Goal: Transaction & Acquisition: Purchase product/service

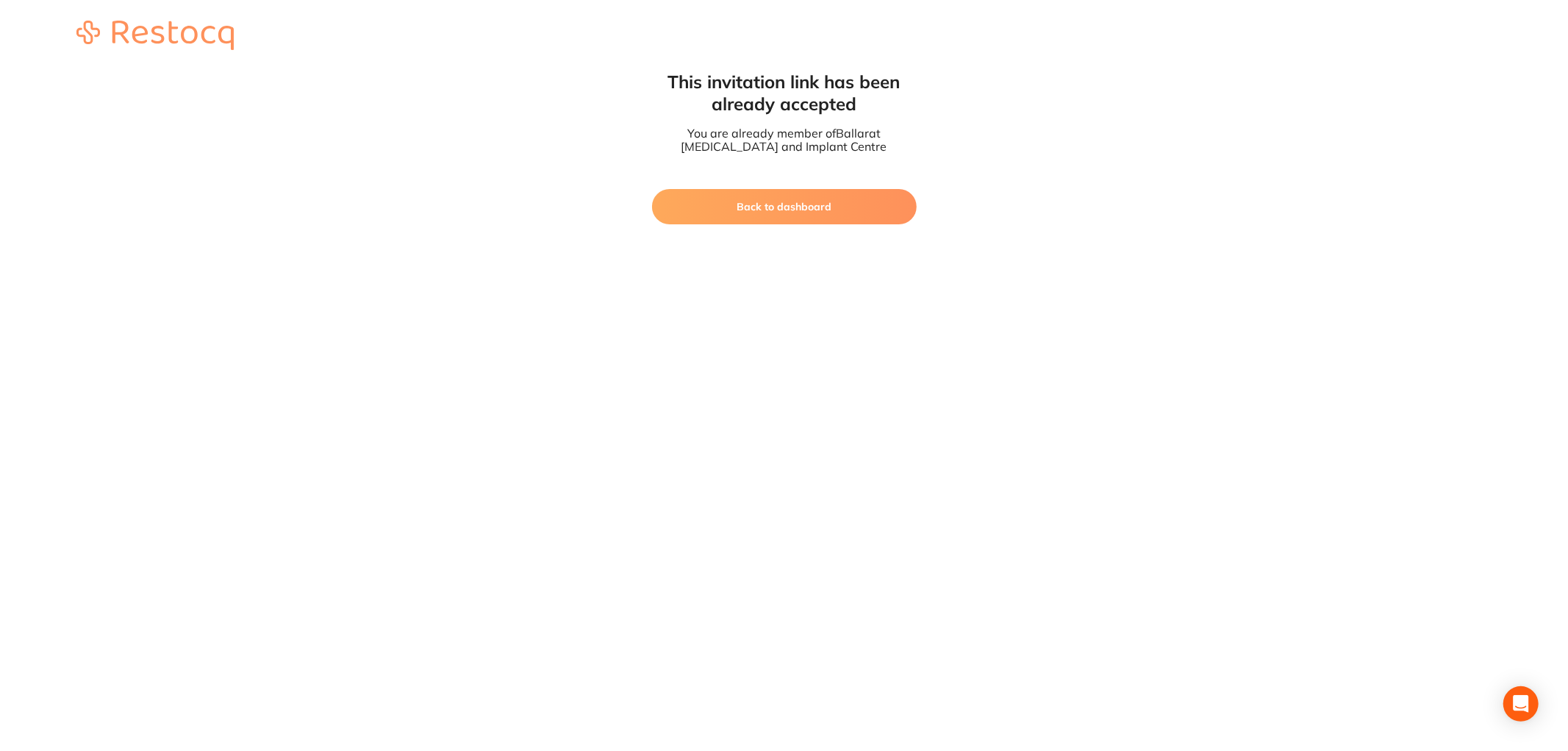
click at [776, 223] on button "Back to dashboard" at bounding box center [784, 207] width 265 height 35
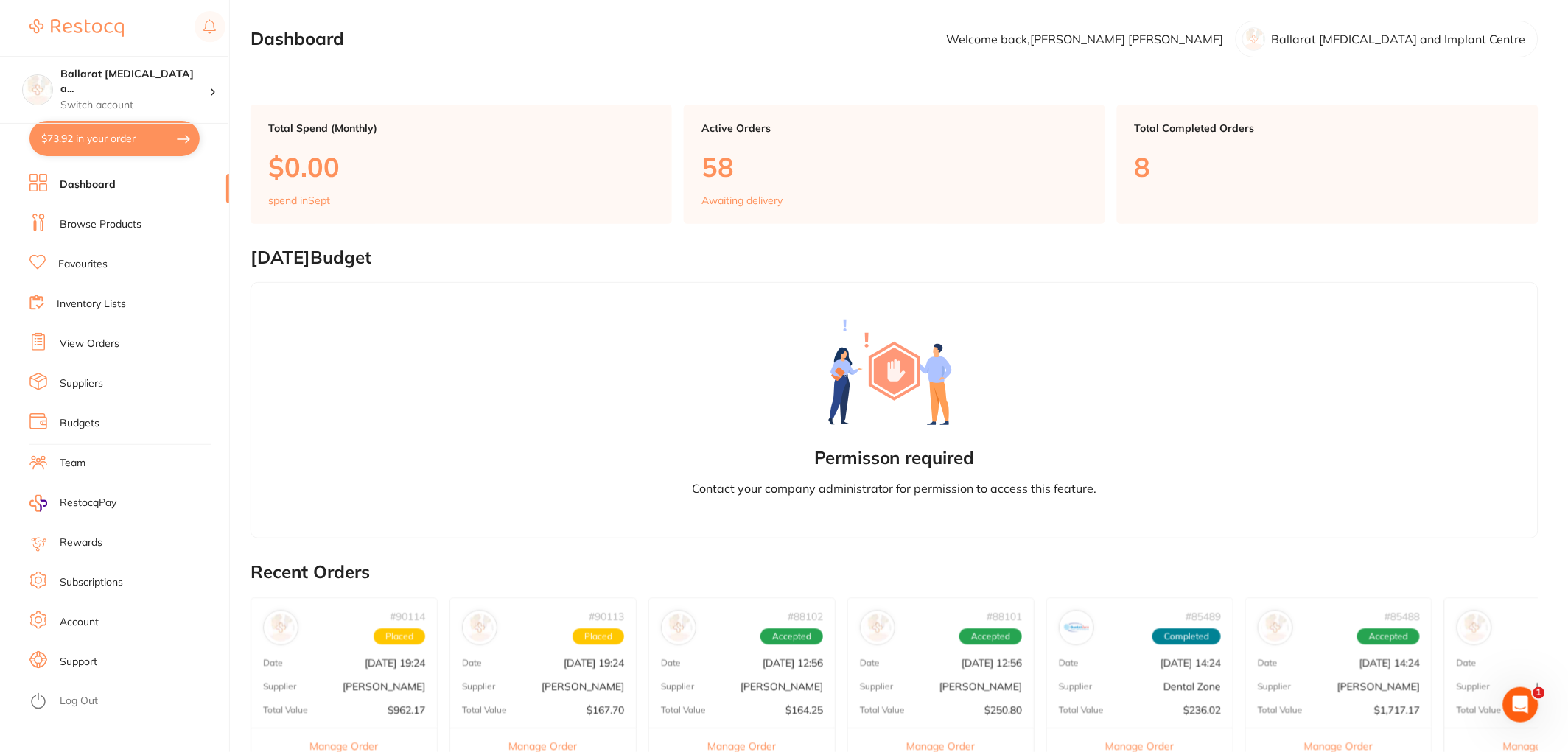
click at [90, 152] on button "$73.92 in your order" at bounding box center [115, 138] width 170 height 35
checkbox input "true"
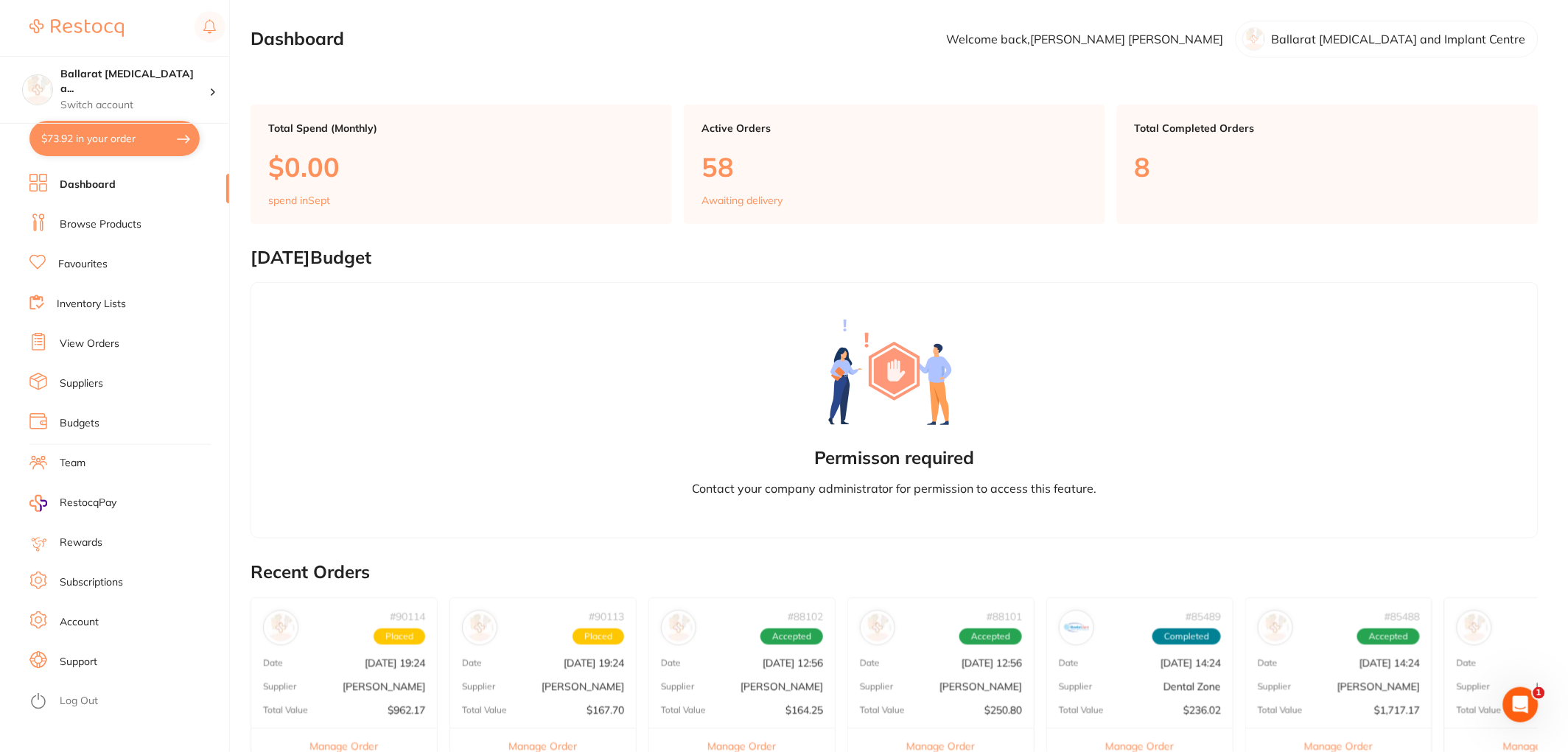
checkbox input "true"
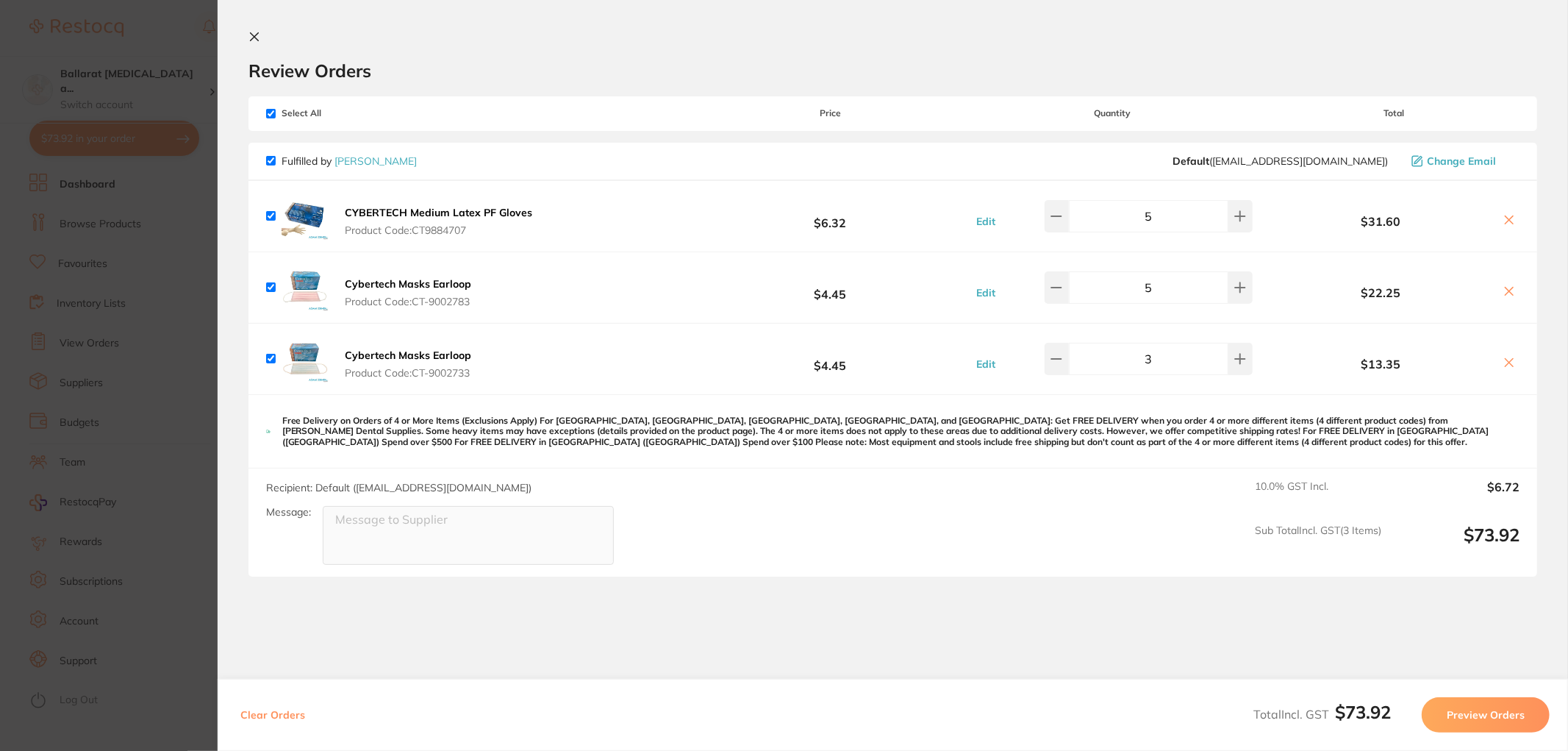
click at [170, 277] on section "Update RRP Set your pre negotiated price for this item. Item Agreed RRP (excl. …" at bounding box center [784, 376] width 1568 height 751
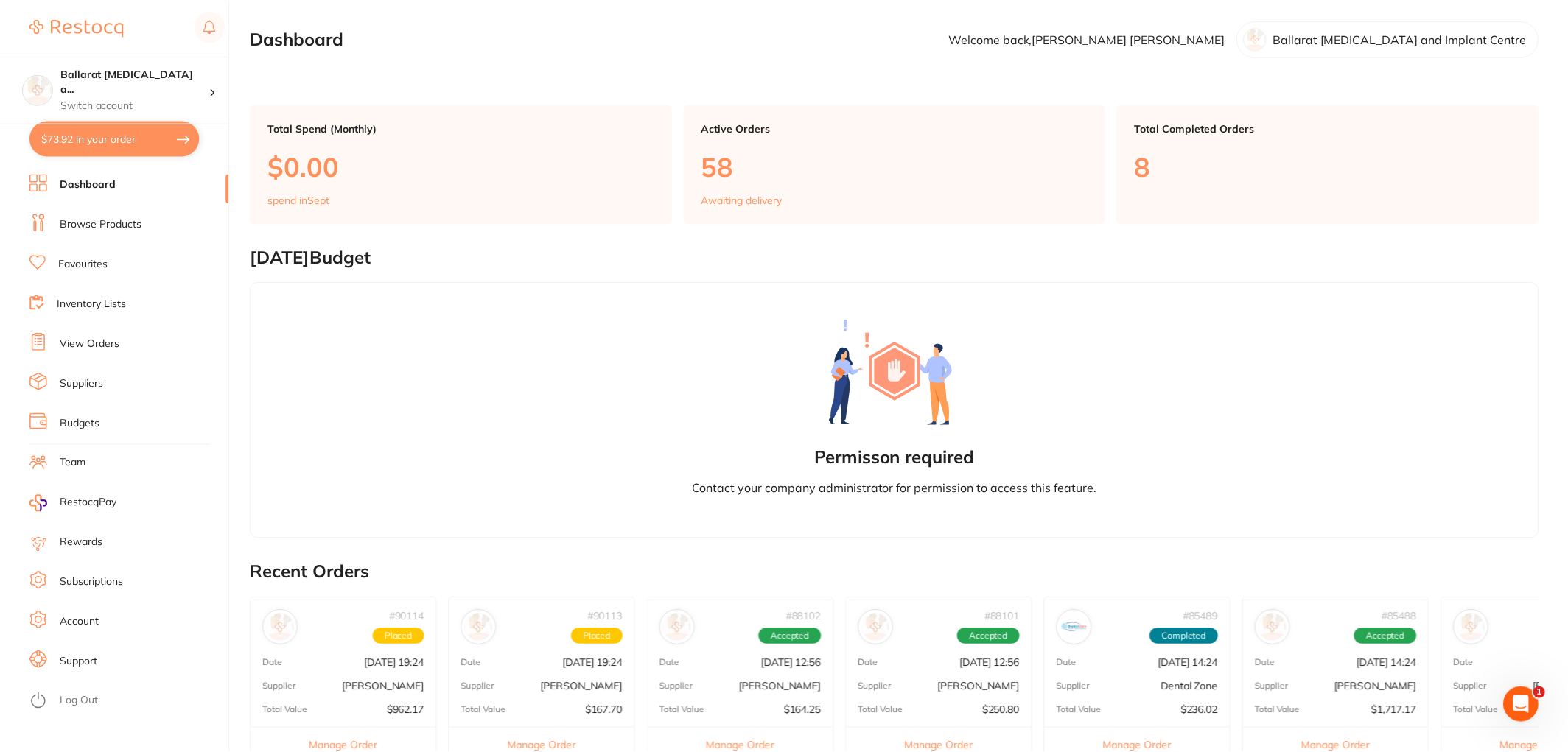
scroll to position [1, 0]
click at [84, 262] on link "Favourites" at bounding box center [82, 264] width 49 height 15
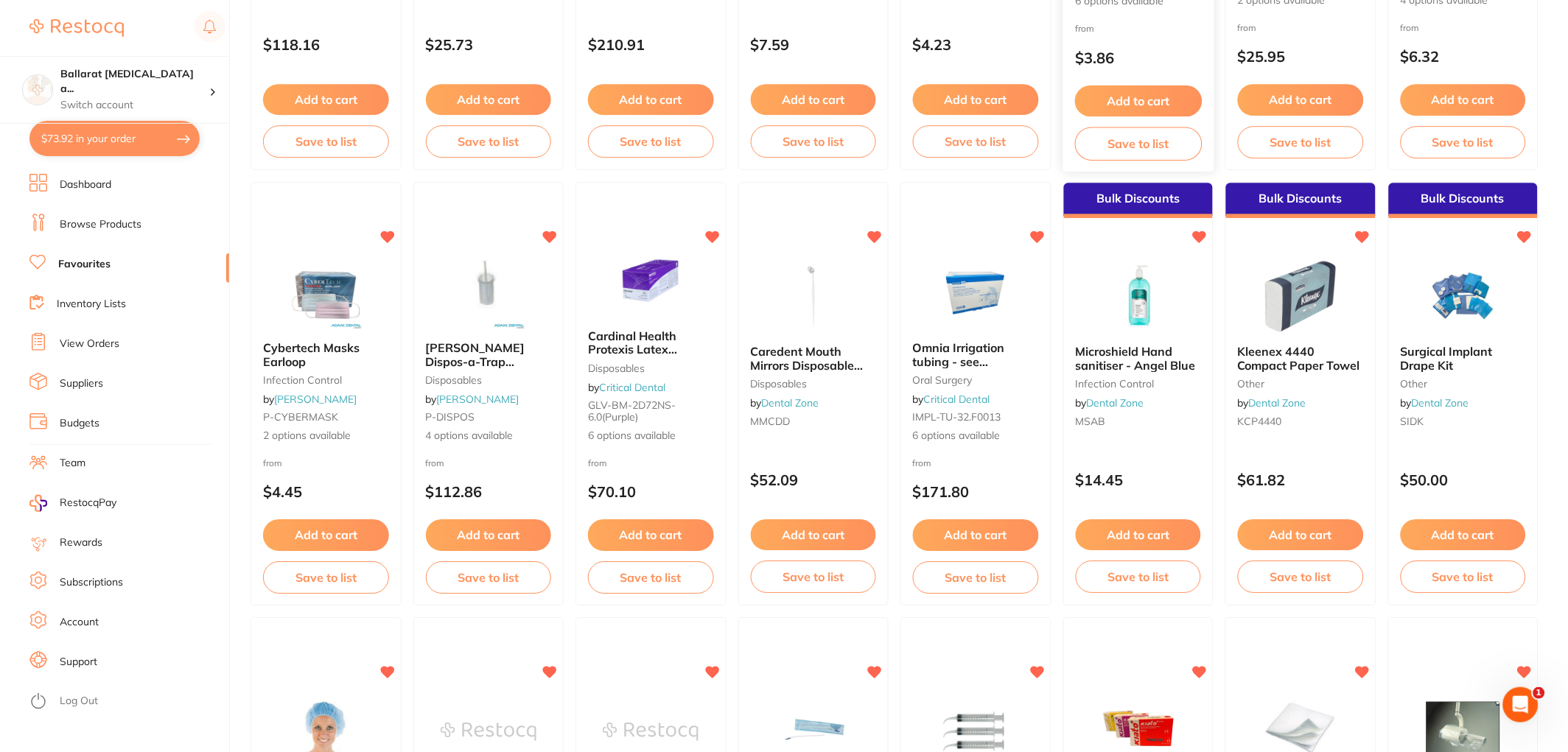
scroll to position [1308, 0]
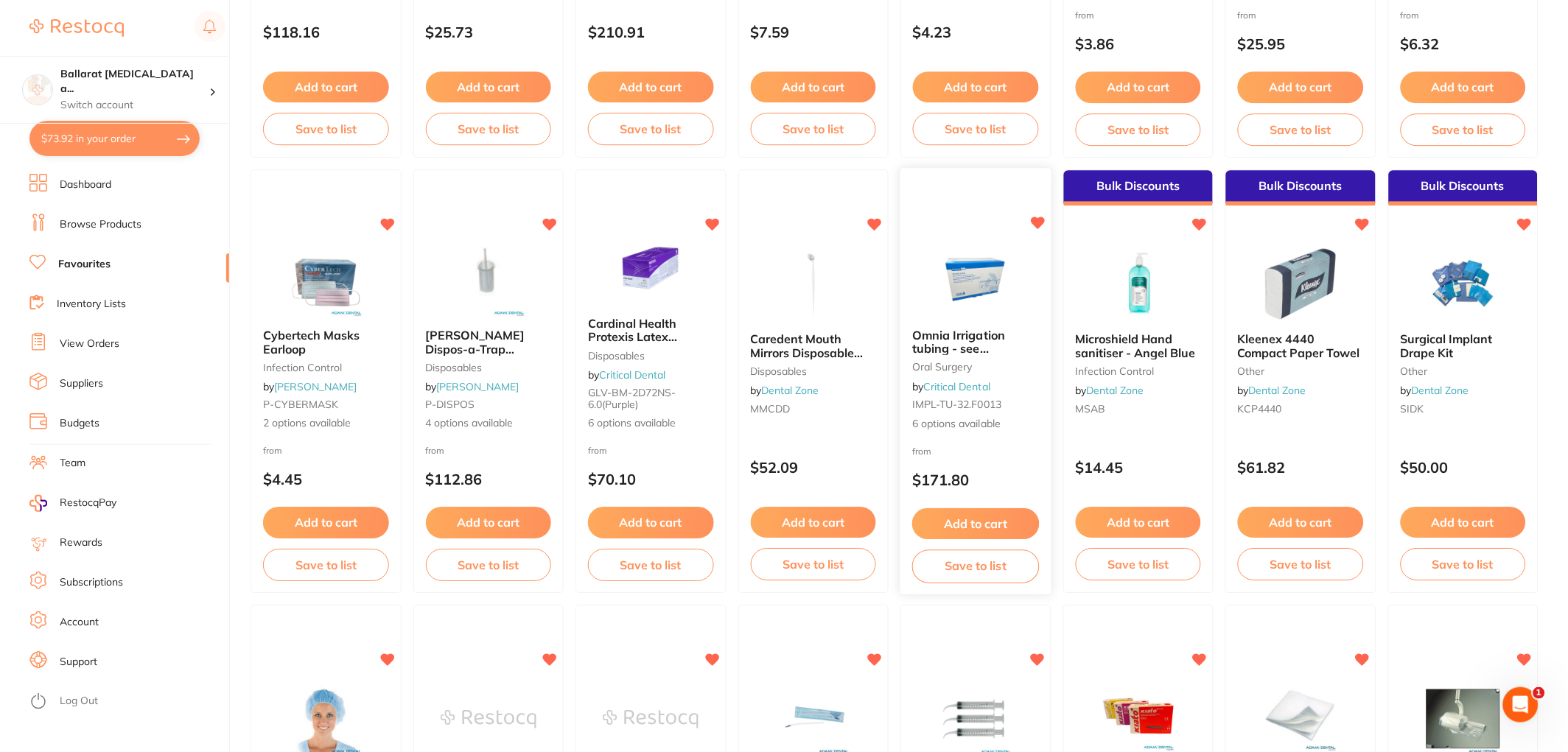
click at [968, 520] on button "Add to cart" at bounding box center [975, 524] width 127 height 32
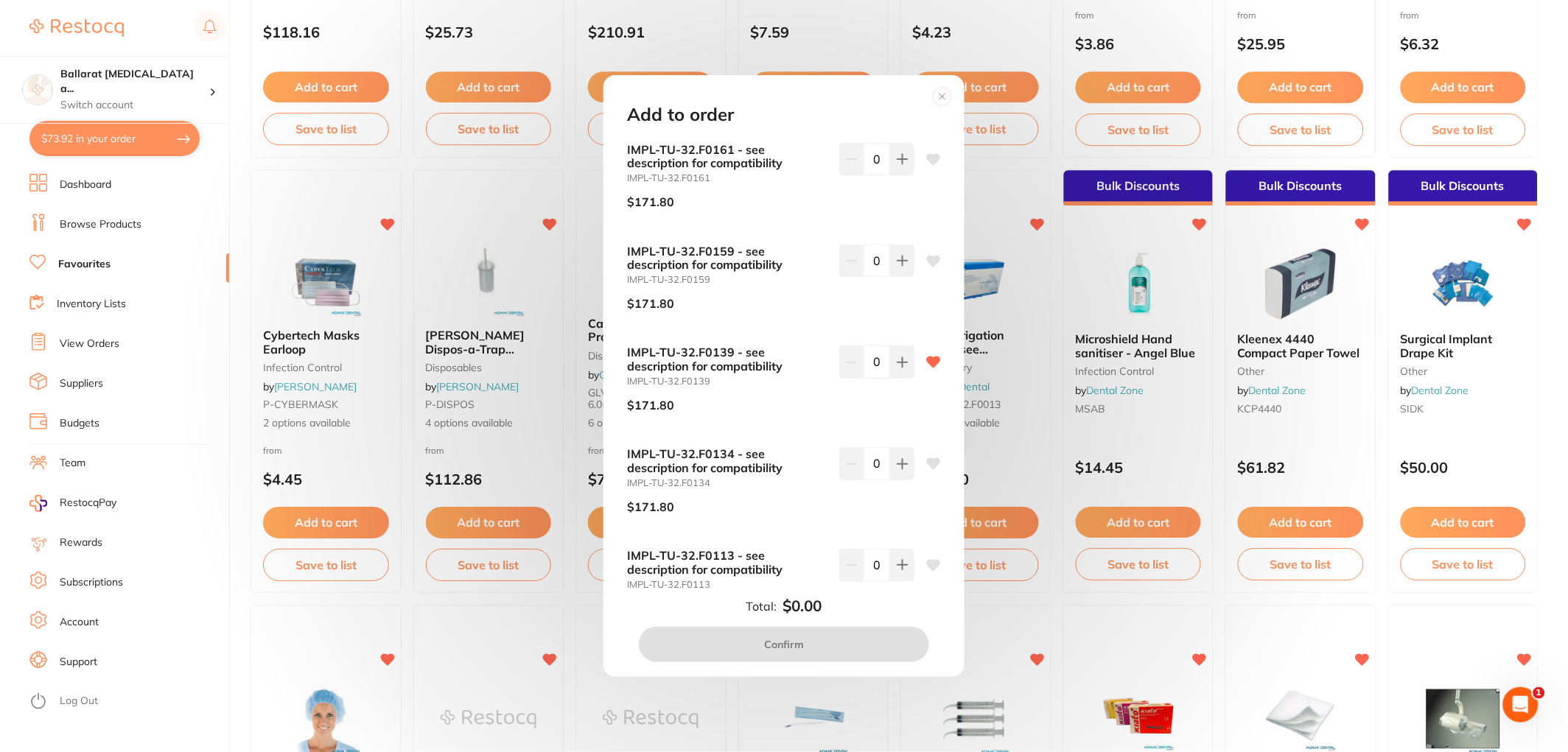
scroll to position [0, 0]
click at [897, 358] on icon at bounding box center [903, 362] width 12 height 12
type input "1"
click at [823, 648] on button "Confirm" at bounding box center [783, 645] width 290 height 35
checkbox input "false"
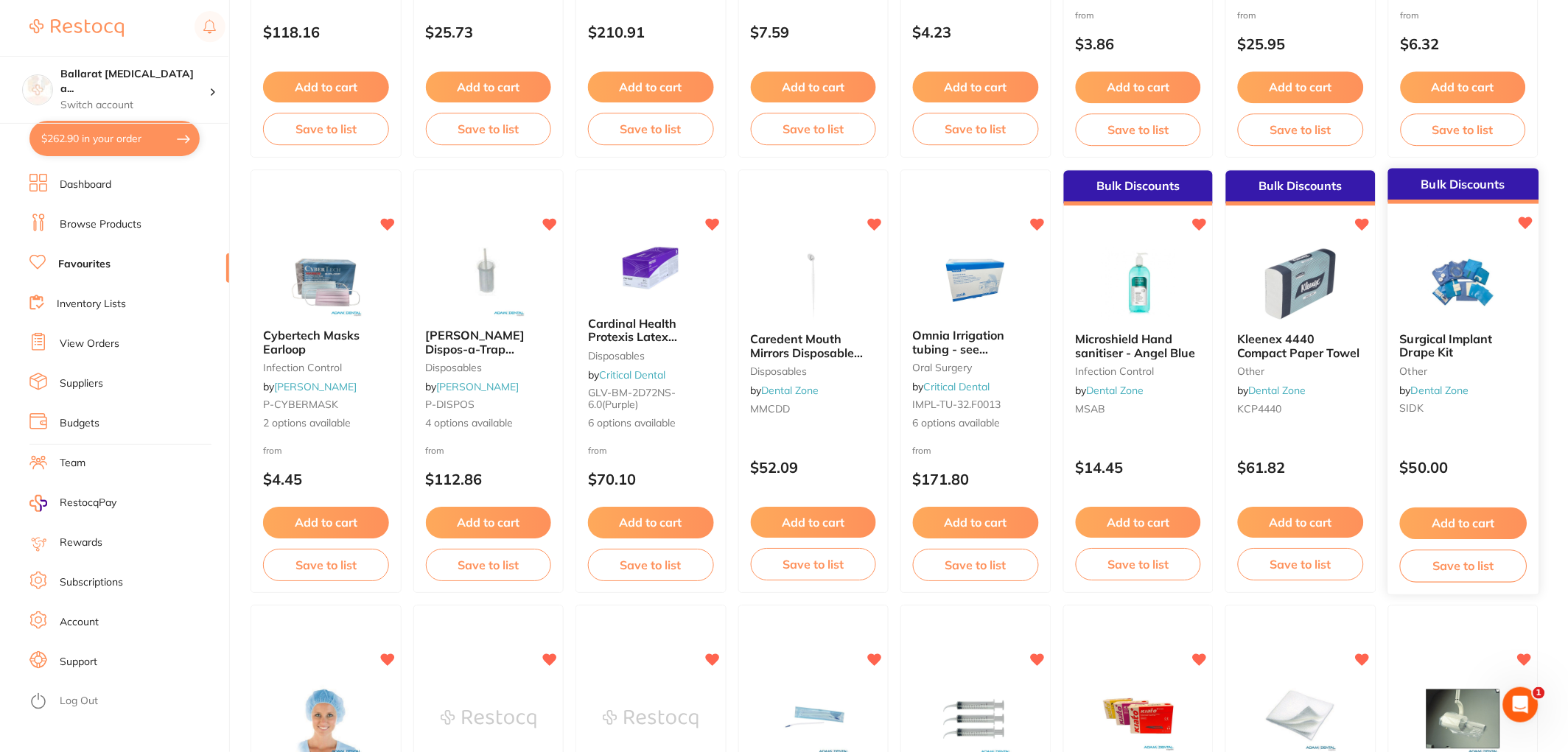
click at [1468, 267] on img at bounding box center [1462, 284] width 96 height 75
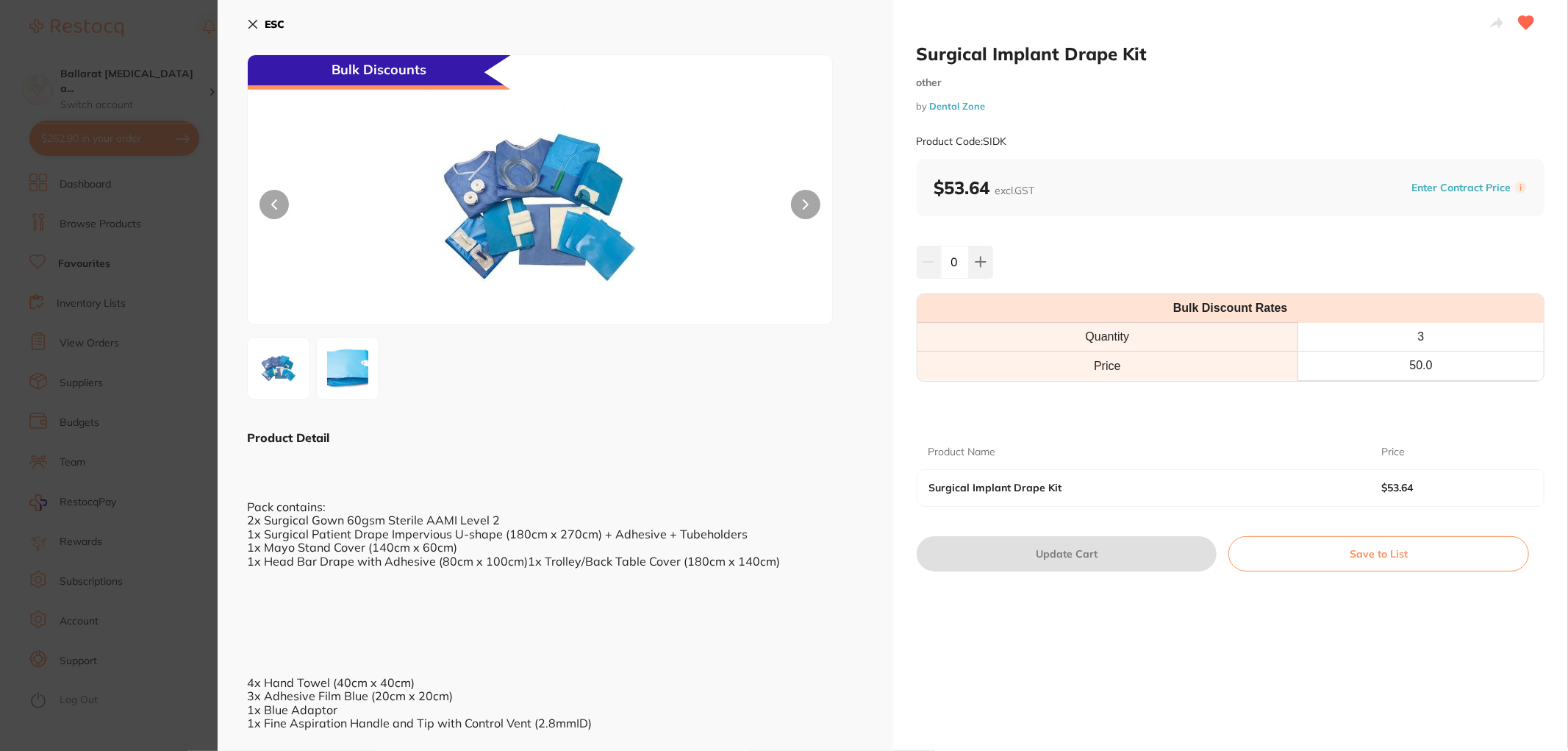
click at [152, 281] on section "Surgical Implant Drape Kit other by Dental Zone Product Code: SIDK ESC Bulk Dis…" at bounding box center [784, 376] width 1568 height 751
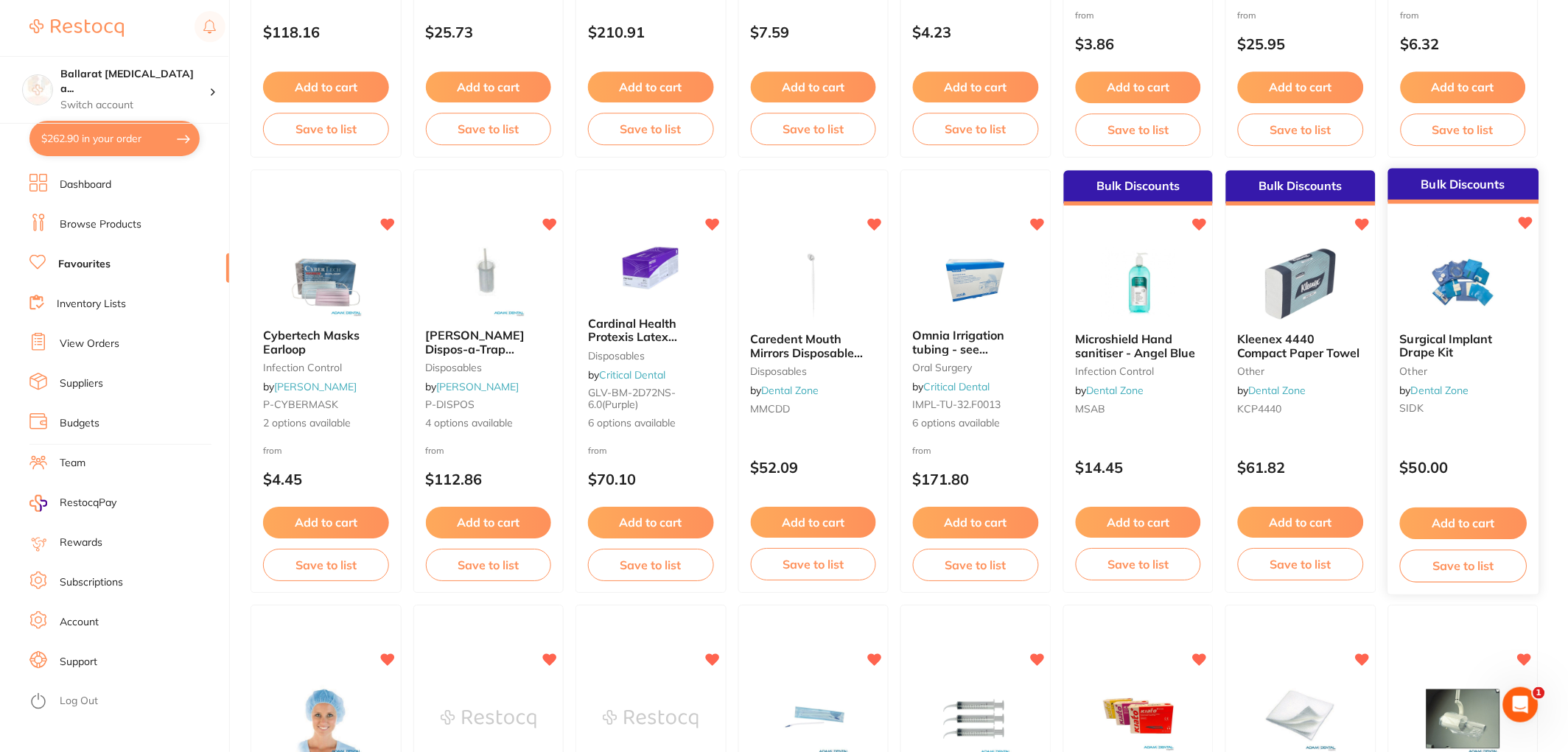
click at [1468, 525] on button "Add to cart" at bounding box center [1463, 523] width 127 height 32
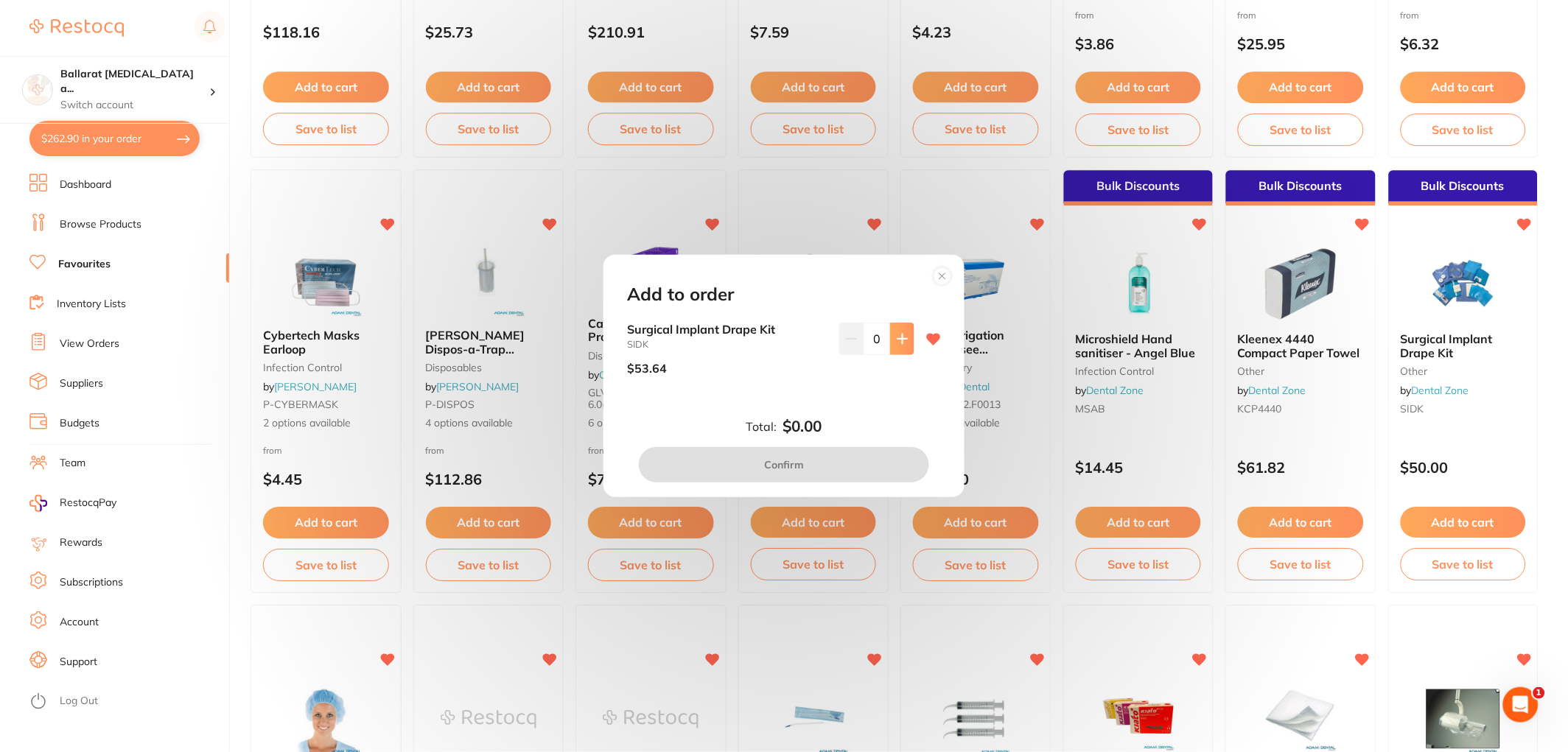
click at [902, 341] on icon at bounding box center [903, 339] width 12 height 12
type input "1"
click at [851, 462] on button "Confirm" at bounding box center [783, 465] width 290 height 35
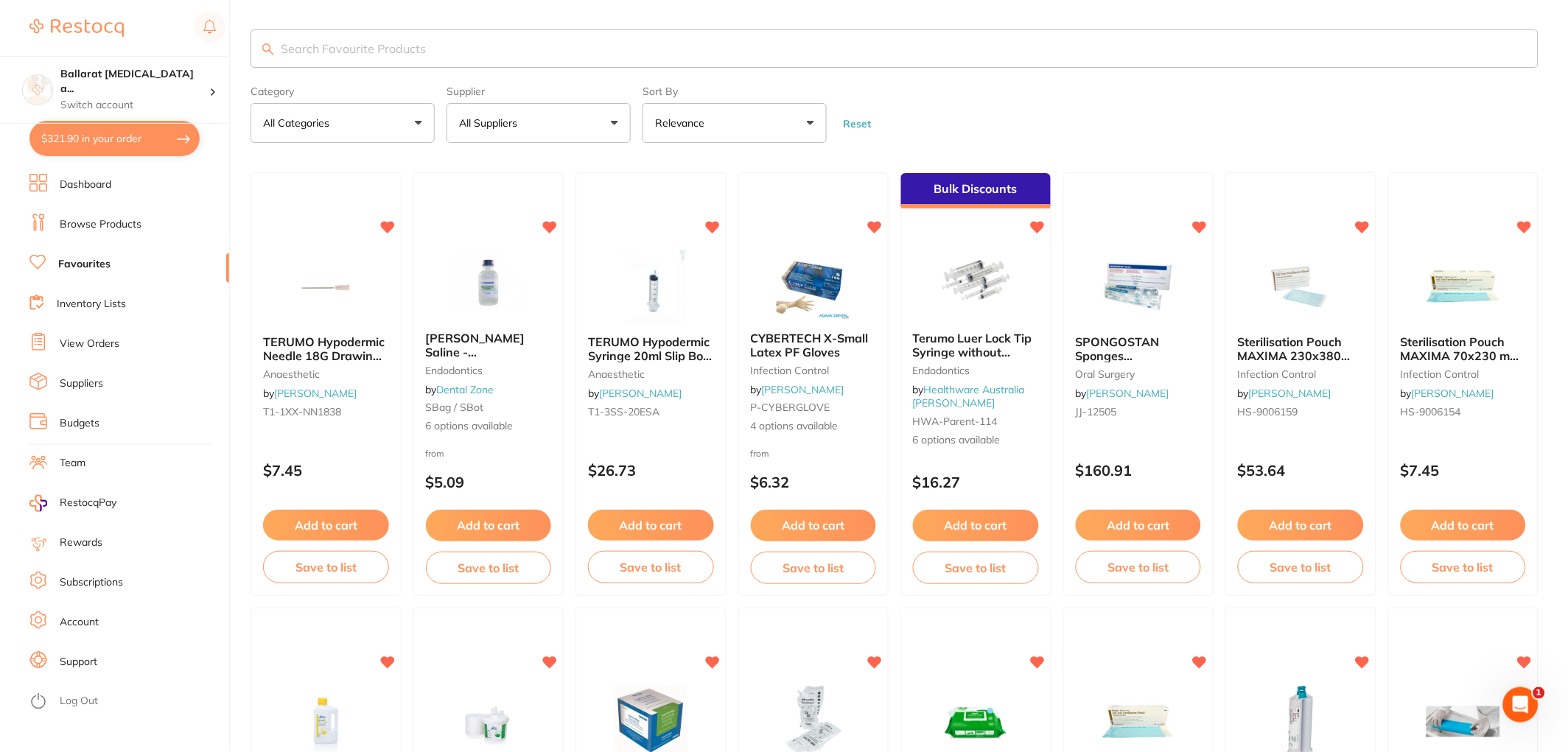
click at [378, 44] on input "search" at bounding box center [894, 49] width 1288 height 38
click at [411, 53] on input "search" at bounding box center [894, 49] width 1288 height 38
type input "555"
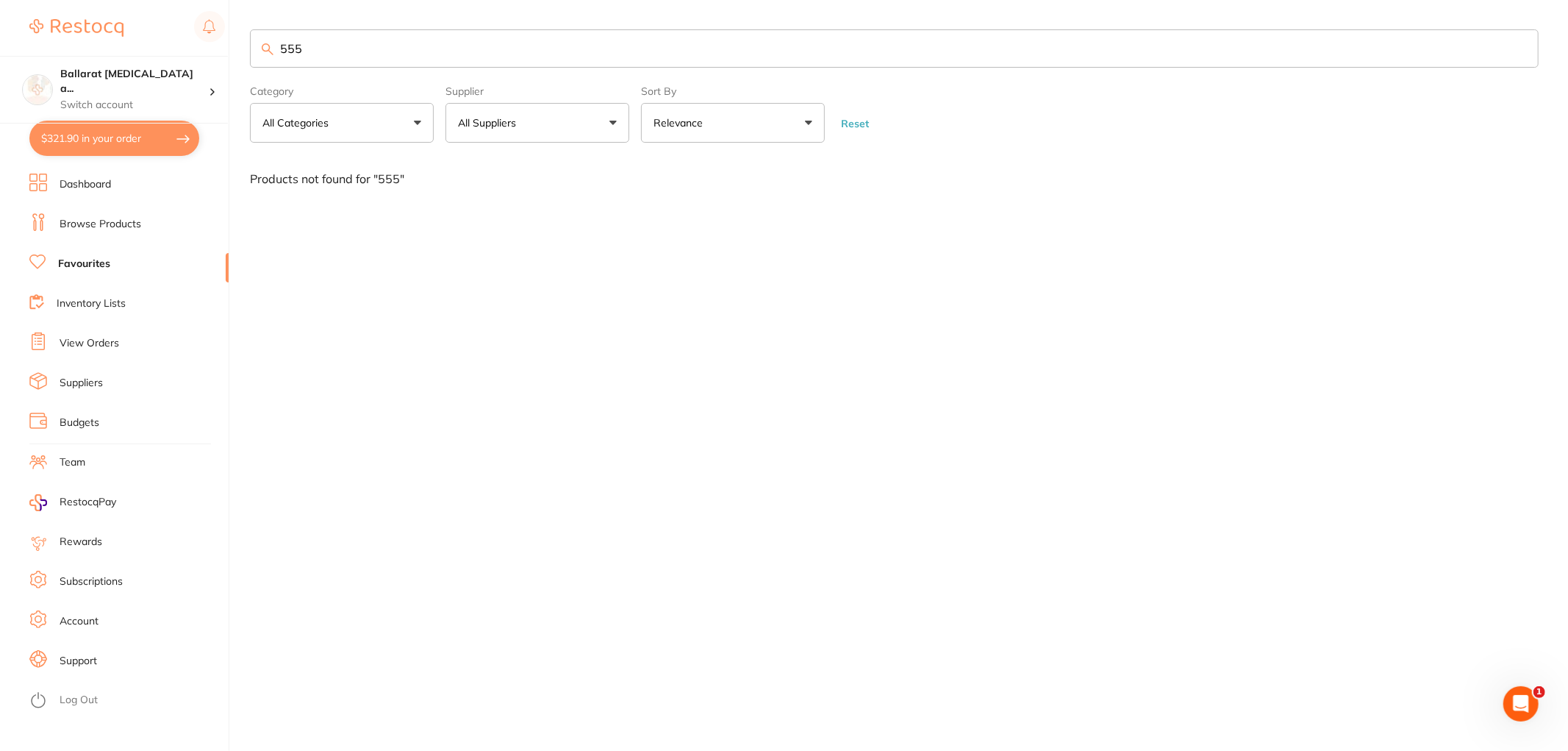
drag, startPoint x: 155, startPoint y: 28, endPoint x: 39, endPoint y: 16, distance: 116.6
click at [40, 16] on div "$321.90 Ballarat Wisdom Tooth a... Switch account Ballarat Wisdom Tooth and Imp…" at bounding box center [784, 376] width 1568 height 751
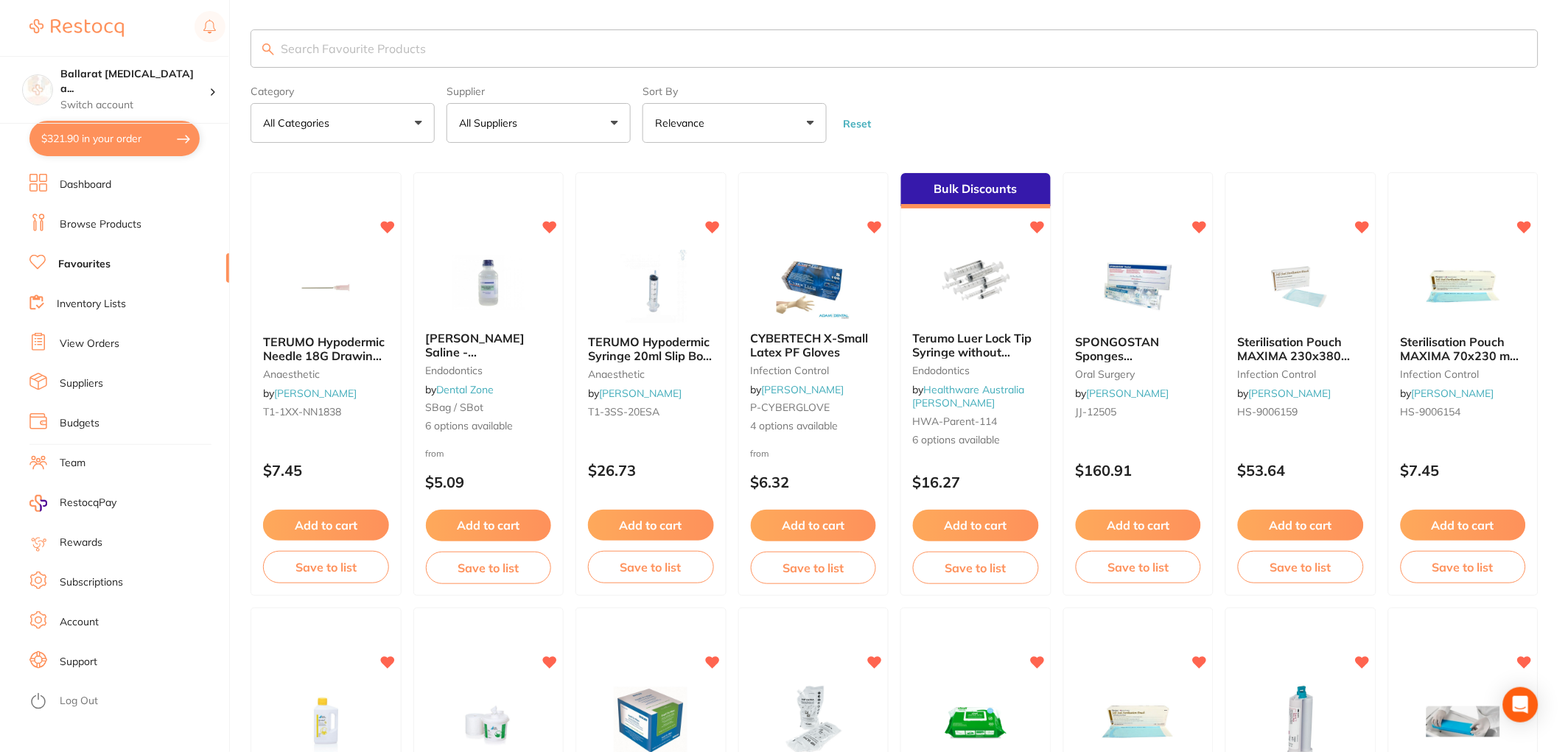
click at [96, 227] on link "Browse Products" at bounding box center [101, 225] width 82 height 15
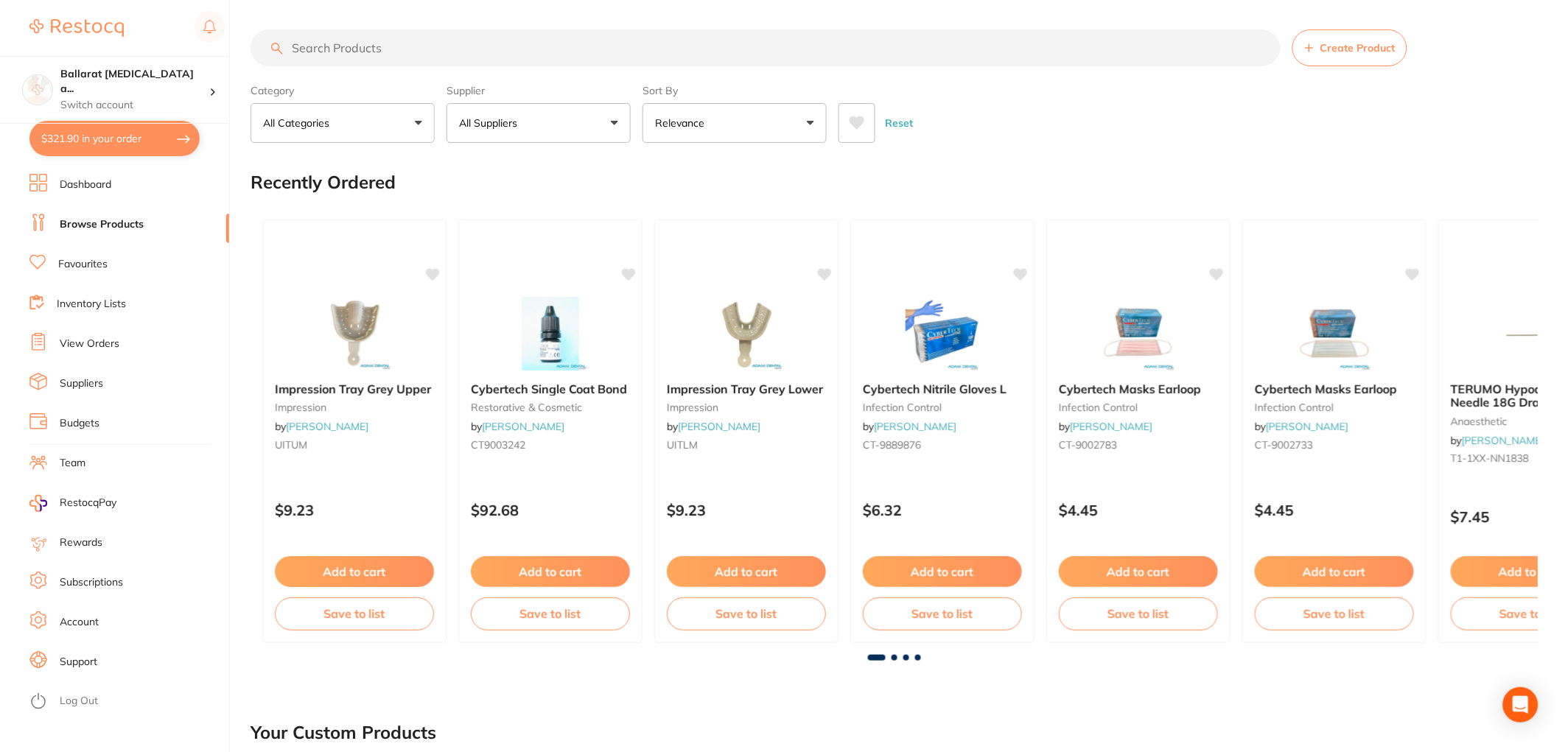
click at [320, 43] on input "search" at bounding box center [764, 48] width 1029 height 36
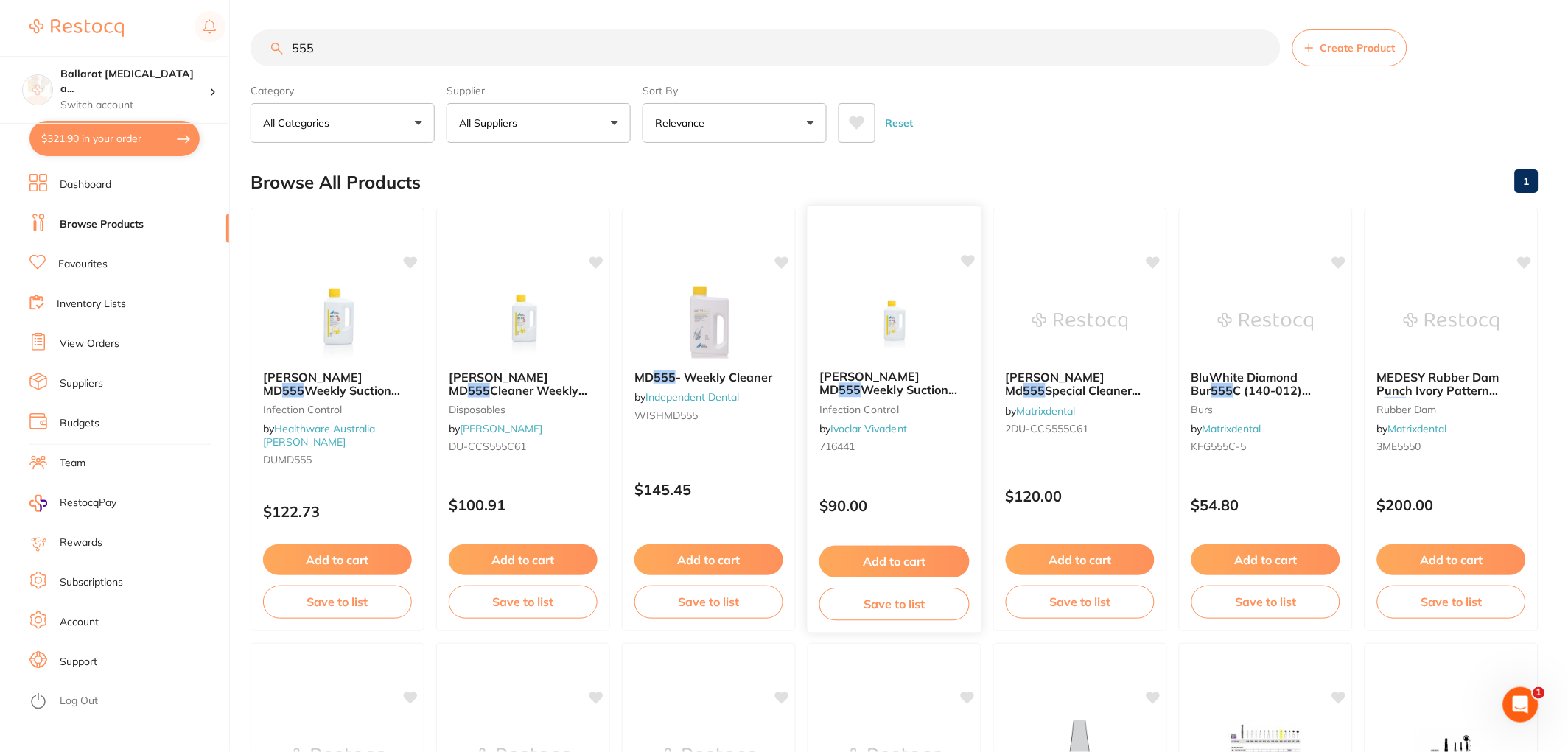
type input "555"
click at [886, 560] on button "Add to cart" at bounding box center [894, 562] width 150 height 32
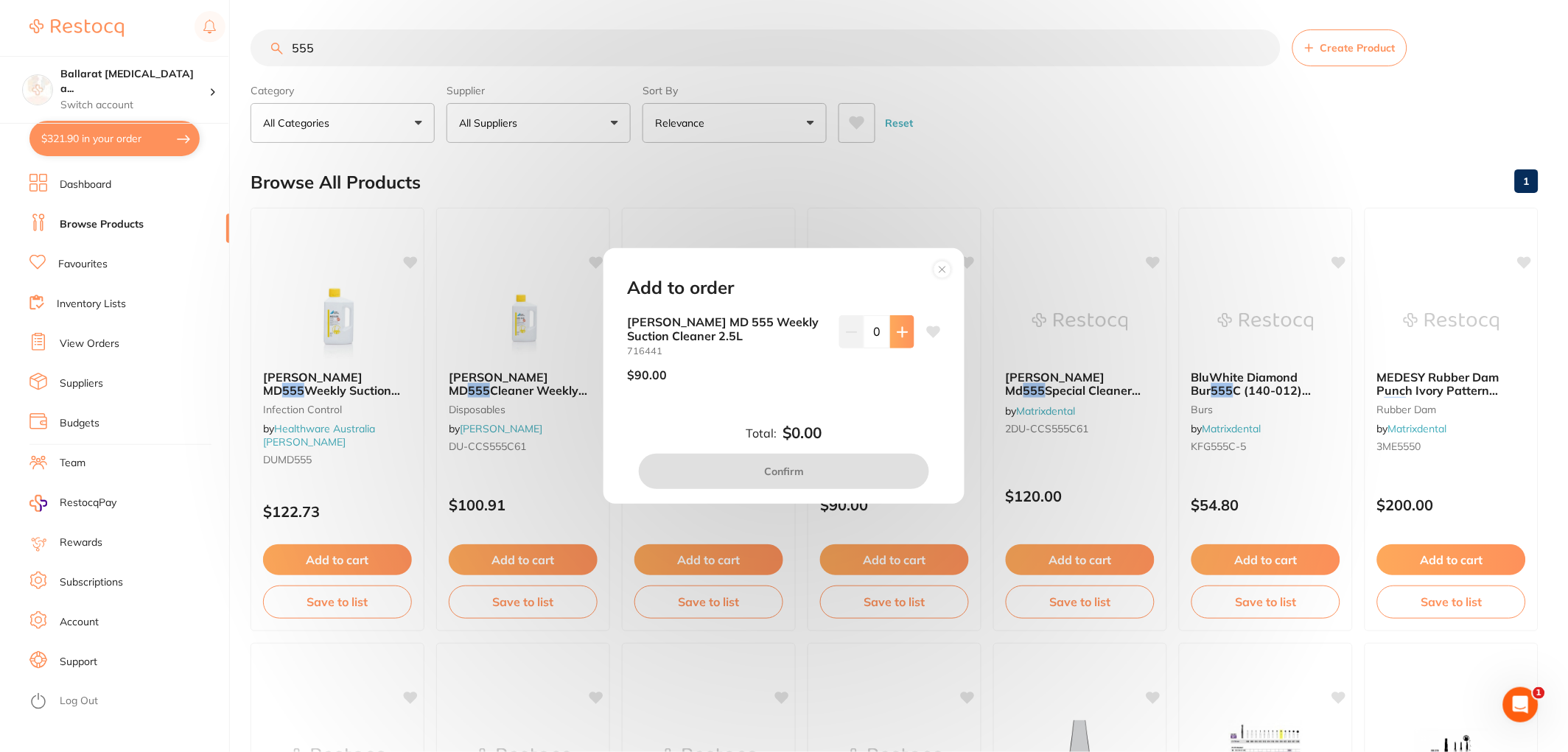
click at [900, 341] on button at bounding box center [902, 331] width 24 height 33
type input "1"
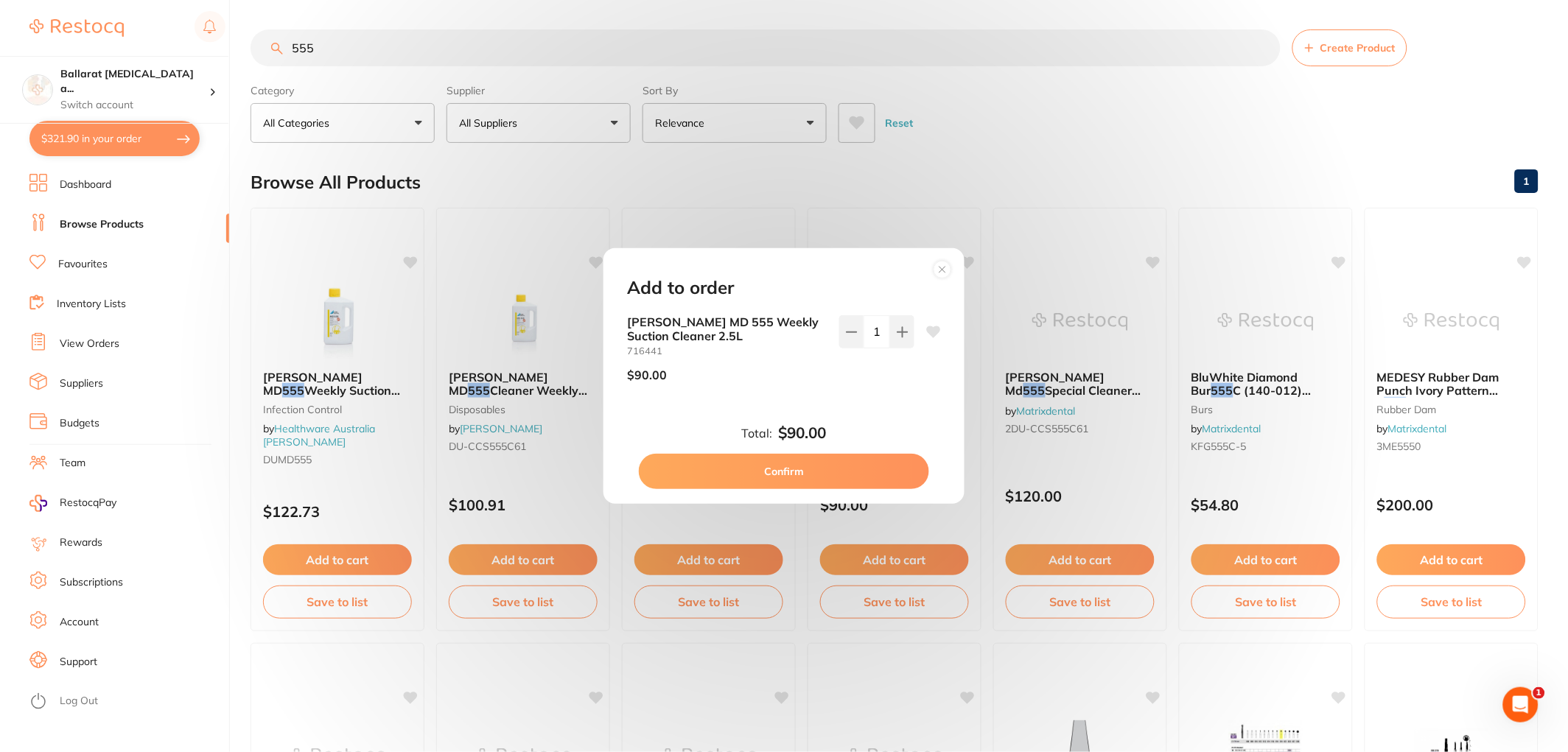
click at [812, 473] on button "Confirm" at bounding box center [783, 471] width 290 height 35
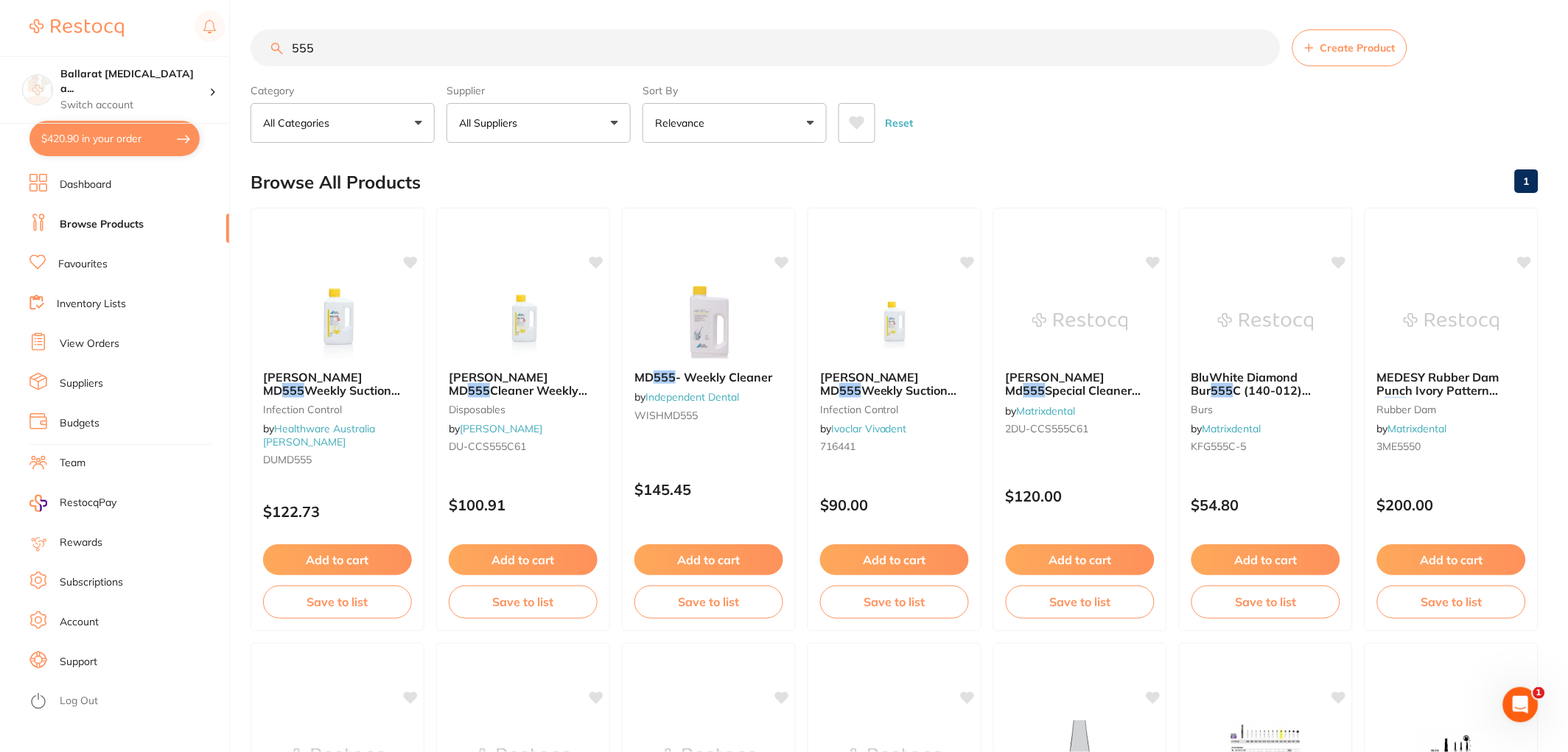
click at [134, 131] on button "$420.90 in your order" at bounding box center [115, 138] width 170 height 35
checkbox input "true"
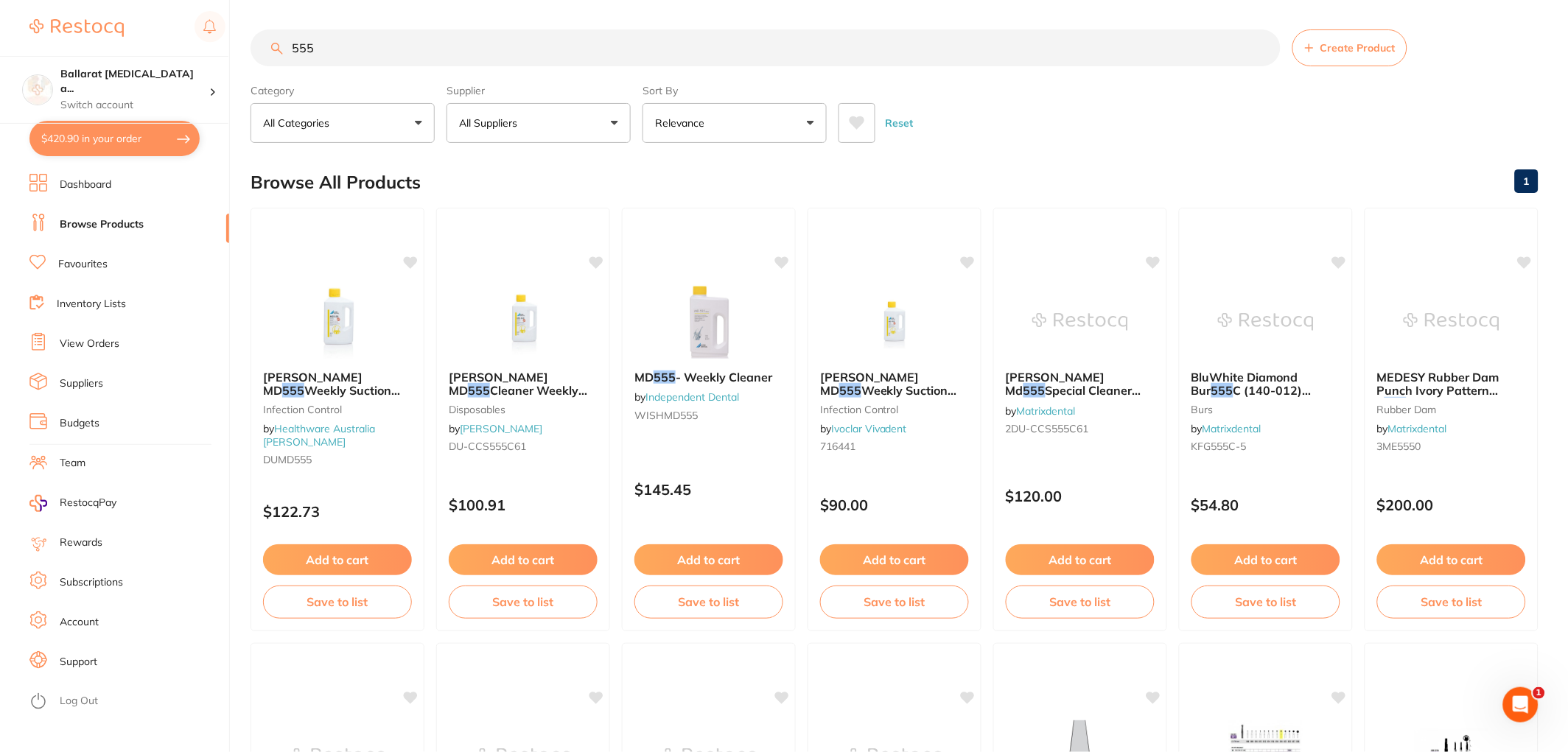
checkbox input "true"
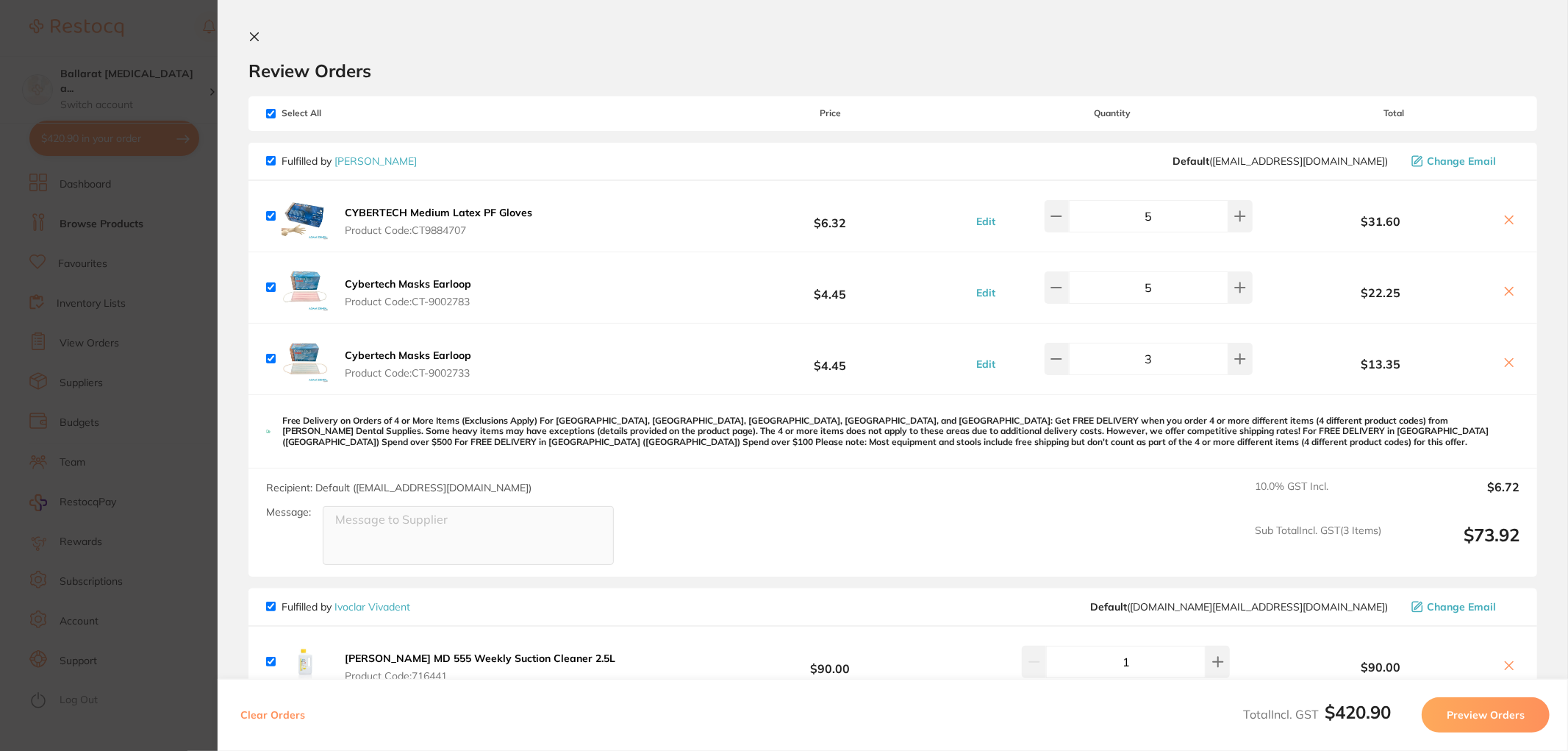
click at [168, 262] on section "Update RRP Set your pre negotiated price for this item. Item Agreed RRP (excl. …" at bounding box center [784, 376] width 1568 height 751
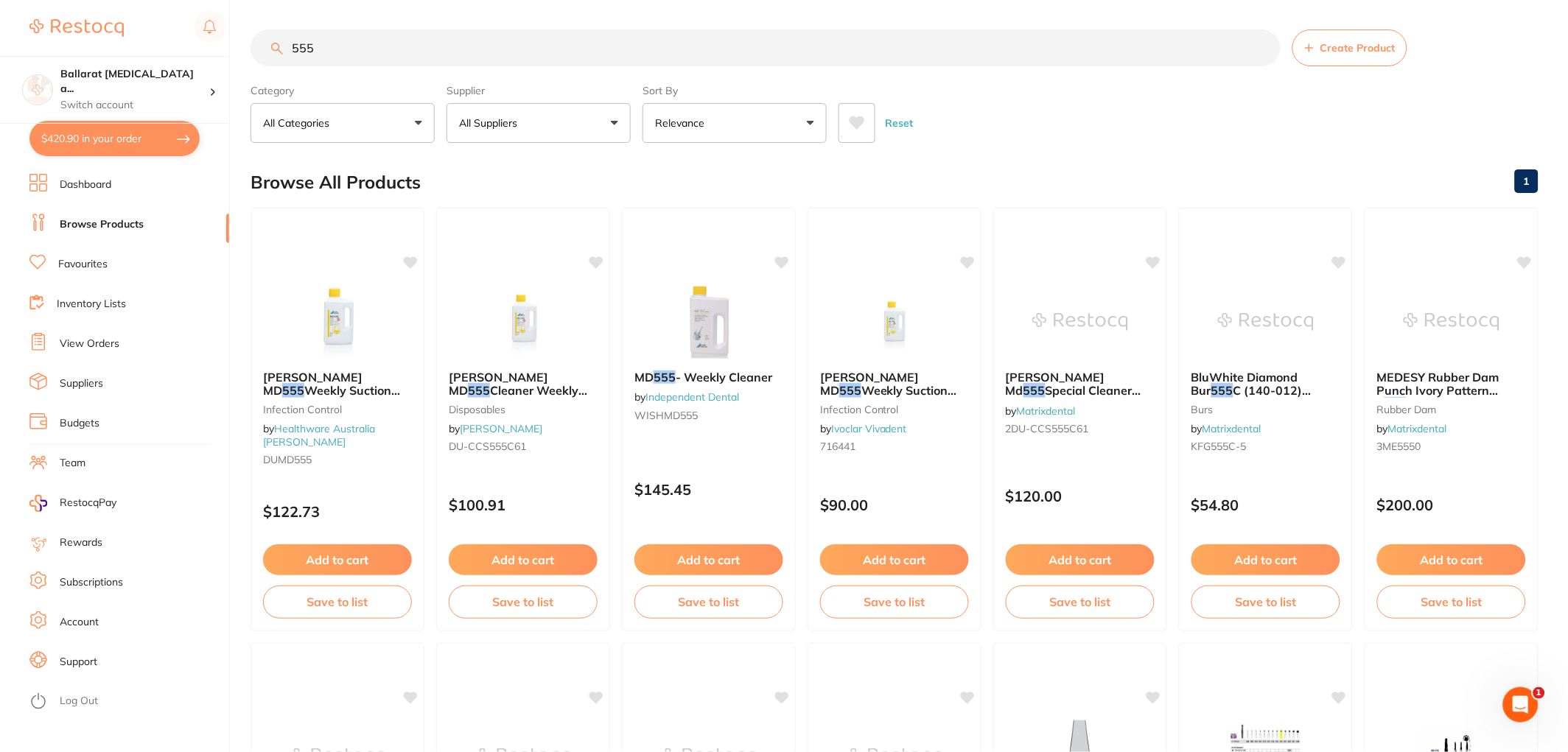
drag, startPoint x: 377, startPoint y: 49, endPoint x: 48, endPoint y: 11, distance: 331.2
click at [30, 11] on div "$420.90 Ballarat Wisdom Tooth a... Switch account Ballarat Wisdom Tooth and Imp…" at bounding box center [784, 376] width 1568 height 752
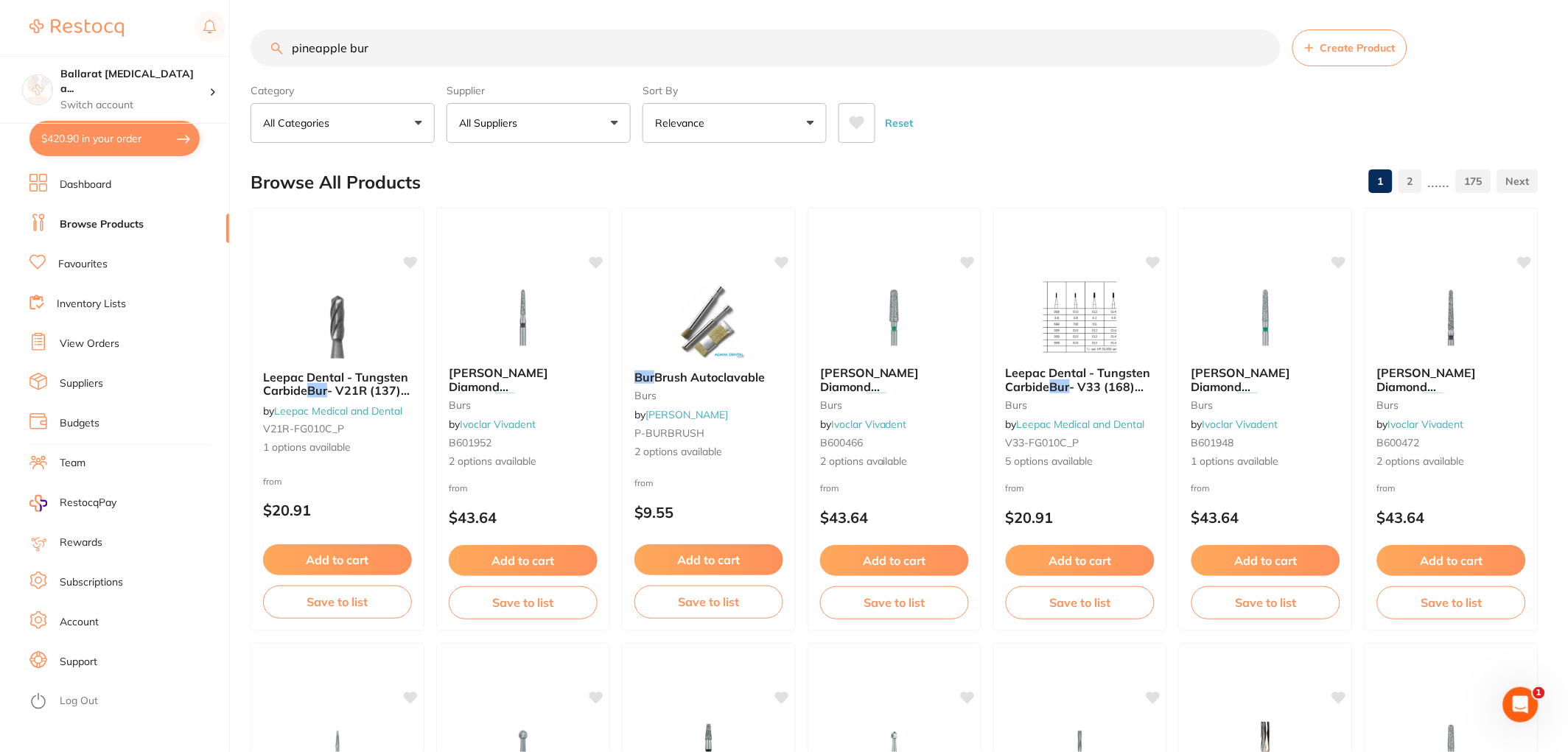
drag, startPoint x: 344, startPoint y: 49, endPoint x: 270, endPoint y: 37, distance: 75.0
click at [270, 37] on input "pineapple bur" at bounding box center [764, 48] width 1029 height 36
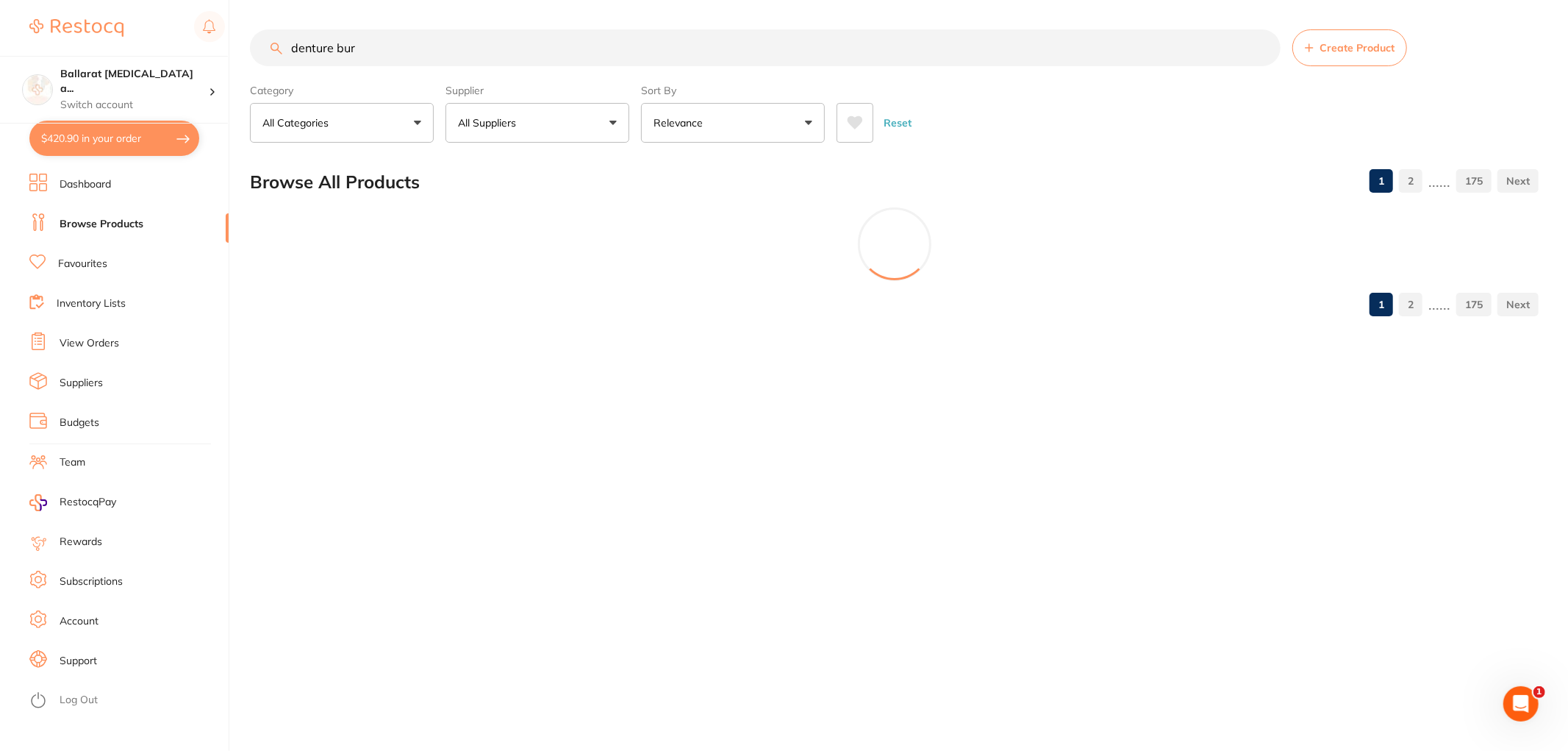
type input "denture bur"
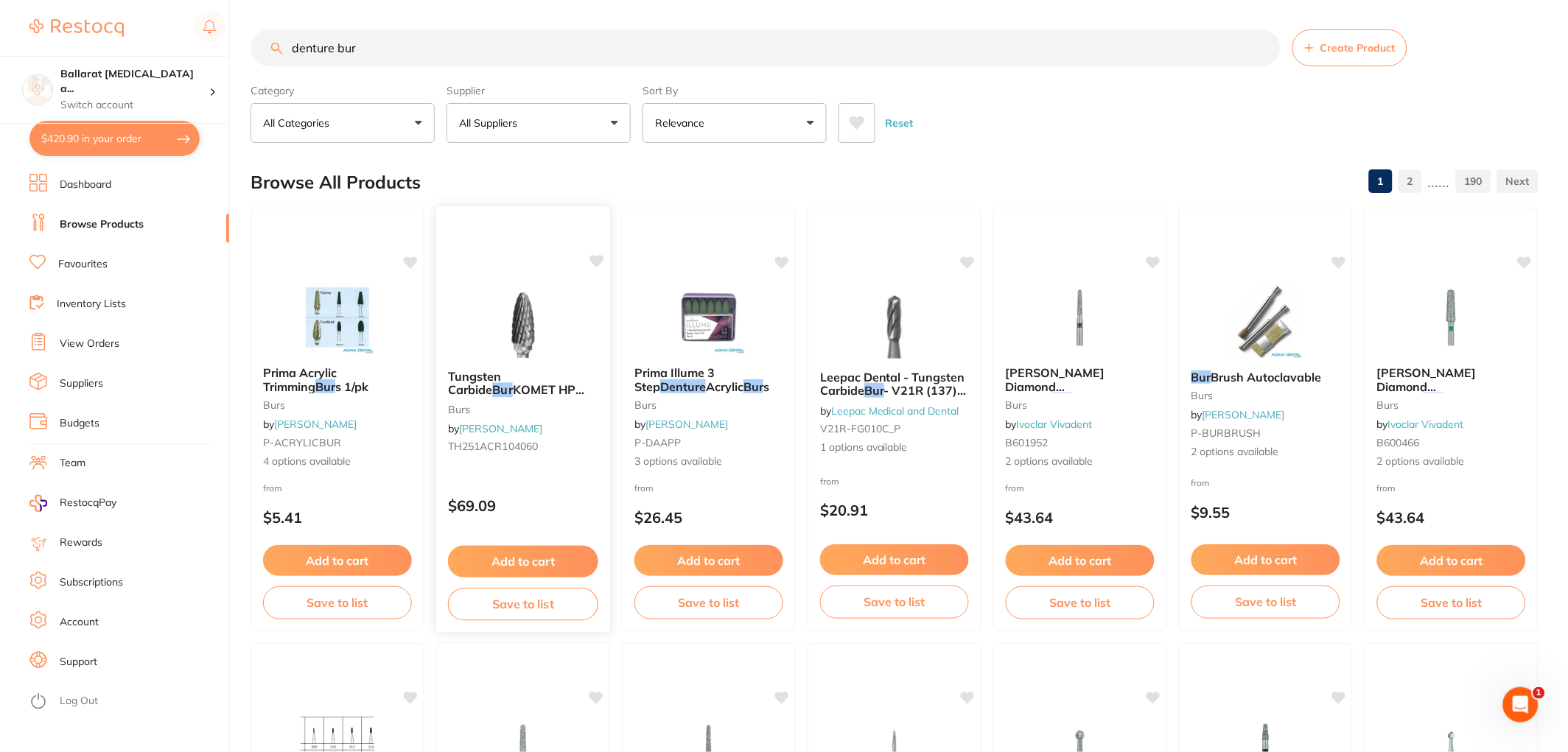
click at [516, 325] on img at bounding box center [522, 321] width 96 height 75
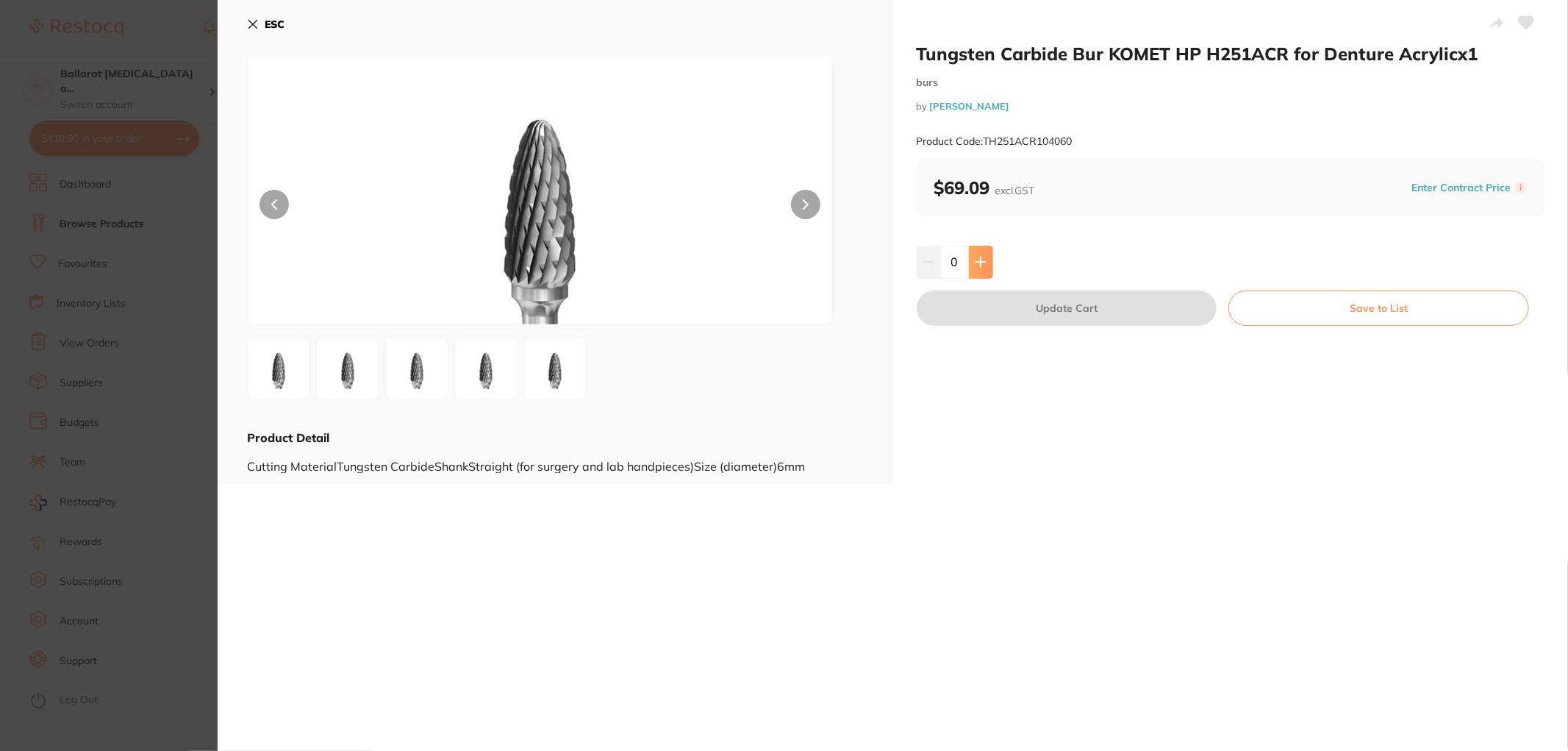
click at [982, 261] on icon at bounding box center [980, 262] width 9 height 9
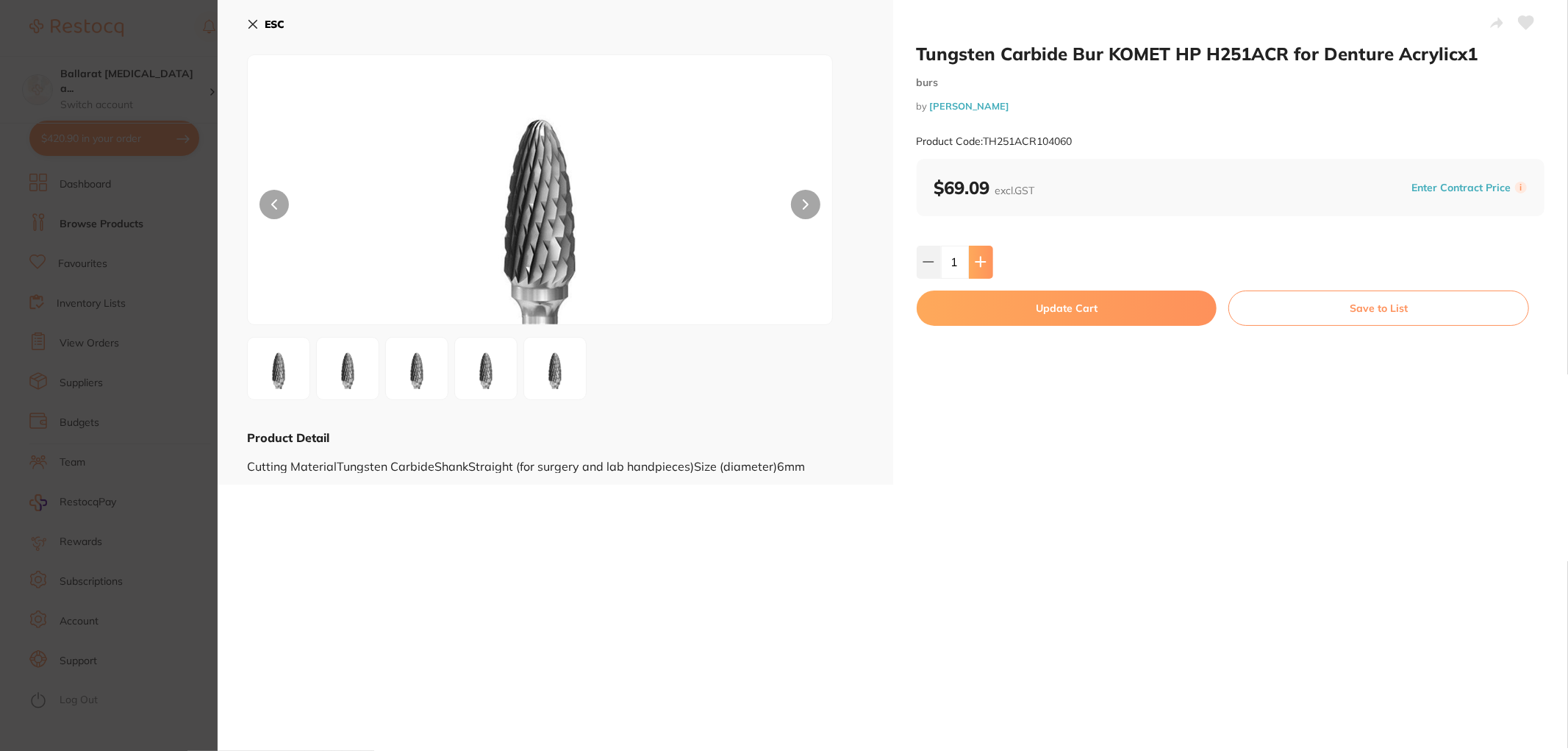
type input "1"
click at [1135, 304] on button "Update Cart" at bounding box center [1067, 308] width 301 height 35
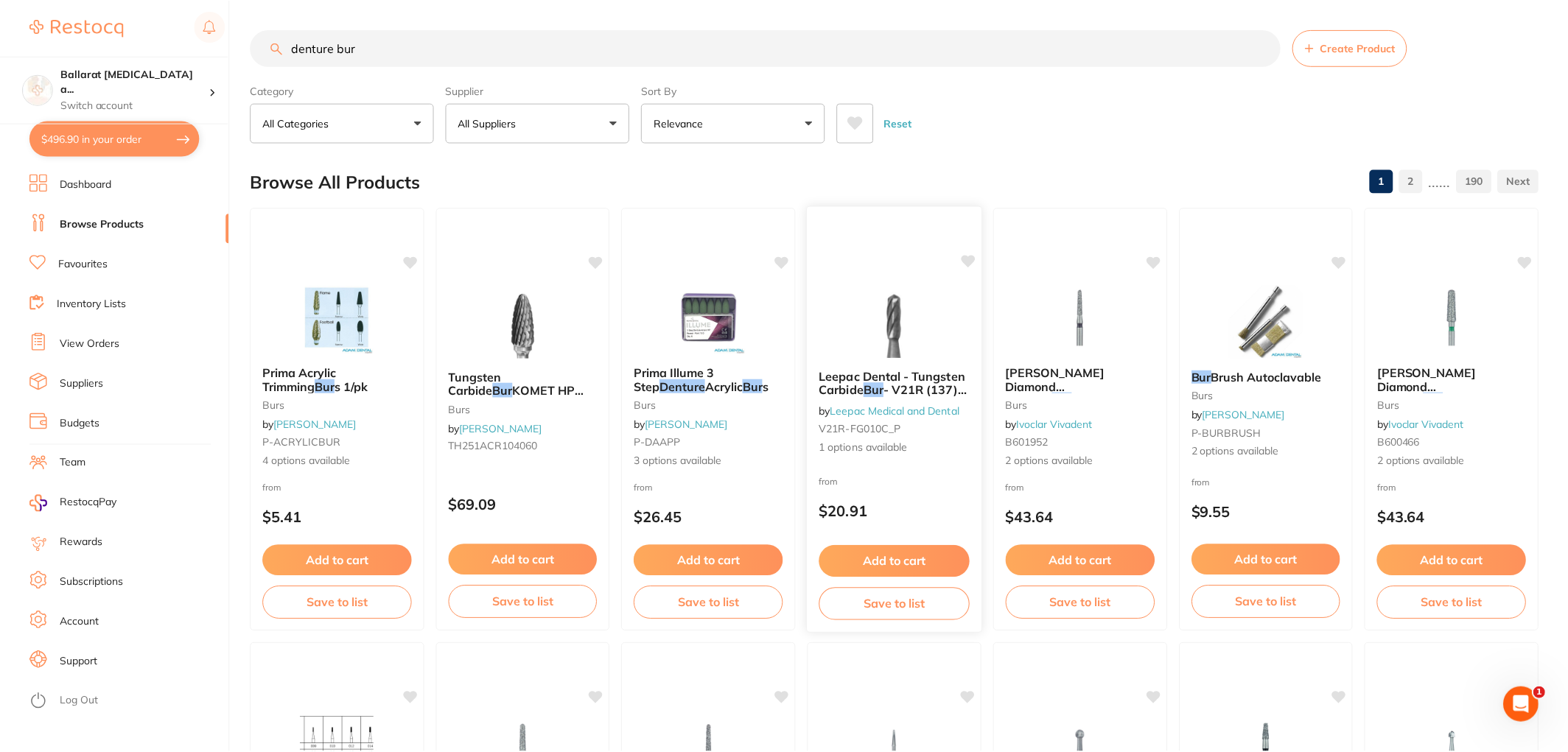
scroll to position [6, 0]
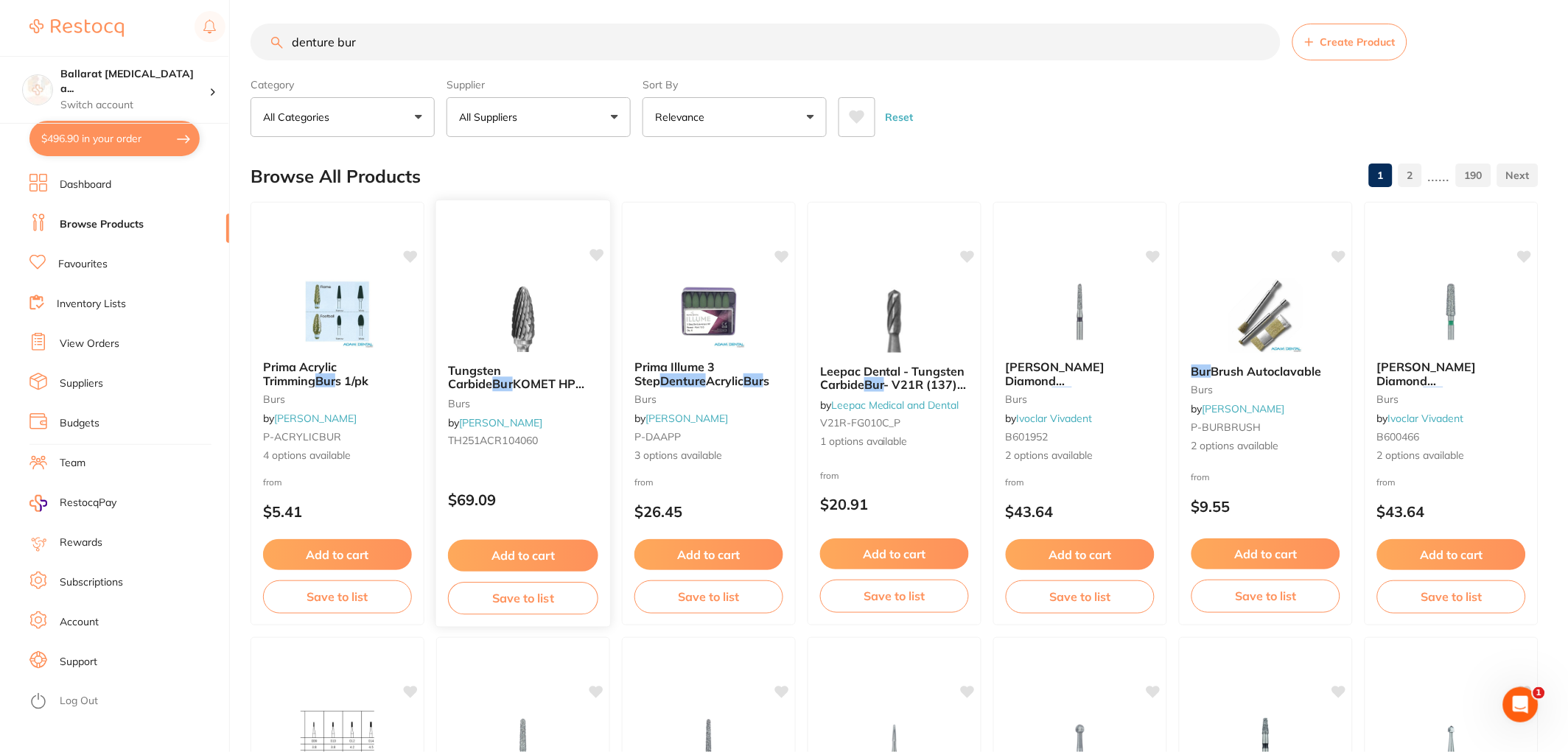
click at [542, 327] on img at bounding box center [522, 315] width 96 height 75
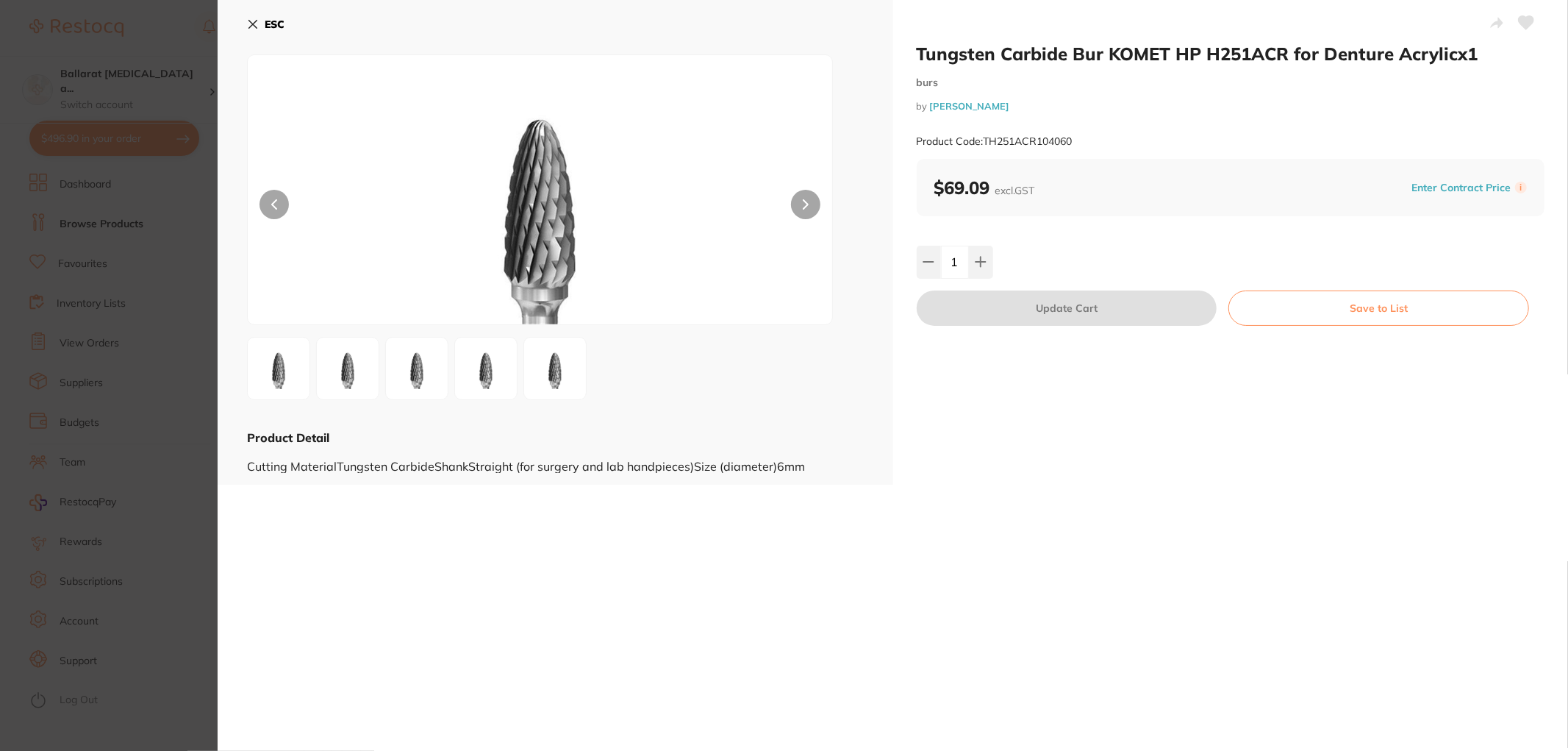
click at [142, 198] on section "Tungsten Carbide Bur KOMET HP H251ACR for Denture Acrylicx1 burs by Henry Schei…" at bounding box center [784, 376] width 1568 height 751
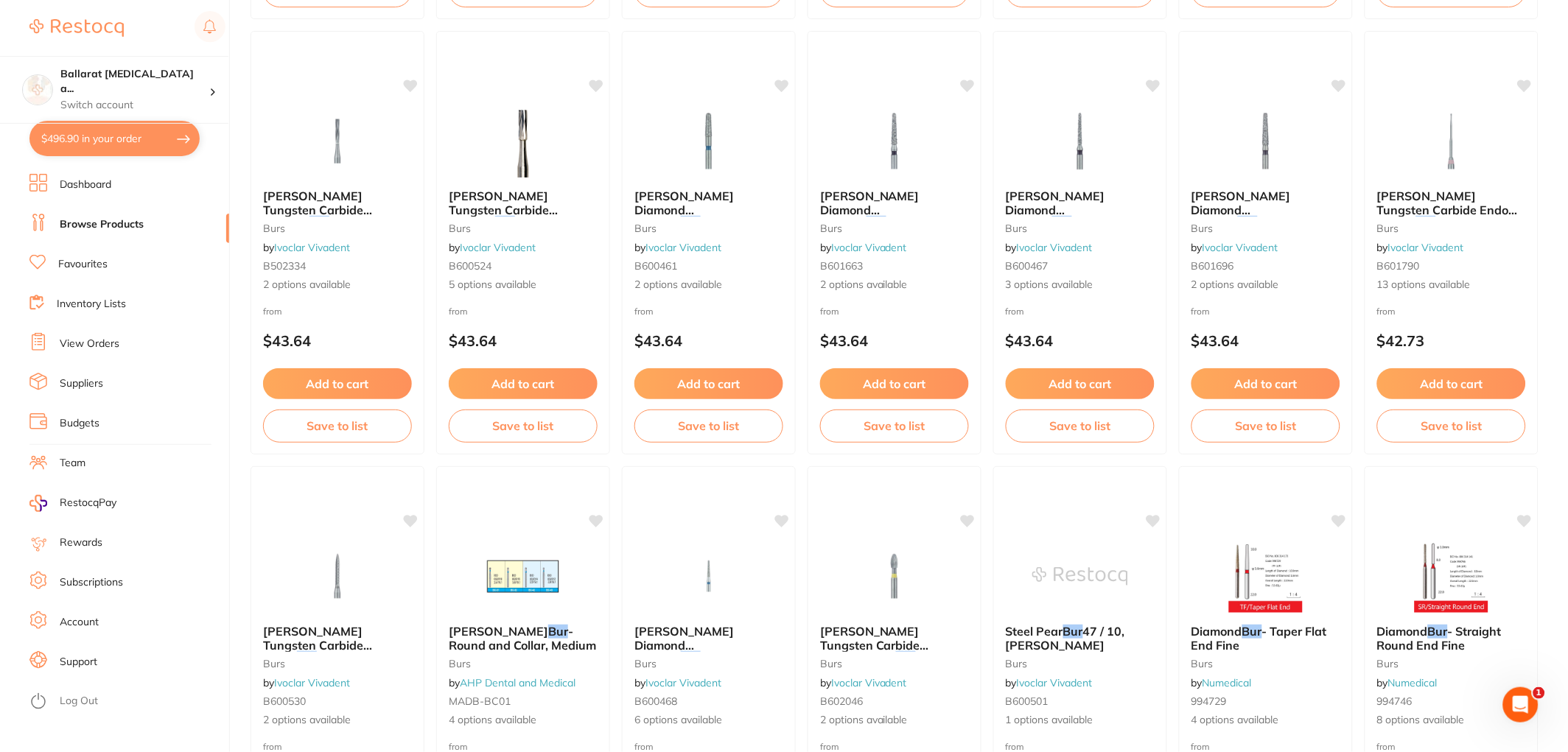
scroll to position [988, 0]
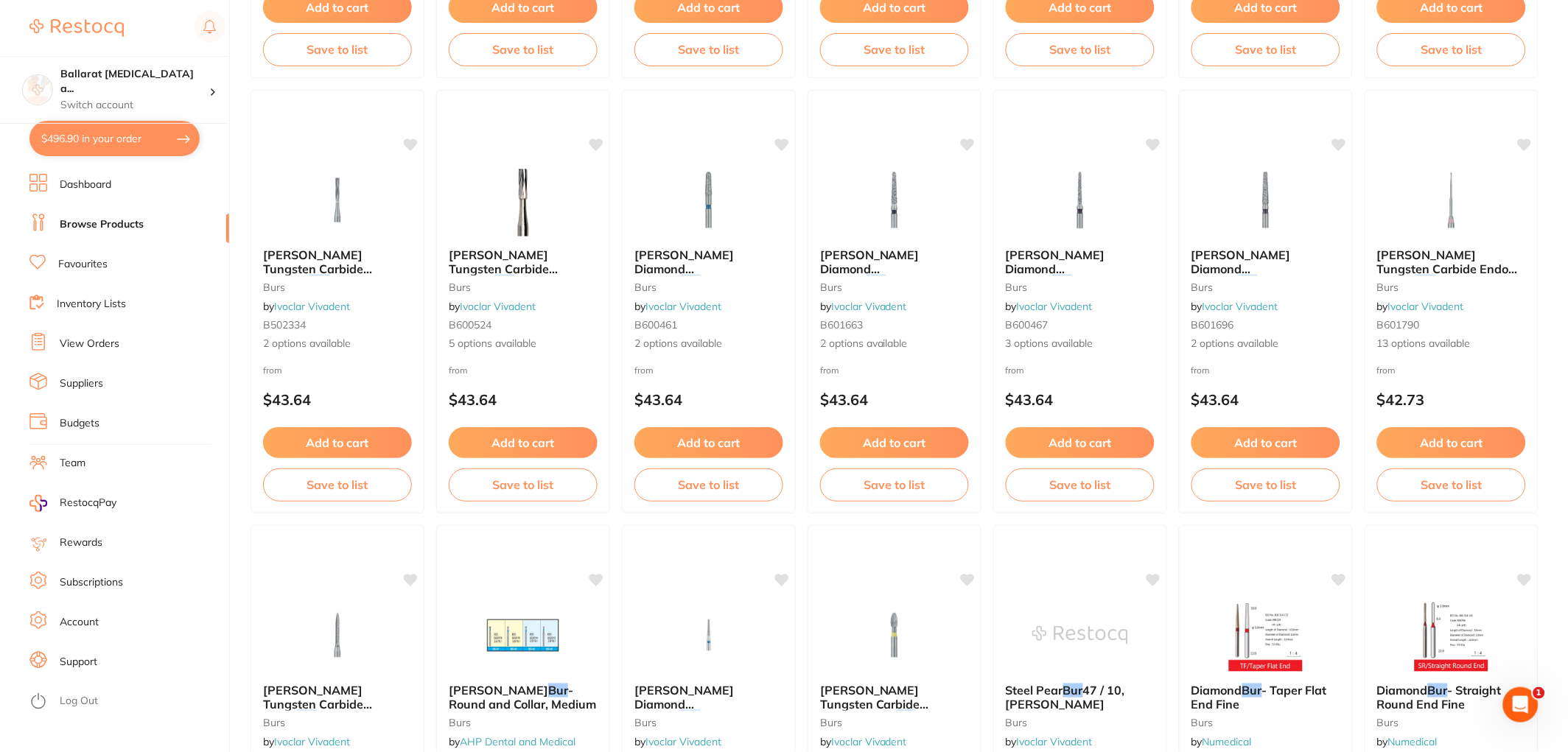
click at [64, 135] on button "$496.90 in your order" at bounding box center [115, 138] width 170 height 35
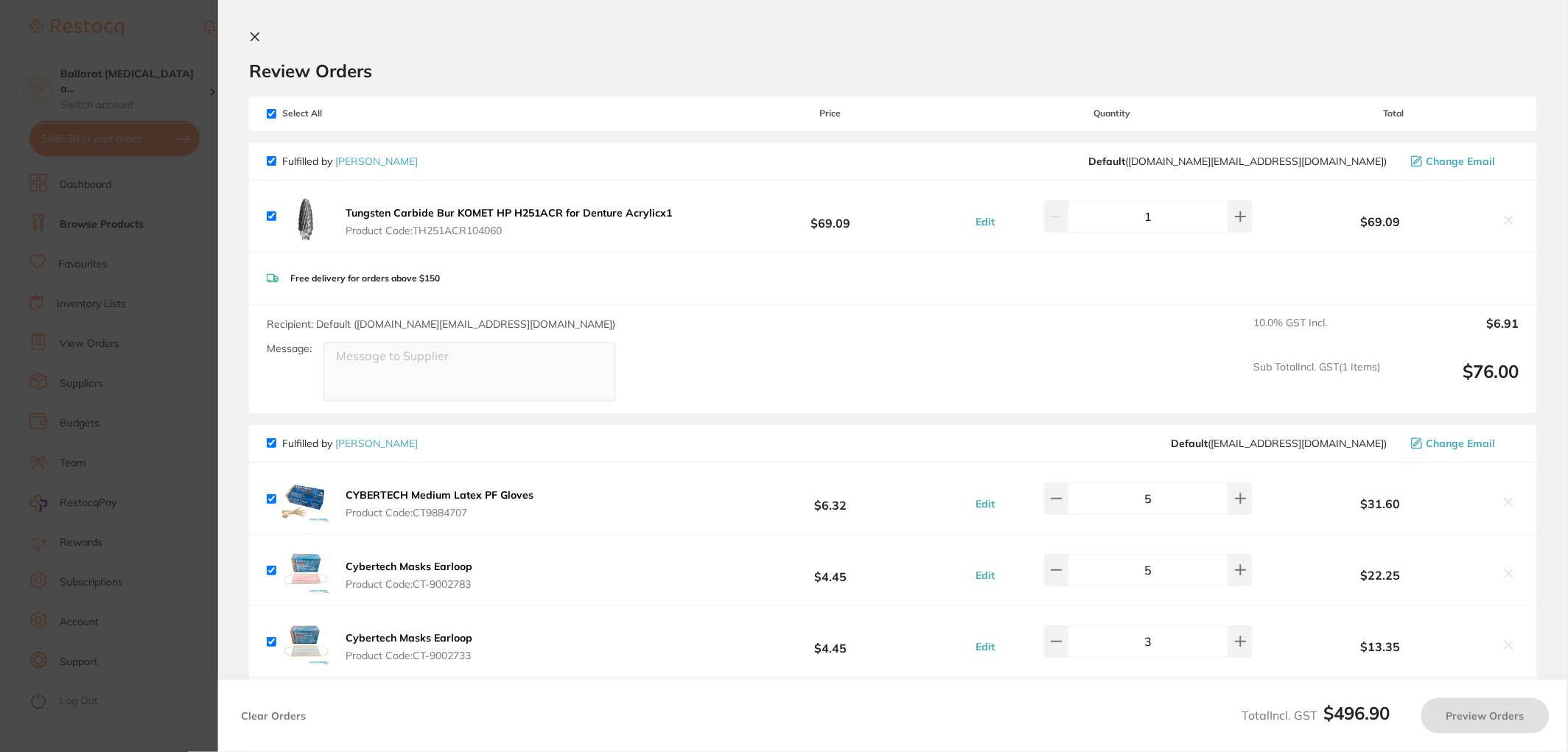
checkbox input "true"
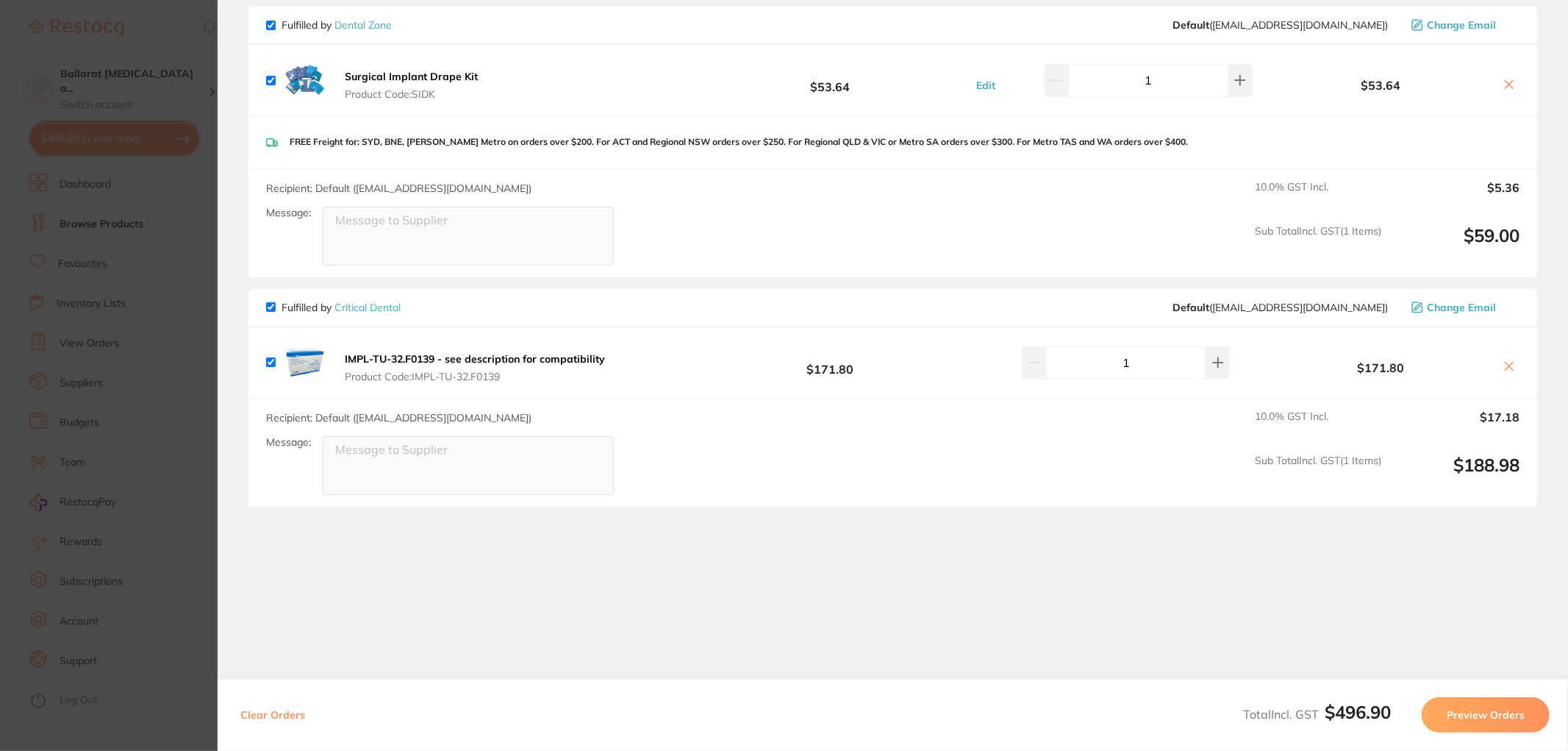
scroll to position [1152, 0]
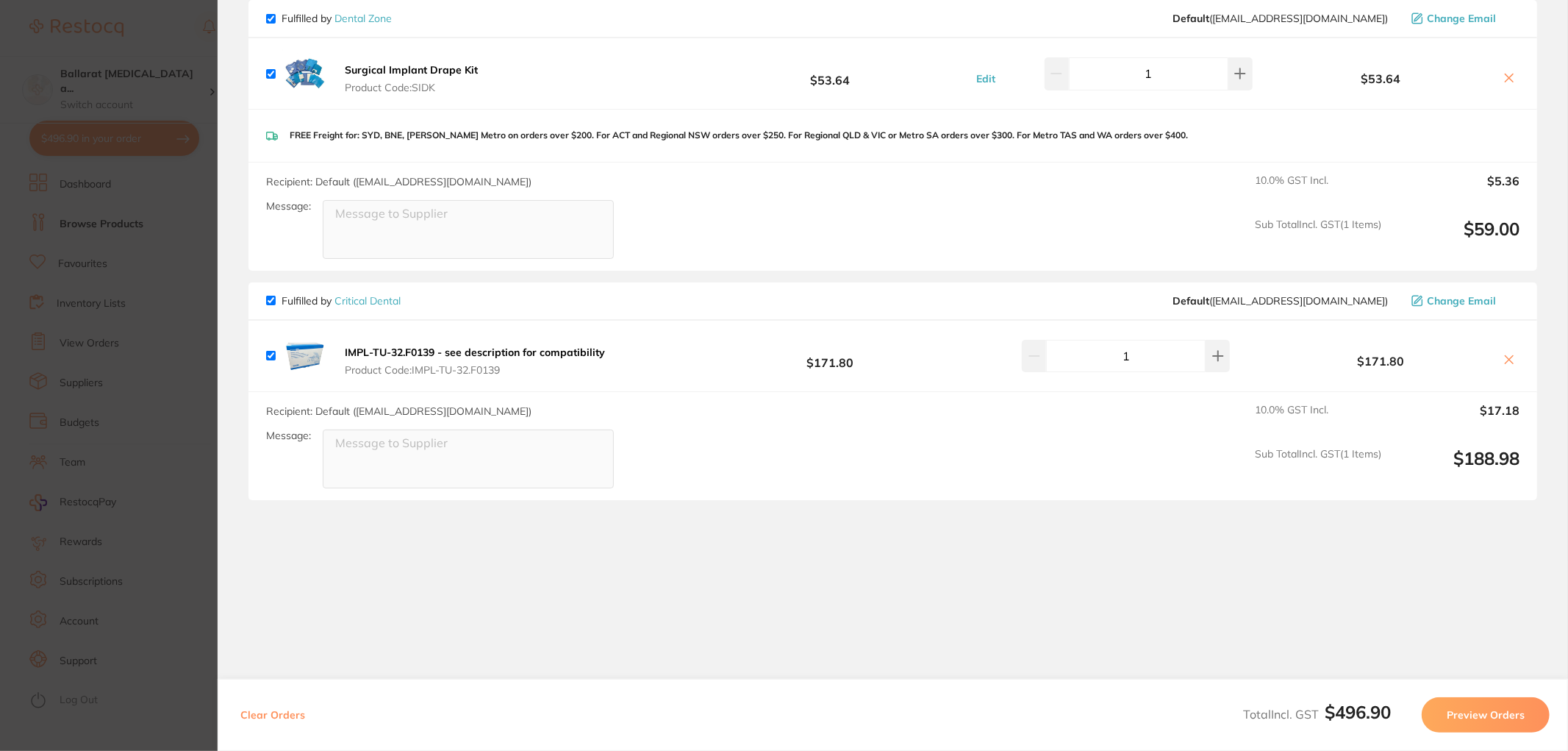
click at [118, 236] on section "Update RRP Set your pre negotiated price for this item. Item Agreed RRP (excl. …" at bounding box center [784, 376] width 1568 height 751
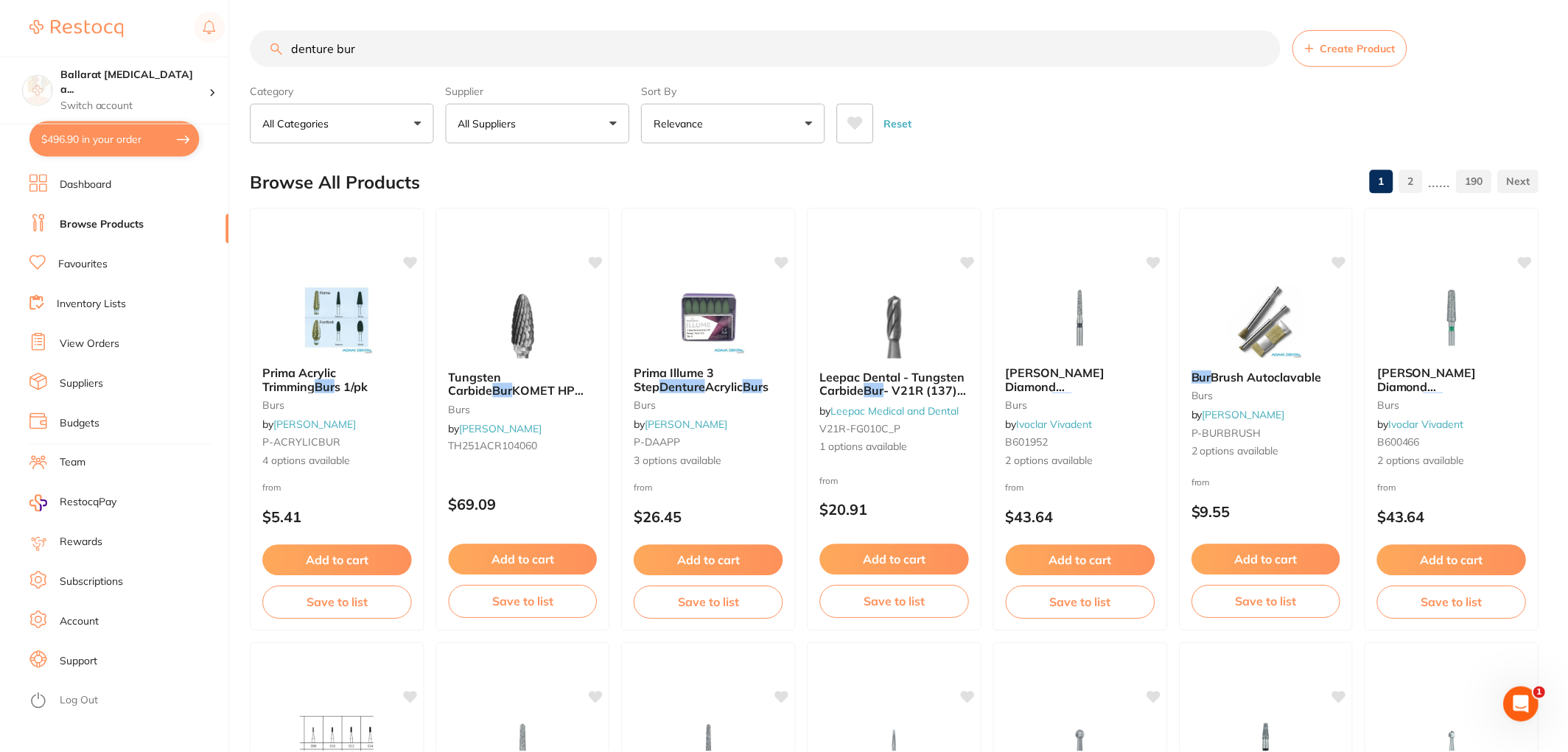
scroll to position [988, 0]
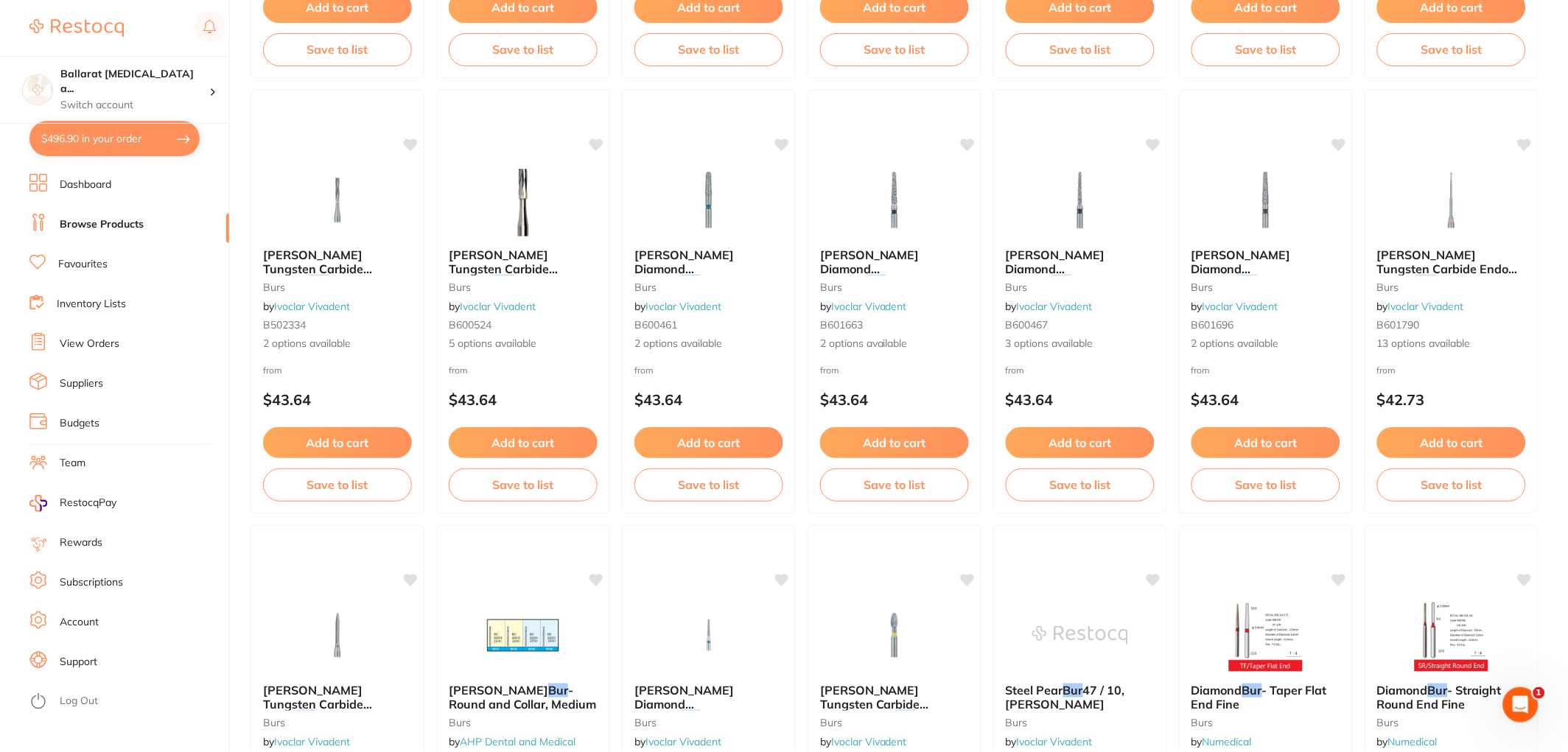
click at [63, 263] on link "Favourites" at bounding box center [82, 264] width 49 height 15
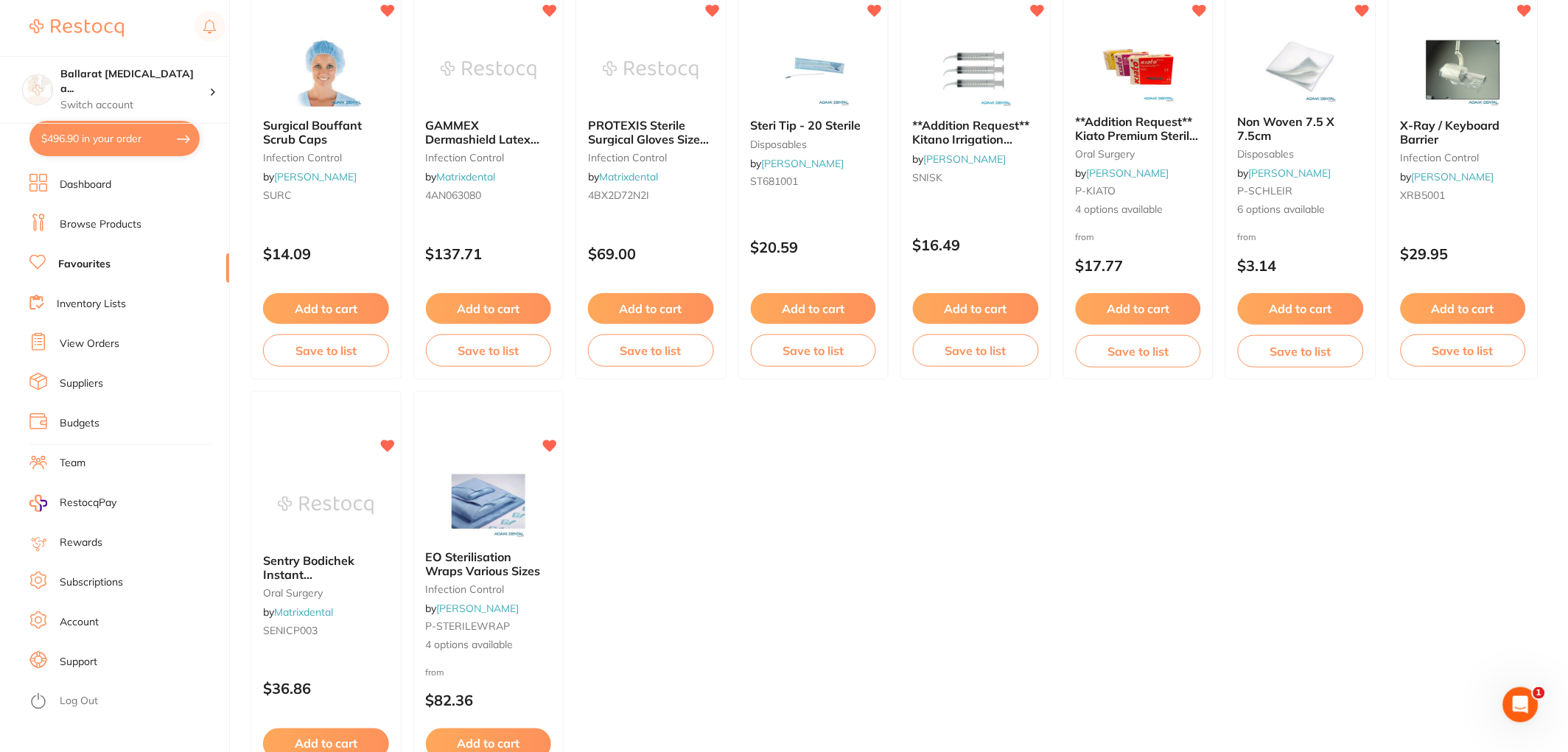
scroll to position [1963, 0]
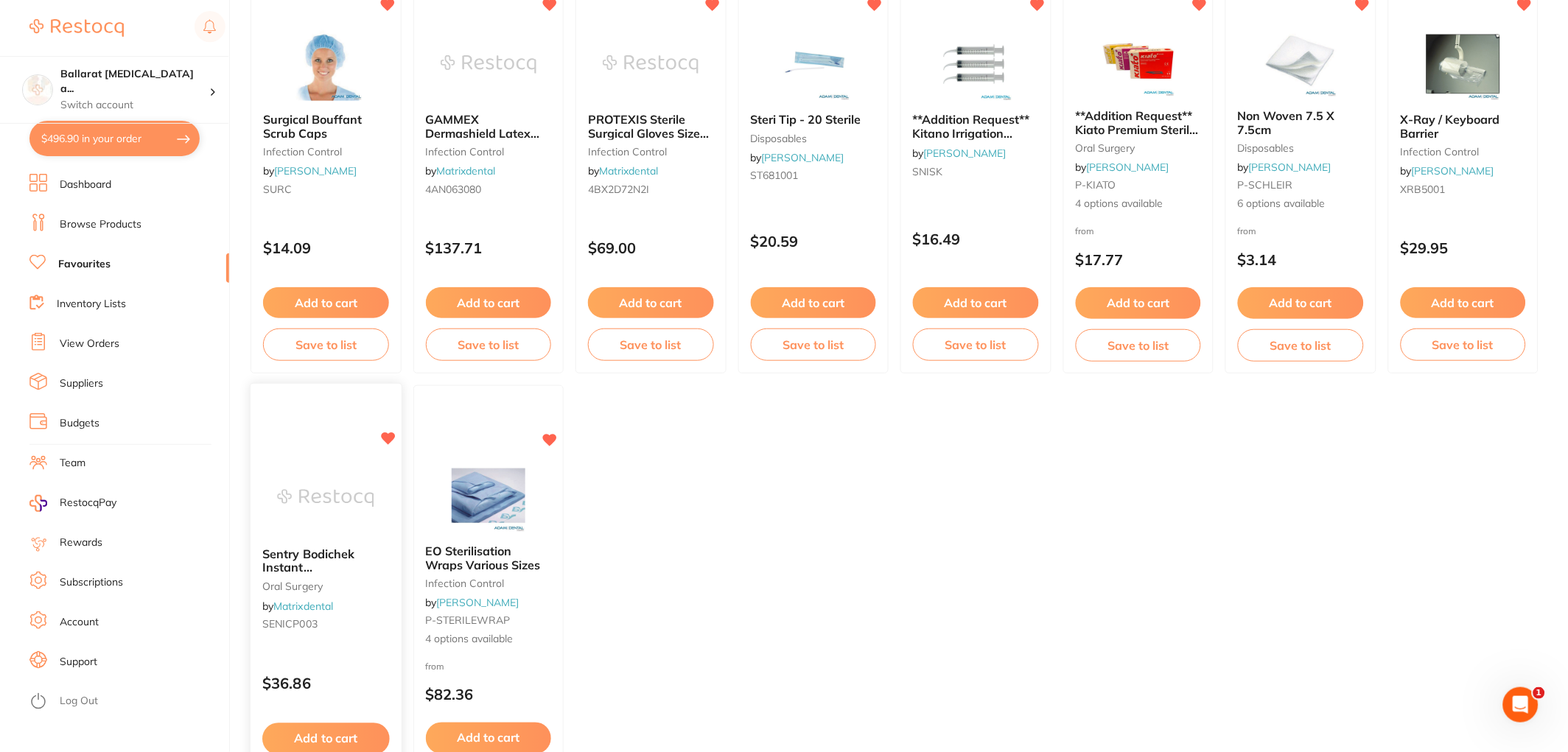
click at [337, 726] on button "Add to cart" at bounding box center [326, 739] width 127 height 32
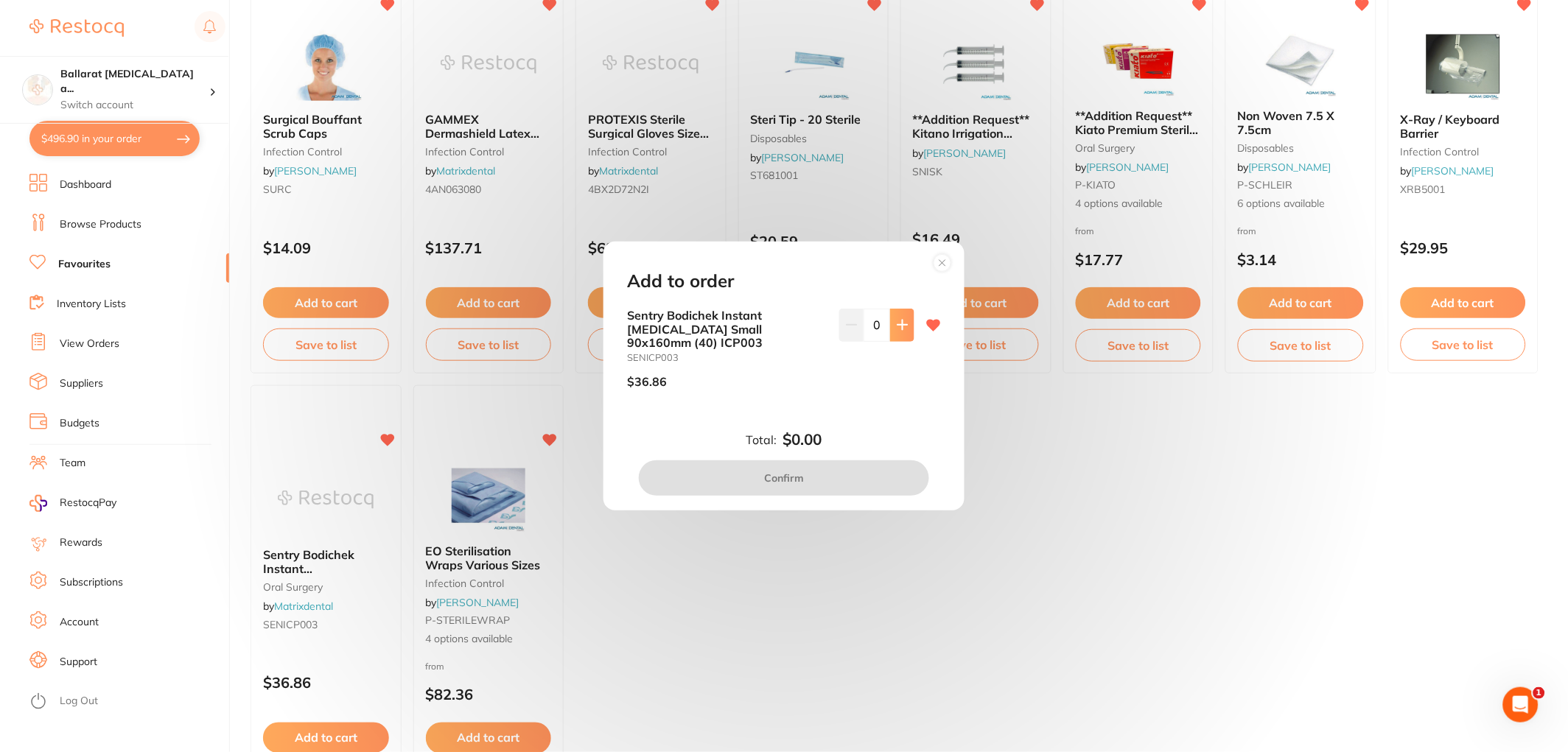
scroll to position [0, 0]
click at [899, 327] on icon at bounding box center [902, 325] width 9 height 9
type input "1"
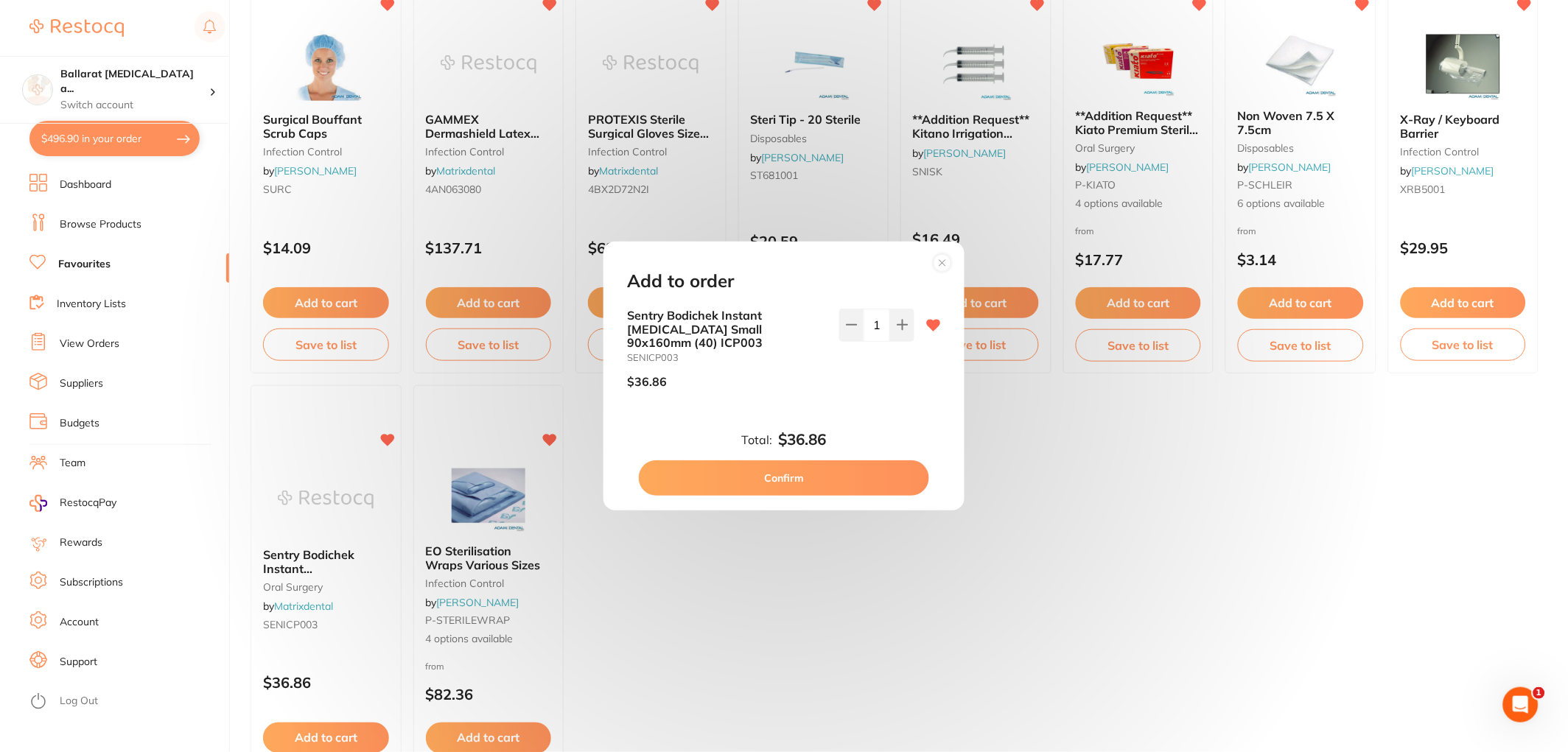
click at [822, 477] on button "Confirm" at bounding box center [783, 478] width 290 height 35
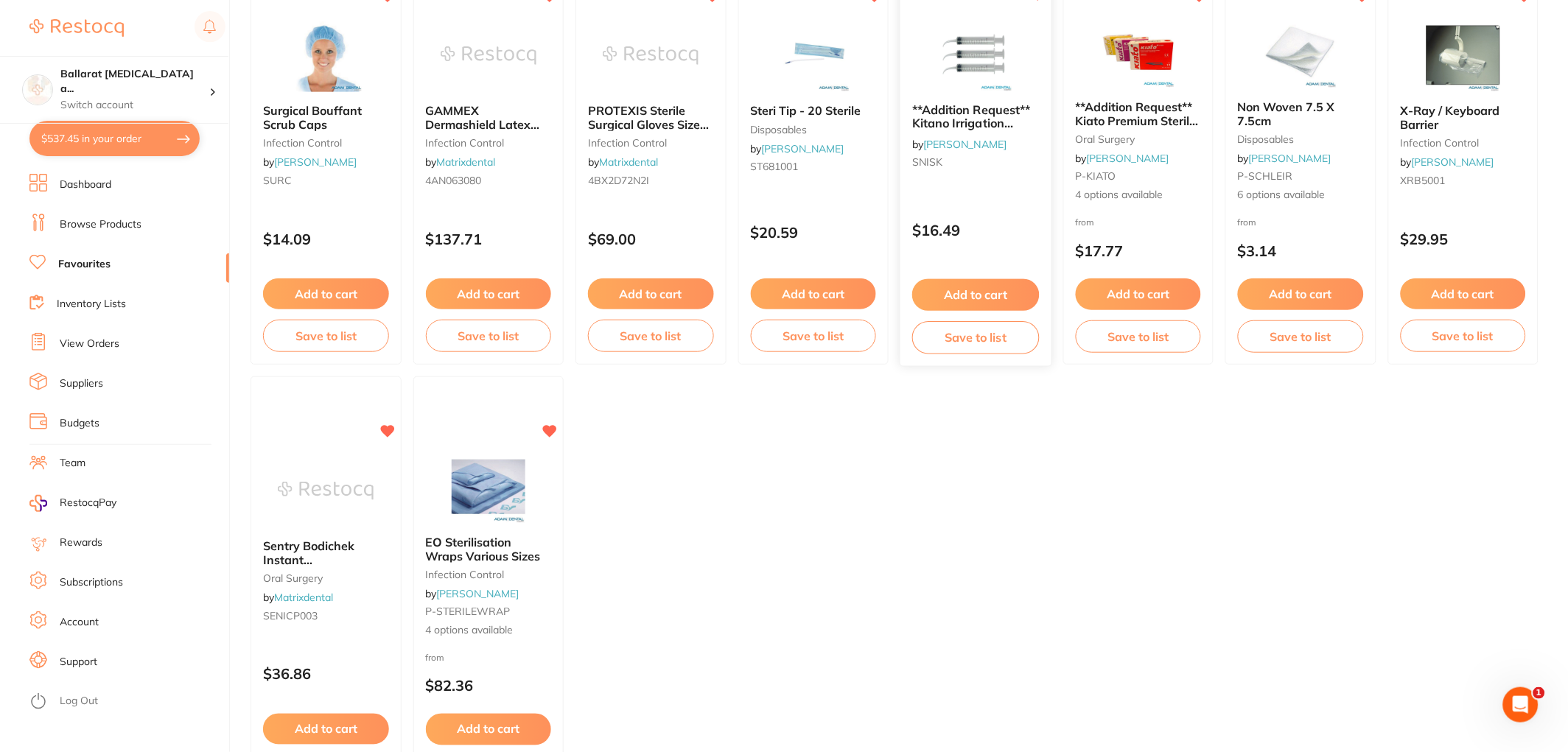
scroll to position [2096, 0]
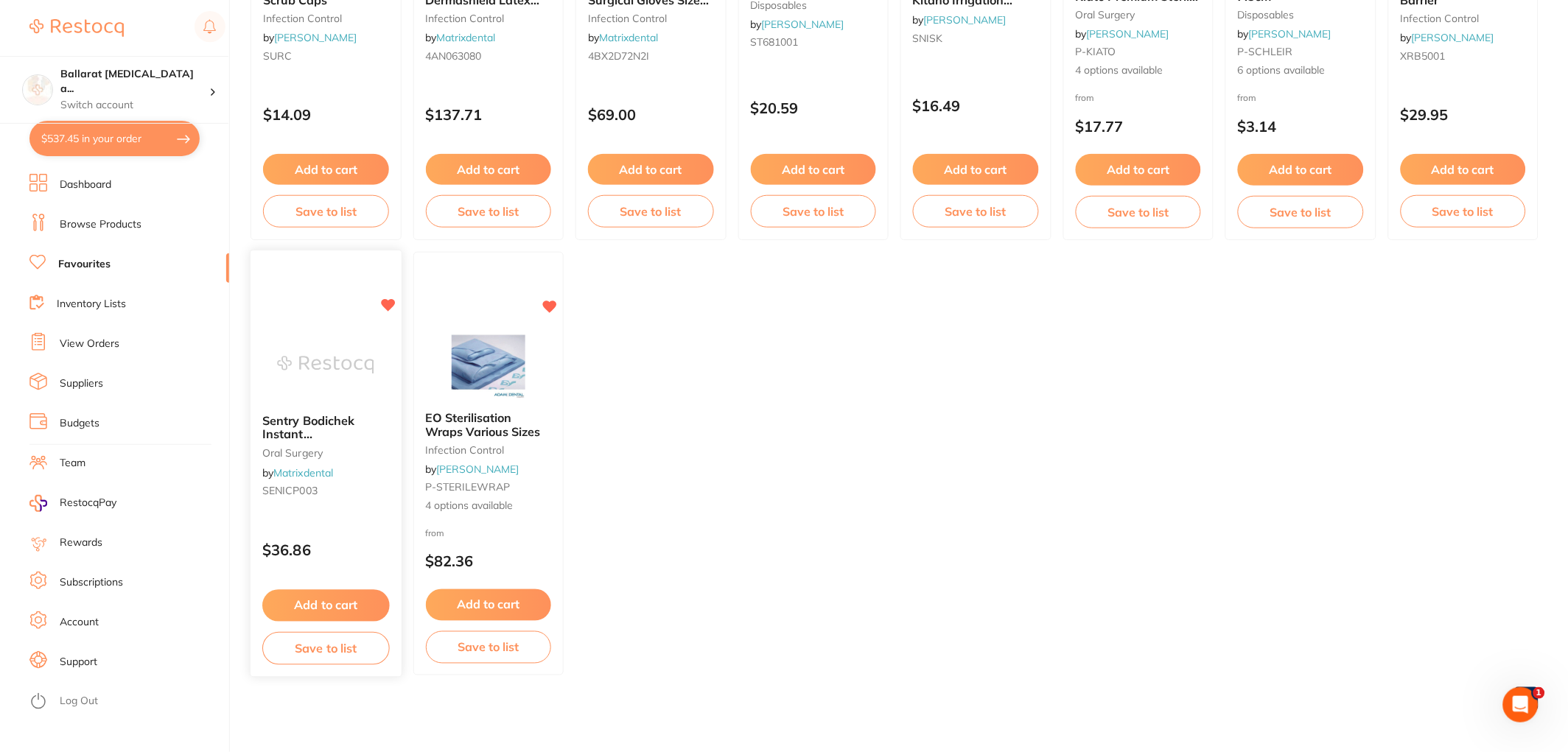
click at [328, 372] on img at bounding box center [326, 366] width 96 height 75
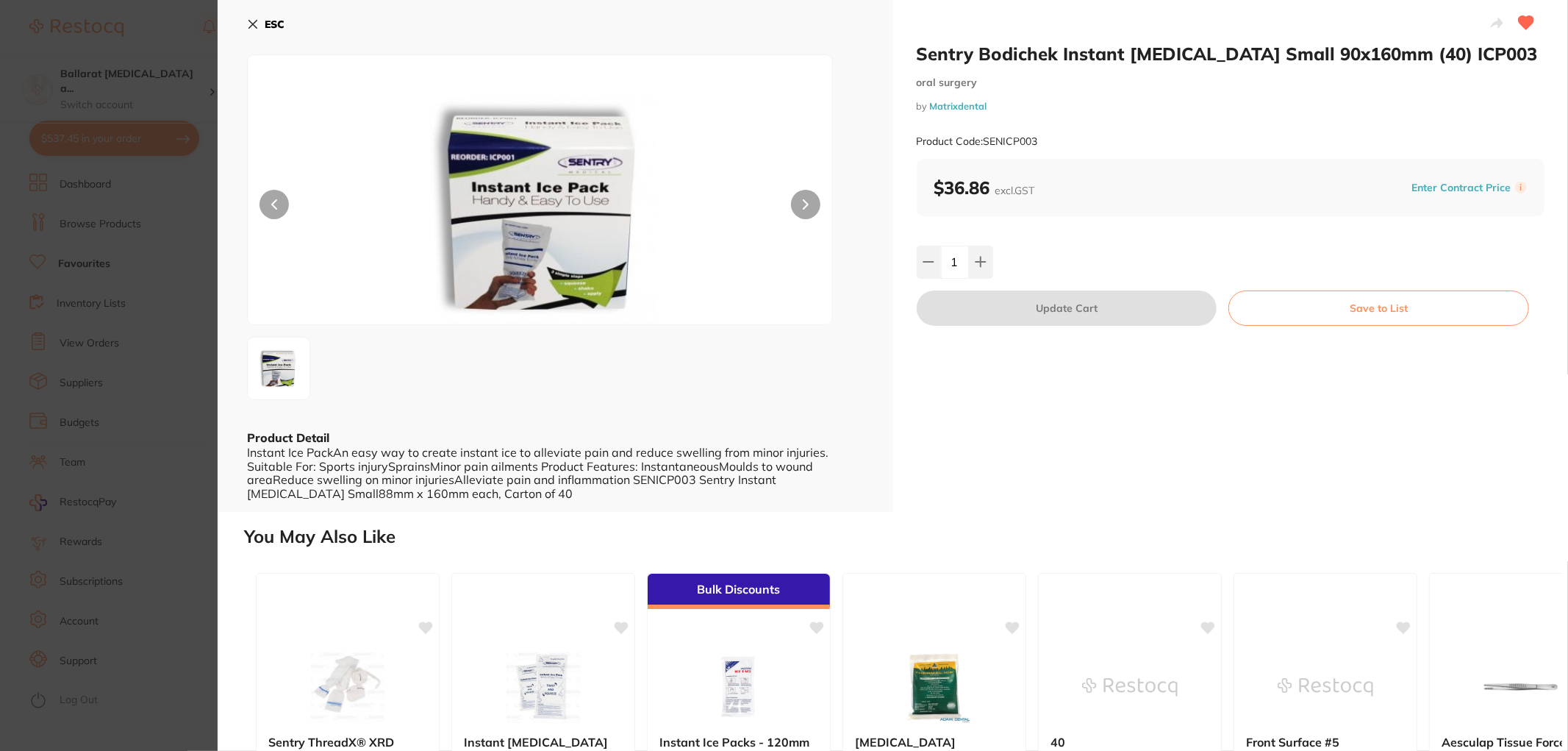
click at [129, 296] on section "Sentry Bodichek Instant Ice Pack Small 90x160mm (40) ICP003 oral surgery by Mat…" at bounding box center [784, 376] width 1568 height 751
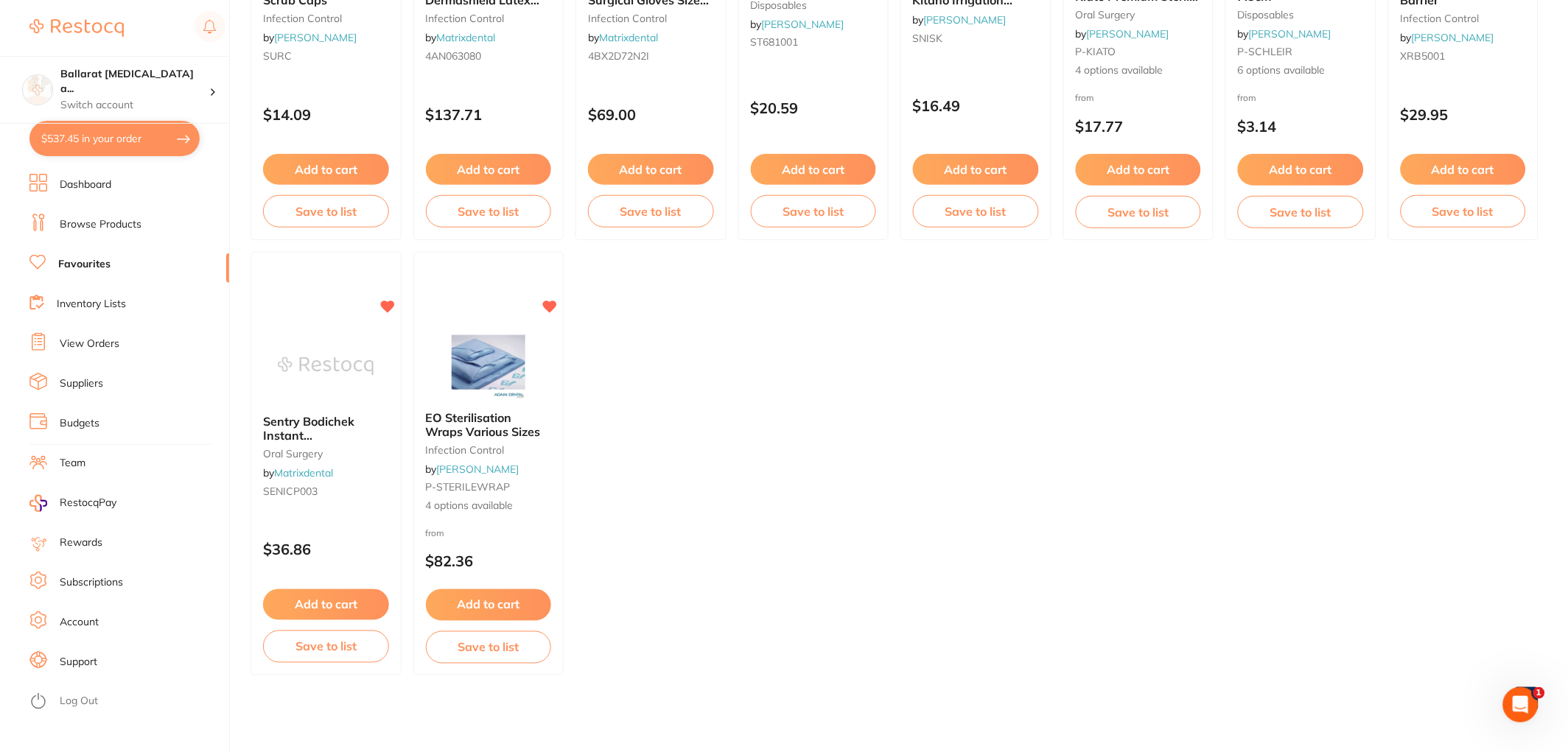
click at [130, 185] on li "Dashboard" at bounding box center [130, 185] width 200 height 22
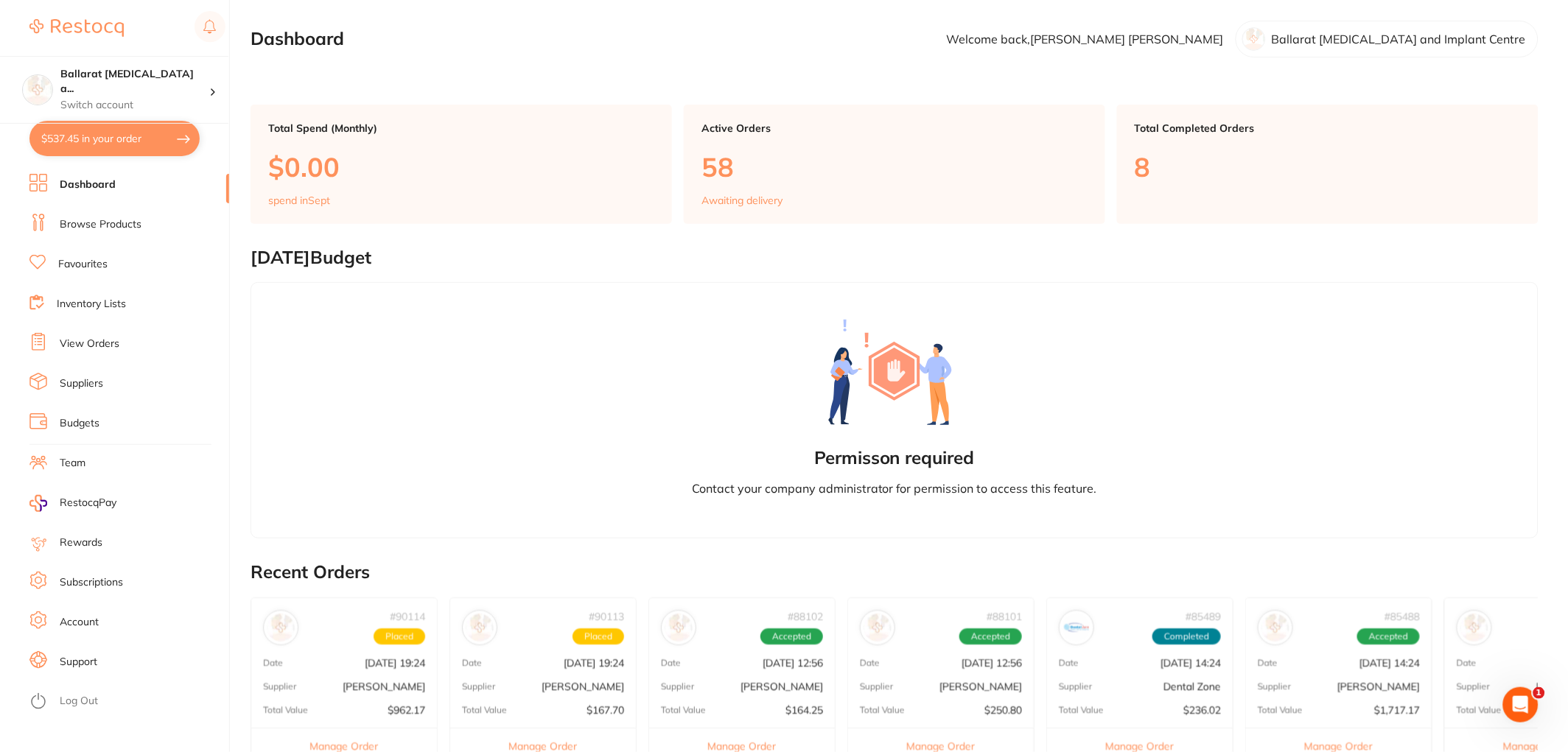
click at [110, 142] on button "$537.45 in your order" at bounding box center [115, 138] width 170 height 35
checkbox input "true"
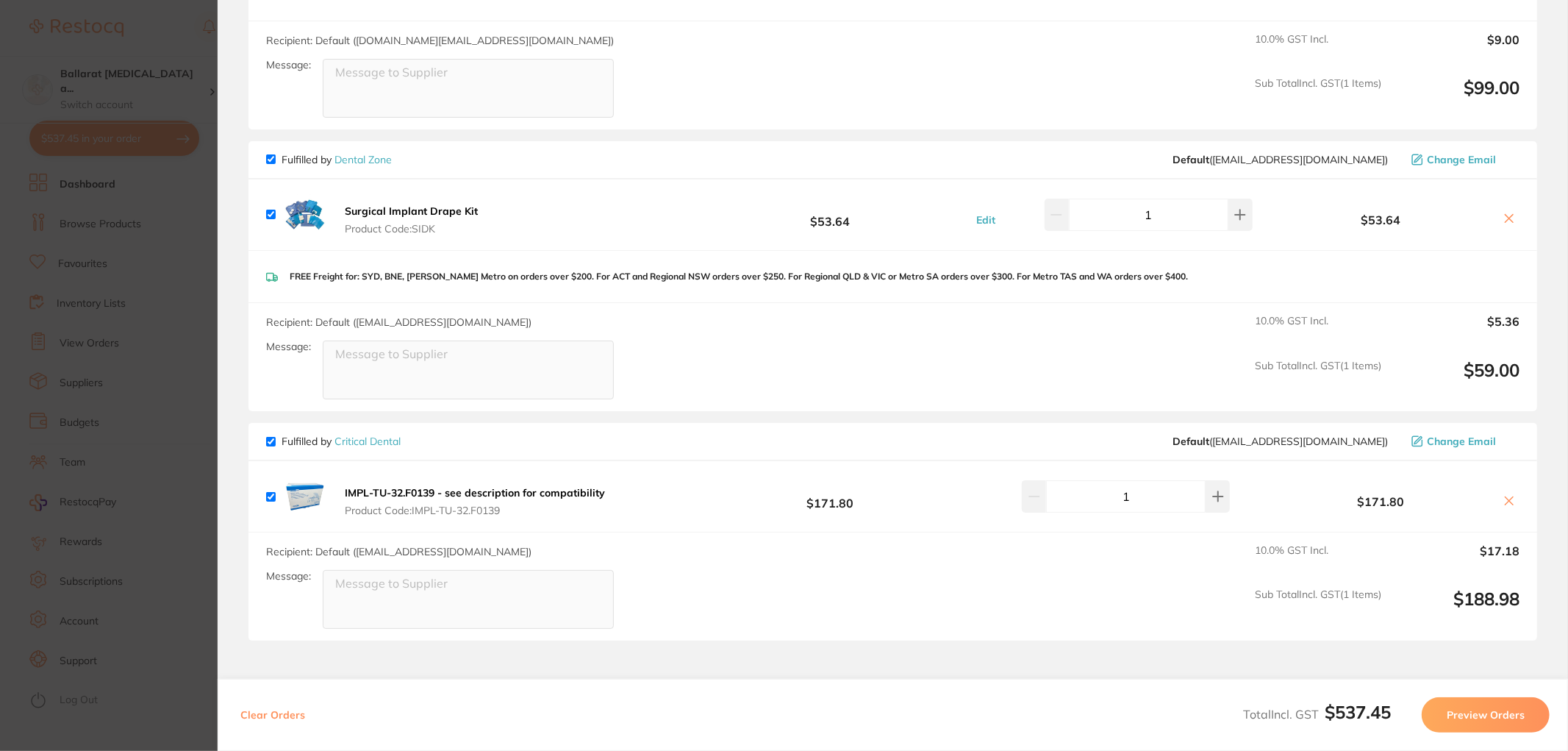
scroll to position [1306, 0]
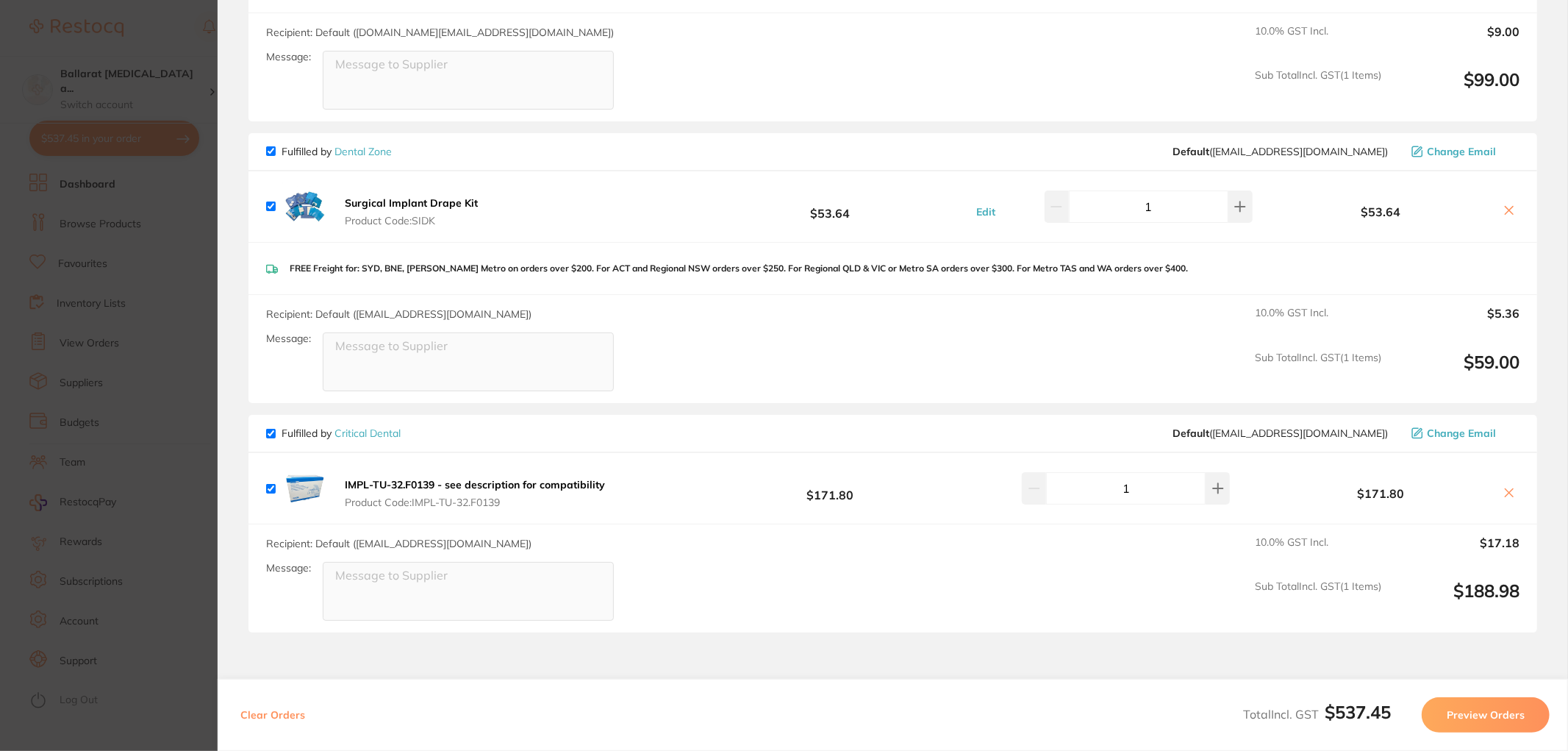
click at [188, 354] on section "Update RRP Set your pre negotiated price for this item. Item Agreed RRP (excl. …" at bounding box center [784, 376] width 1568 height 751
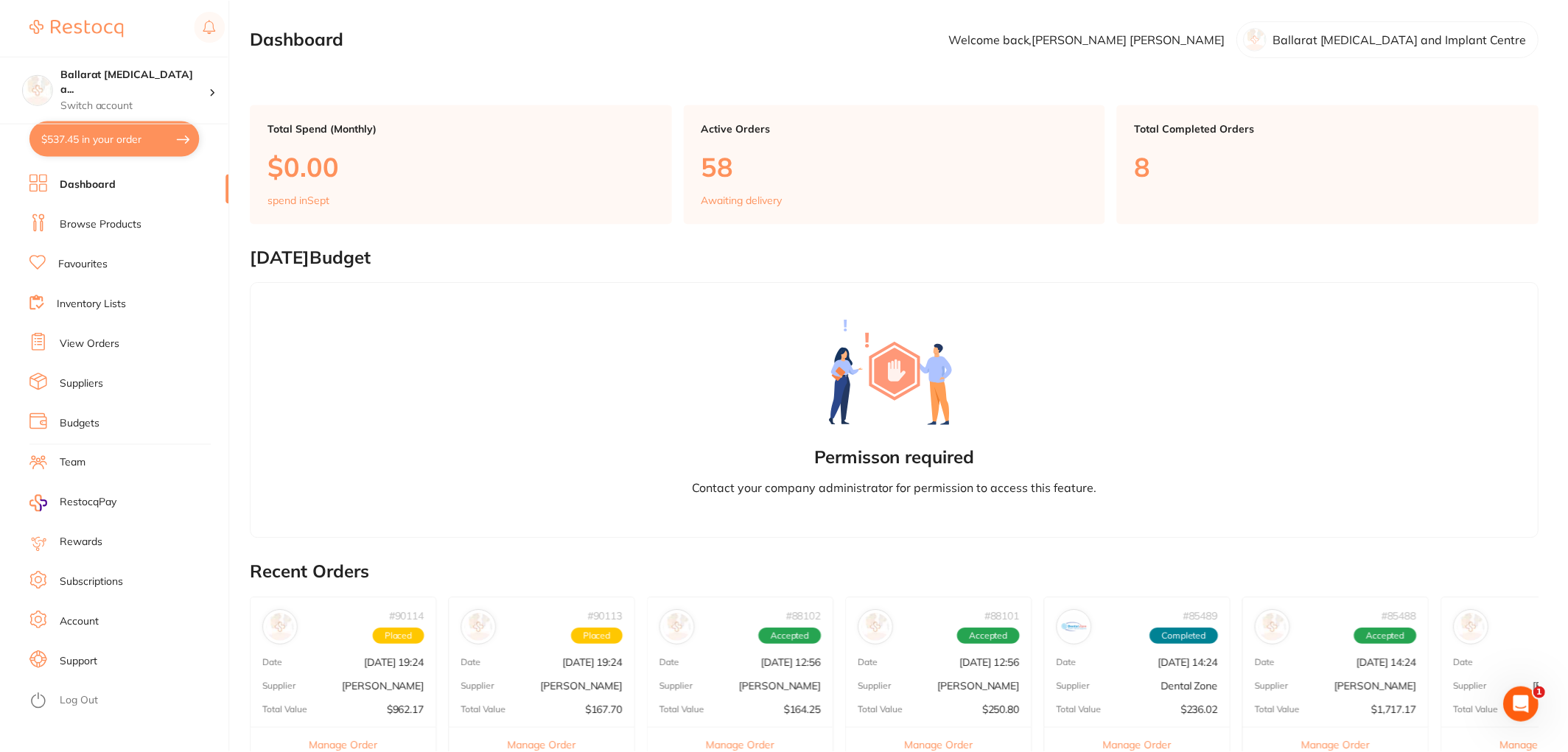
scroll to position [446, 0]
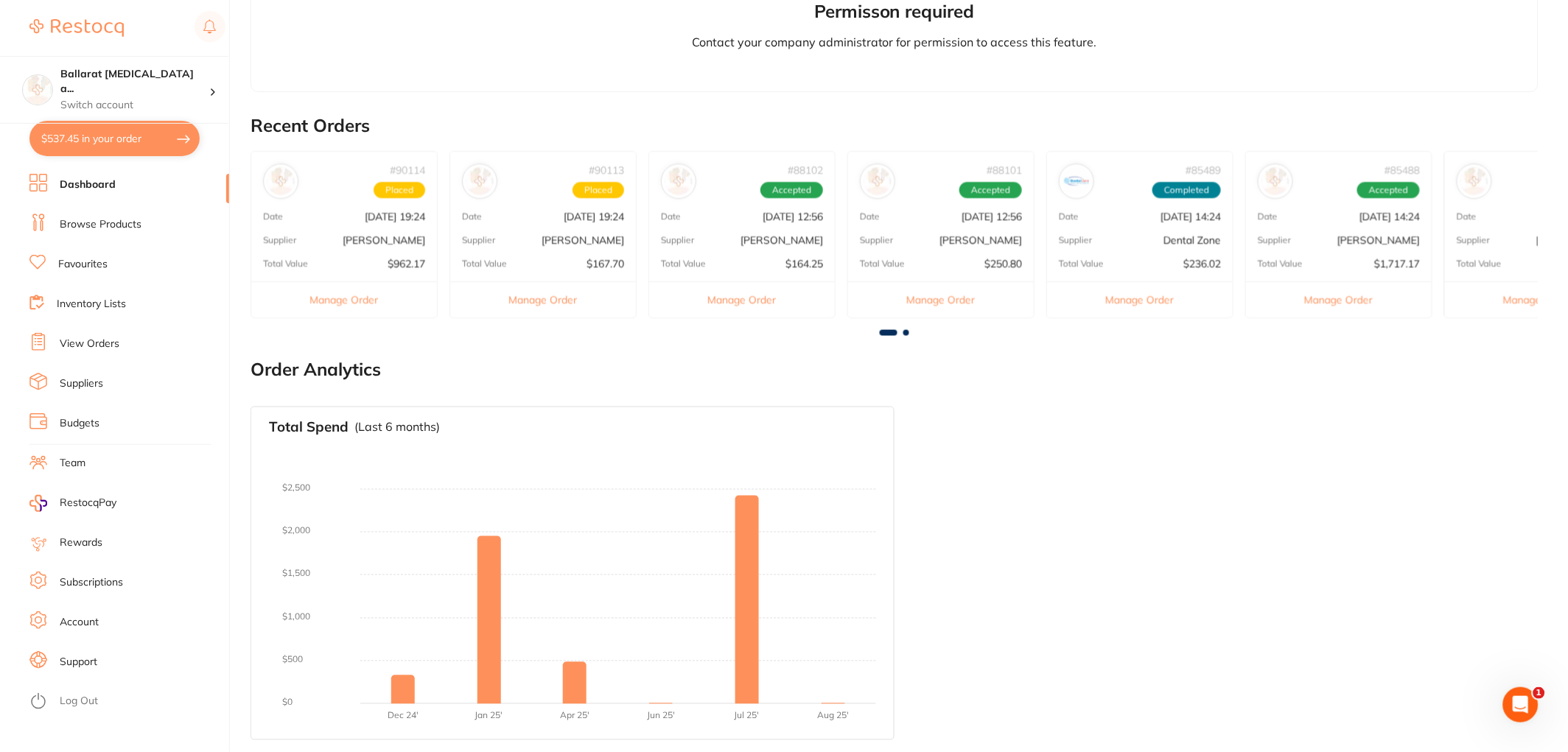
click at [93, 334] on li "View Orders" at bounding box center [130, 344] width 200 height 22
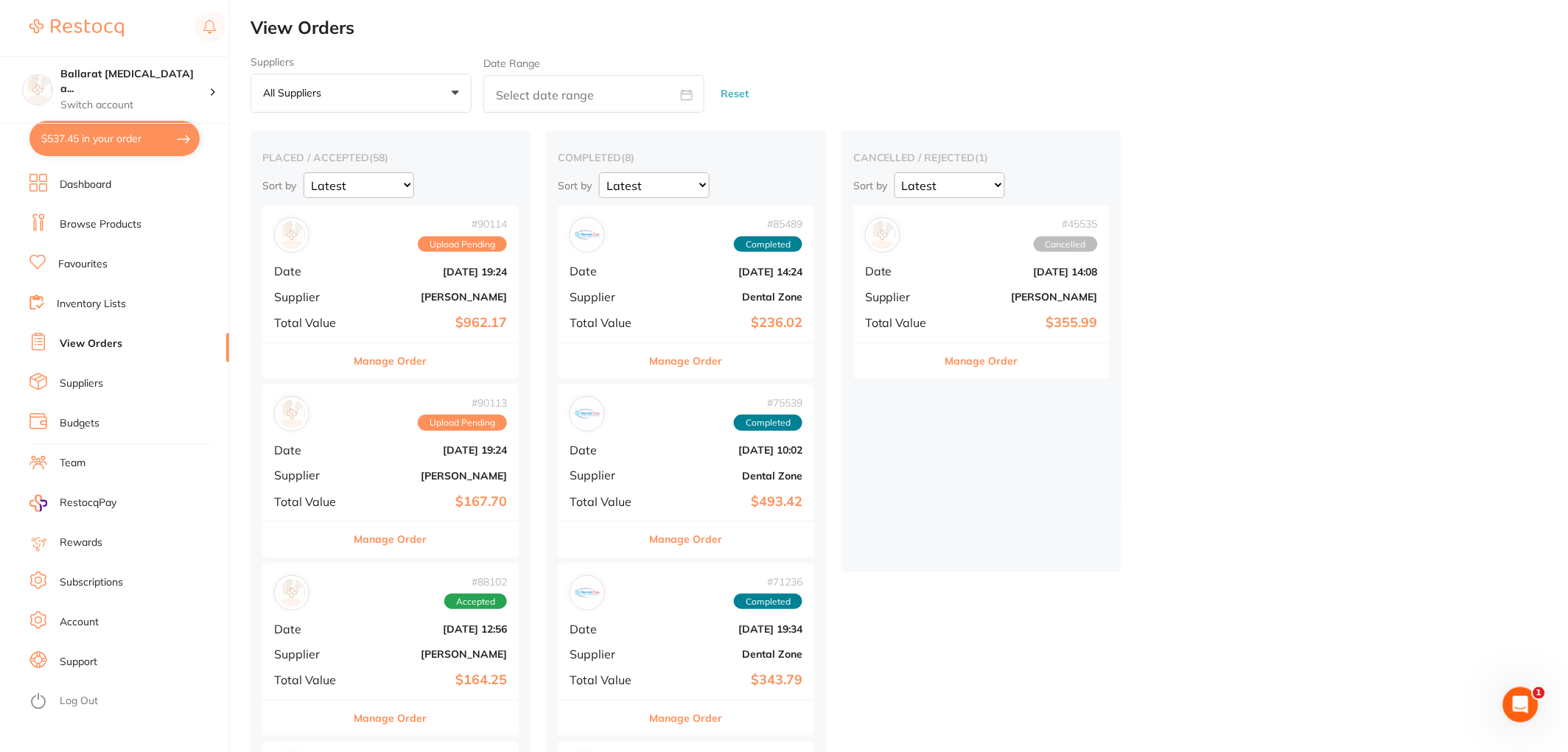
click at [89, 298] on link "Inventory Lists" at bounding box center [91, 304] width 69 height 15
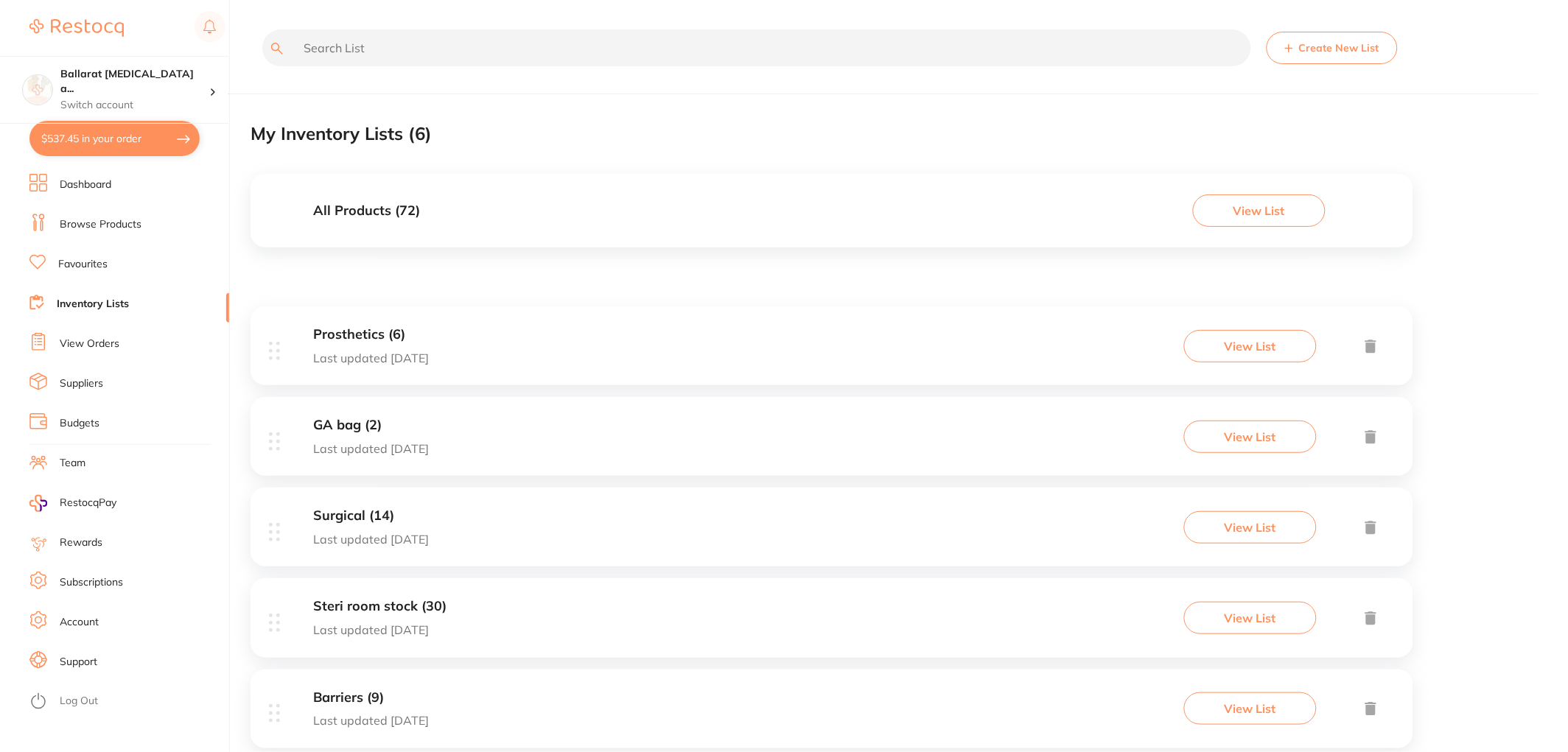
click at [106, 230] on link "Browse Products" at bounding box center [101, 225] width 82 height 15
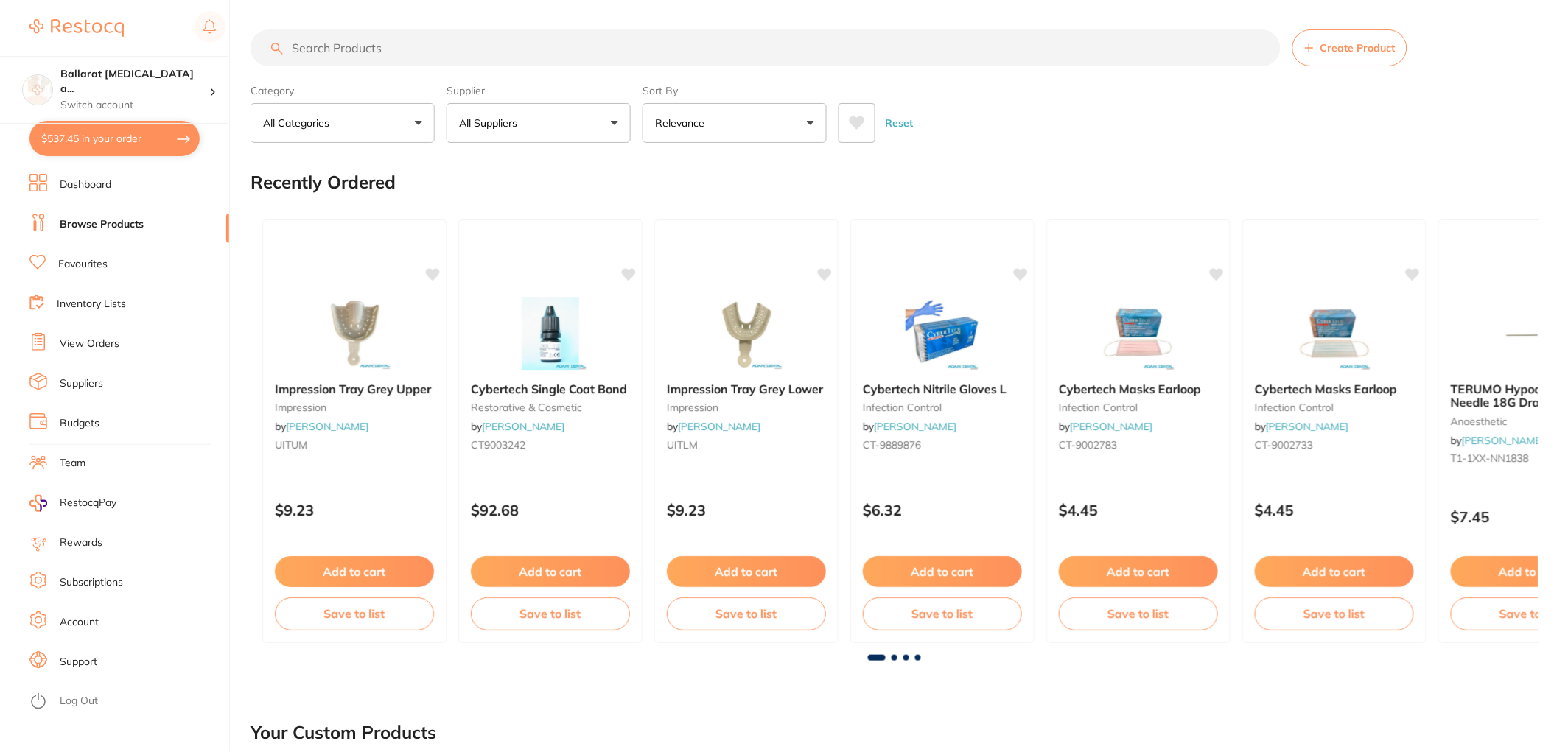
click at [92, 148] on button "$537.45 in your order" at bounding box center [115, 138] width 170 height 35
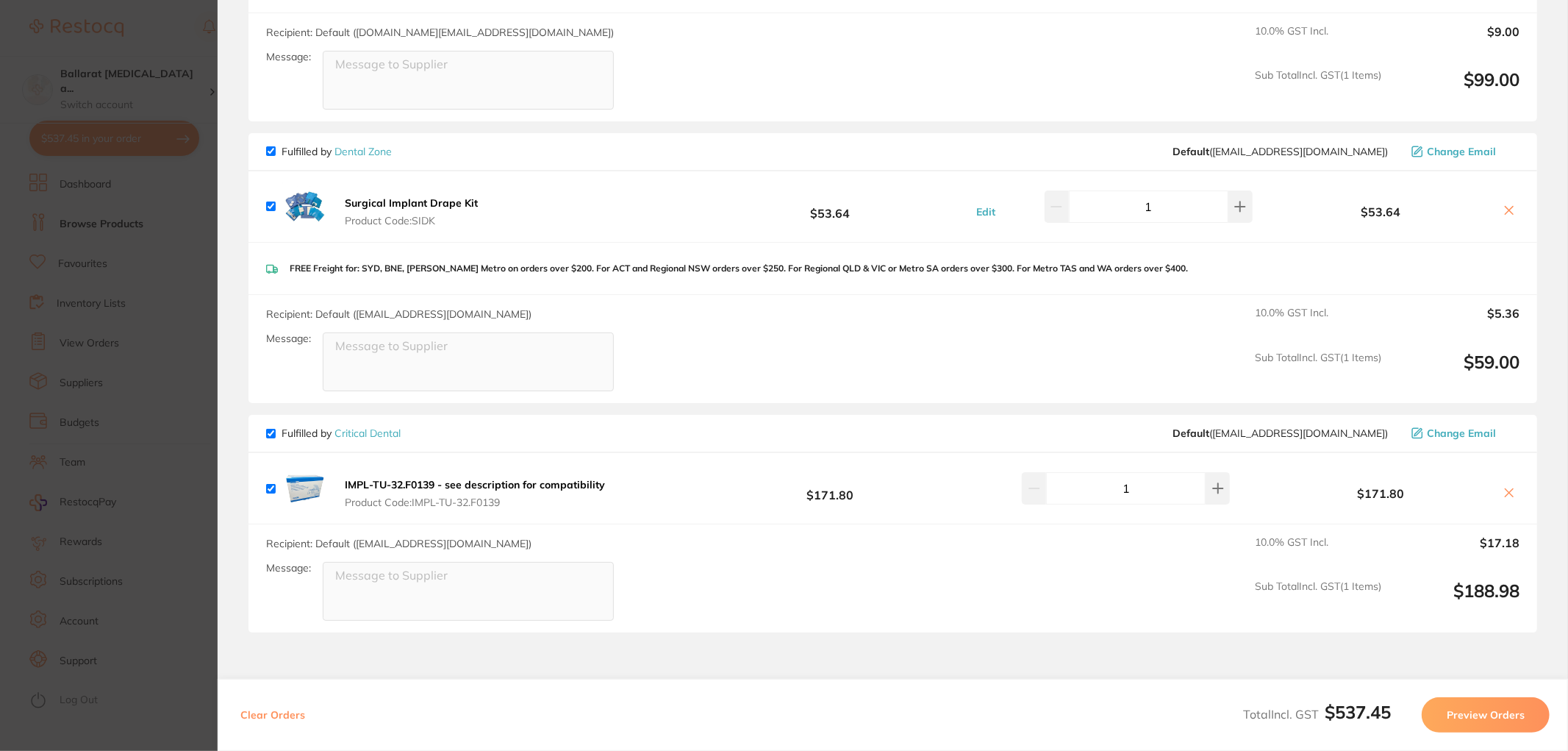
click at [96, 401] on section "Update RRP Set your pre negotiated price for this item. Item Agreed RRP (excl. …" at bounding box center [784, 376] width 1568 height 751
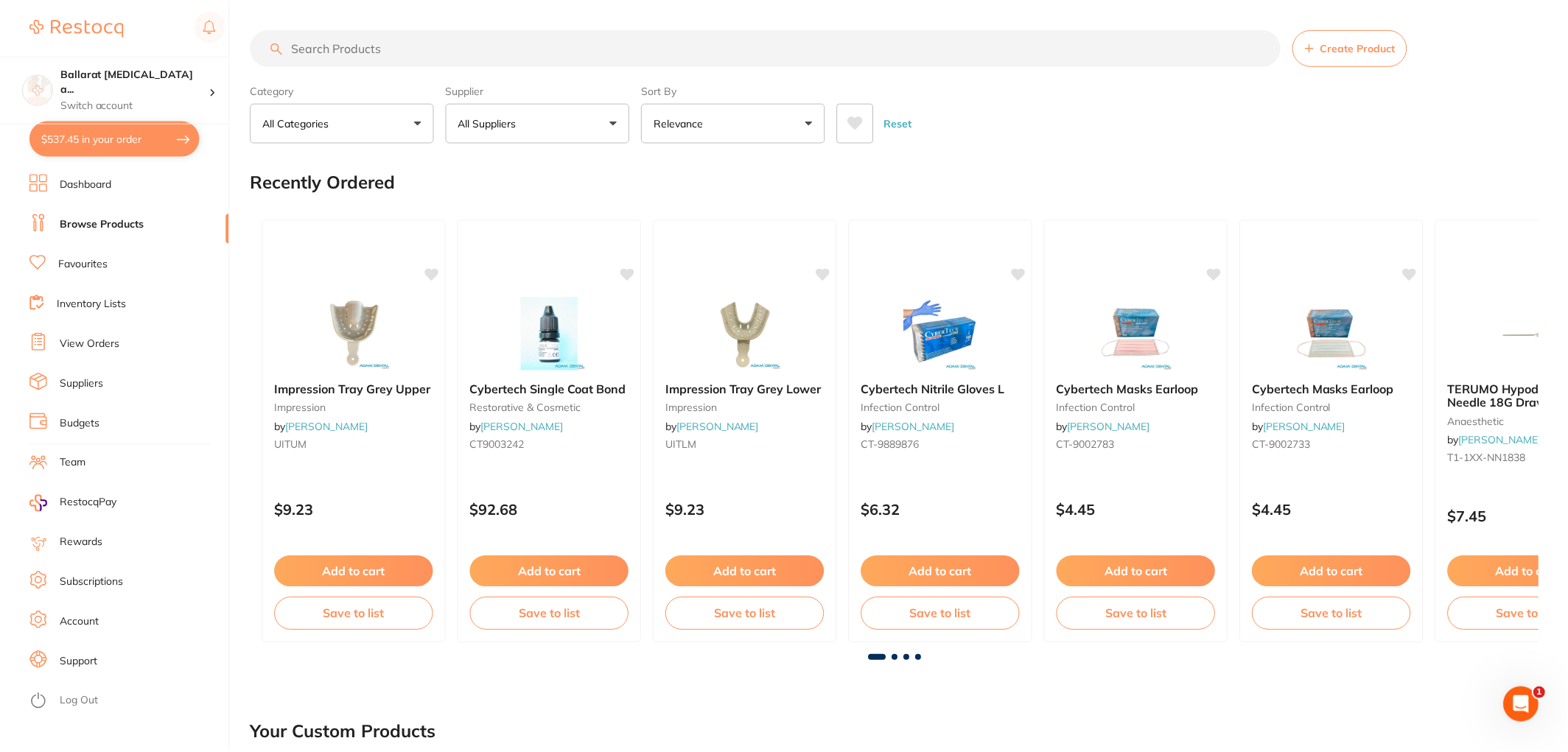
scroll to position [446, 0]
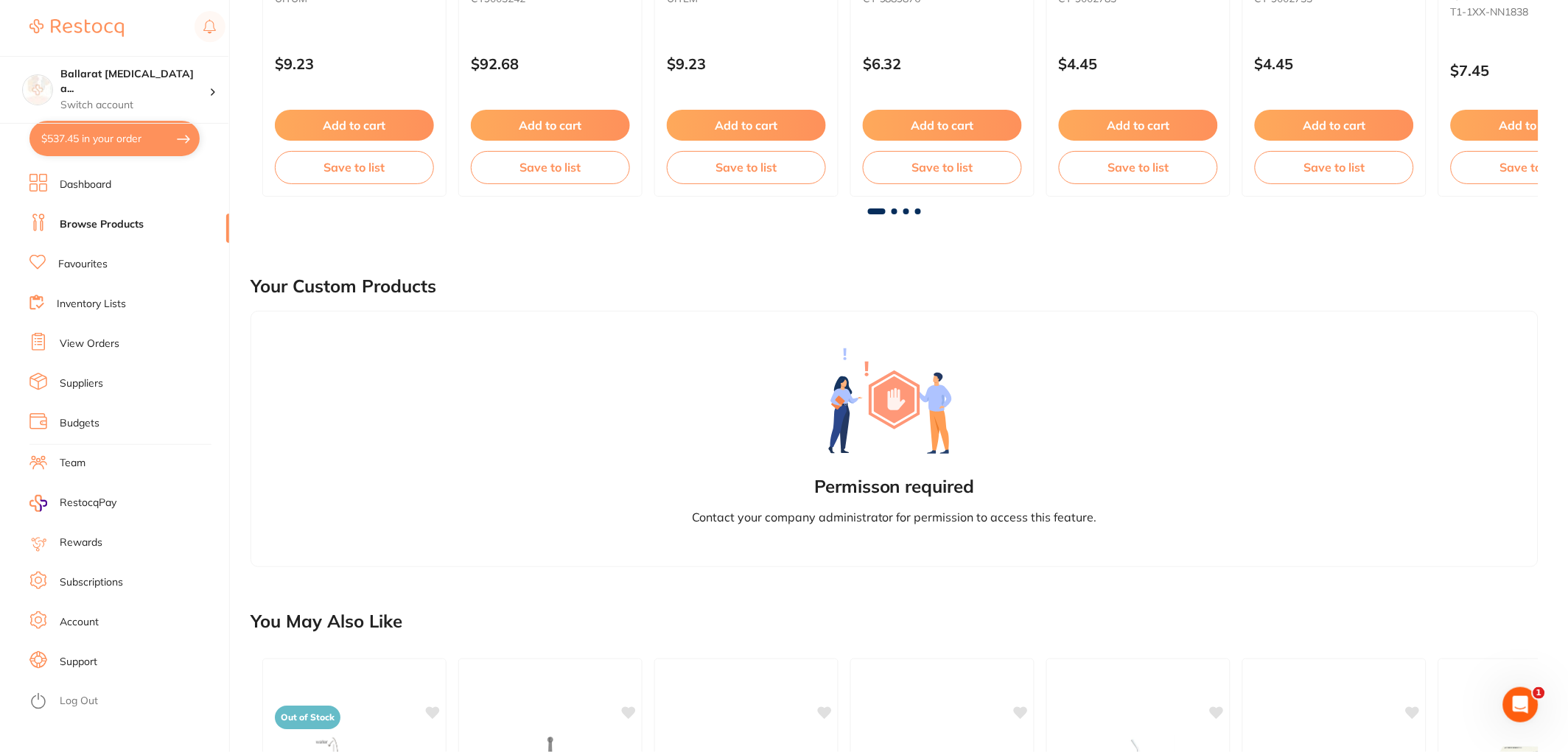
click at [72, 271] on li "Favourites" at bounding box center [130, 265] width 200 height 22
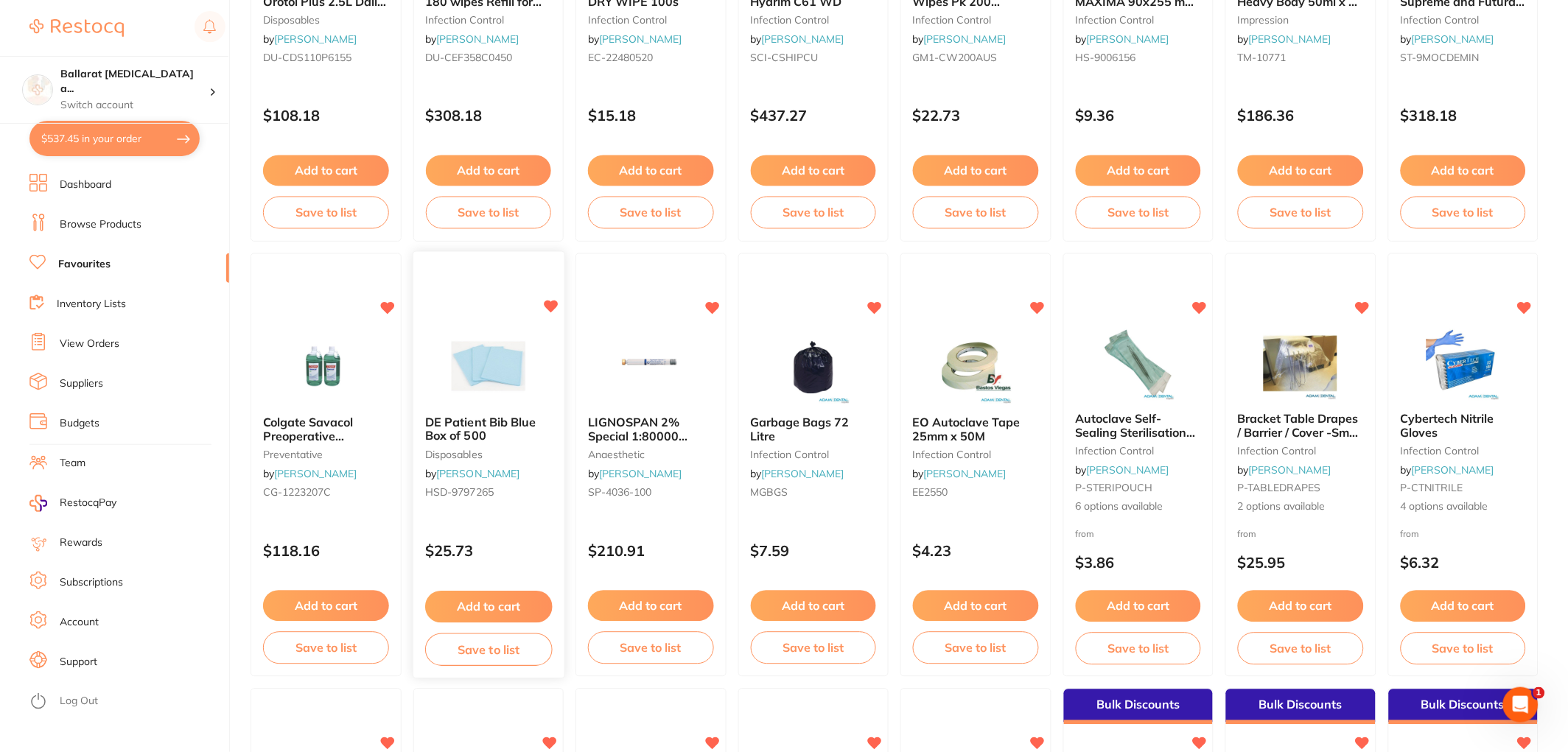
scroll to position [818, 0]
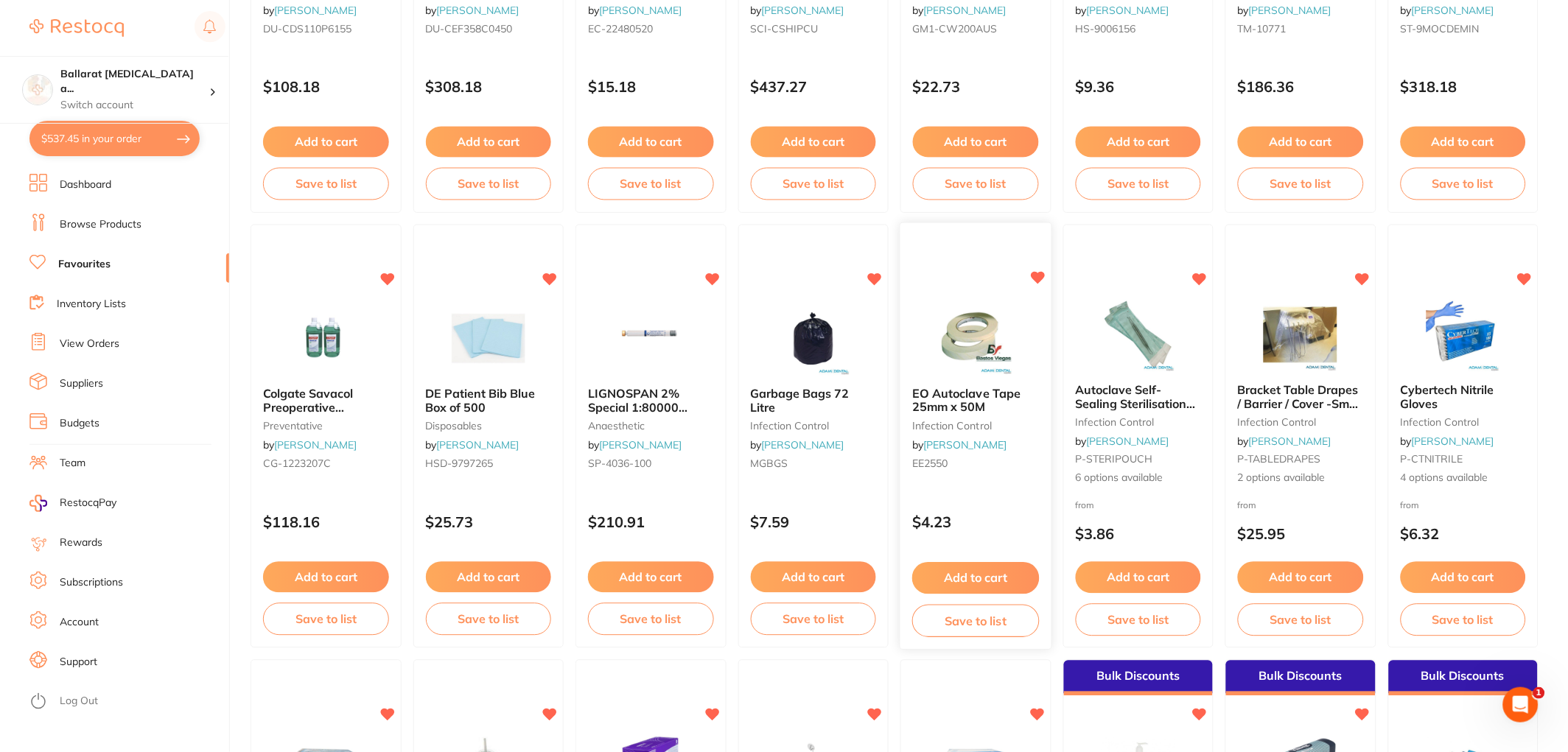
click at [1012, 579] on button "Add to cart" at bounding box center [975, 578] width 127 height 32
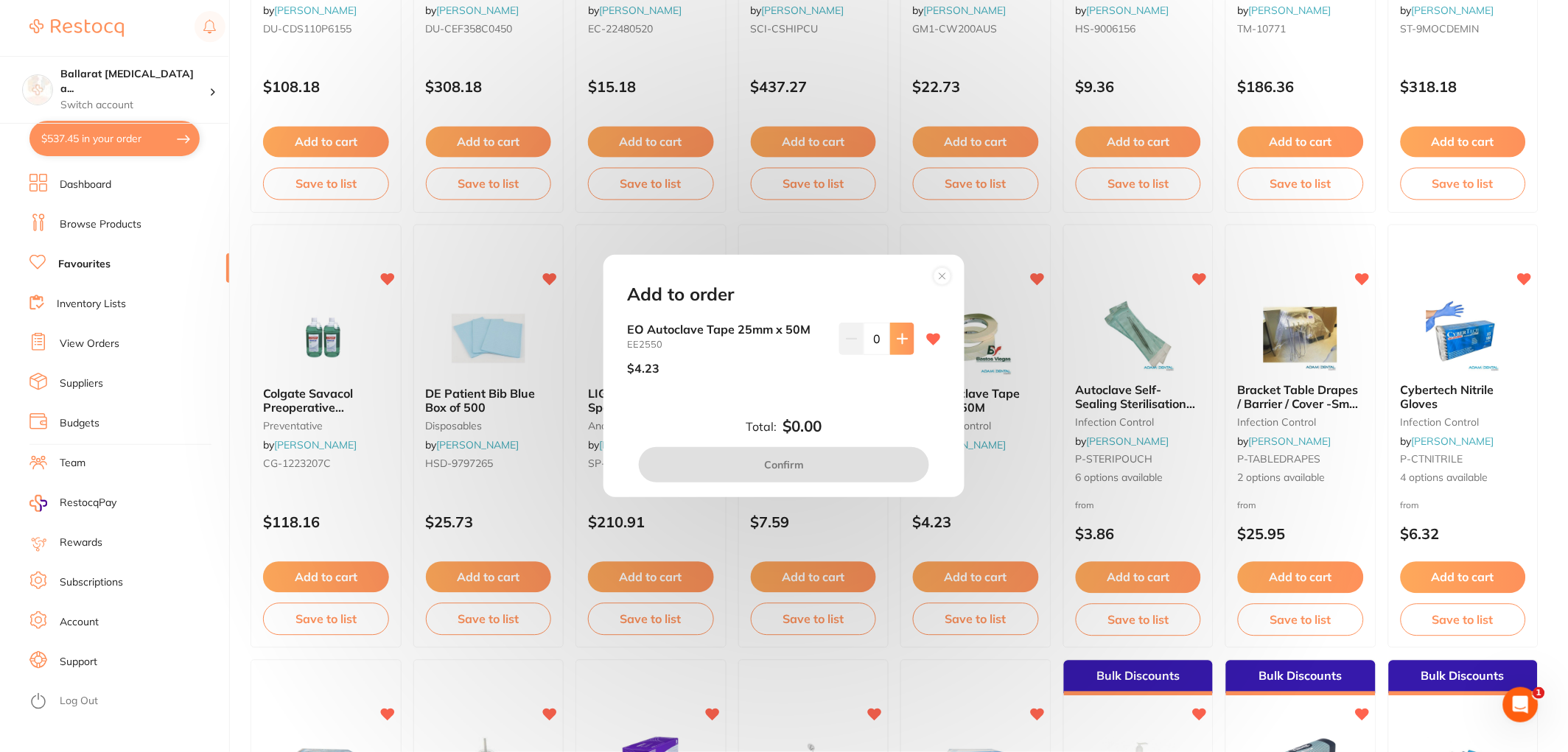
scroll to position [0, 0]
click at [899, 344] on icon at bounding box center [903, 339] width 12 height 12
click at [900, 346] on button at bounding box center [902, 339] width 24 height 33
type input "3"
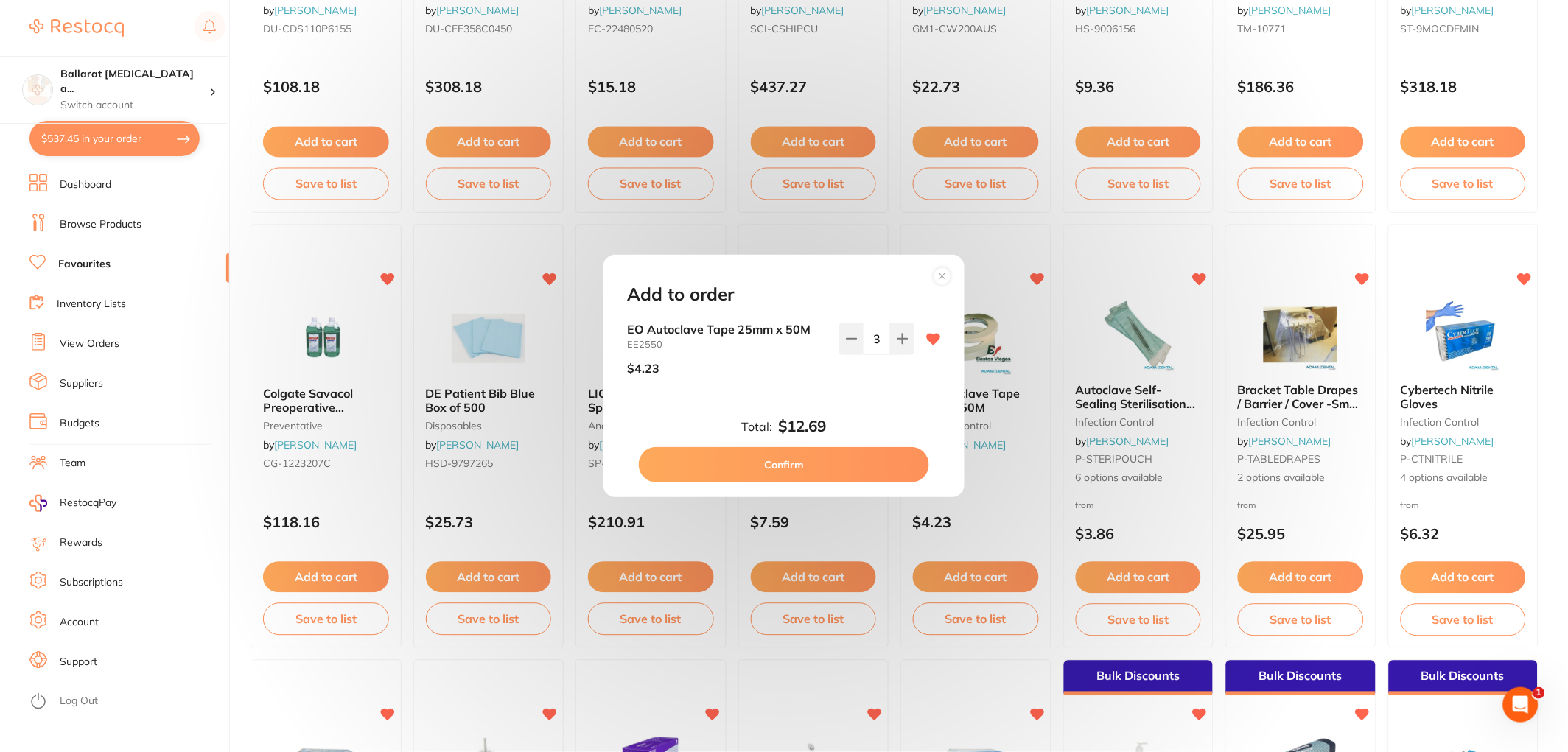
click at [814, 460] on button "Confirm" at bounding box center [783, 465] width 290 height 35
checkbox input "false"
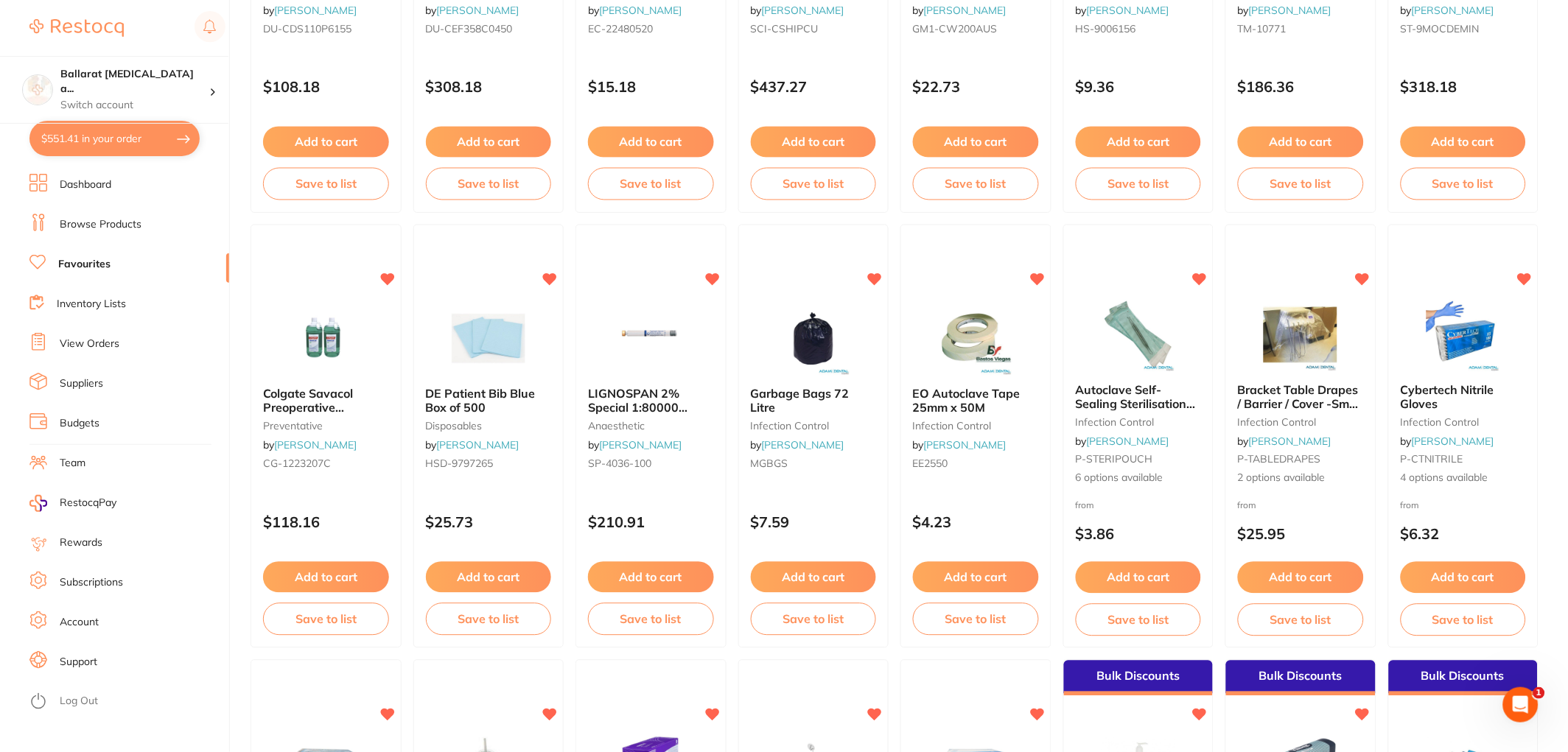
click at [136, 143] on button "$551.41 in your order" at bounding box center [115, 138] width 170 height 35
checkbox input "true"
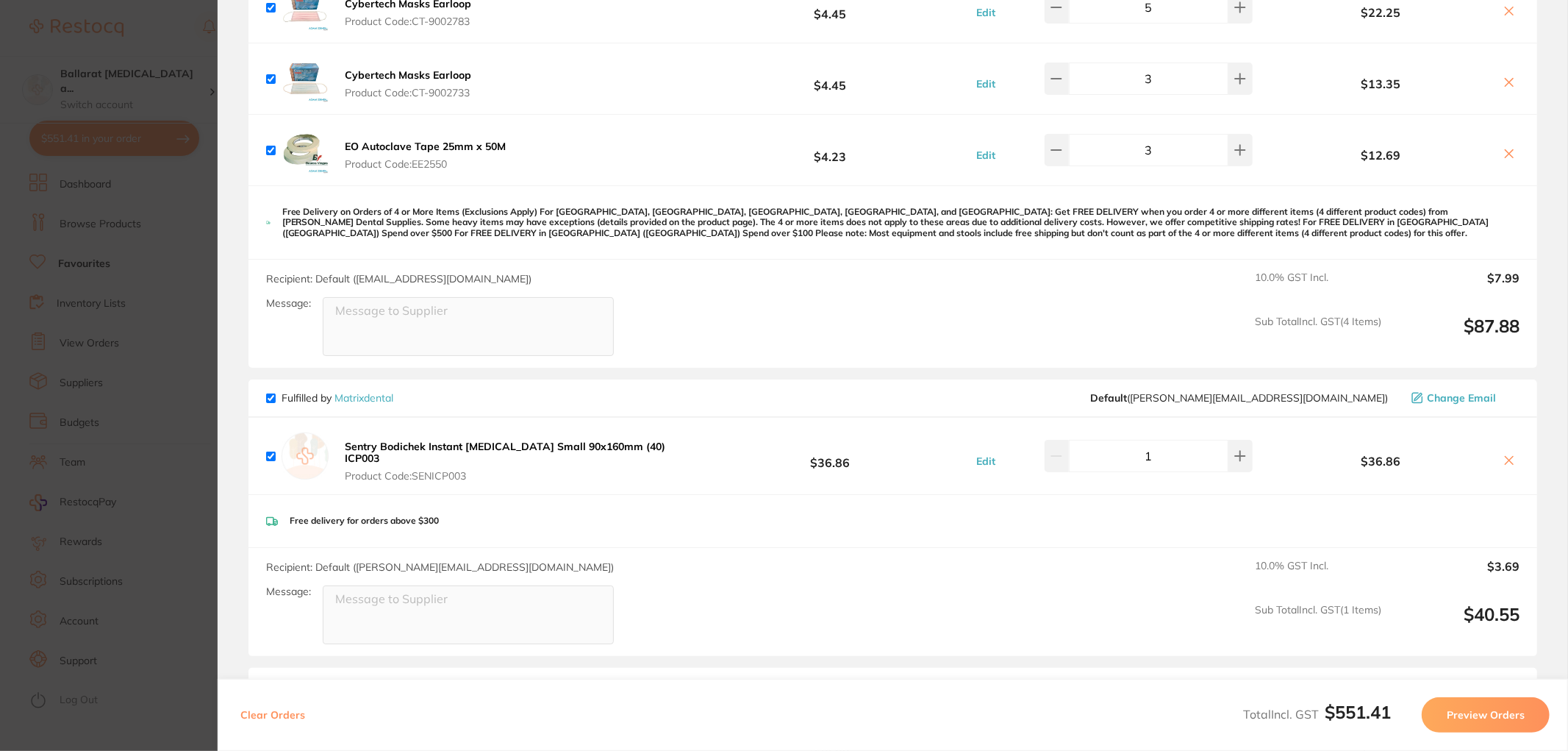
scroll to position [458, 0]
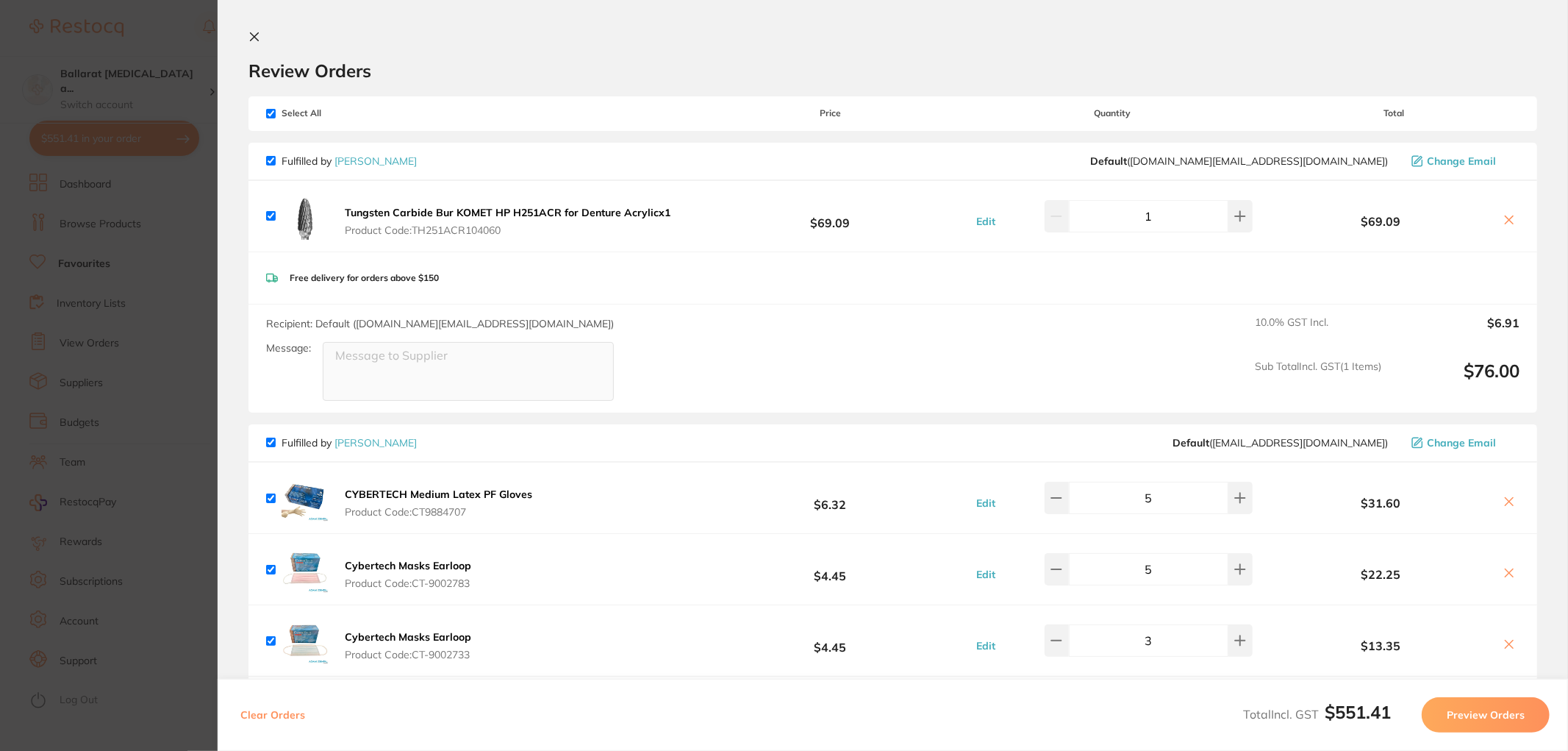
click at [107, 303] on section "Update RRP Set your pre negotiated price for this item. Item Agreed RRP (excl. …" at bounding box center [784, 376] width 1568 height 751
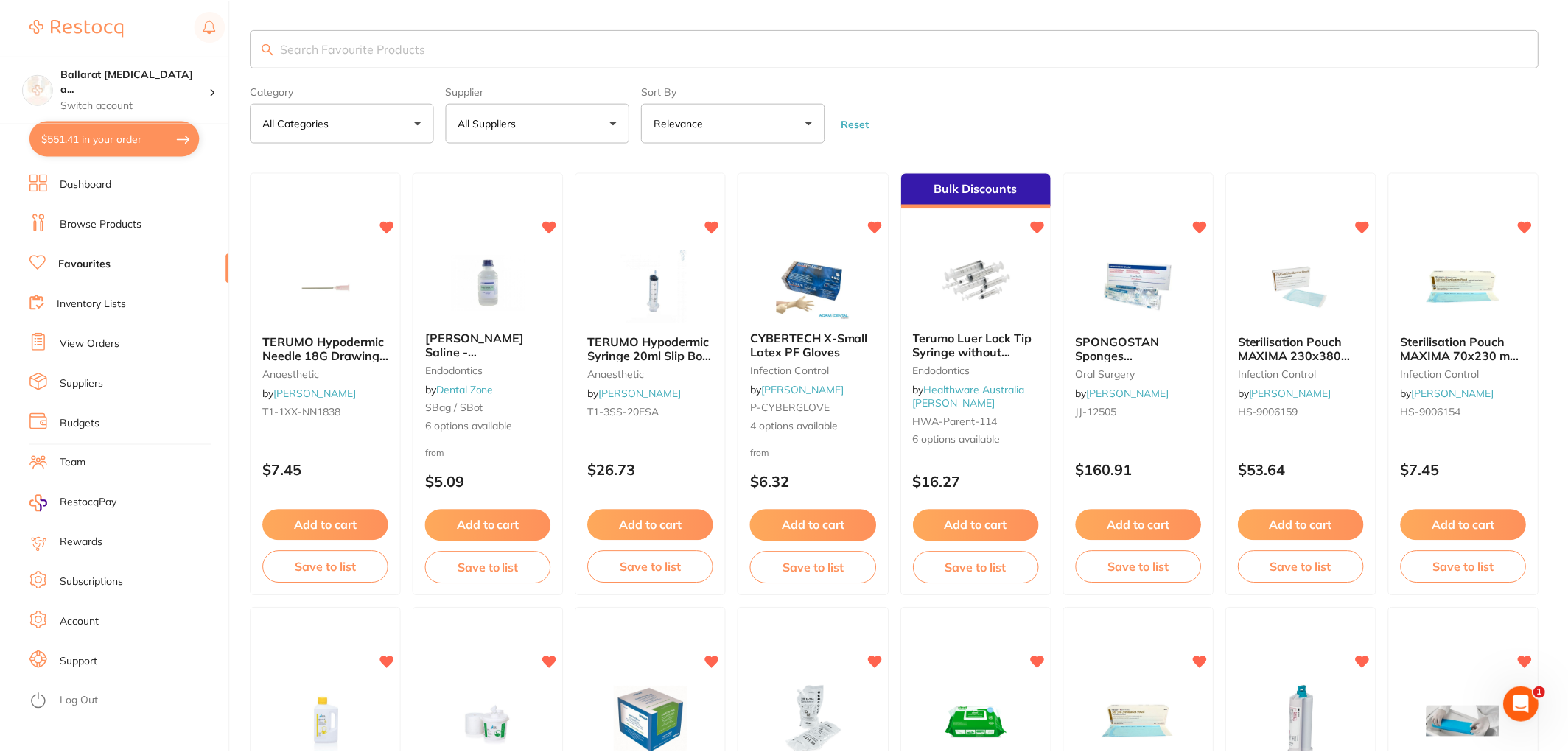
scroll to position [818, 0]
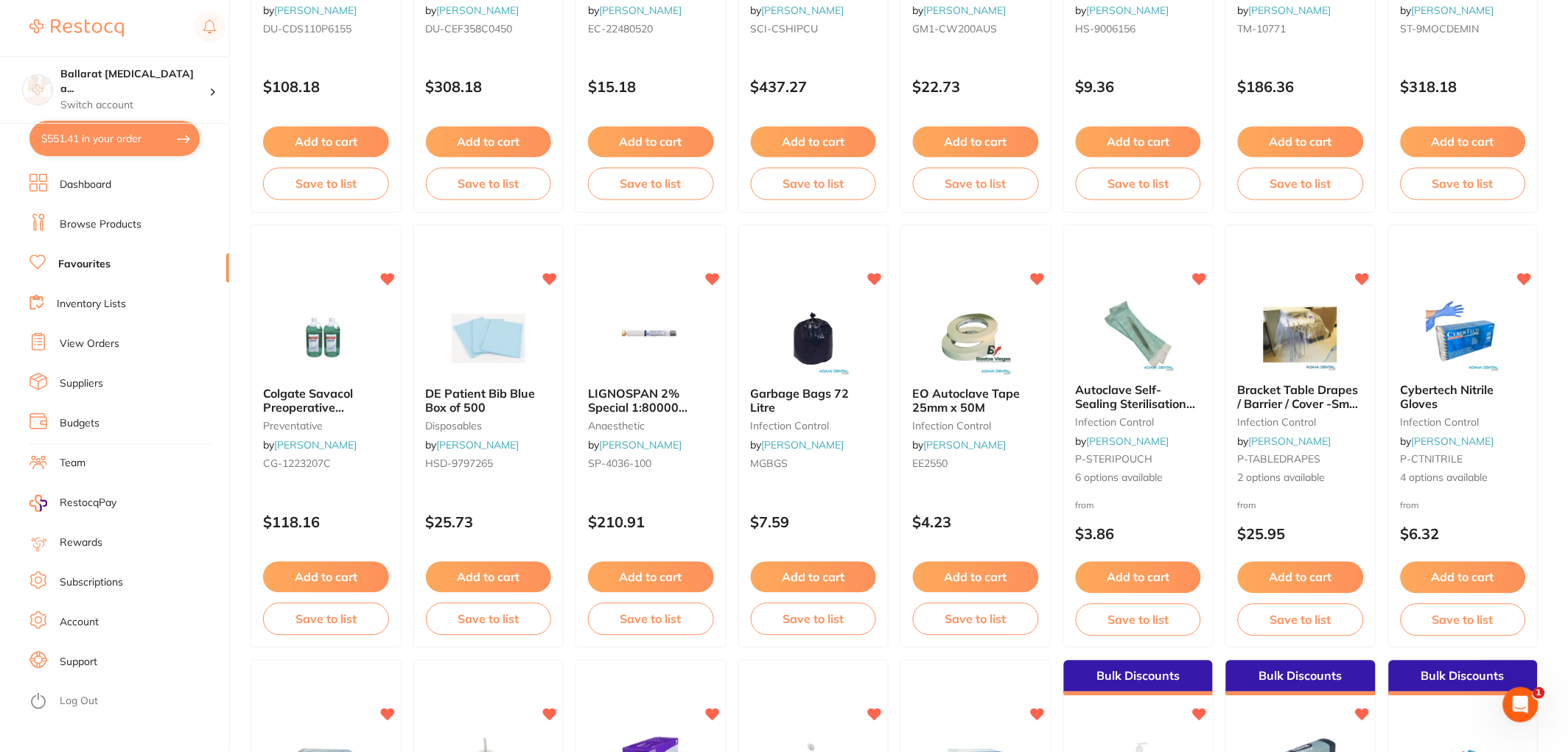
click at [82, 303] on link "Inventory Lists" at bounding box center [91, 304] width 69 height 15
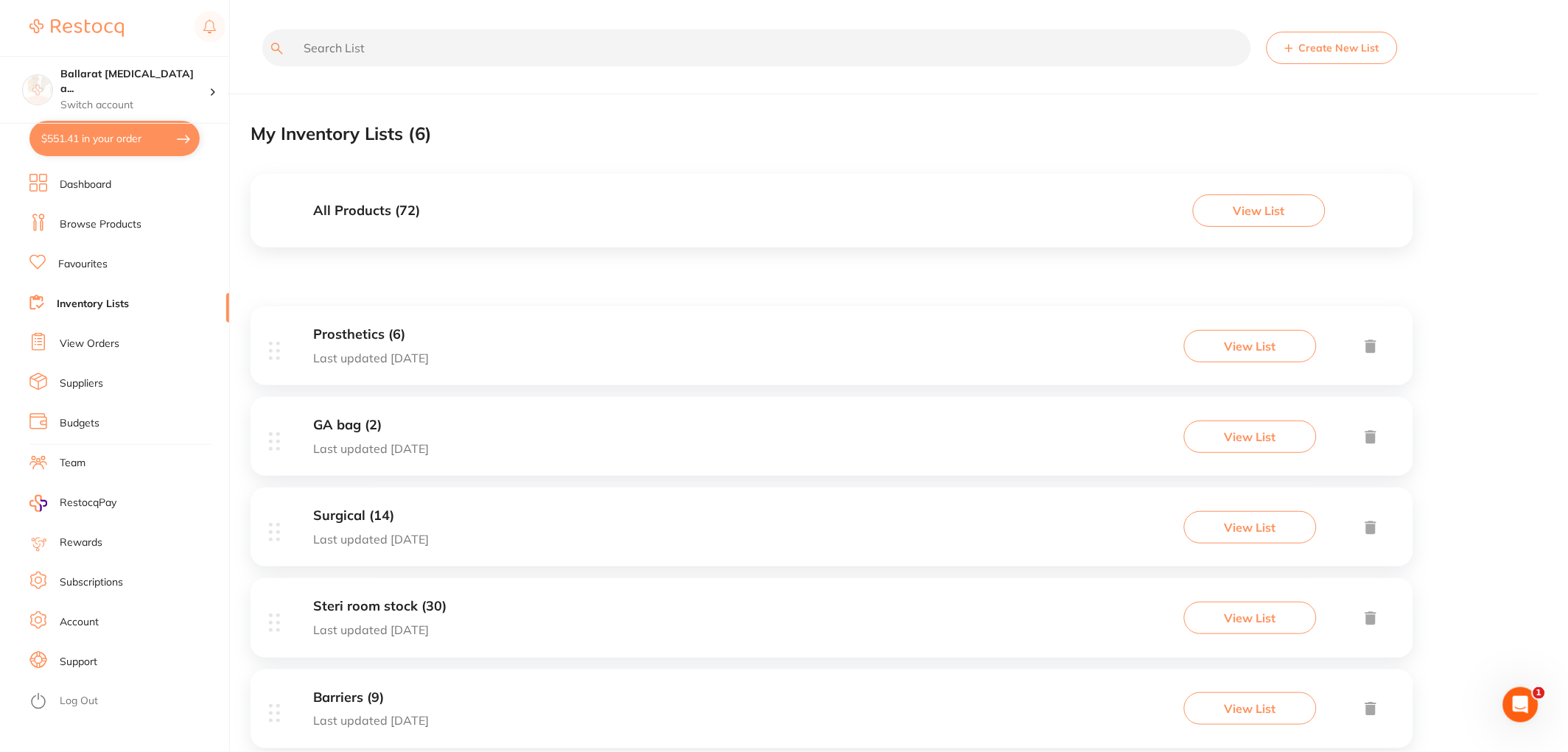
click at [74, 267] on link "Favourites" at bounding box center [82, 264] width 49 height 15
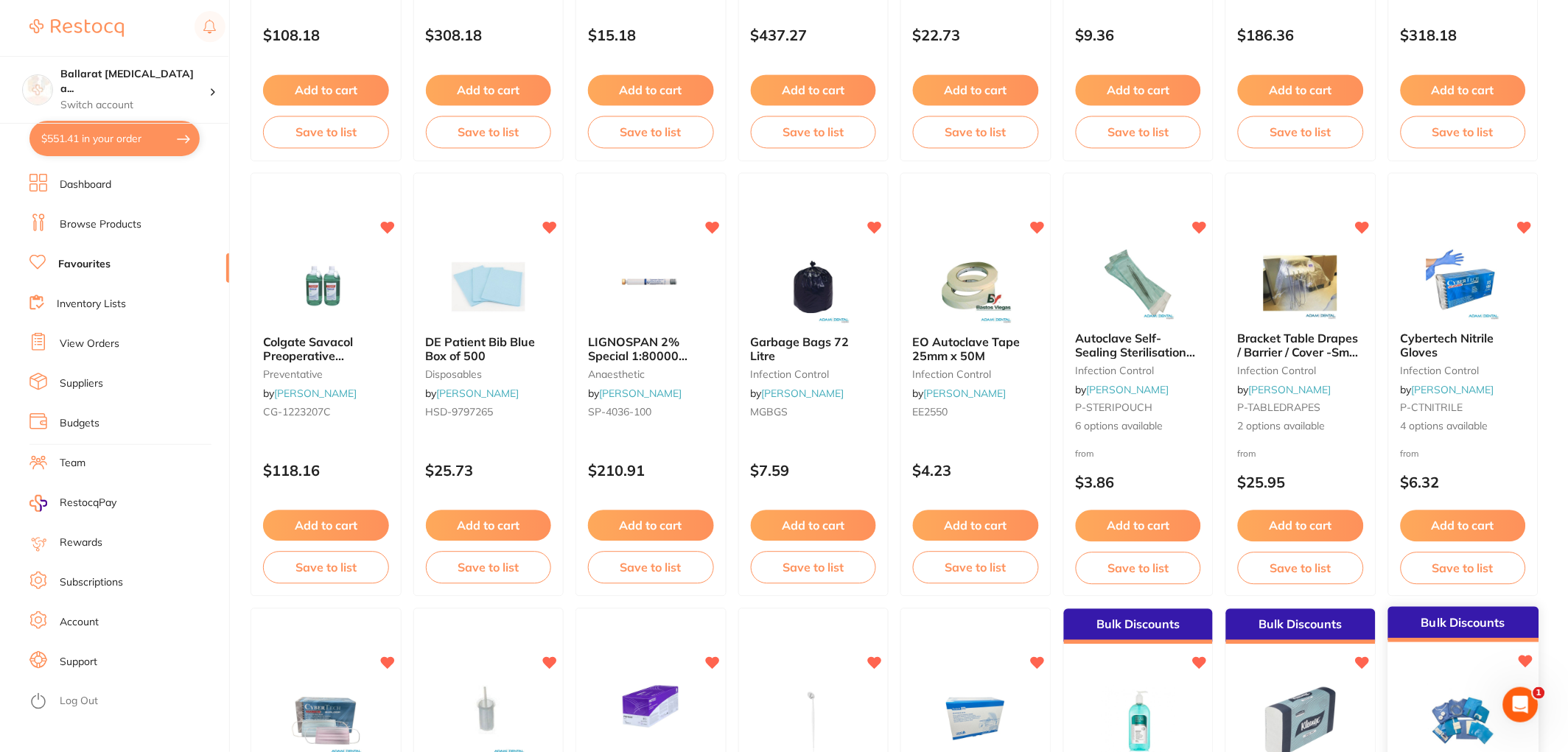
scroll to position [542, 0]
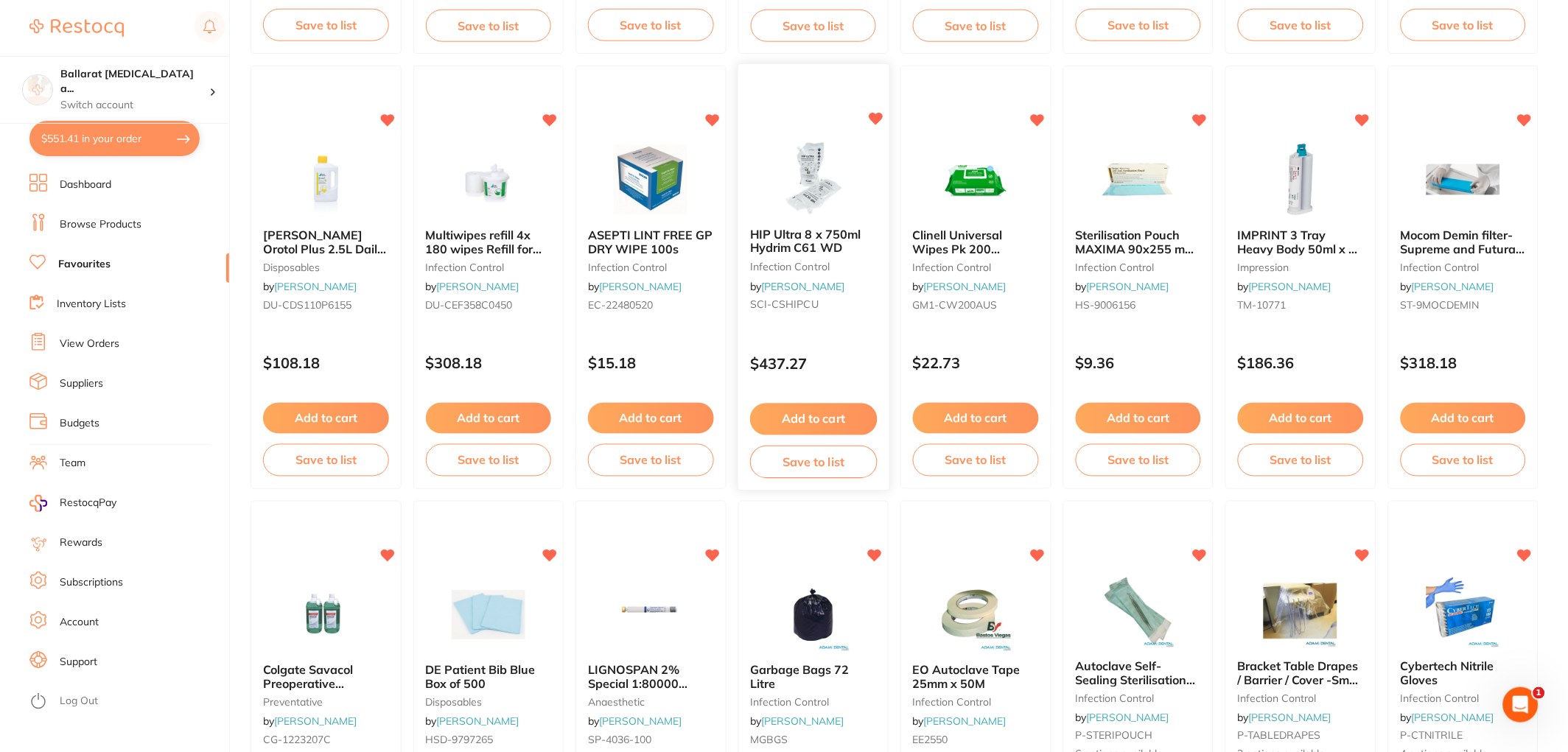
click at [823, 418] on button "Add to cart" at bounding box center [813, 420] width 127 height 32
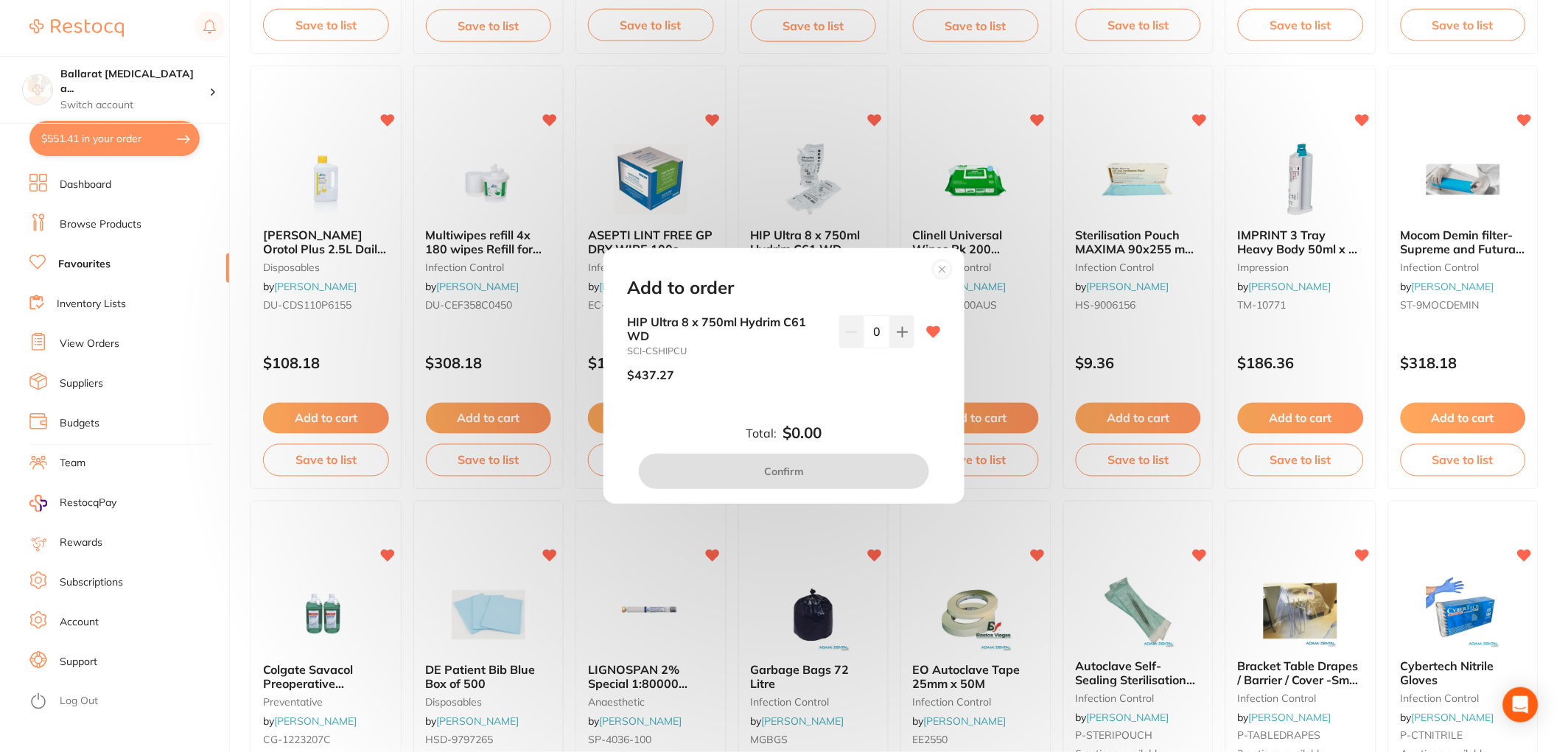
click at [899, 327] on icon at bounding box center [902, 331] width 9 height 9
type input "1"
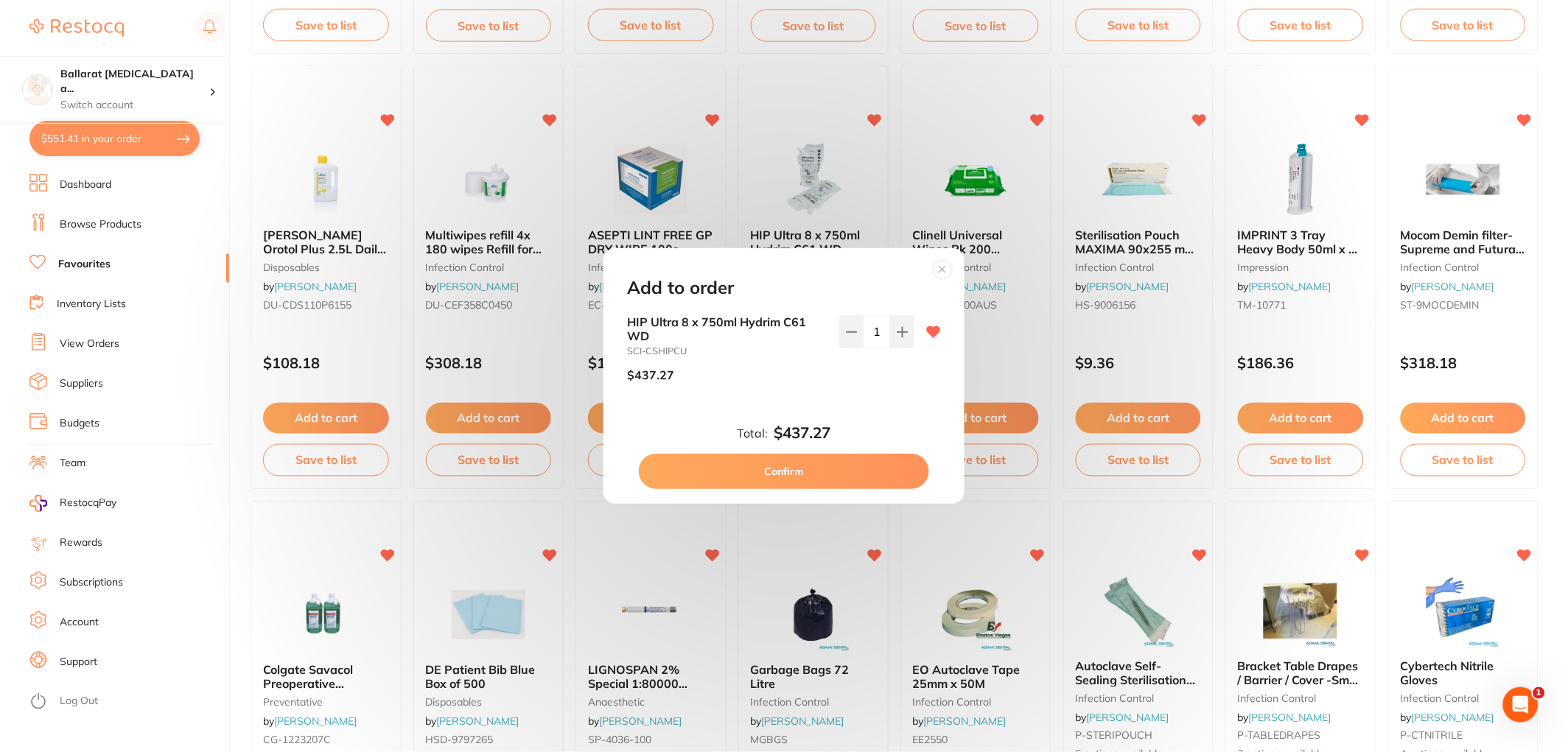
scroll to position [0, 0]
click at [822, 477] on button "Confirm" at bounding box center [783, 471] width 290 height 35
checkbox input "false"
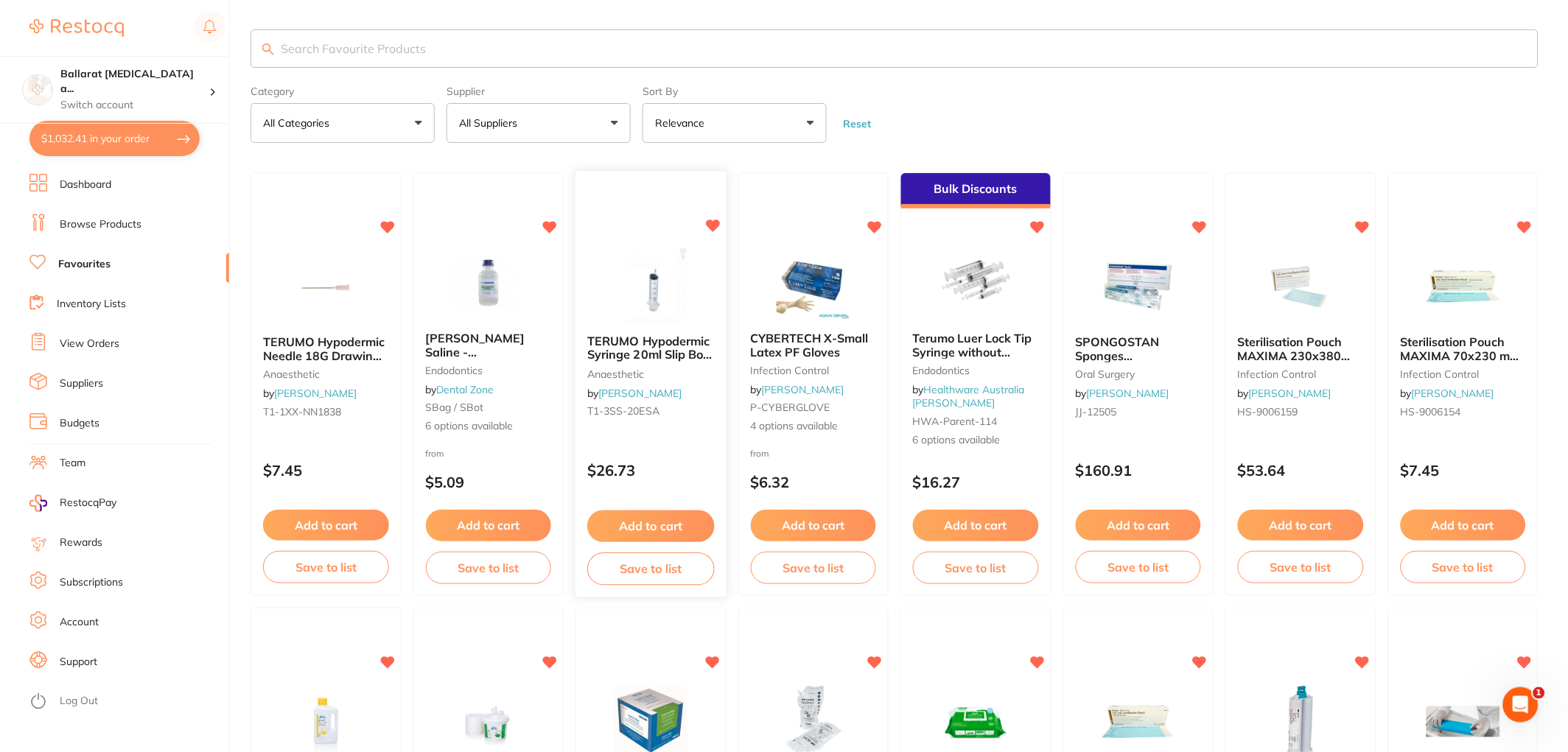
click at [650, 300] on img at bounding box center [651, 286] width 96 height 75
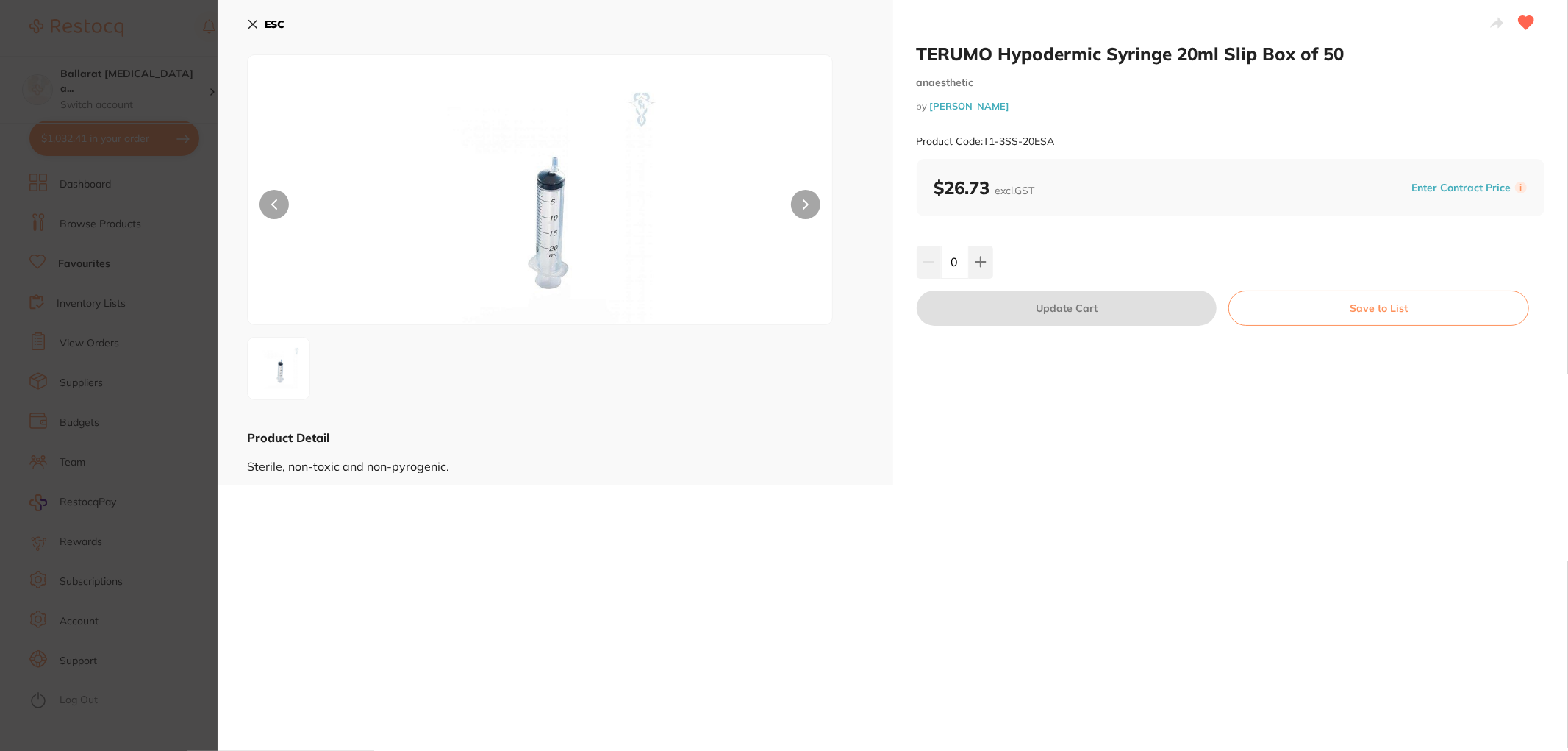
click at [41, 274] on section "TERUMO Hypodermic Syringe 20ml Slip Box of 50 anaesthetic by Henry Schein Halas…" at bounding box center [784, 376] width 1568 height 751
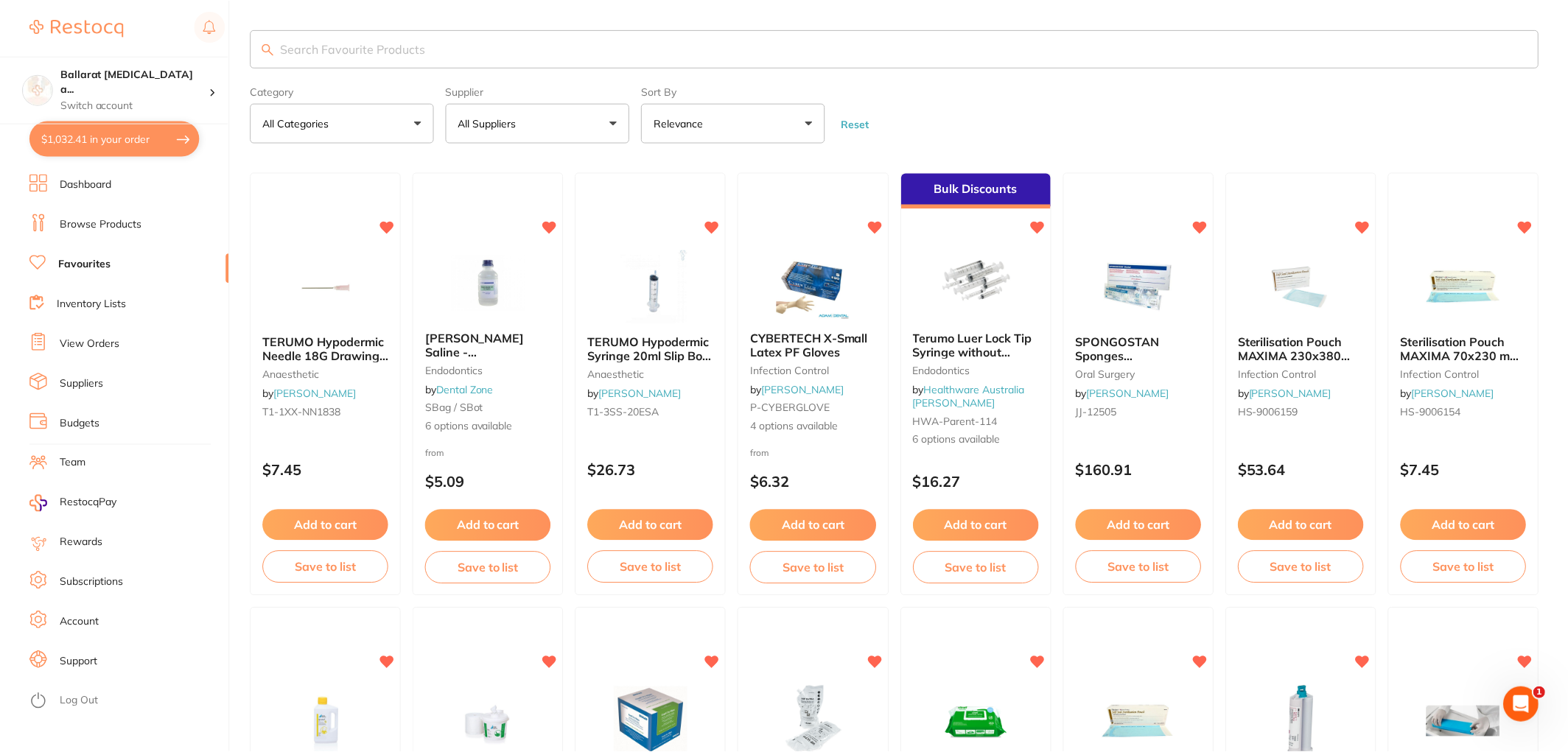
scroll to position [3, 0]
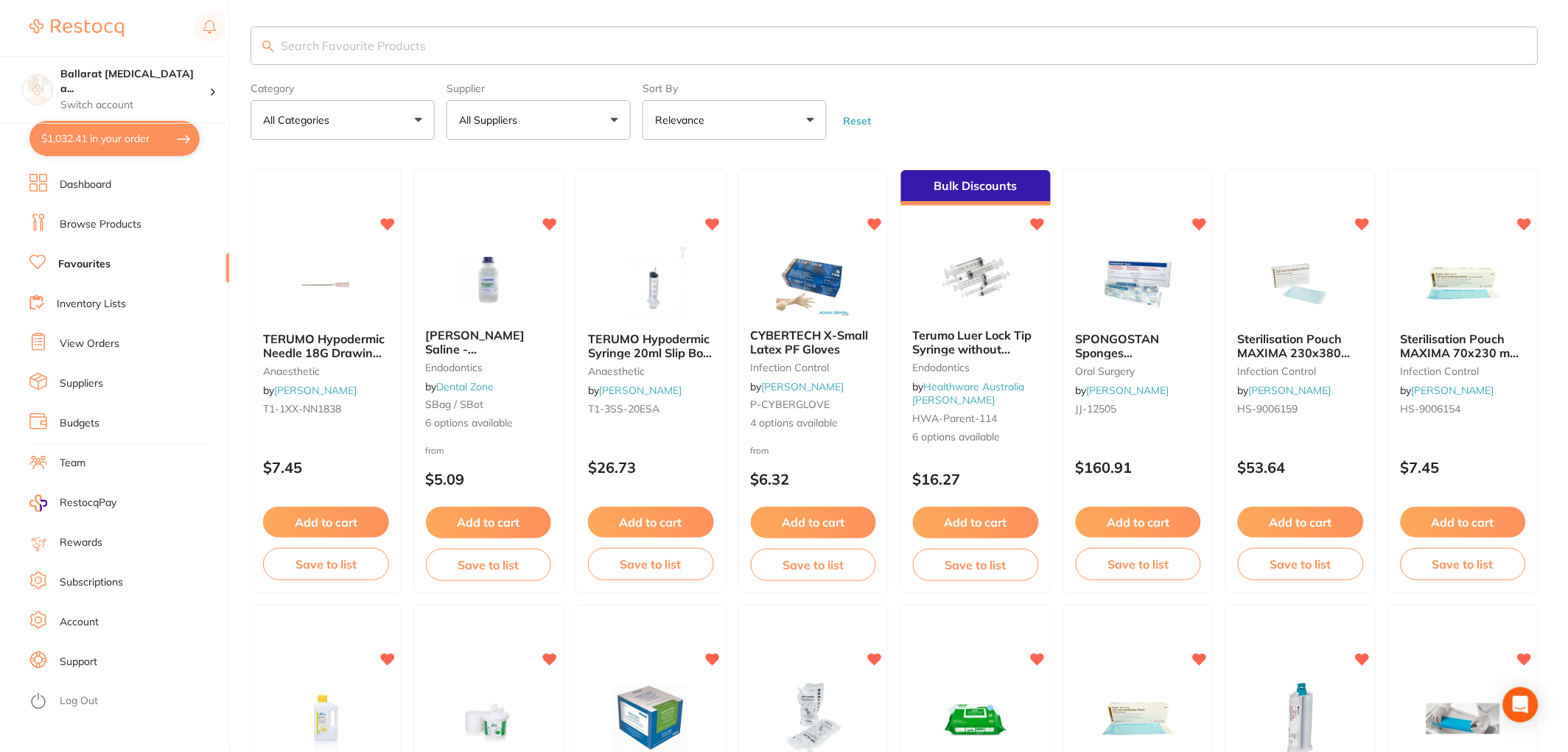
click at [377, 48] on input "search" at bounding box center [894, 45] width 1288 height 38
type input "loc"
click at [79, 190] on link "Dashboard" at bounding box center [85, 185] width 51 height 15
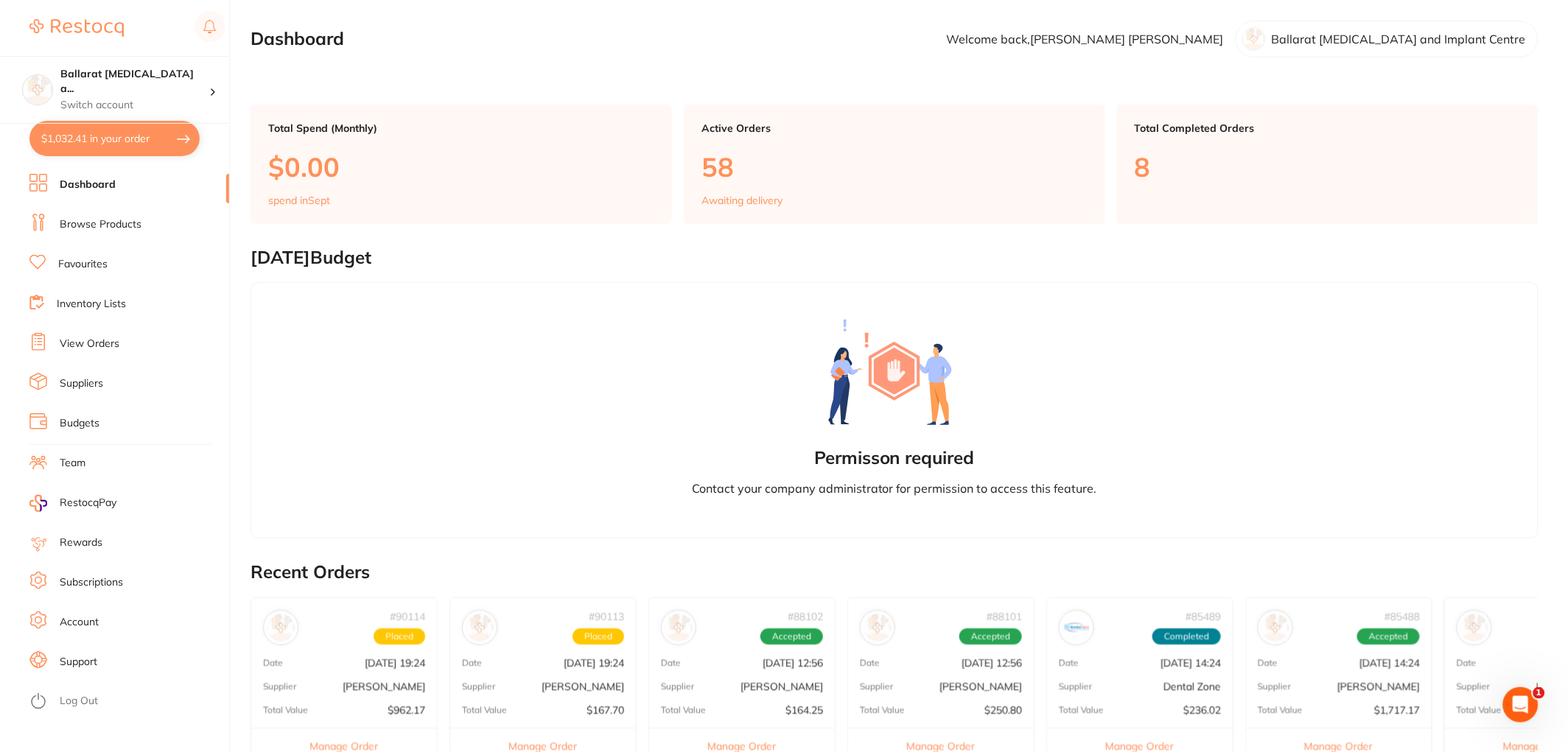
click at [119, 222] on link "Browse Products" at bounding box center [101, 225] width 82 height 15
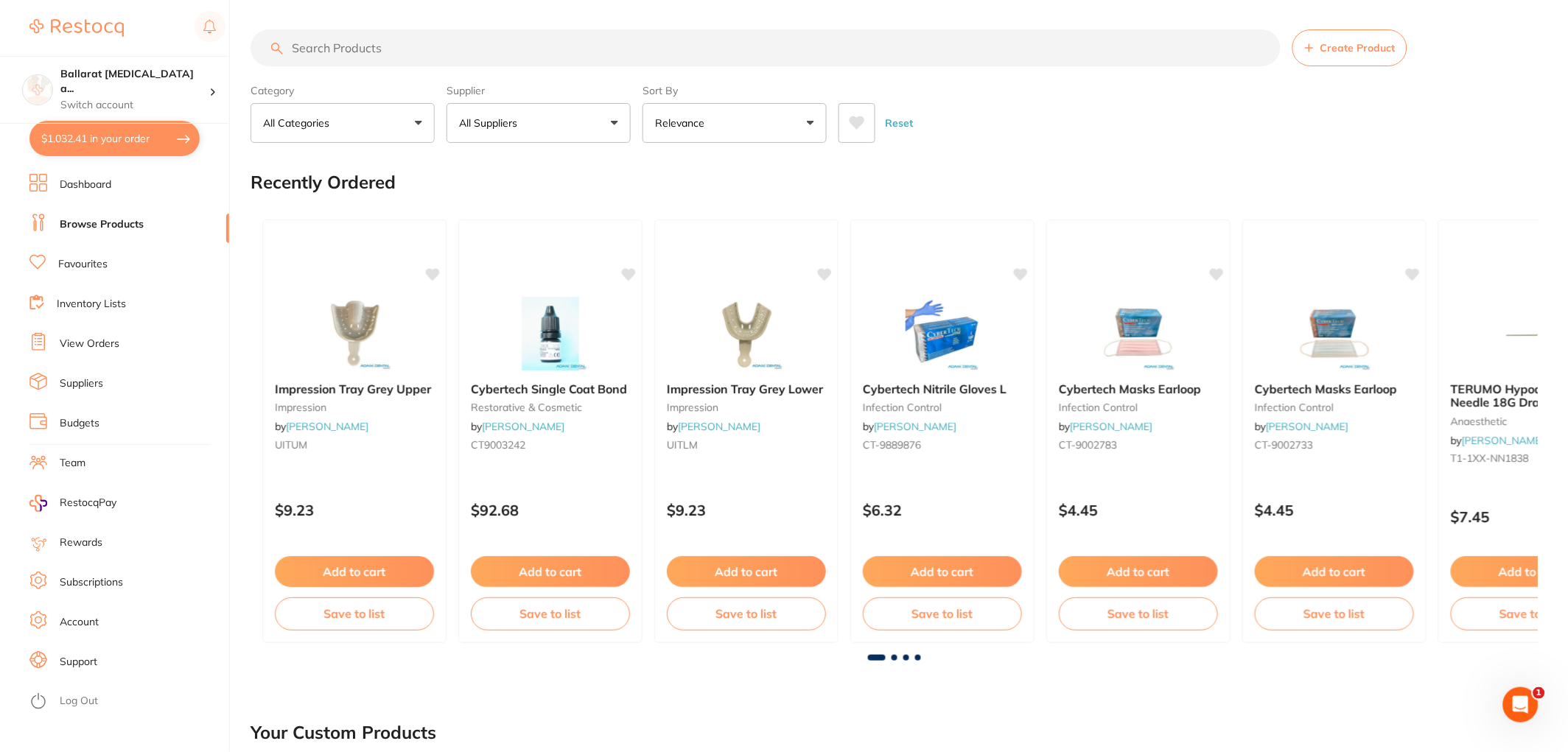
click at [354, 49] on input "search" at bounding box center [764, 48] width 1029 height 36
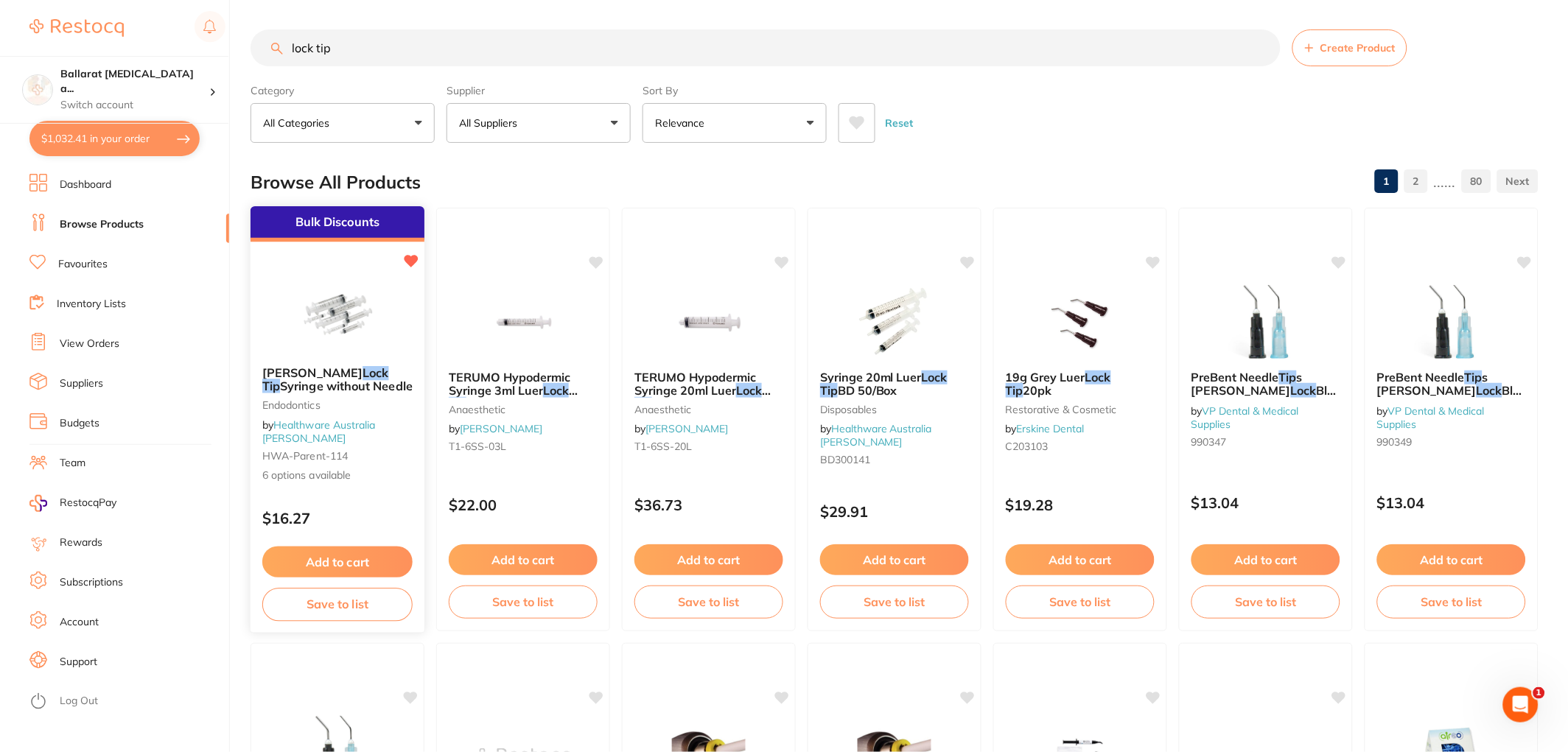
type input "lock tip"
click at [323, 562] on button "Add to cart" at bounding box center [337, 563] width 150 height 32
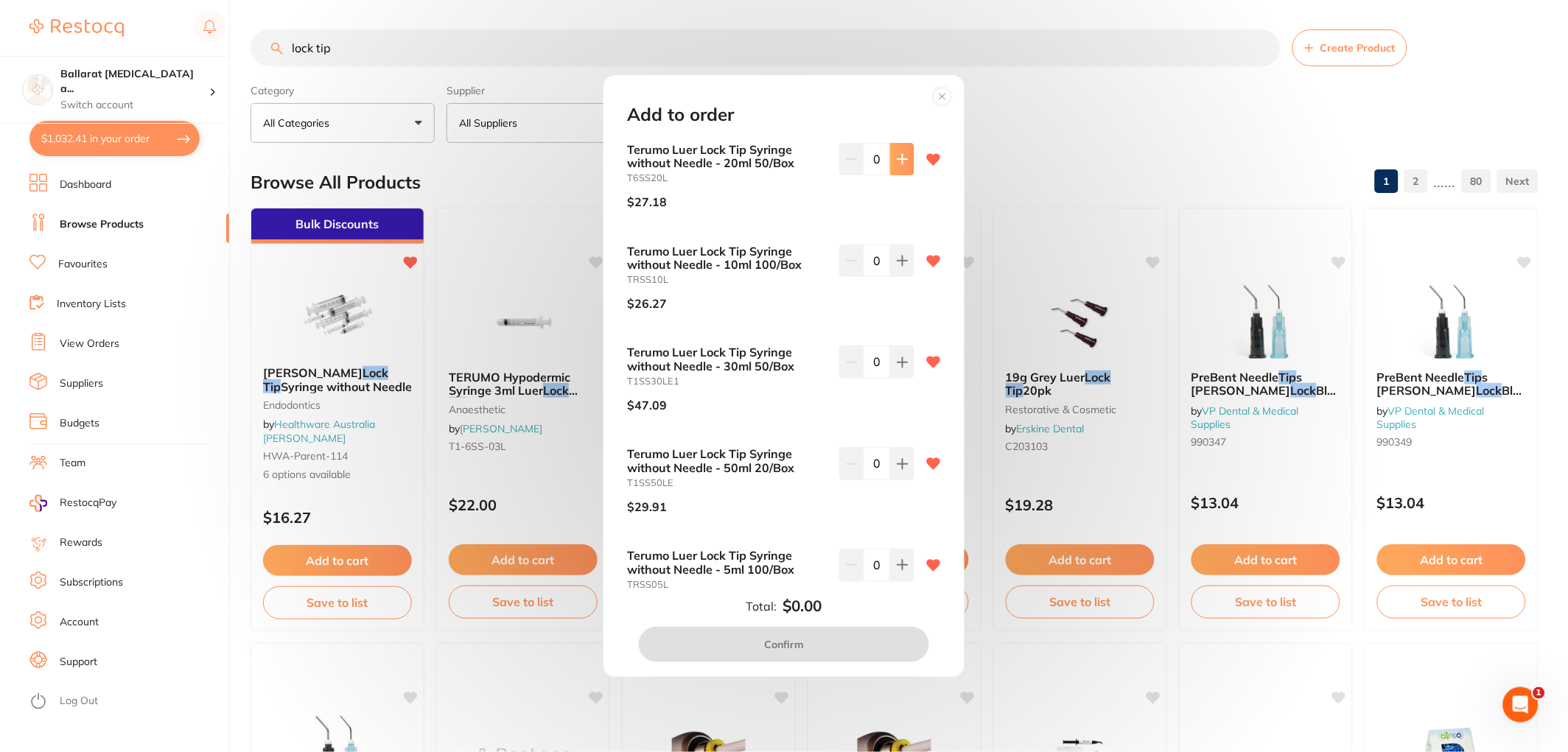
click at [900, 153] on icon at bounding box center [903, 159] width 12 height 12
type input "1"
click at [805, 650] on button "Confirm" at bounding box center [783, 645] width 290 height 35
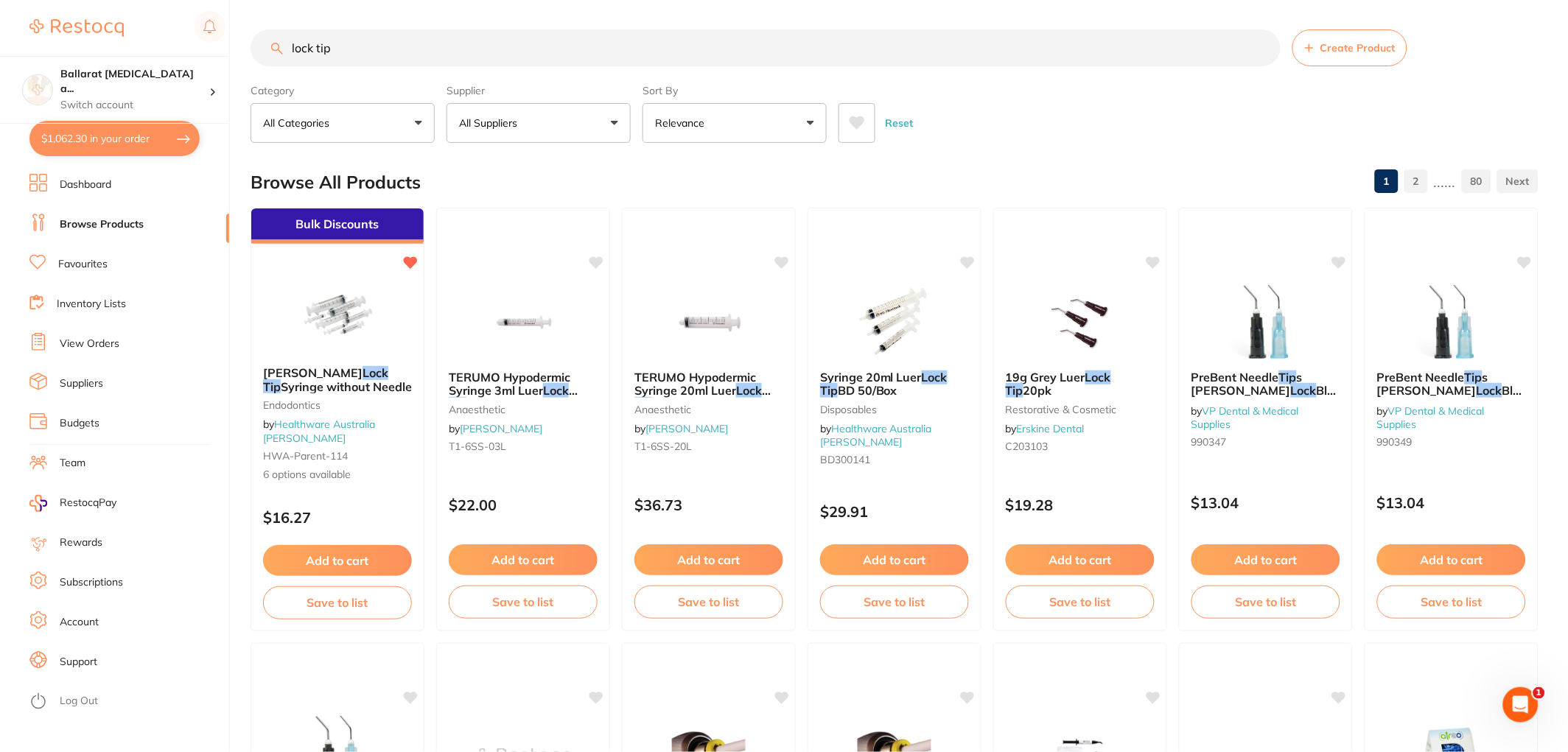
click at [72, 141] on button "$1,062.30 in your order" at bounding box center [115, 138] width 170 height 35
checkbox input "true"
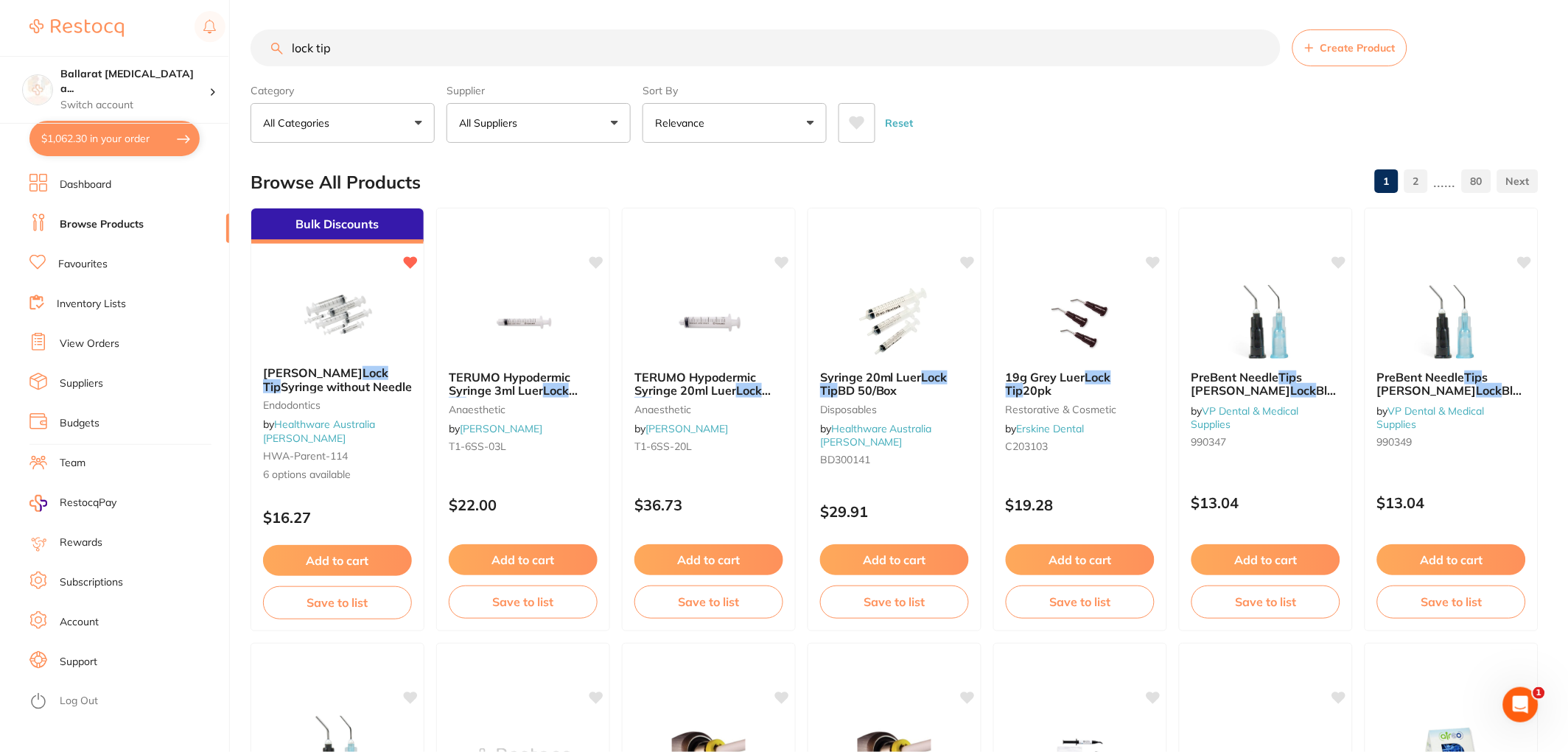
checkbox input "true"
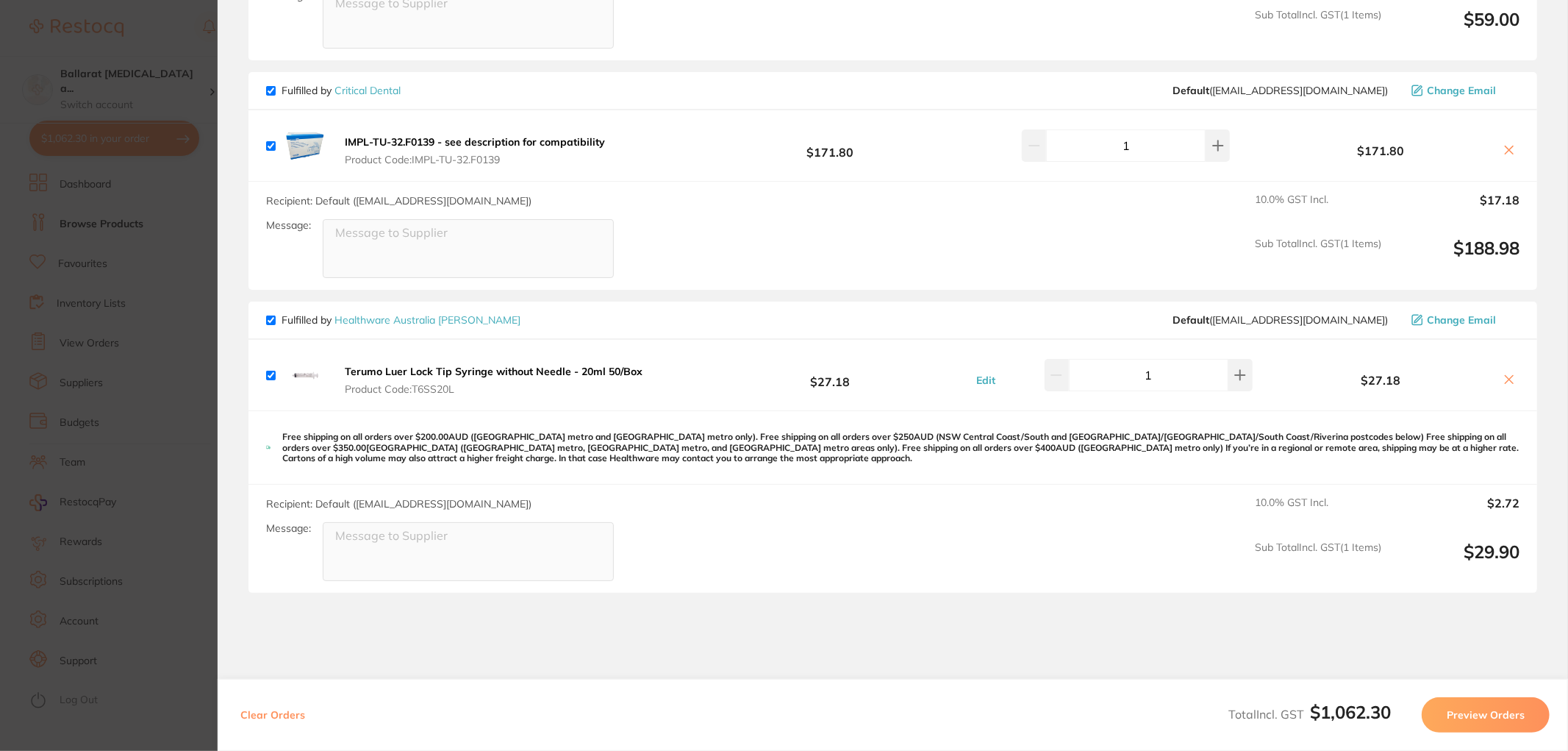
scroll to position [1797, 0]
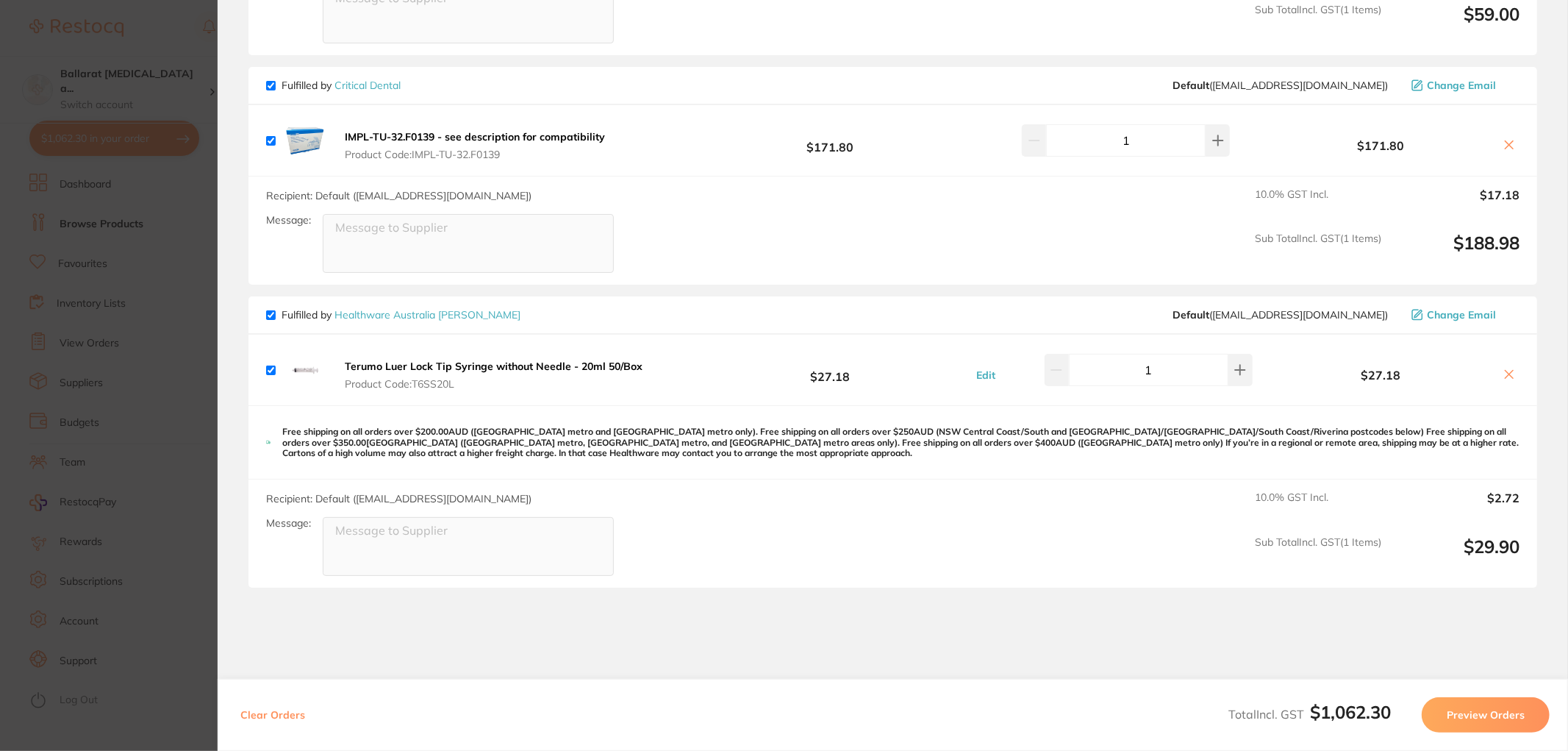
click at [986, 369] on button "Edit" at bounding box center [986, 375] width 28 height 13
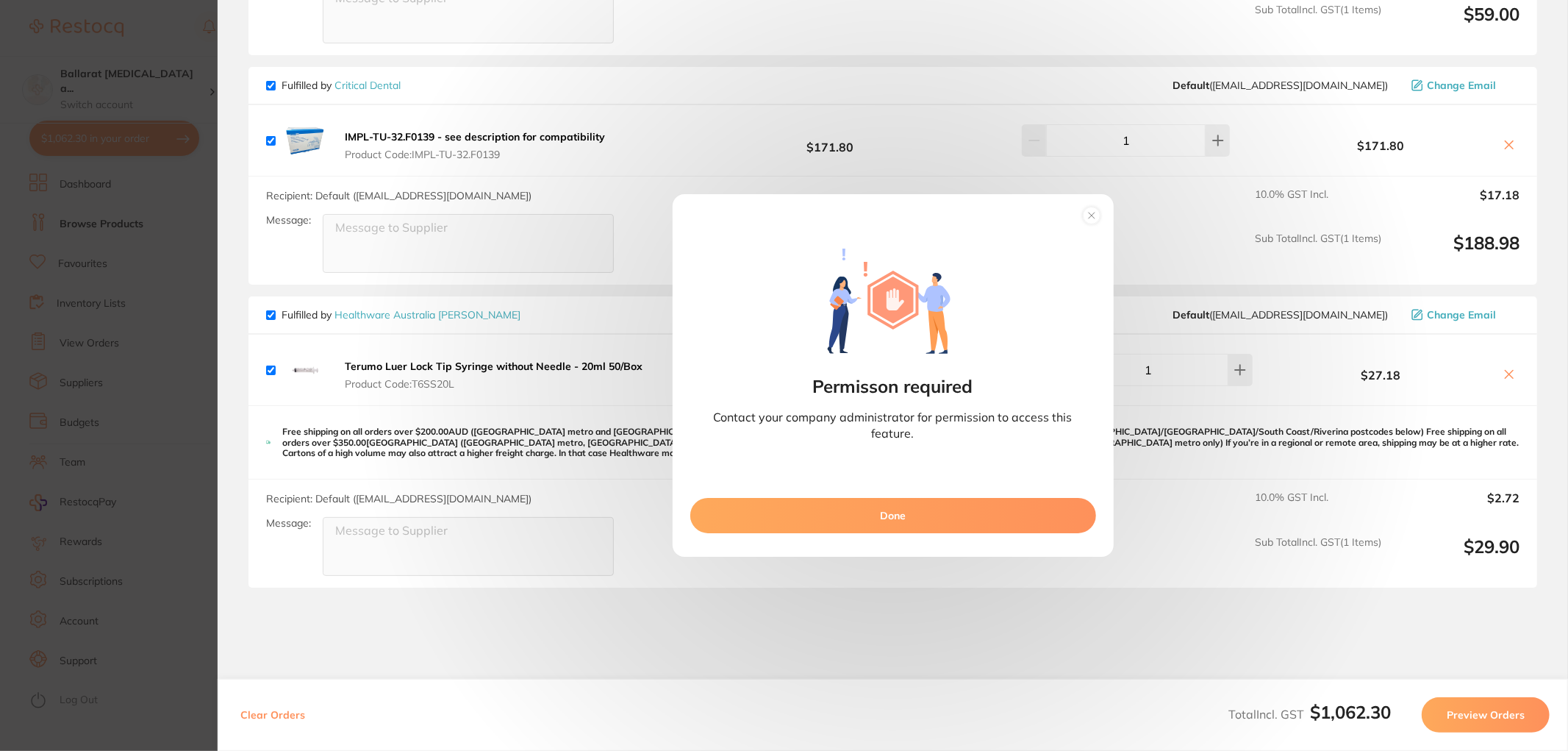
click at [686, 391] on div "Permisson required Contact your company administrator for permission to access …" at bounding box center [893, 347] width 429 height 212
click at [908, 524] on button "Done" at bounding box center [893, 515] width 406 height 35
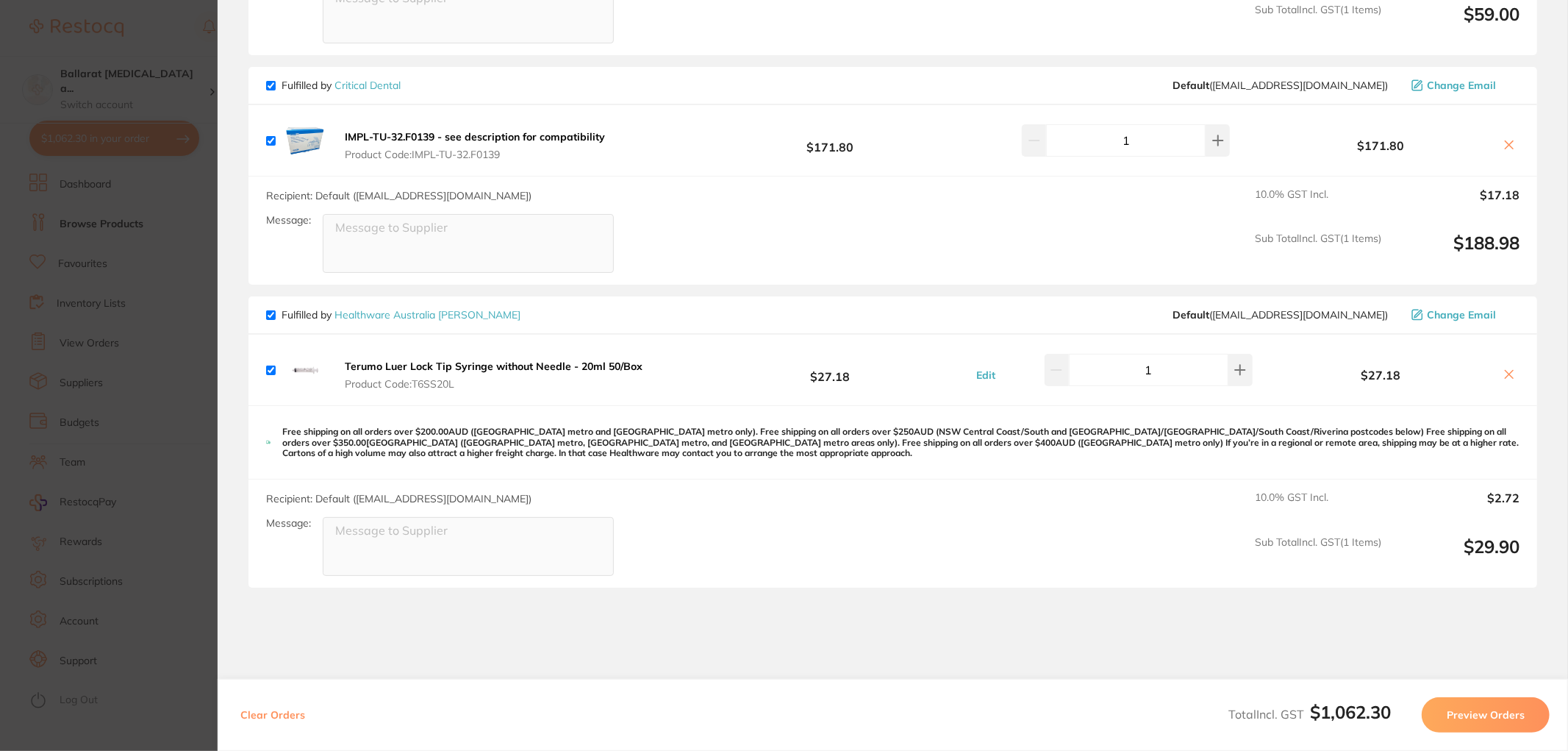
click at [464, 360] on b "Terumo Luer Lock Tip Syringe without Needle - 20ml 50/Box" at bounding box center [494, 366] width 298 height 13
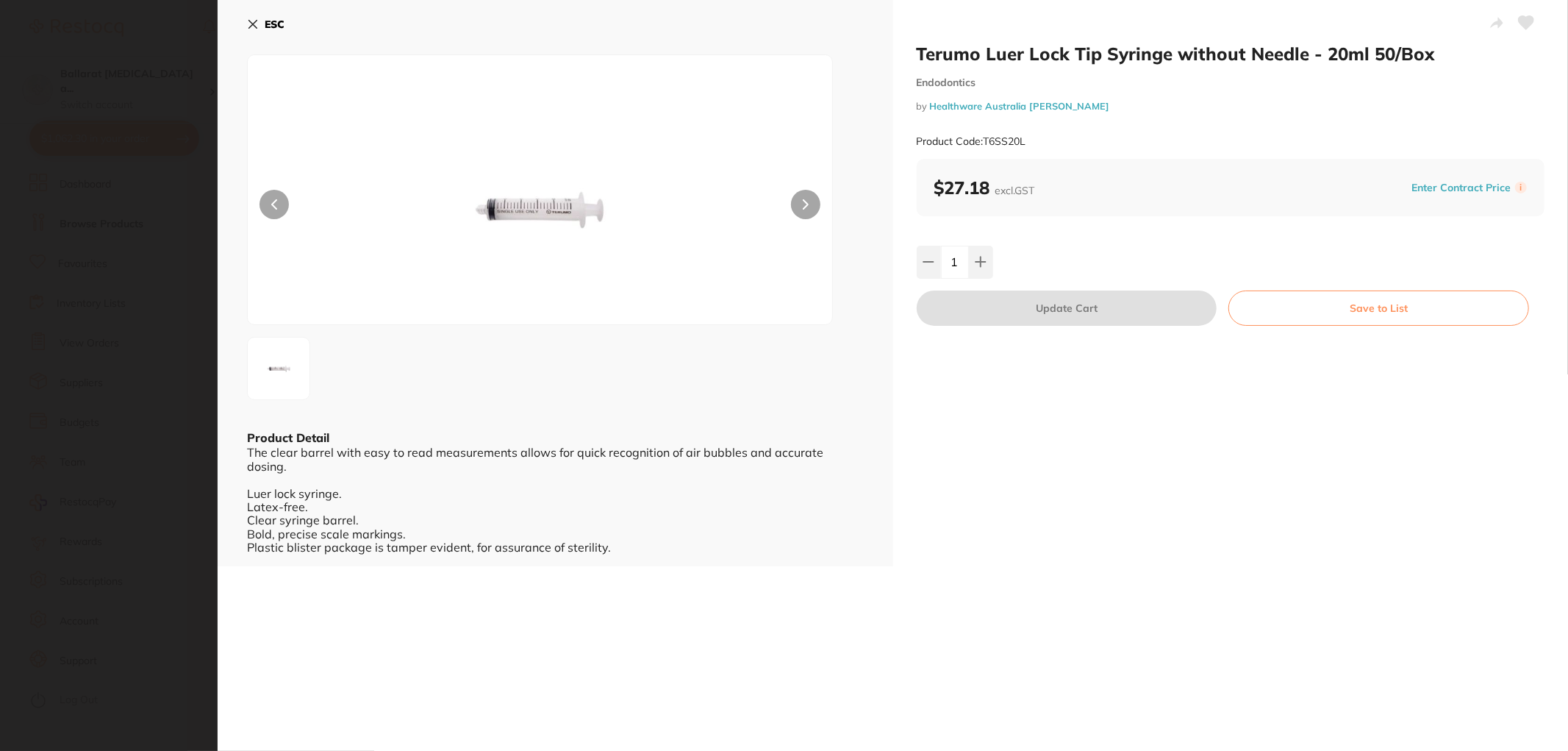
scroll to position [0, 0]
click at [148, 252] on section "Terumo Luer Lock Tip Syringe without Needle - 20ml 50/Box Endodontics by Health…" at bounding box center [784, 376] width 1568 height 751
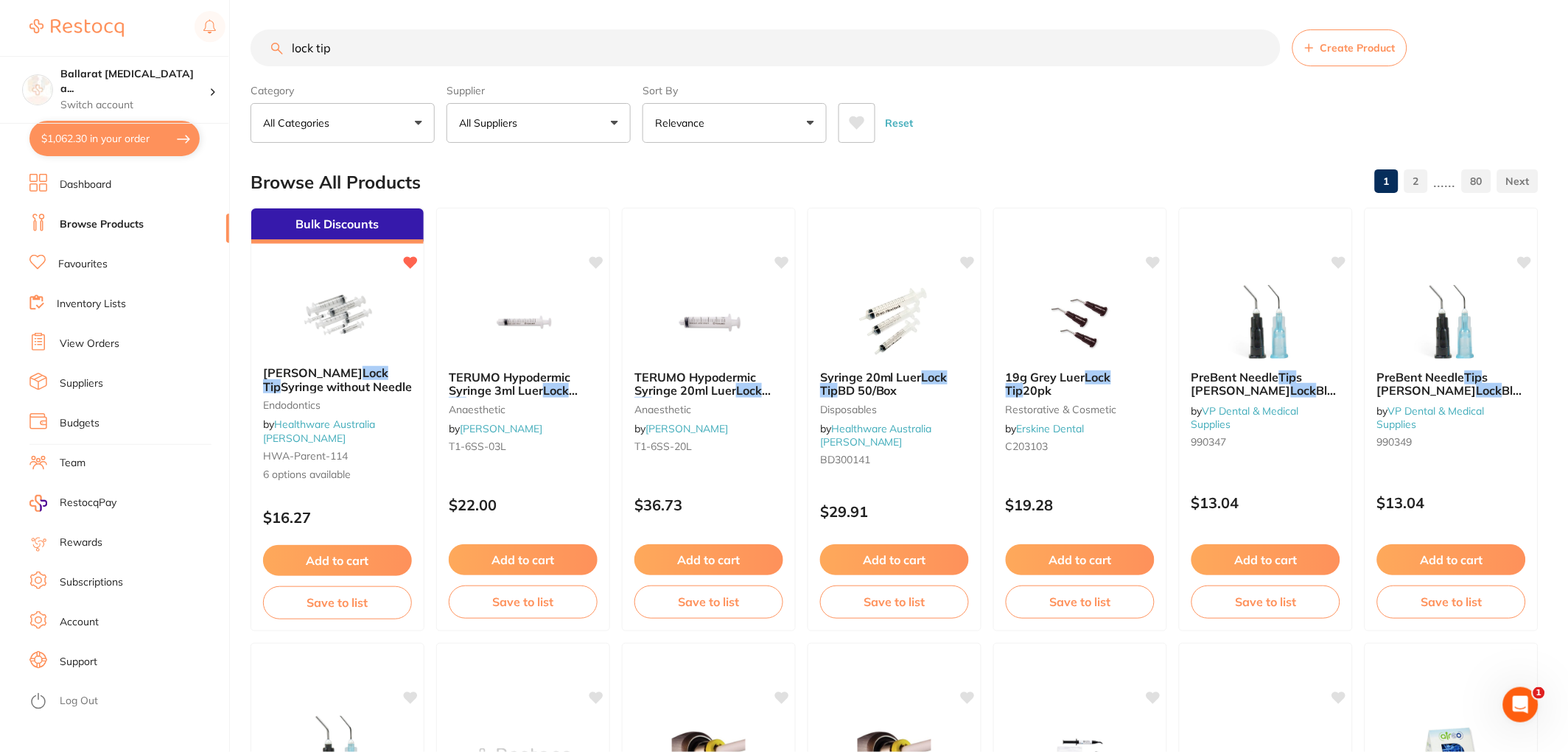
click at [105, 140] on button "$1,062.30 in your order" at bounding box center [115, 138] width 170 height 35
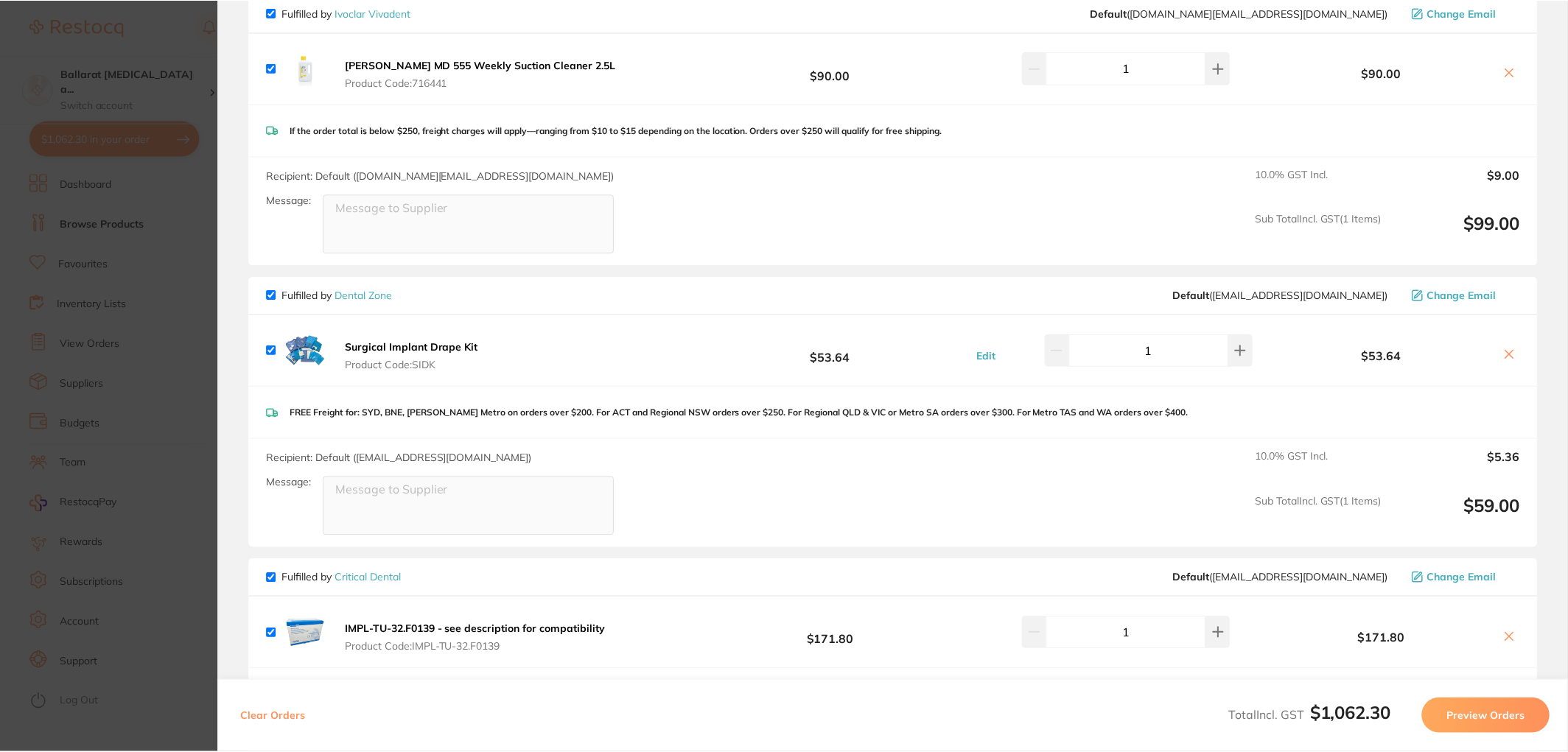
scroll to position [1226, 0]
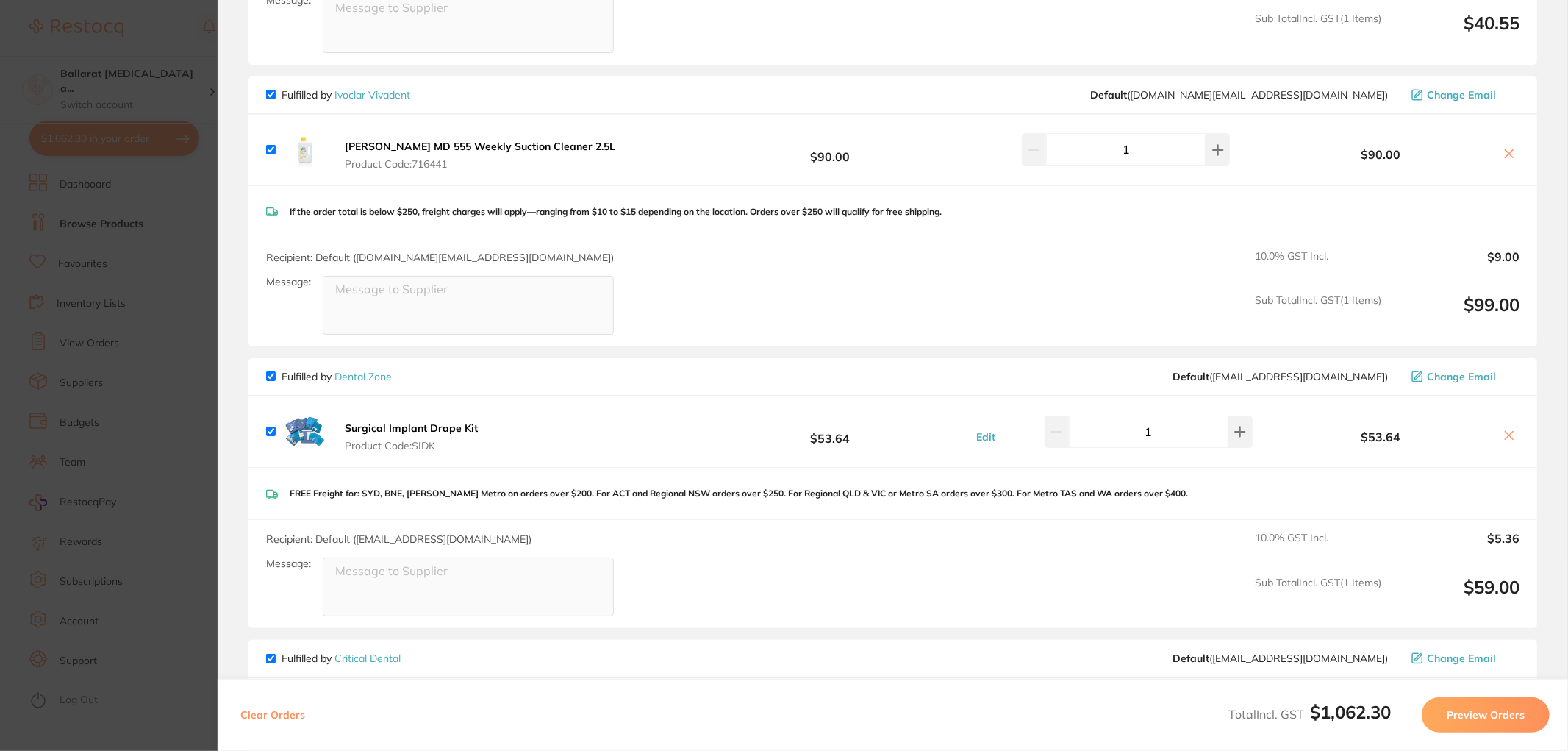
click at [380, 372] on link "Dental Zone" at bounding box center [363, 376] width 58 height 13
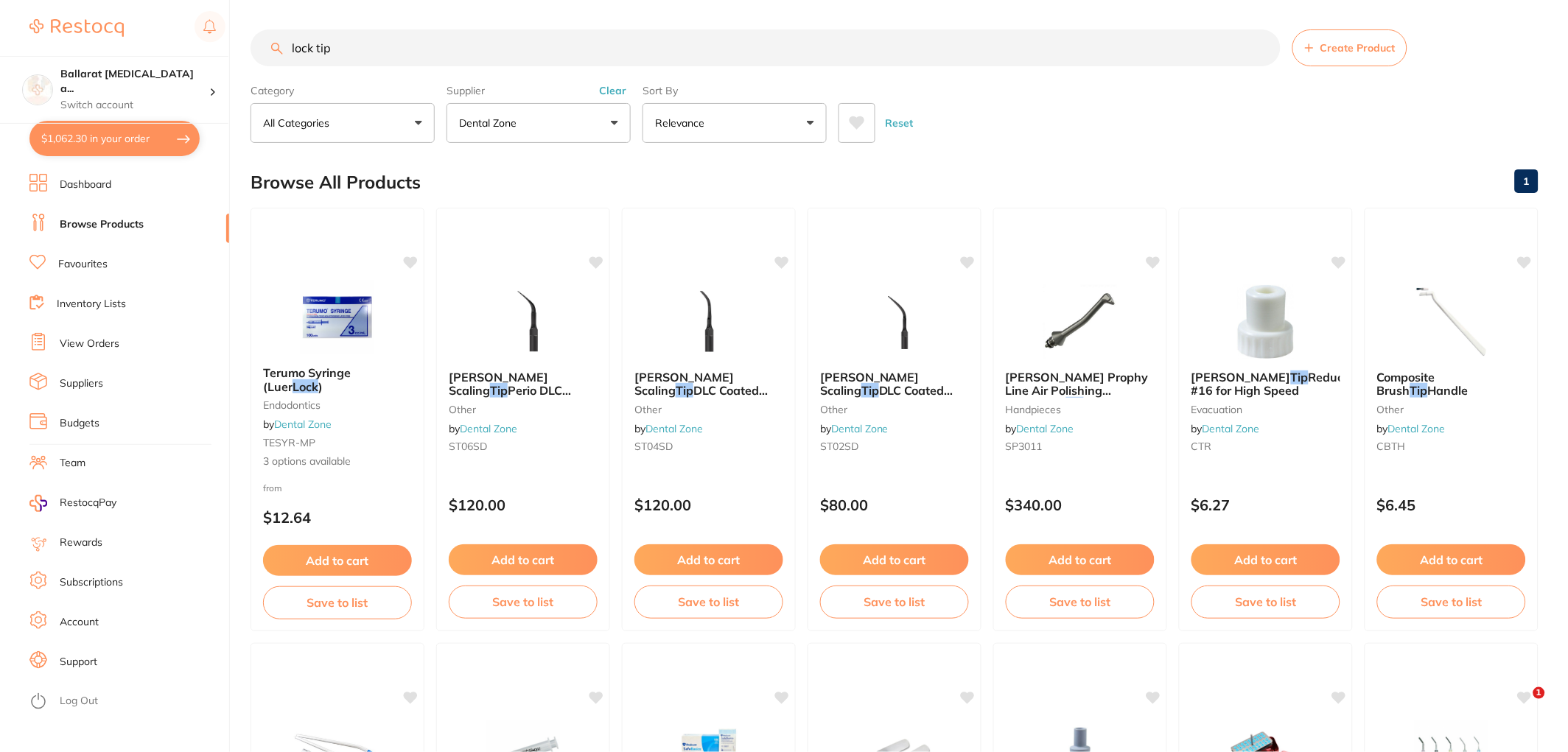
click at [365, 49] on input "lock tip" at bounding box center [764, 48] width 1029 height 36
click at [333, 302] on img at bounding box center [336, 317] width 96 height 75
click at [335, 561] on button "Add to cart" at bounding box center [337, 562] width 150 height 32
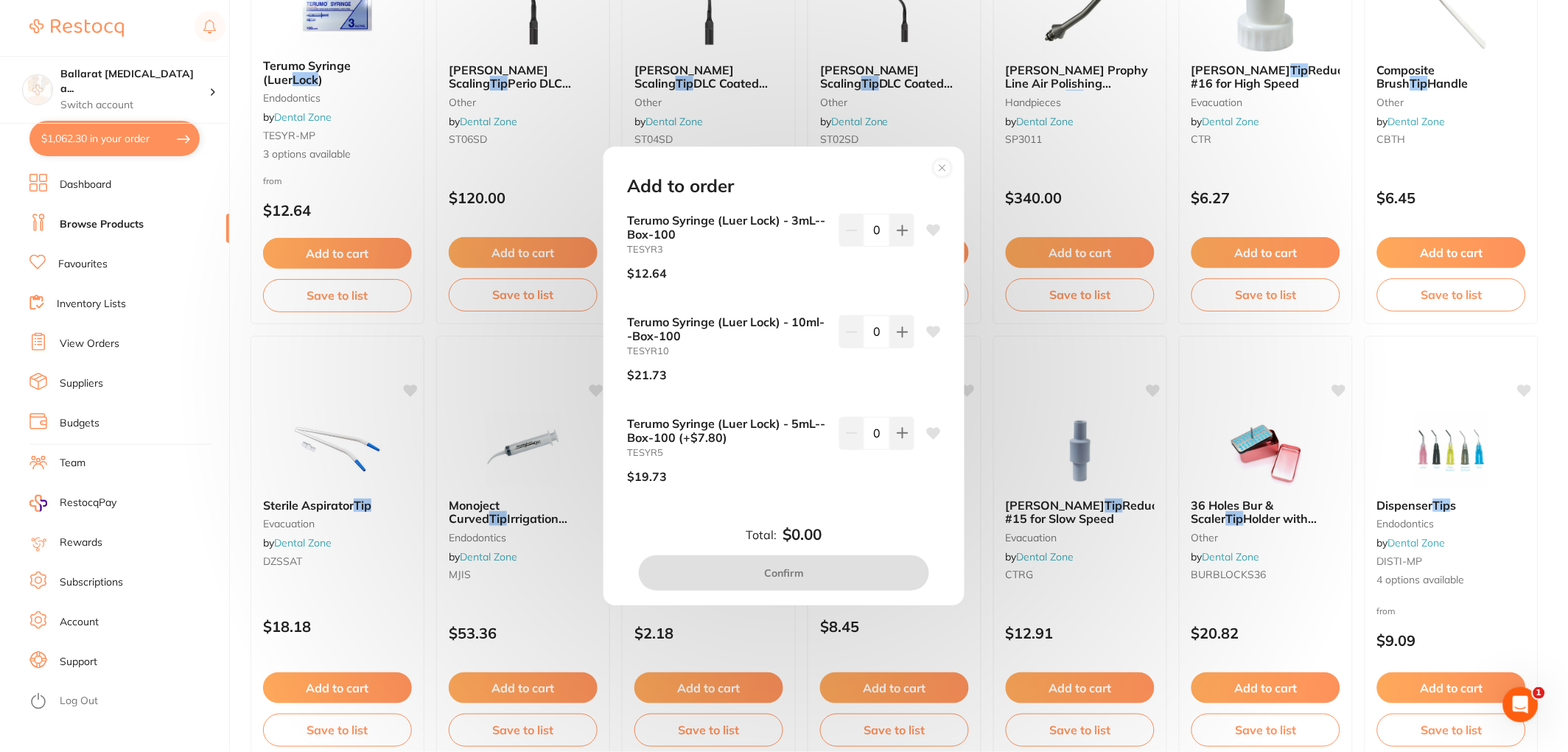
scroll to position [327, 0]
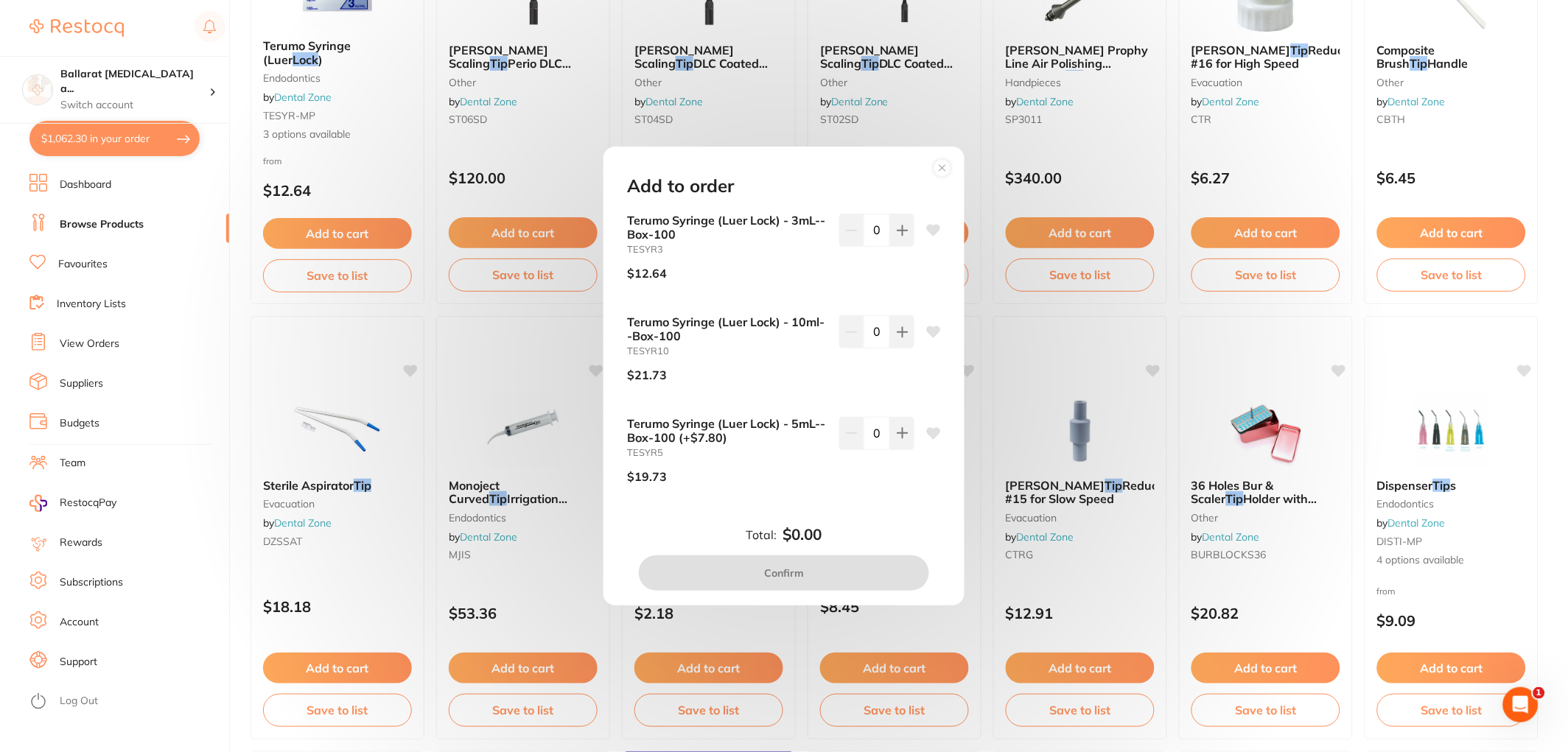
click at [945, 173] on circle at bounding box center [943, 167] width 17 height 17
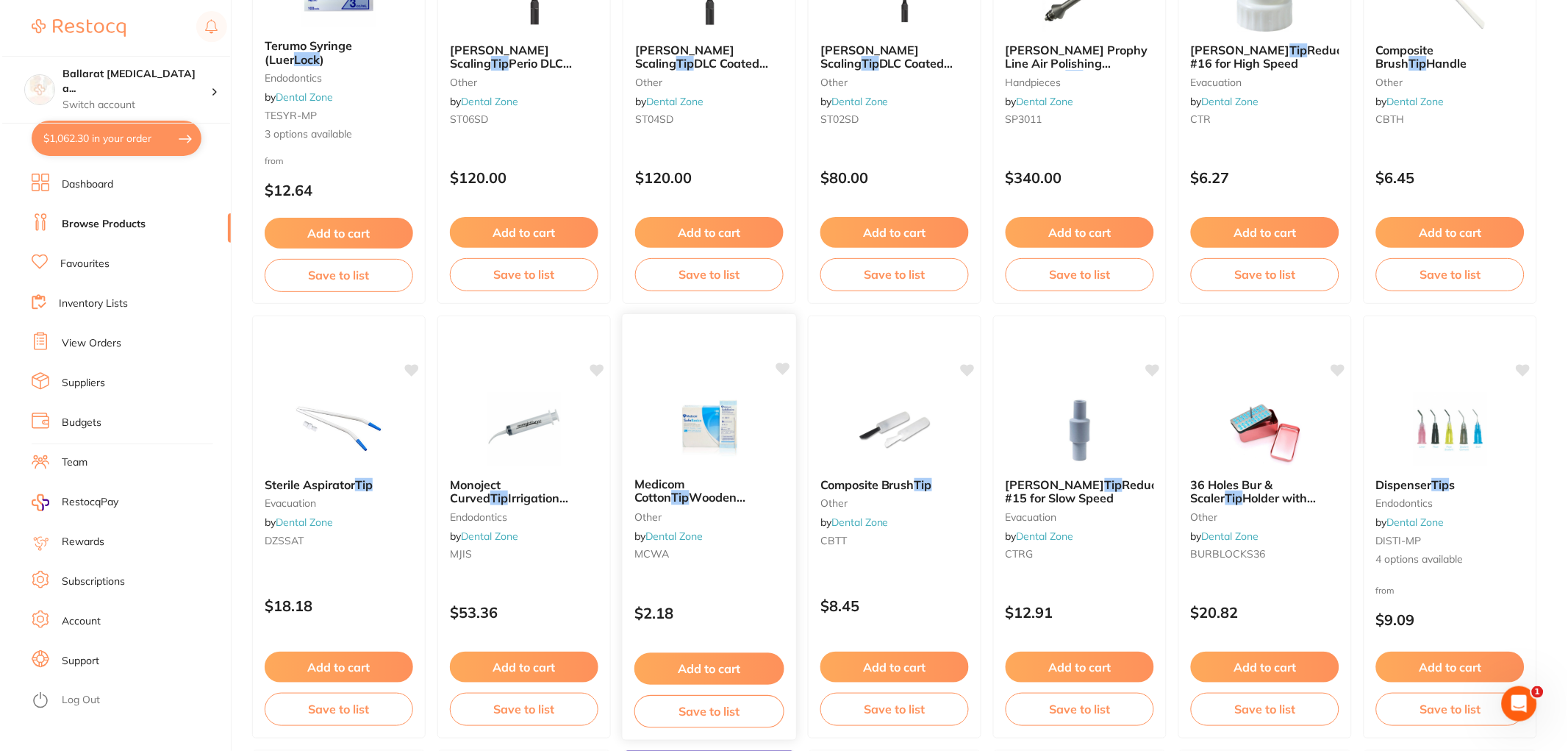
scroll to position [0, 0]
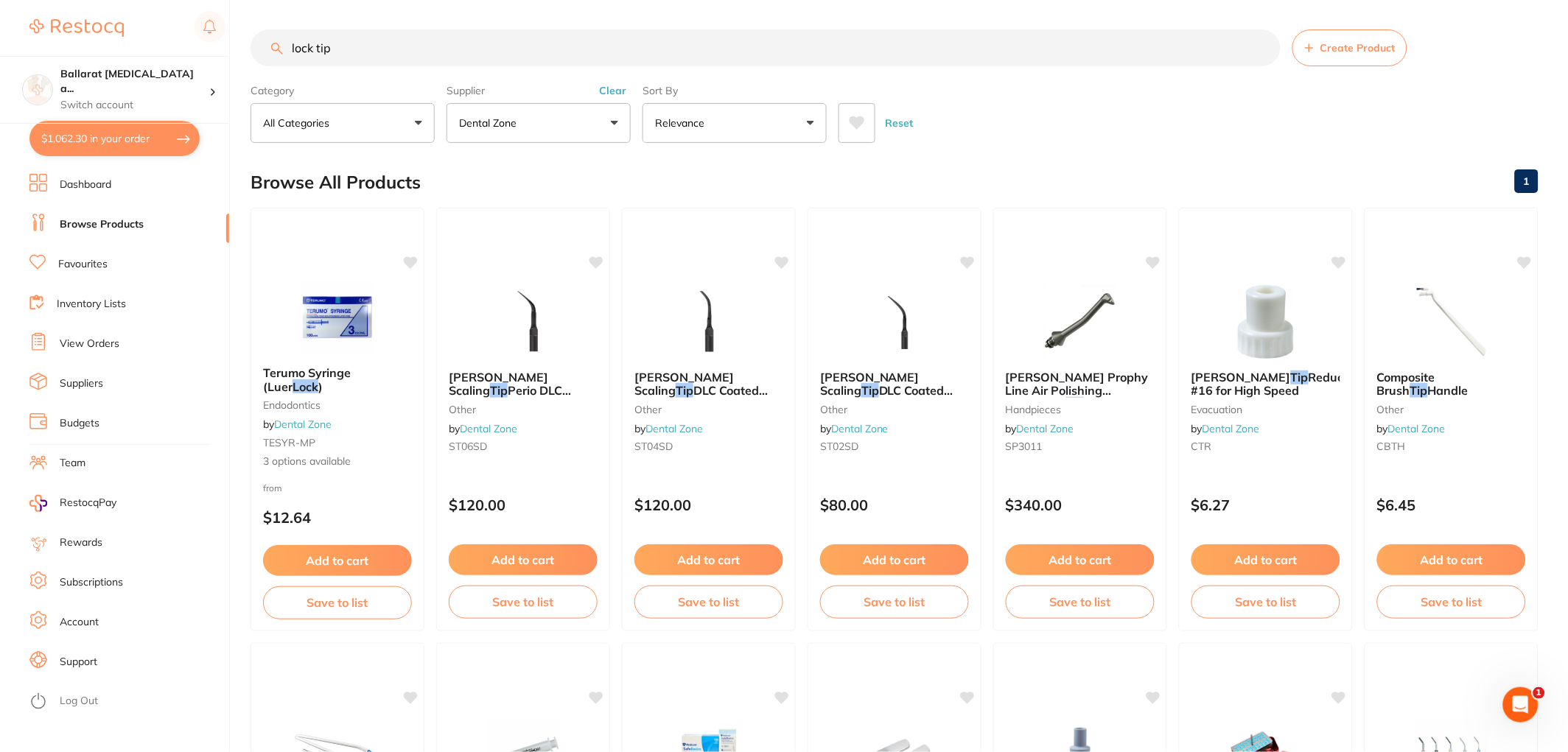
click at [120, 133] on button "$1,062.30 in your order" at bounding box center [115, 138] width 170 height 35
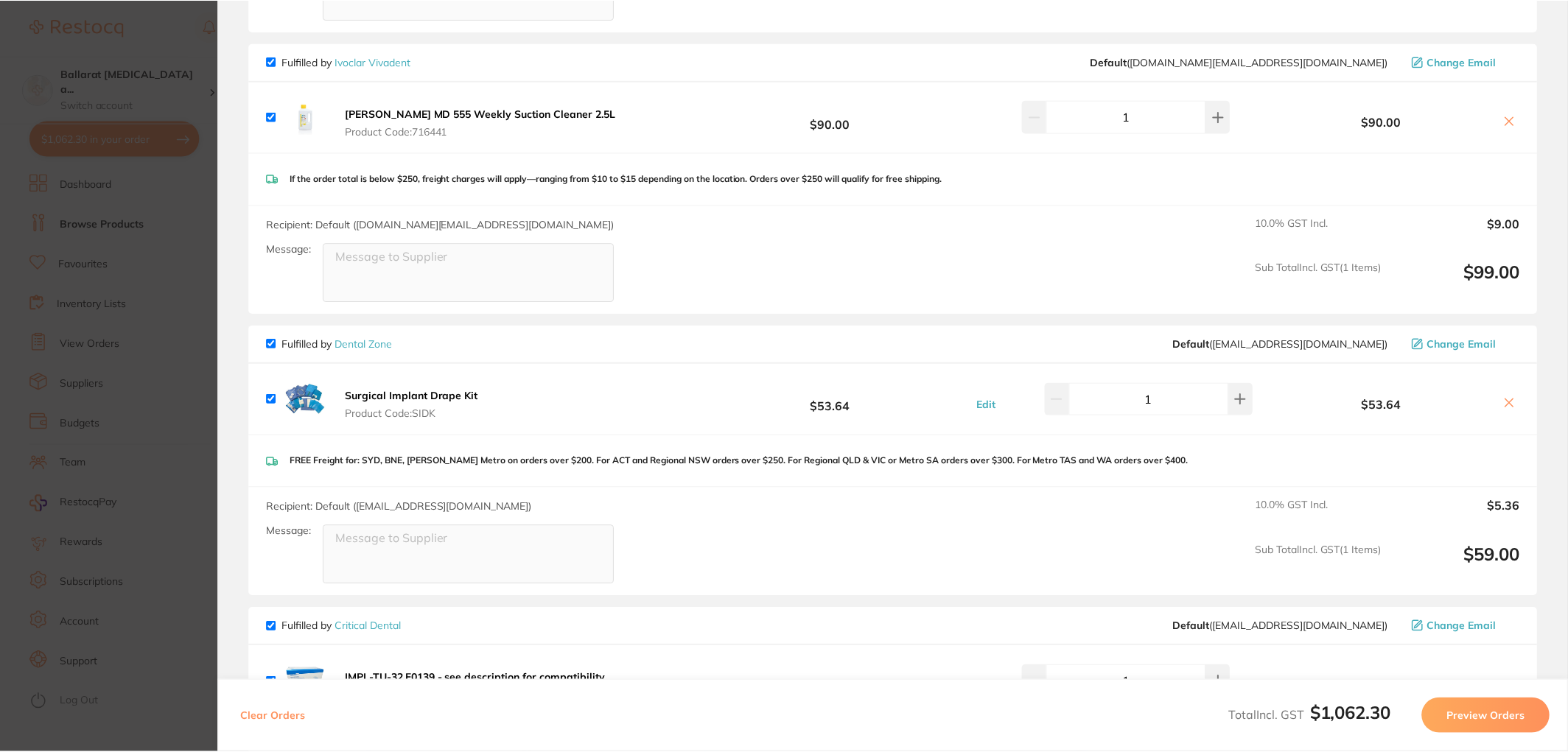
scroll to position [1308, 0]
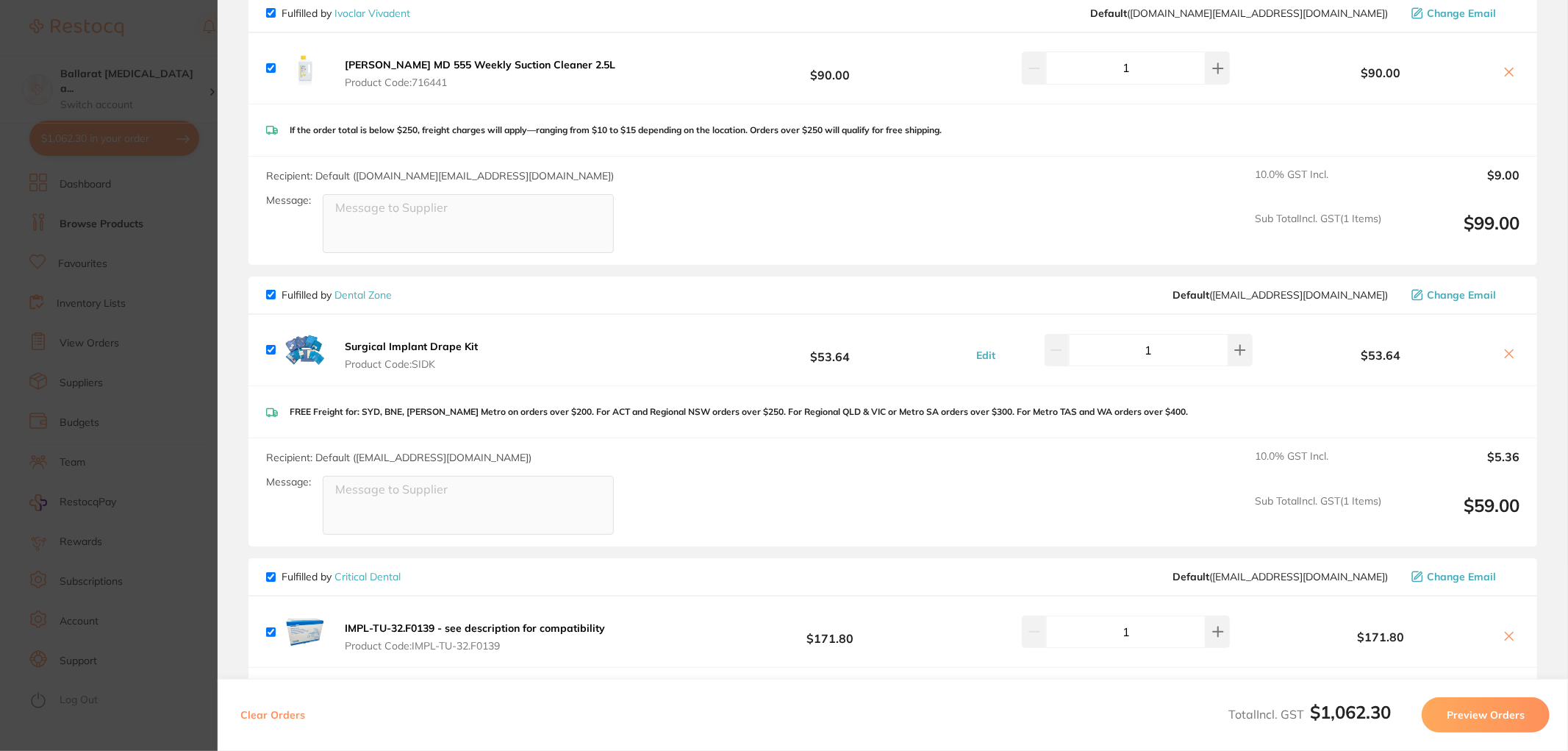
click at [365, 288] on link "Dental Zone" at bounding box center [363, 294] width 58 height 13
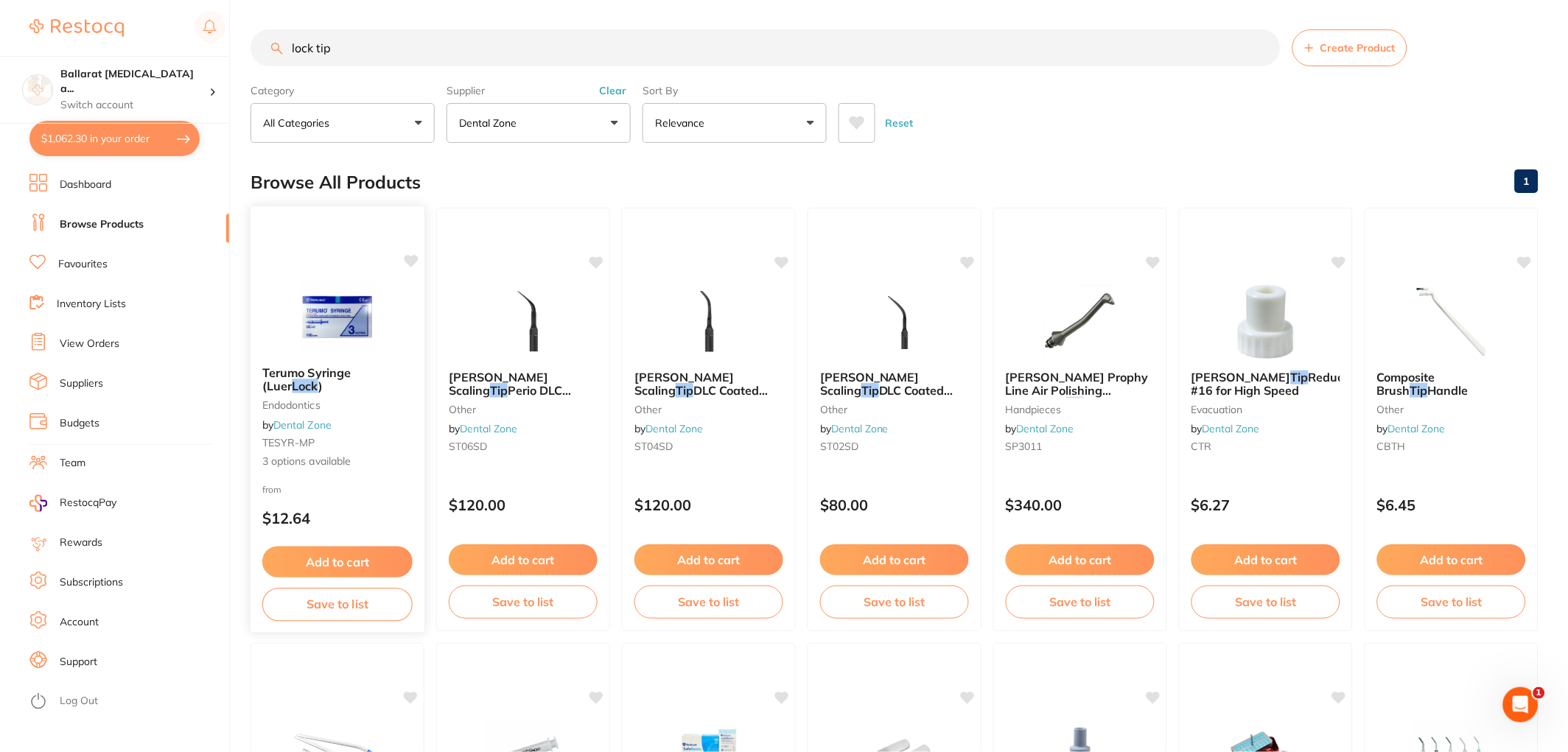
click at [383, 313] on img at bounding box center [336, 317] width 96 height 75
click at [322, 557] on button "Add to cart" at bounding box center [337, 563] width 150 height 32
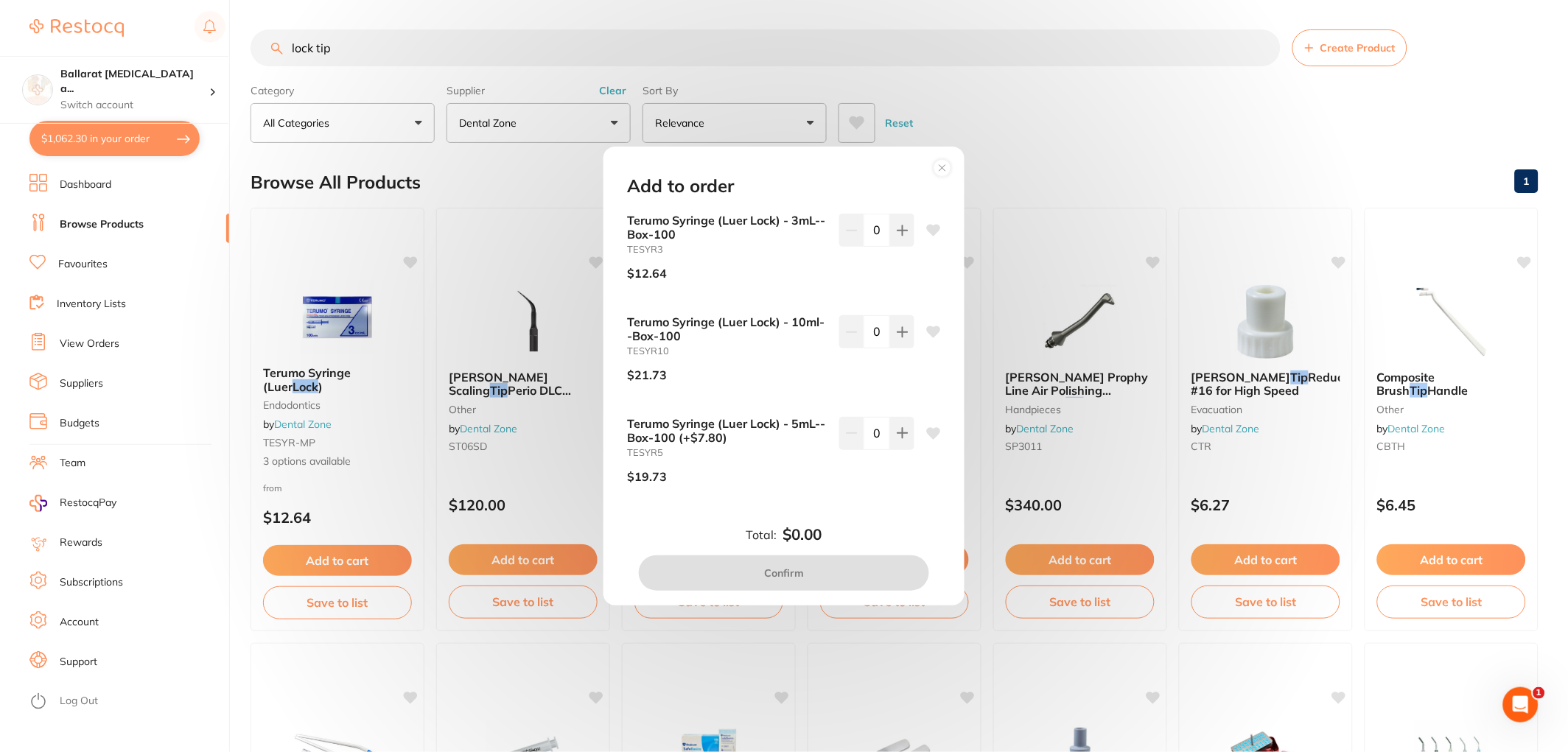
click at [940, 170] on icon at bounding box center [942, 168] width 6 height 6
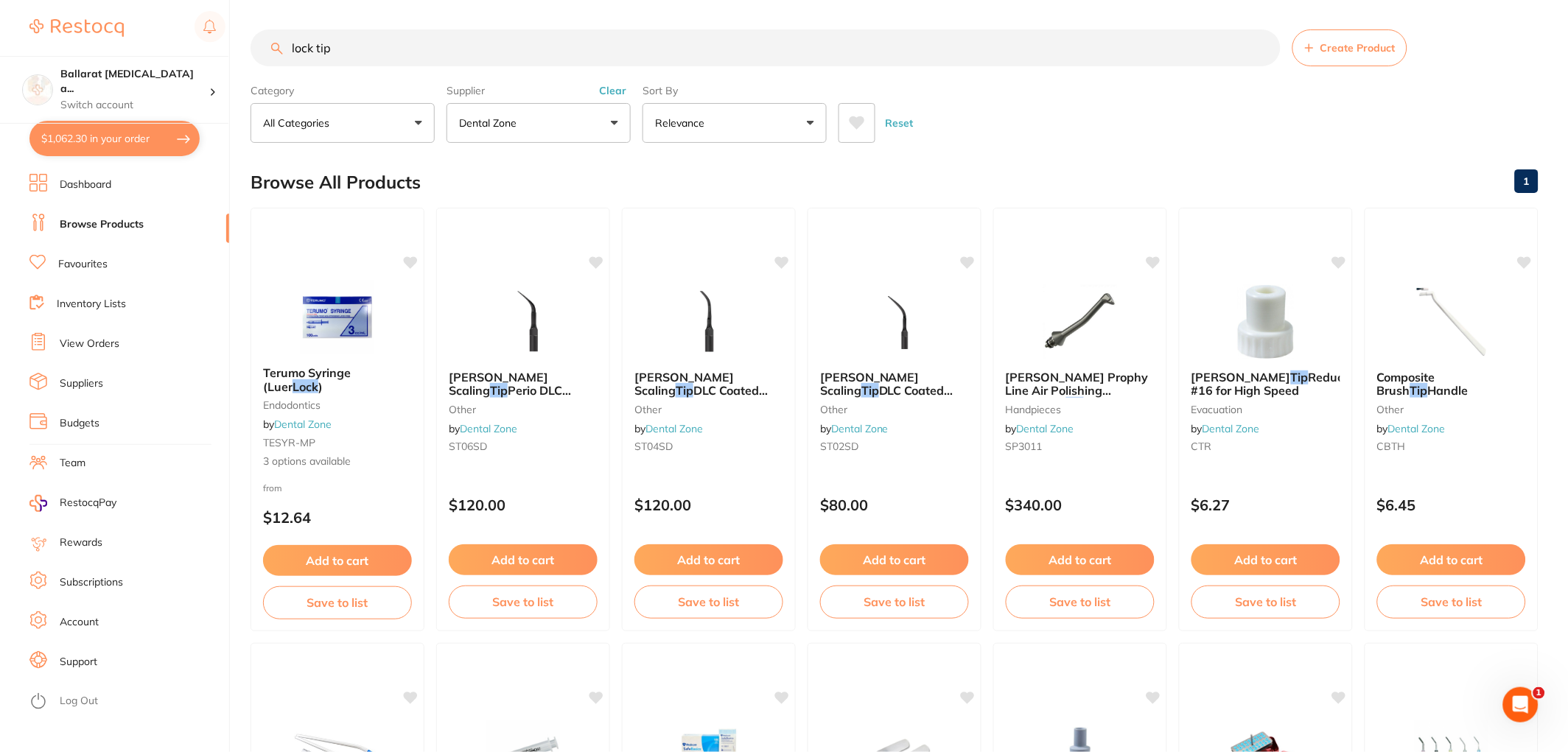
click at [83, 148] on button "$1,062.30 in your order" at bounding box center [115, 138] width 170 height 35
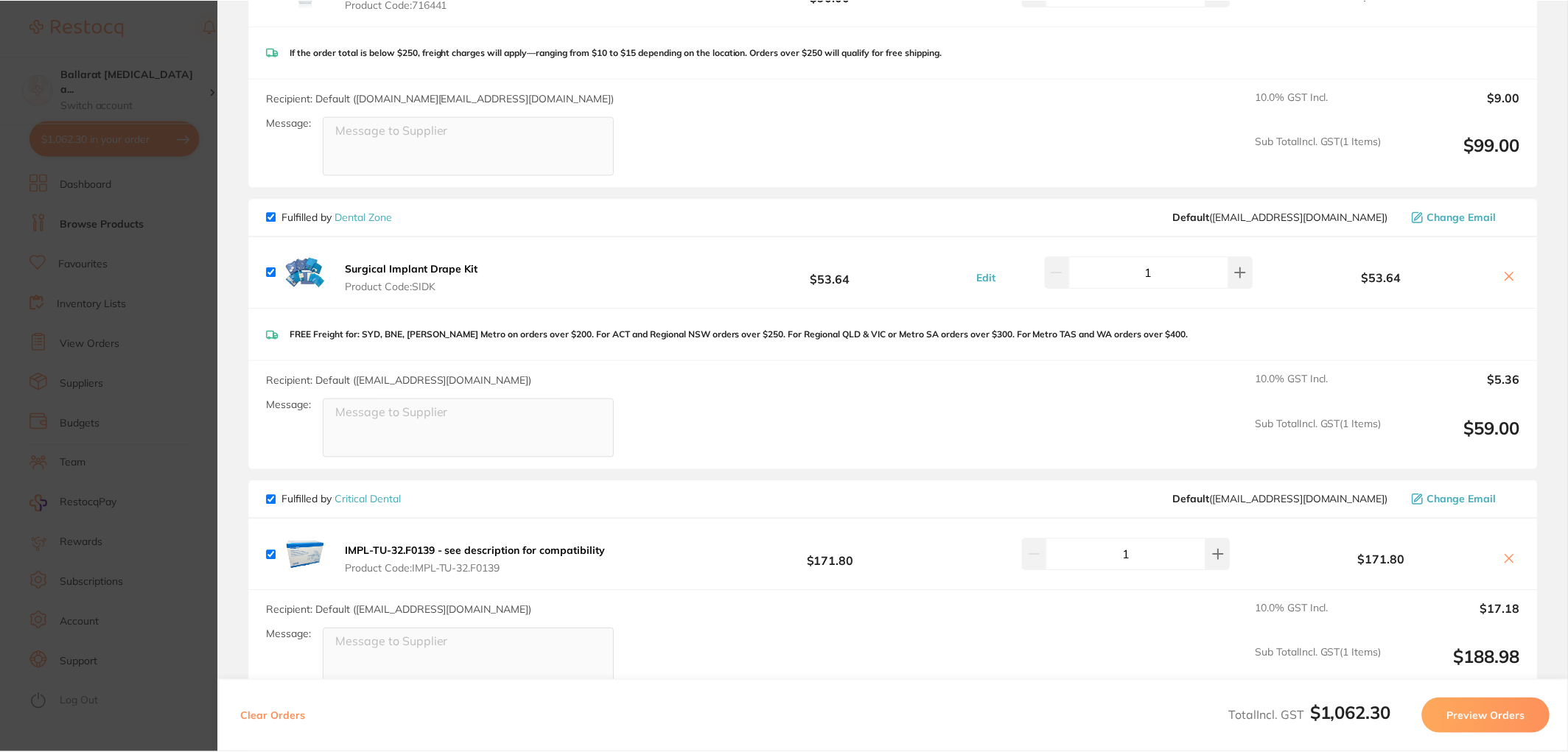
scroll to position [1389, 0]
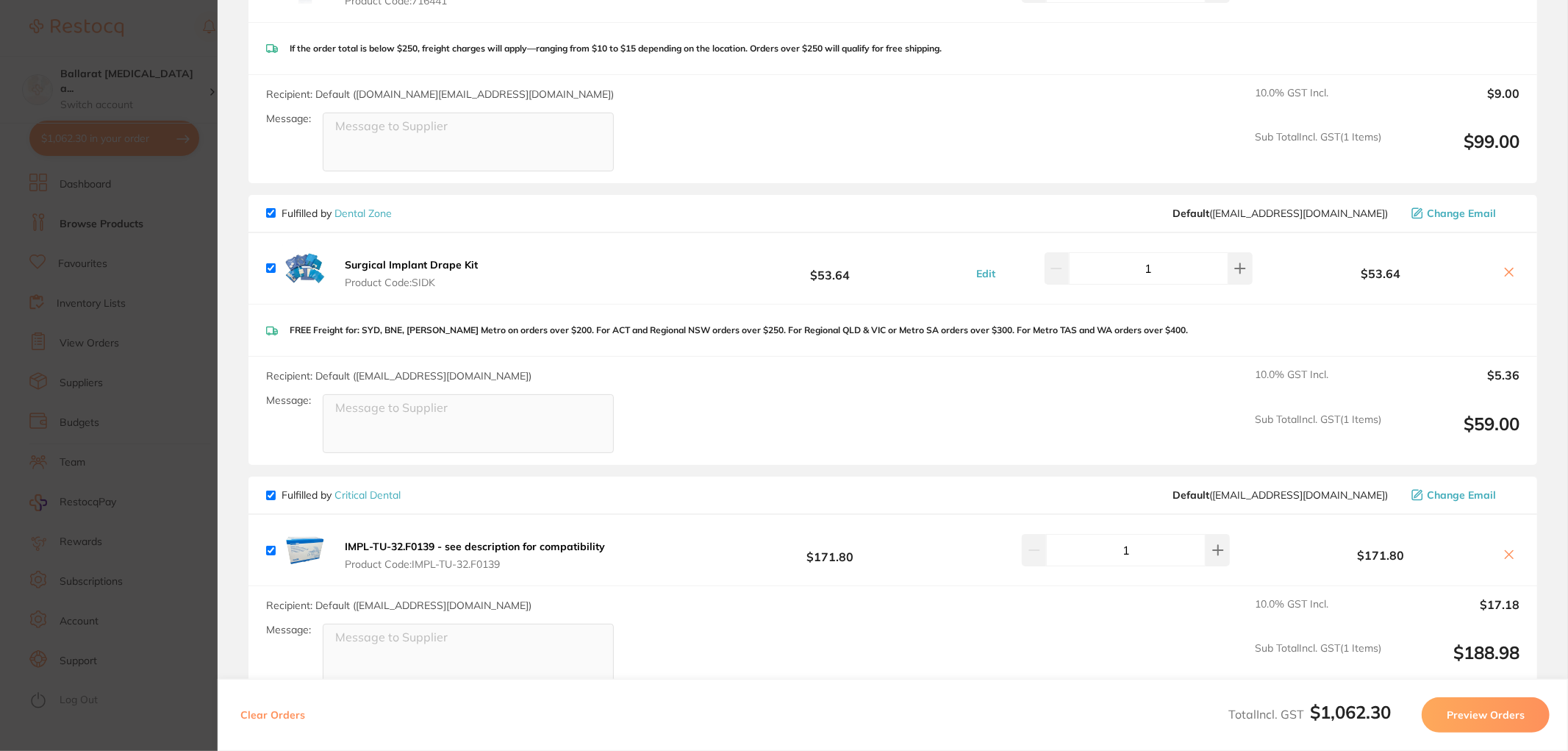
click at [378, 488] on link "Critical Dental" at bounding box center [367, 495] width 66 height 13
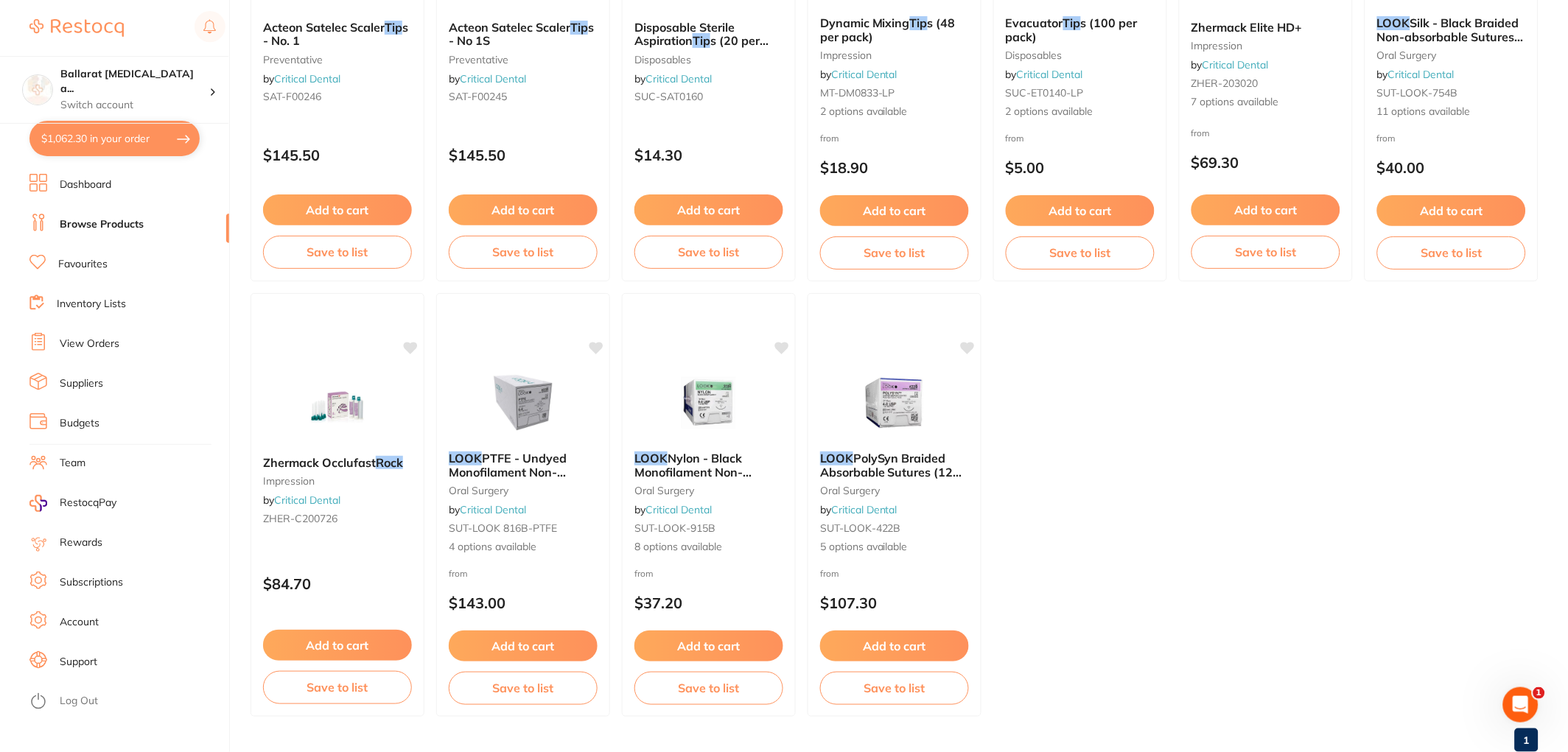
scroll to position [1261, 0]
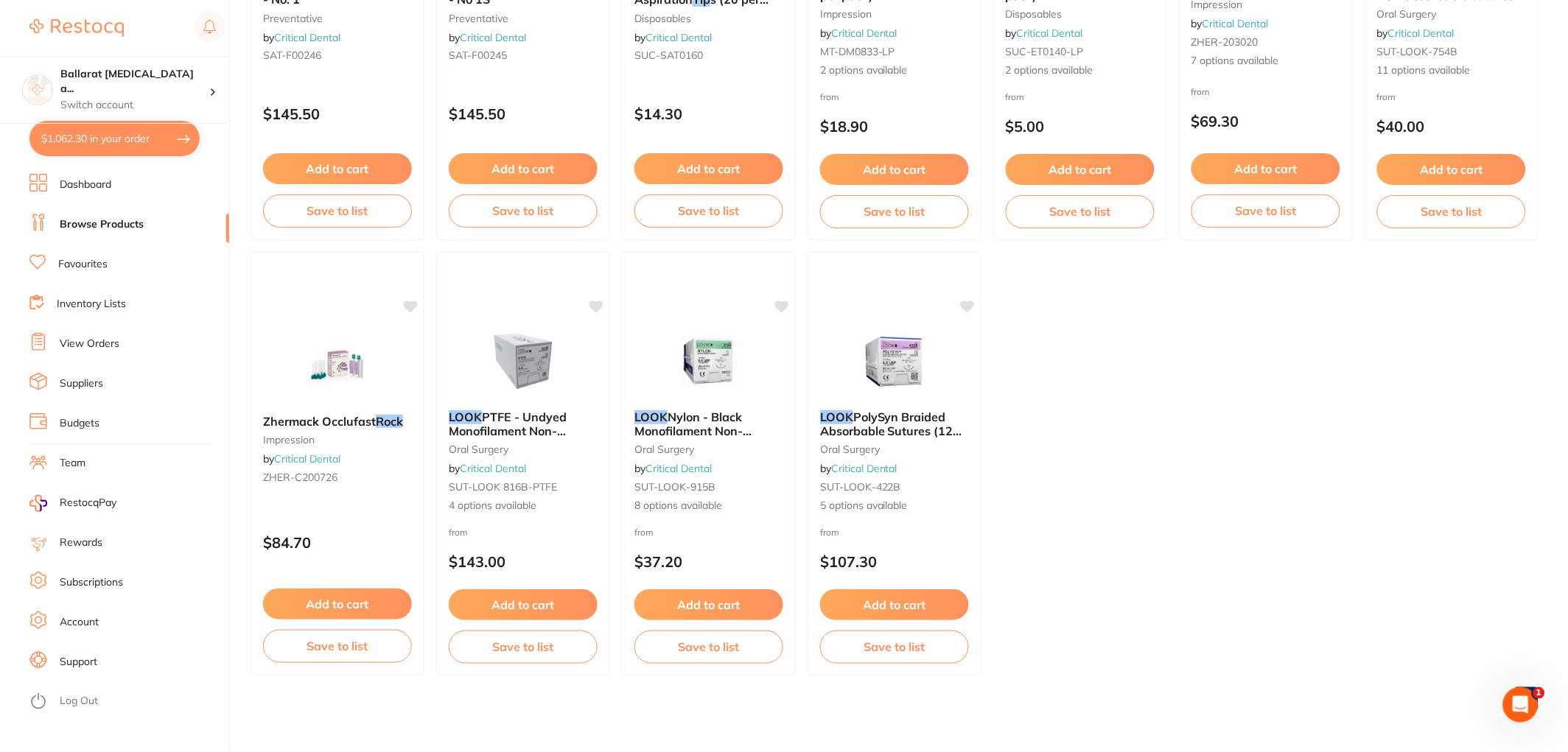
click at [94, 145] on button "$1,062.30 in your order" at bounding box center [115, 138] width 170 height 35
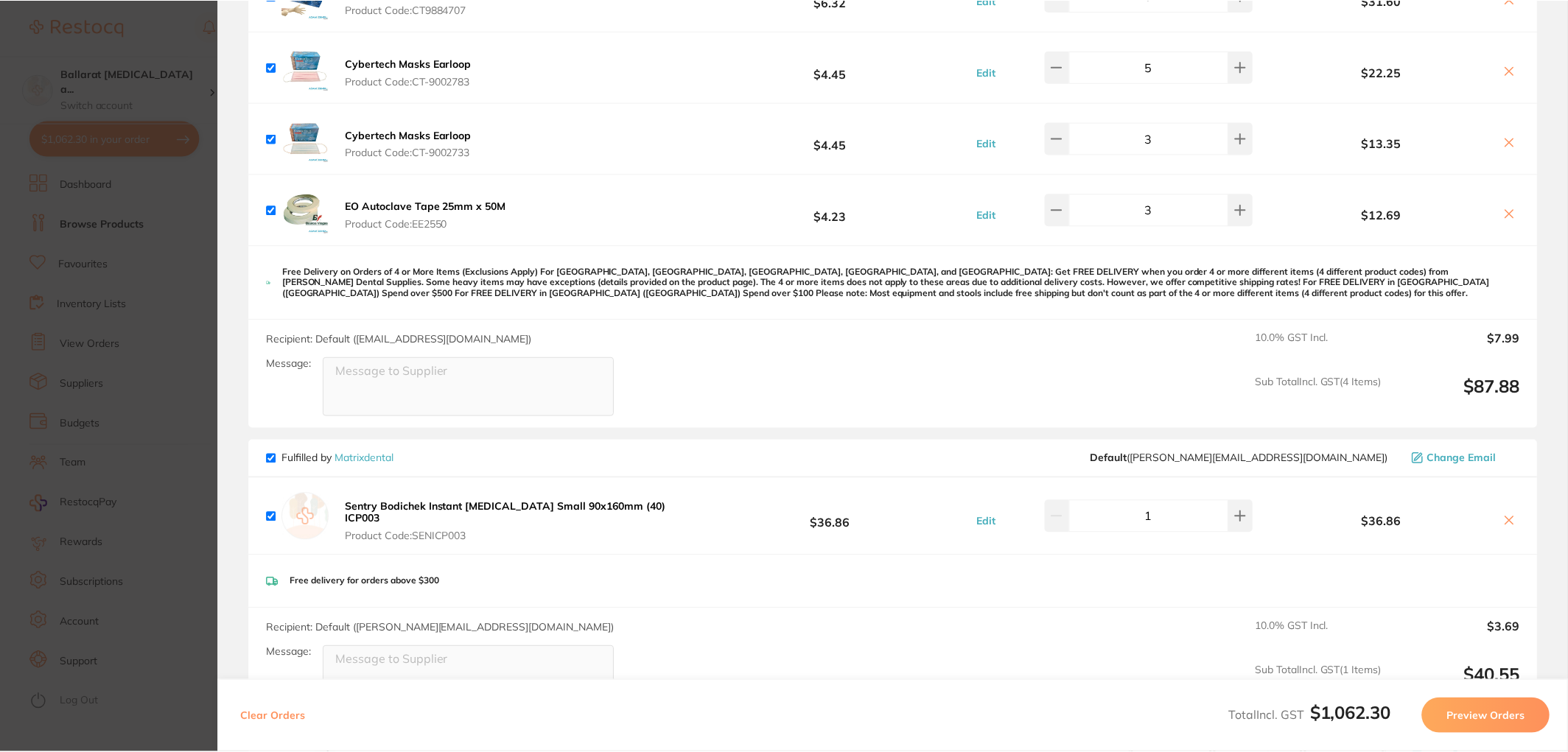
scroll to position [653, 0]
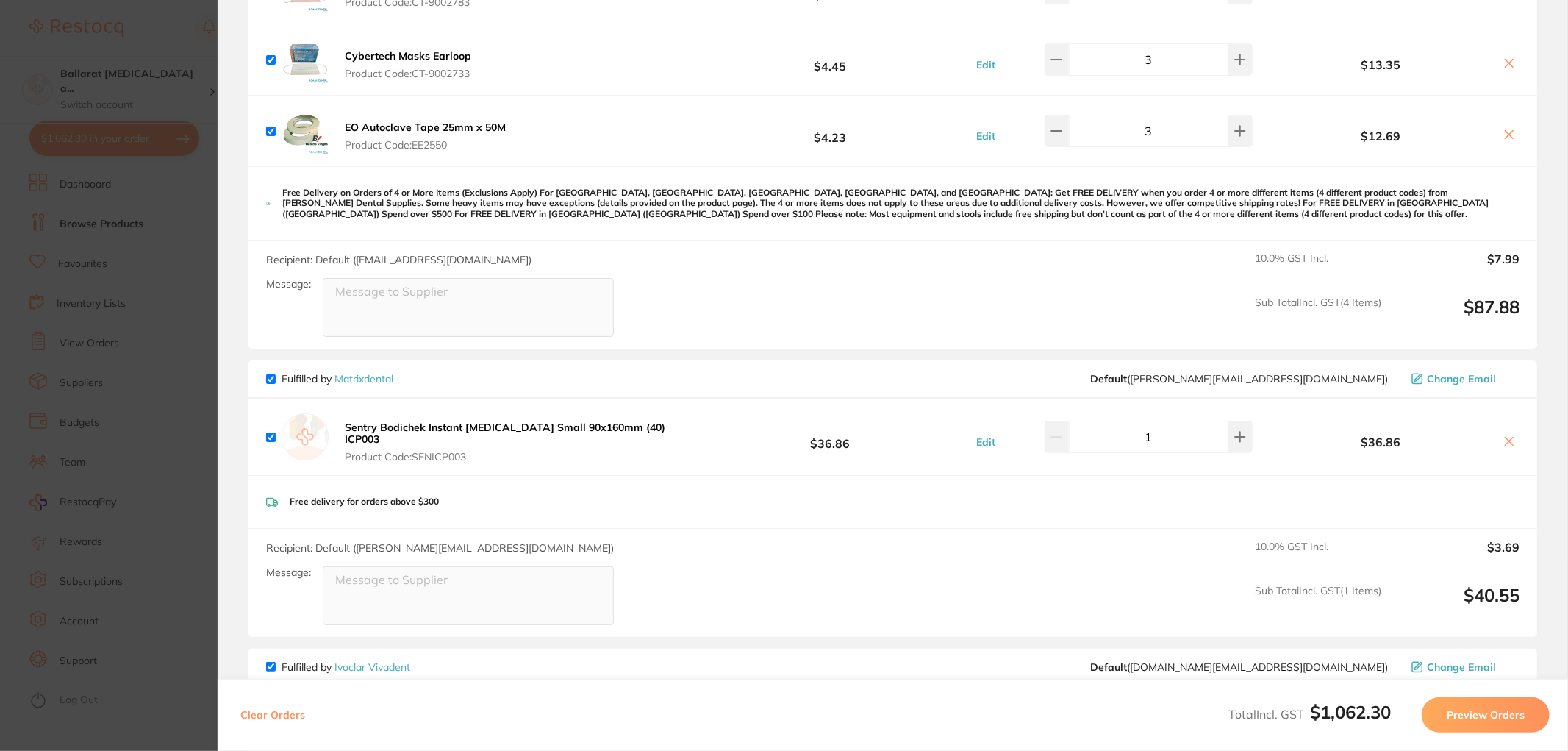
click at [361, 376] on link "Matrixdental" at bounding box center [363, 378] width 59 height 13
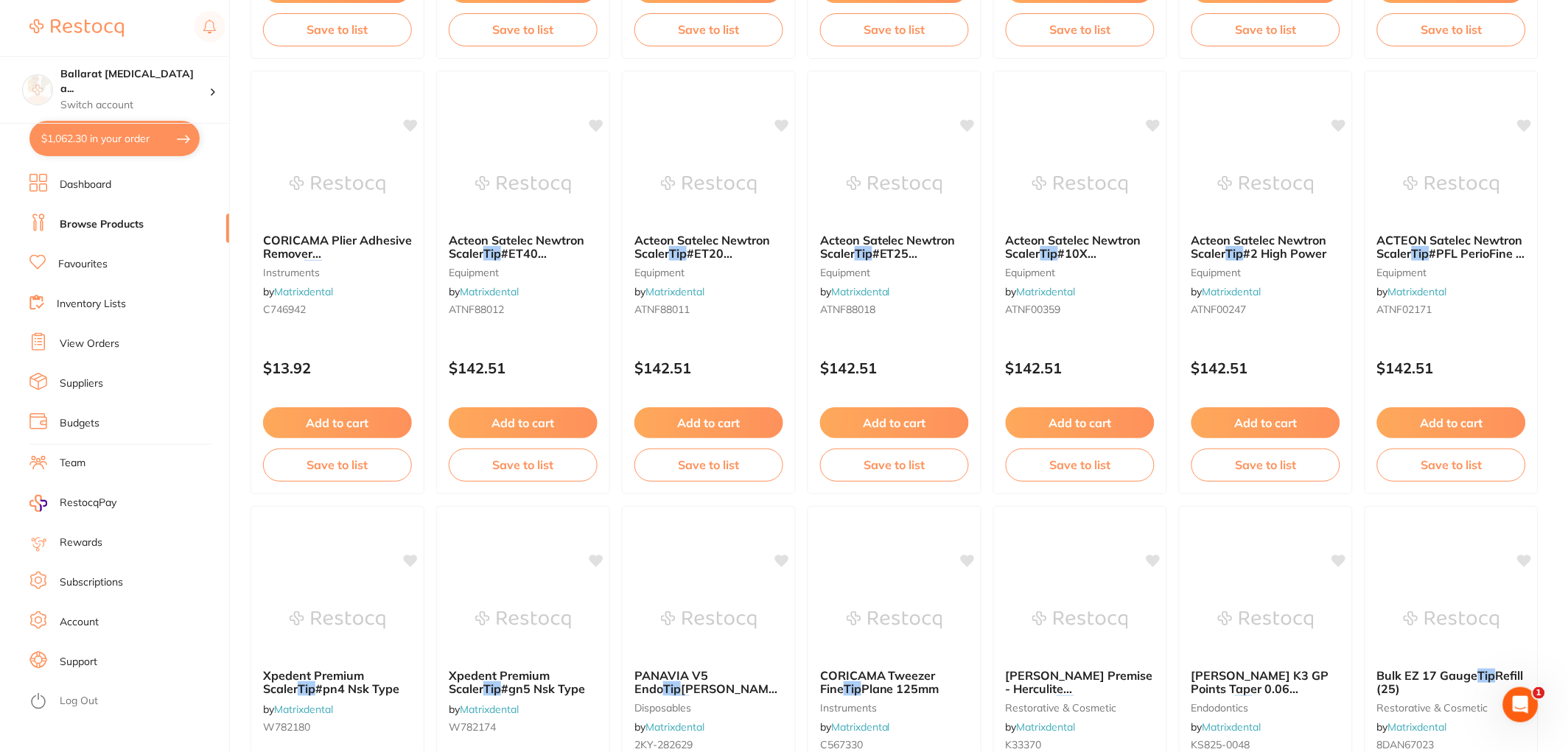
scroll to position [327, 0]
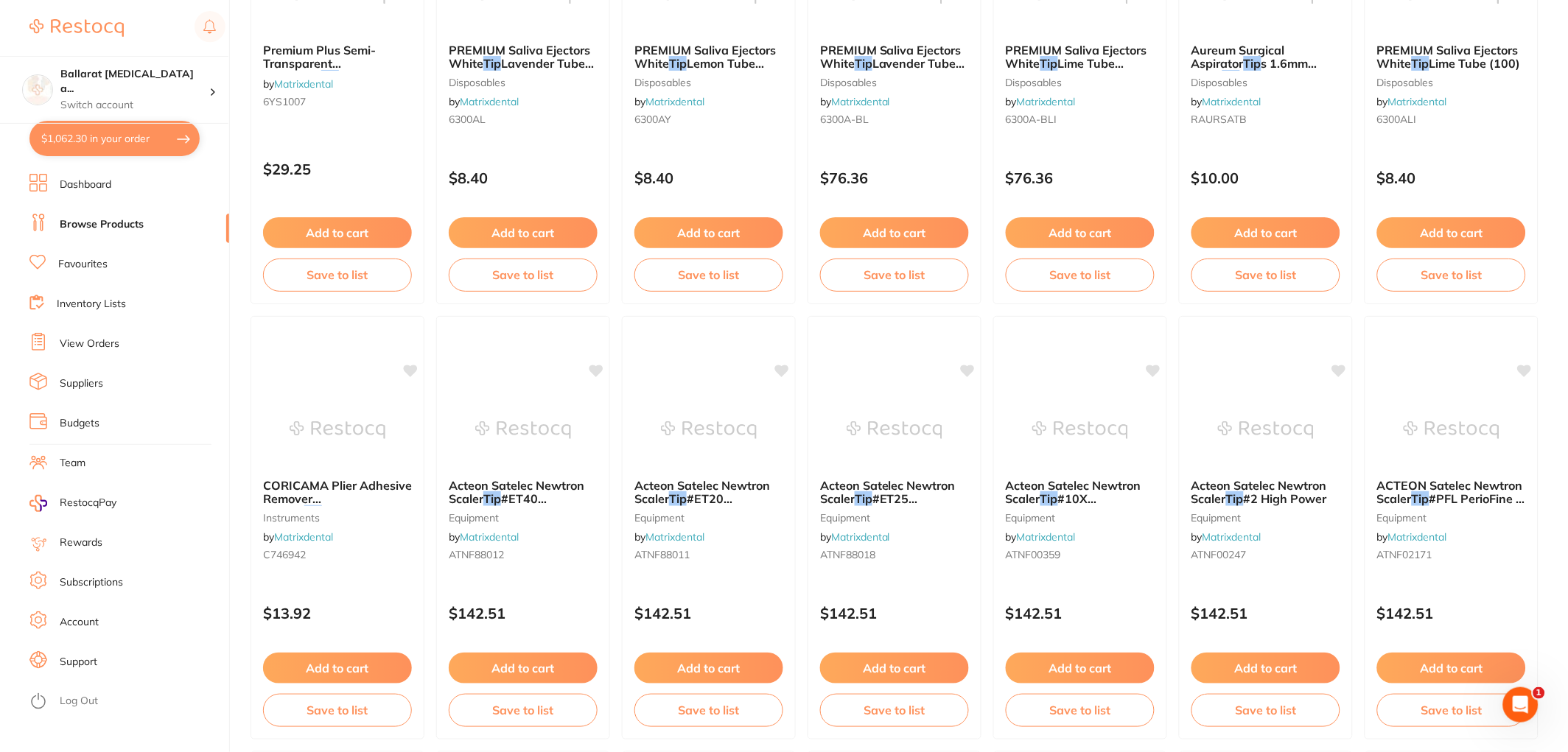
click at [102, 138] on button "$1,062.30 in your order" at bounding box center [115, 138] width 170 height 35
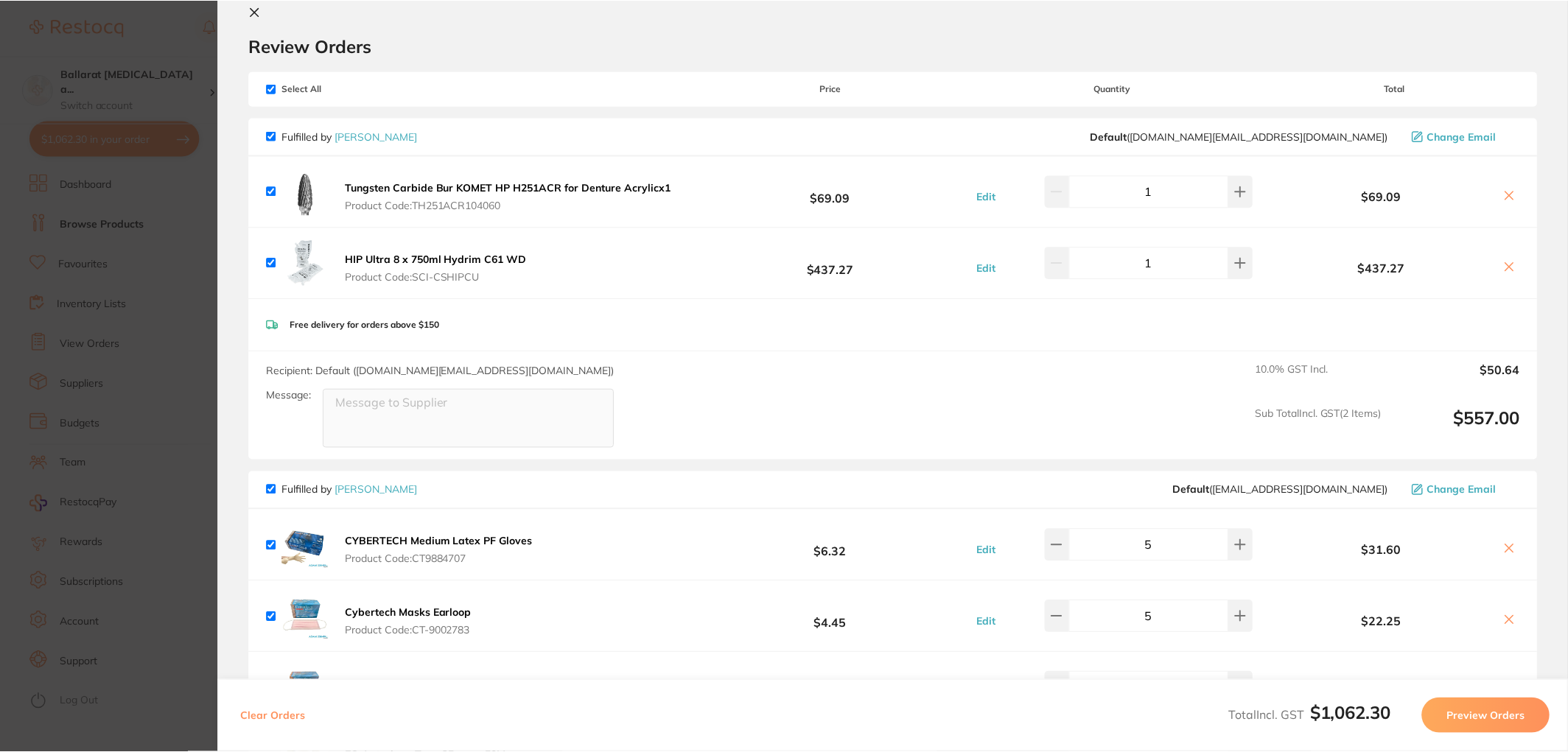
scroll to position [0, 0]
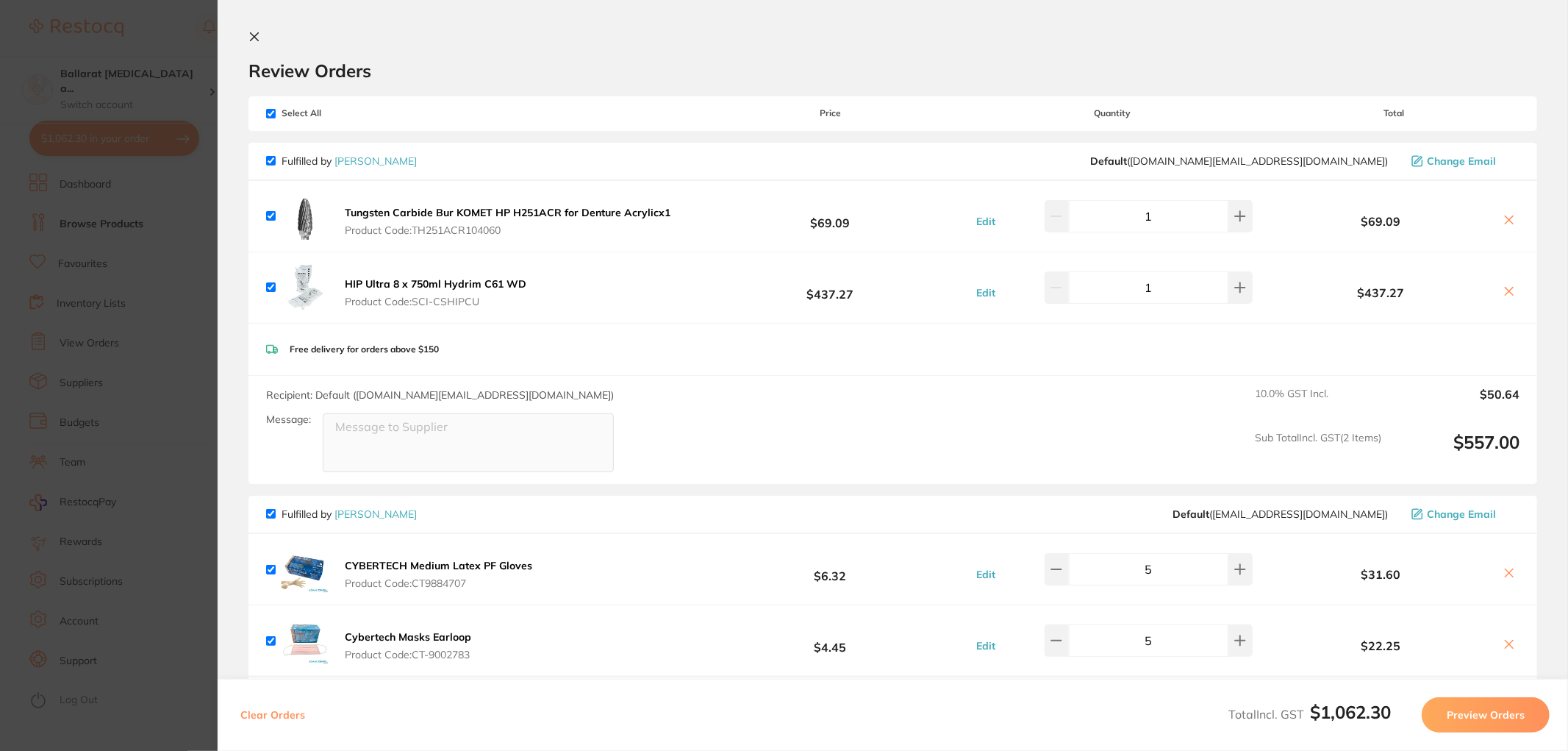
click at [417, 163] on link "[PERSON_NAME]" at bounding box center [375, 161] width 82 height 13
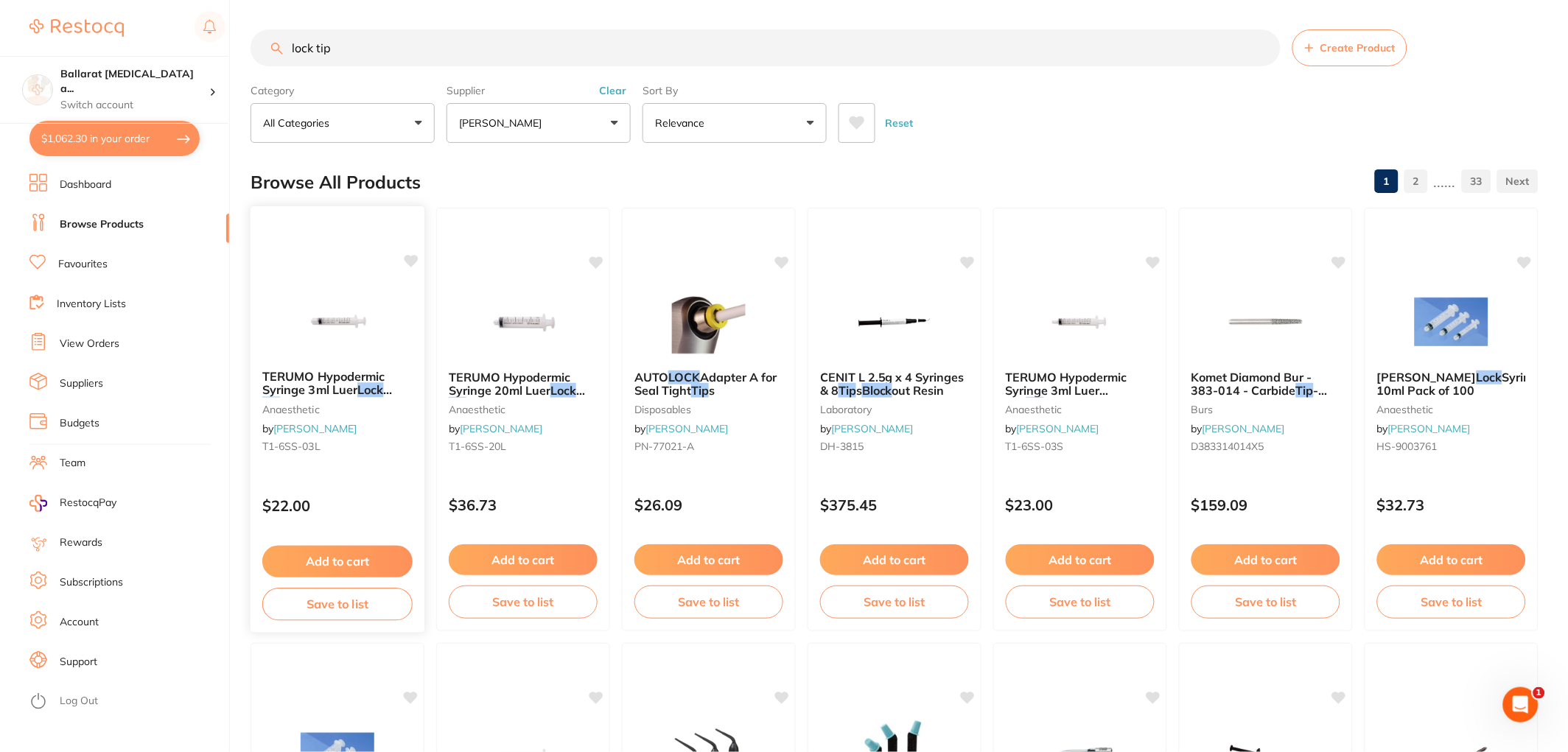
click at [330, 329] on img at bounding box center [336, 321] width 96 height 75
click at [343, 291] on img at bounding box center [336, 321] width 96 height 75
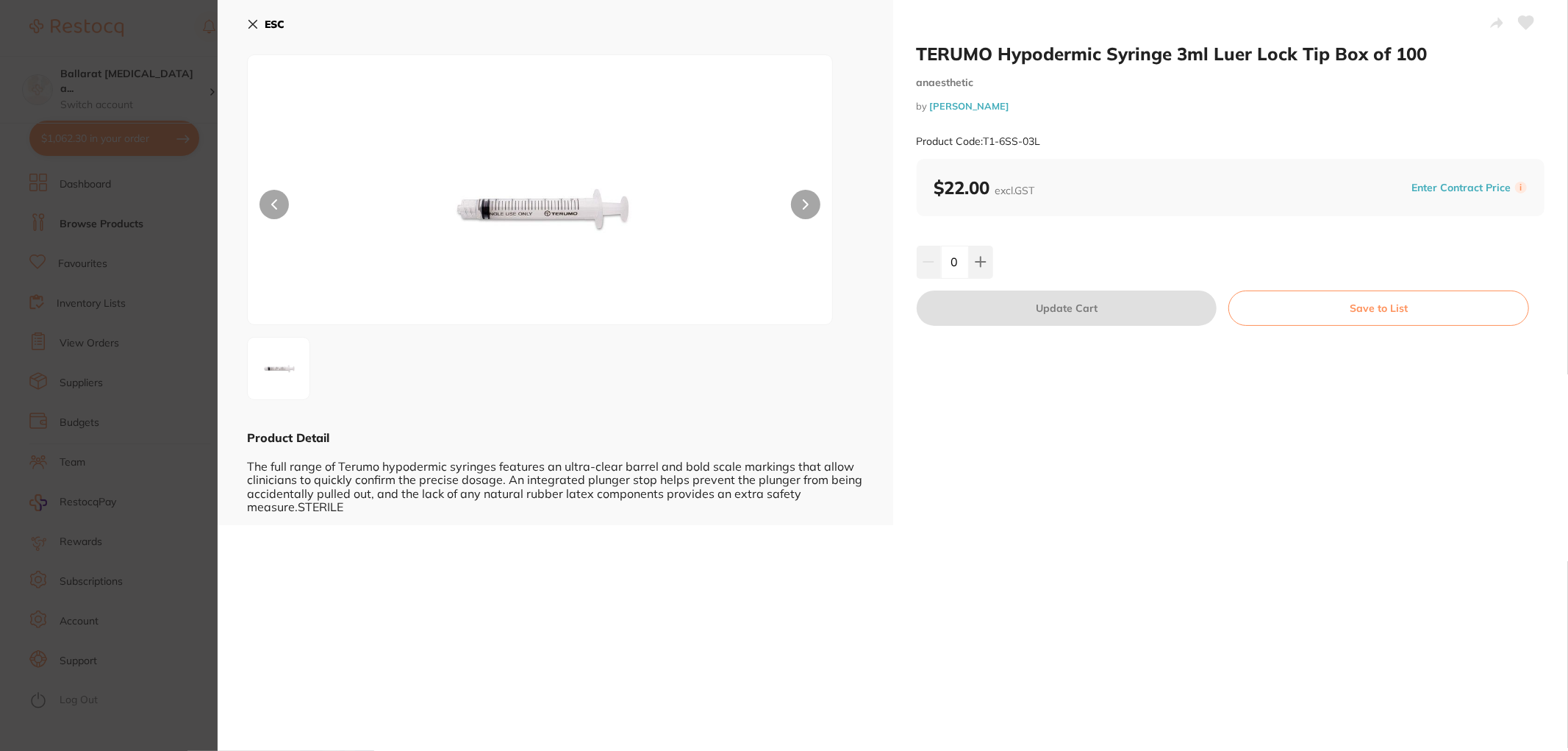
drag, startPoint x: 103, startPoint y: 350, endPoint x: 223, endPoint y: 369, distance: 121.5
click at [104, 350] on section "TERUMO Hypodermic Syringe 3ml Luer Lock Tip Box of 100 anaesthetic by Henry Sch…" at bounding box center [784, 376] width 1568 height 751
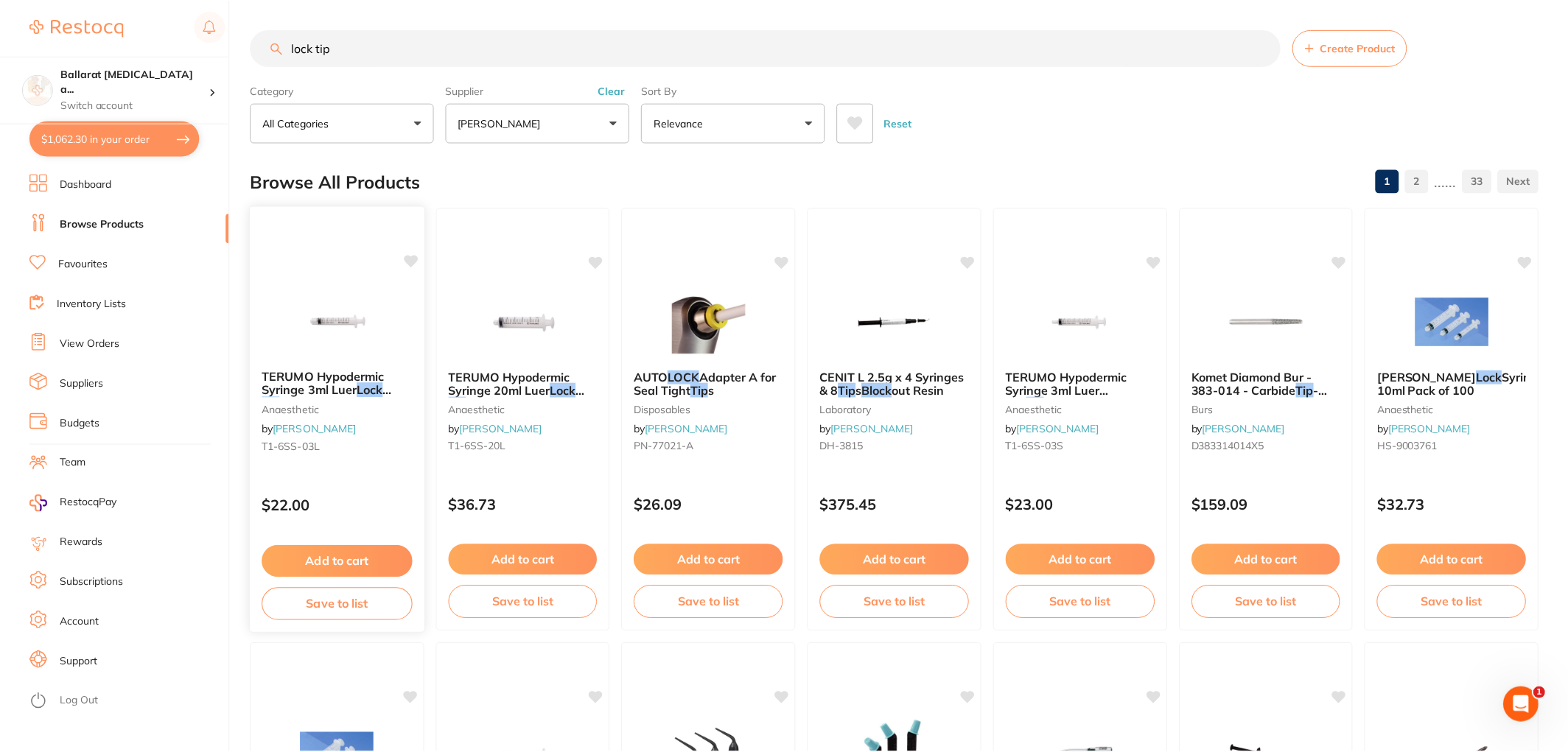
scroll to position [1, 0]
click at [514, 309] on img at bounding box center [522, 320] width 96 height 75
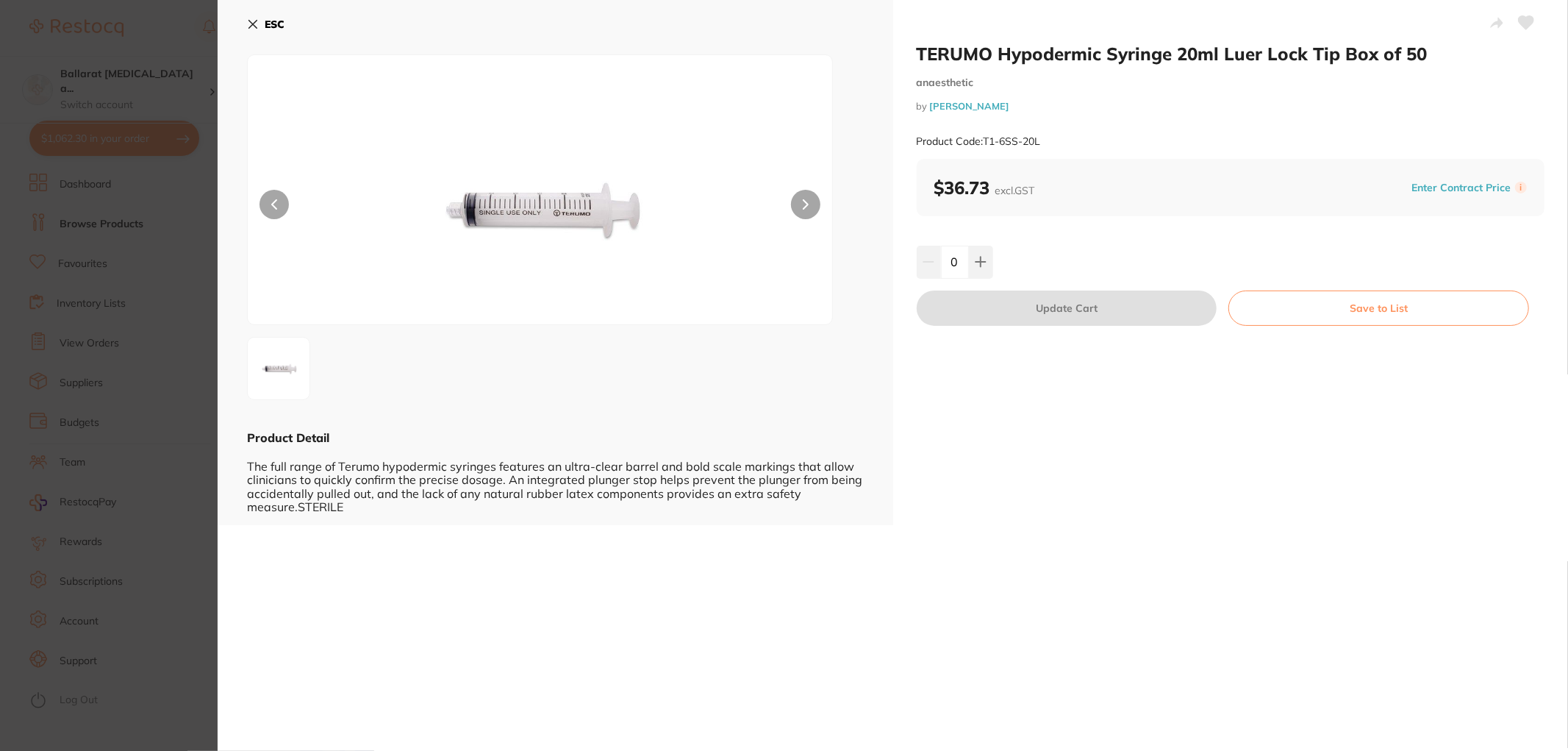
click at [130, 315] on section "TERUMO Hypodermic Syringe 20ml Luer Lock Tip Box of 50 anaesthetic by Henry Sch…" at bounding box center [784, 376] width 1568 height 751
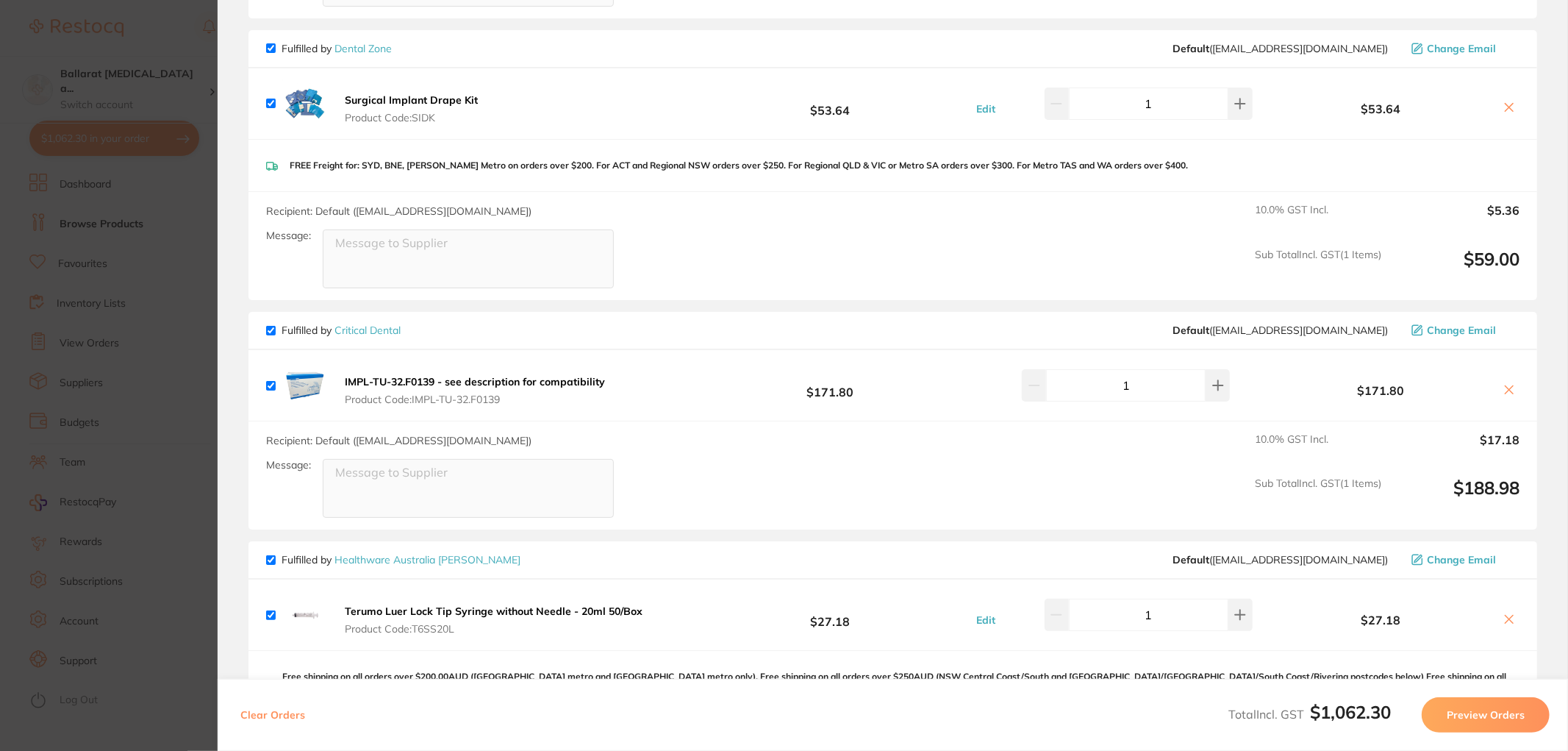
scroll to position [1470, 0]
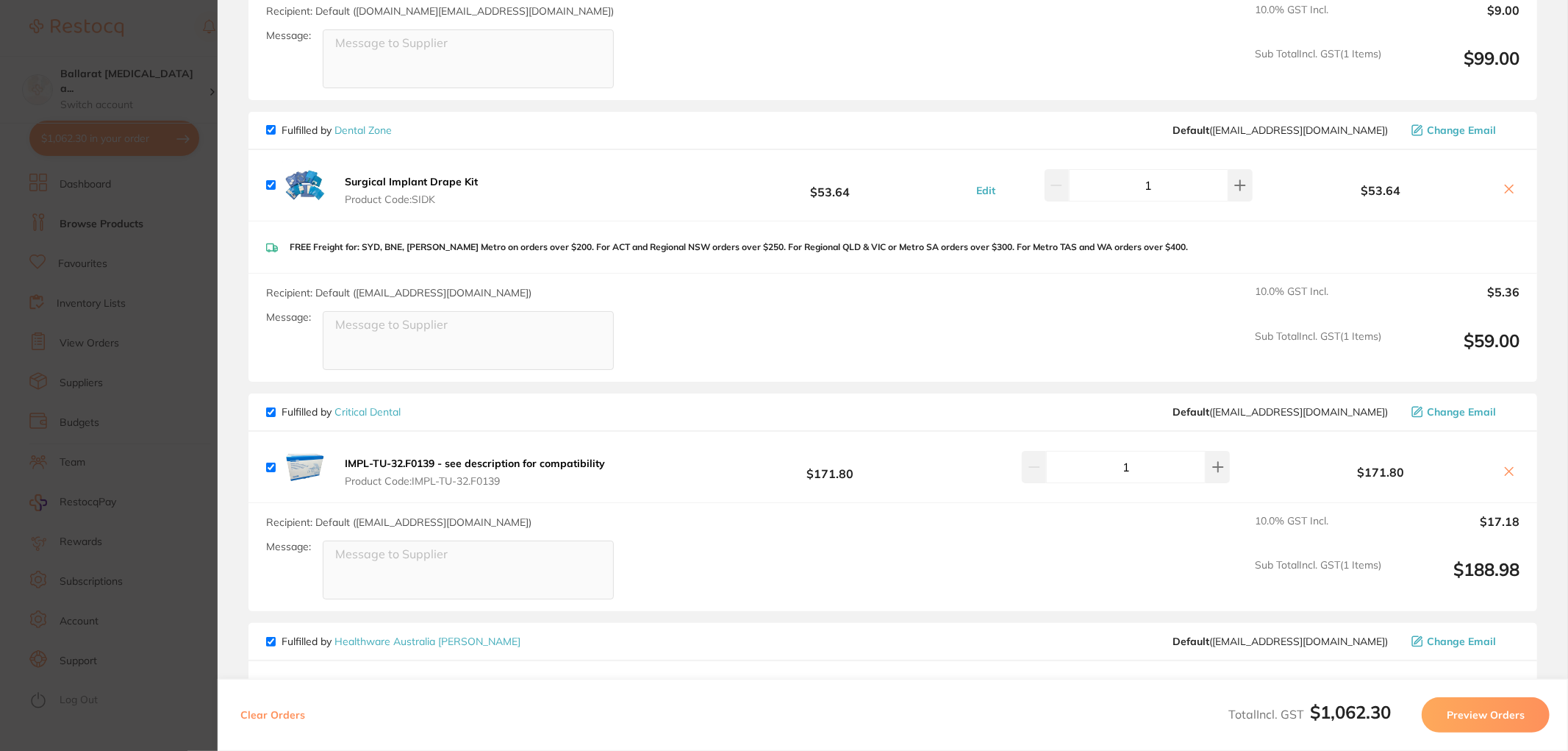
drag, startPoint x: 348, startPoint y: 448, endPoint x: 417, endPoint y: 466, distance: 71.3
click at [417, 466] on button "IMPL-TU-32.F0139 - see description for compatibility Product Code: IMPL-TU-32.F…" at bounding box center [474, 471] width 269 height 31
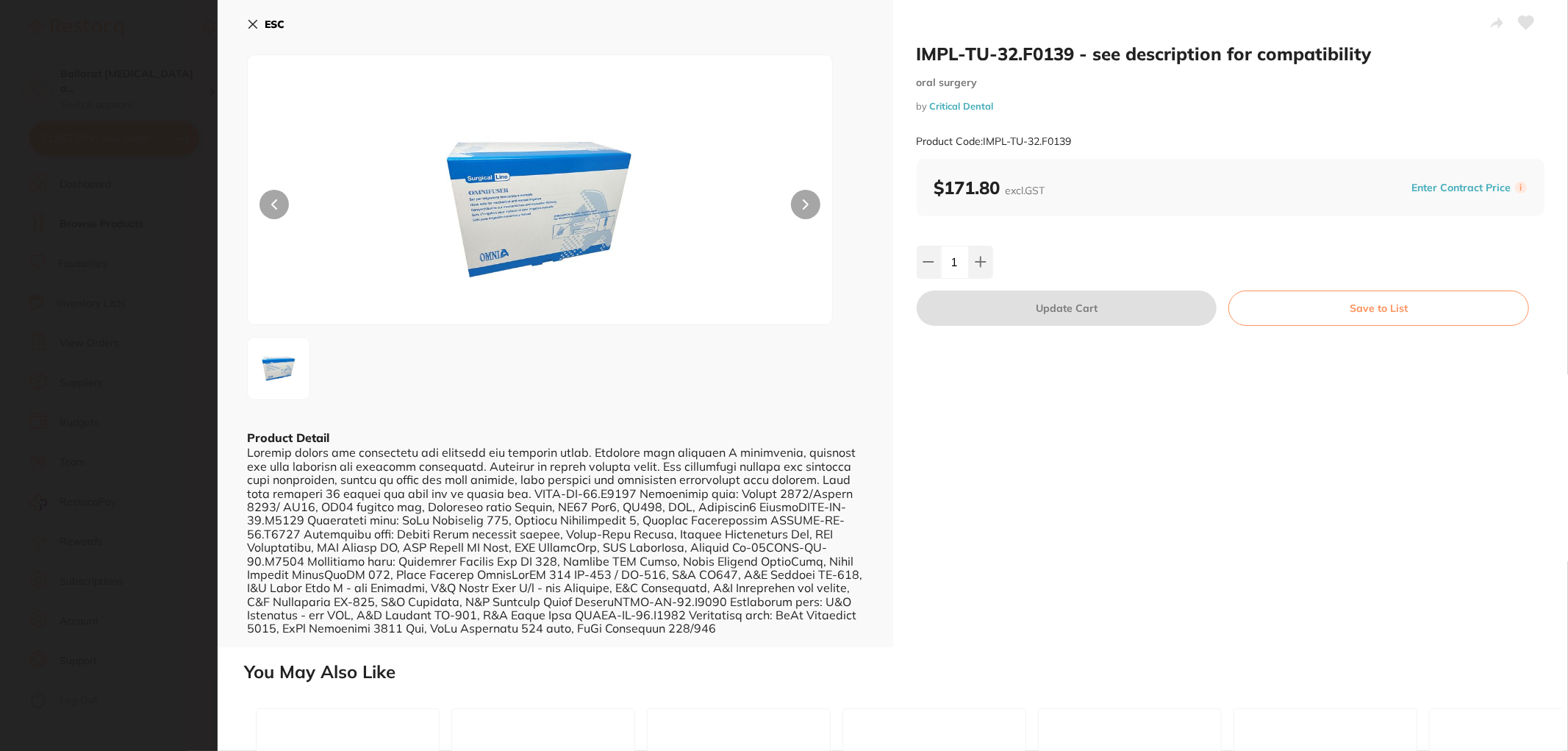
click at [101, 312] on section "IMPL-TU-32.F0139 - see description for compatibility oral surgery by Critical D…" at bounding box center [784, 376] width 1568 height 751
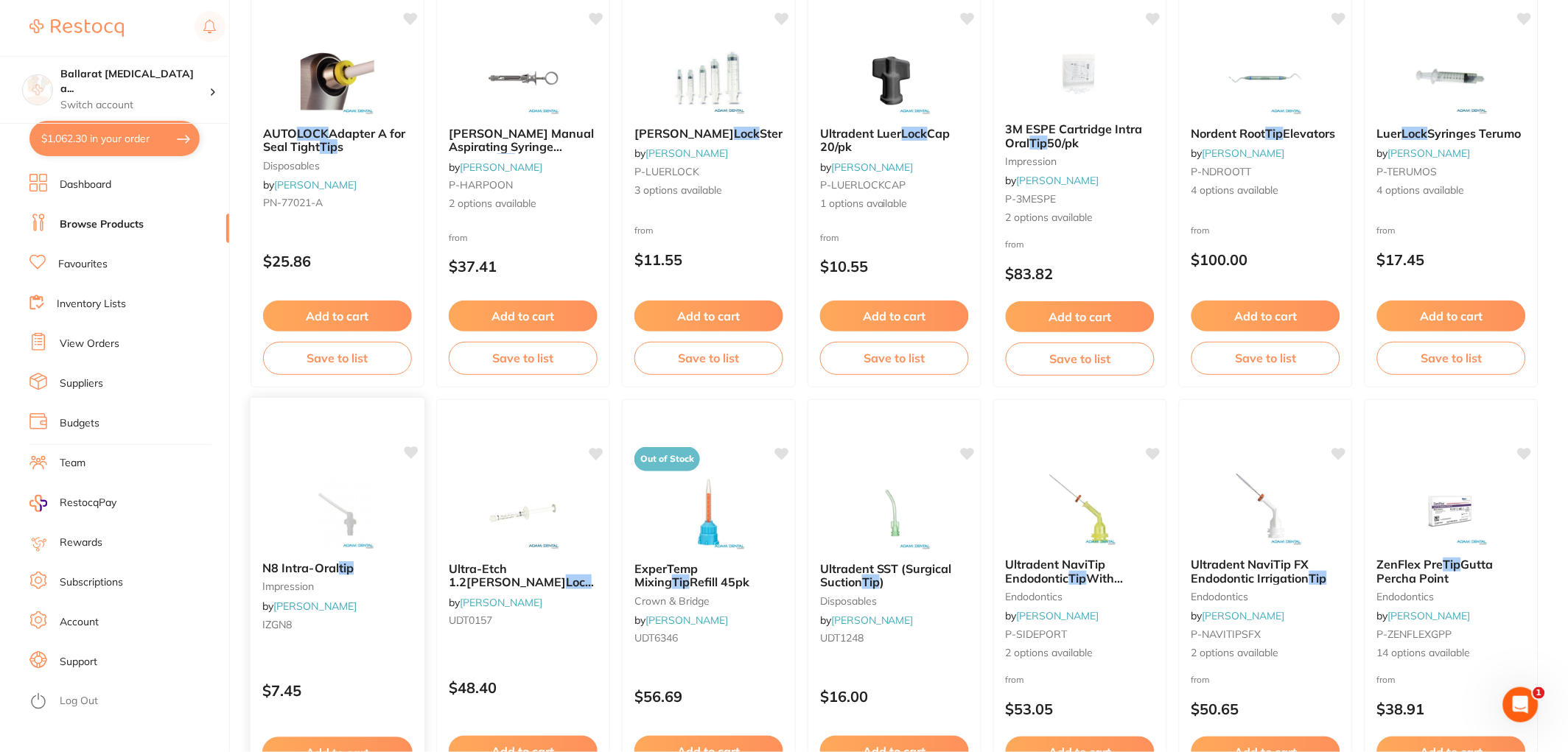
scroll to position [246, 0]
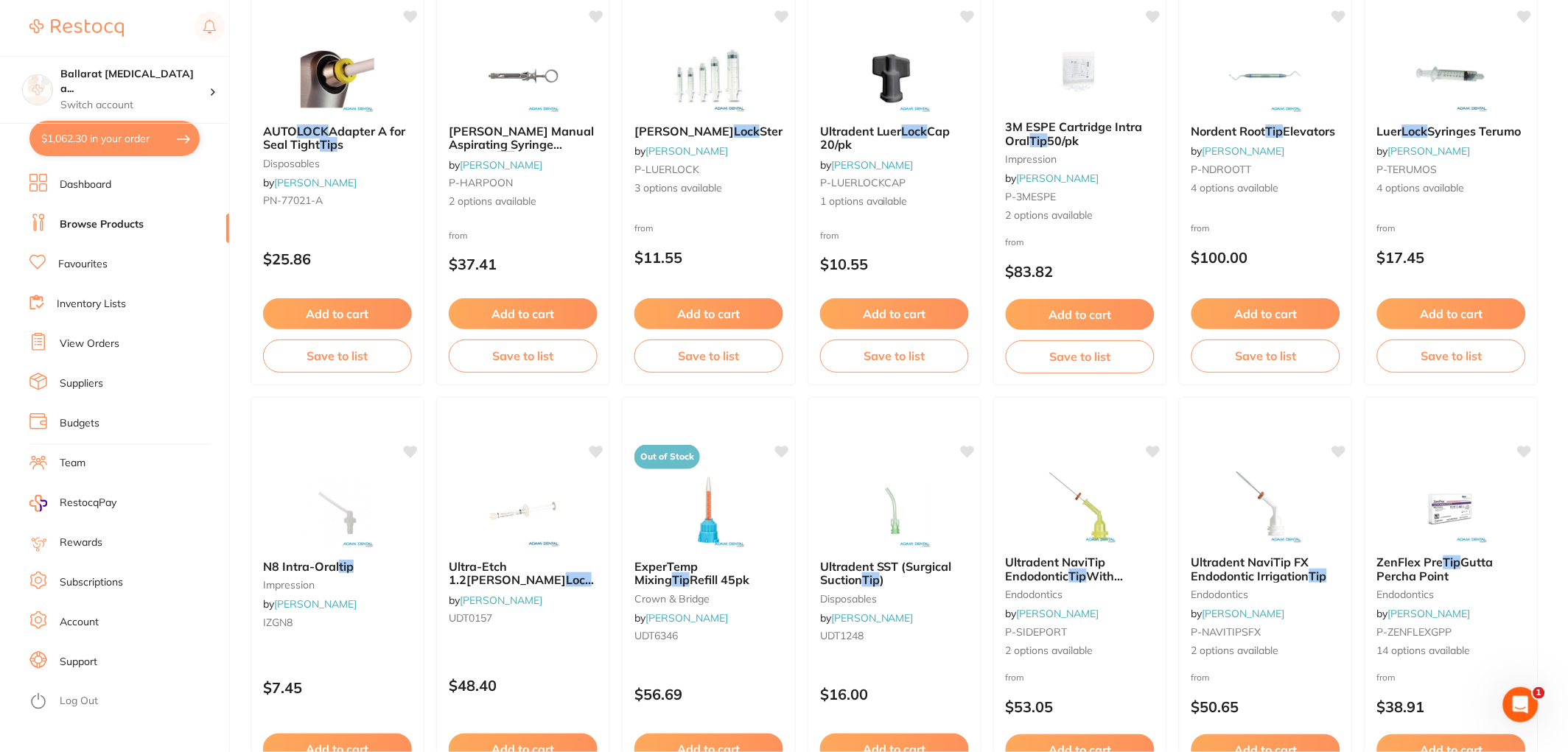
click at [140, 145] on button "$1,062.30 in your order" at bounding box center [115, 138] width 170 height 35
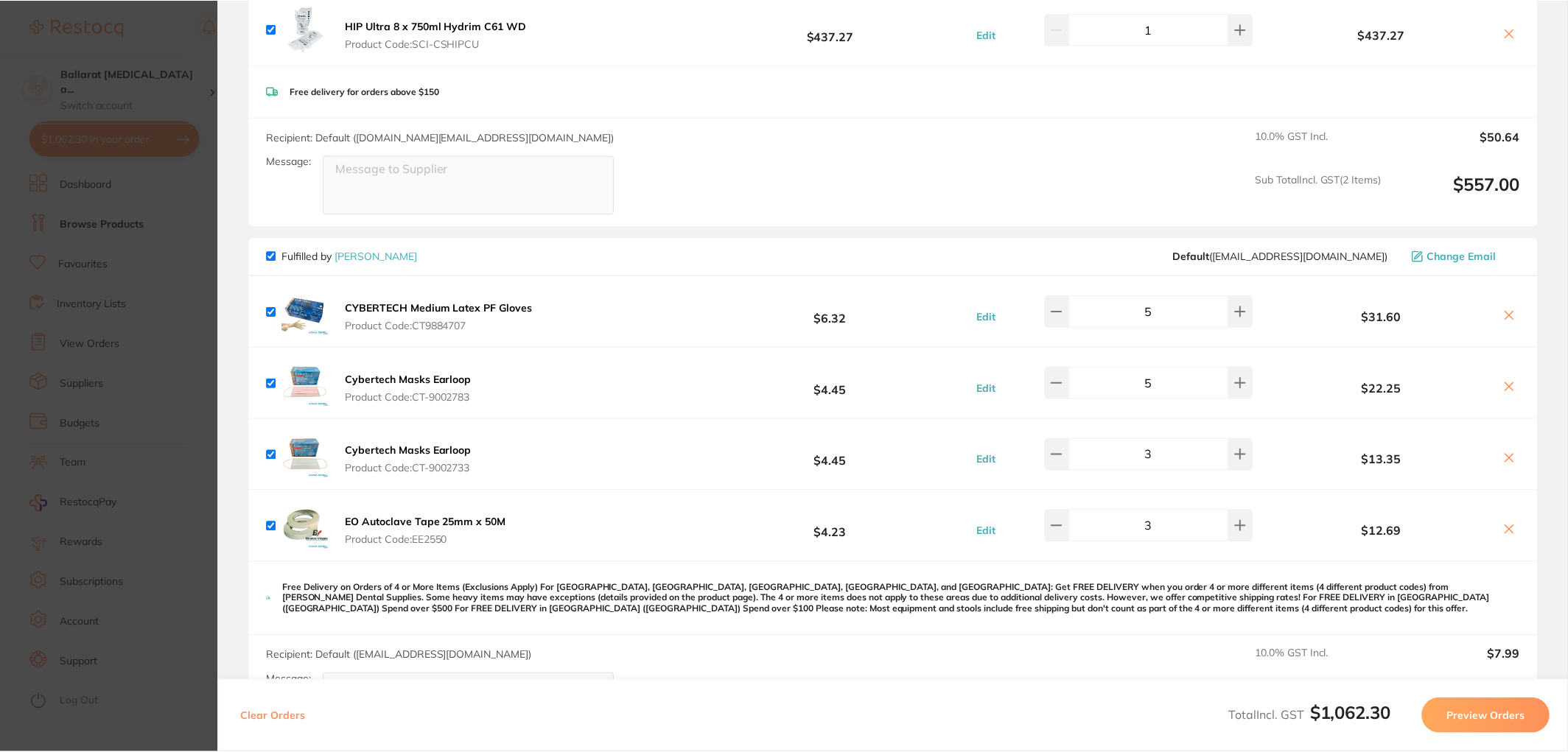
scroll to position [244, 0]
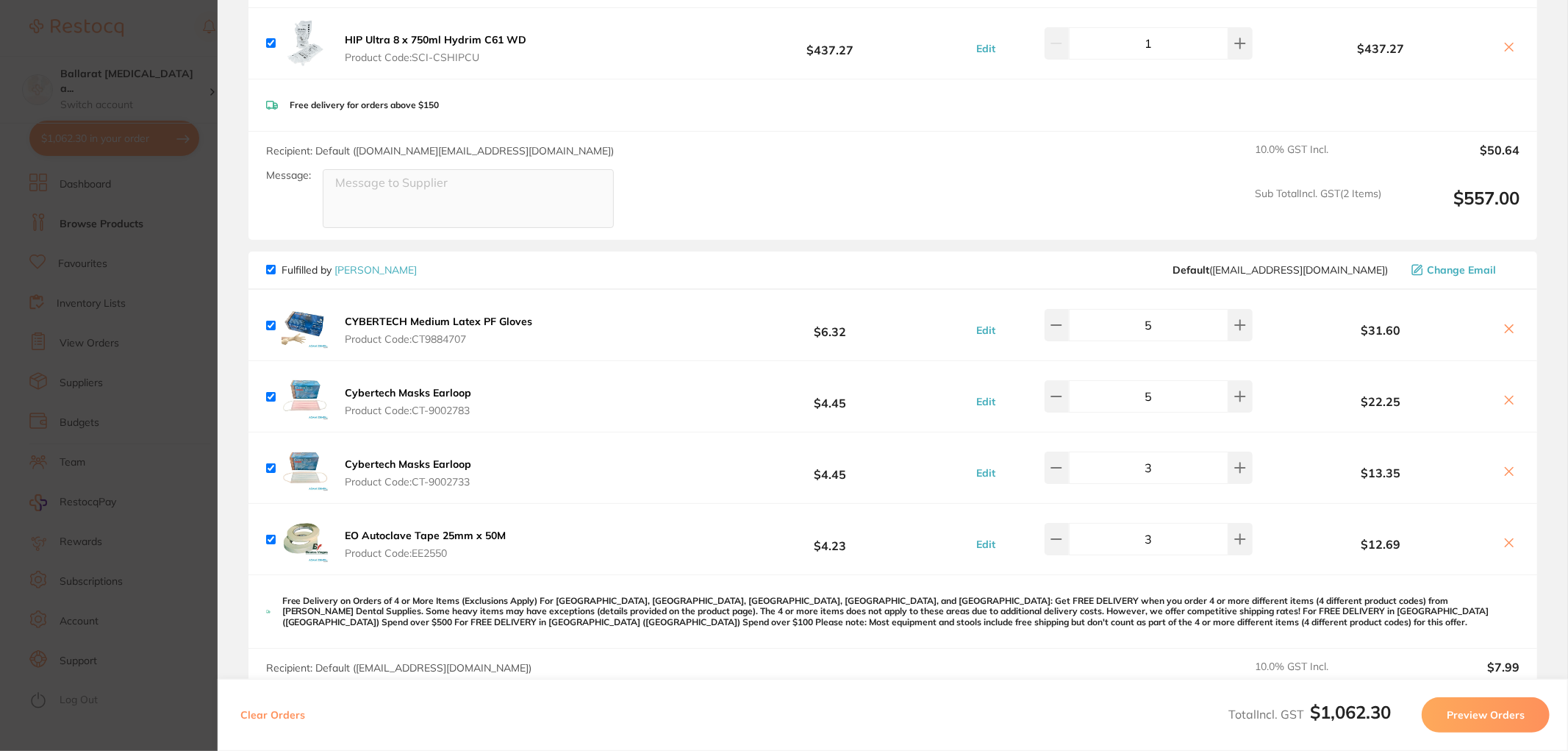
click at [366, 266] on link "[PERSON_NAME]" at bounding box center [375, 270] width 82 height 13
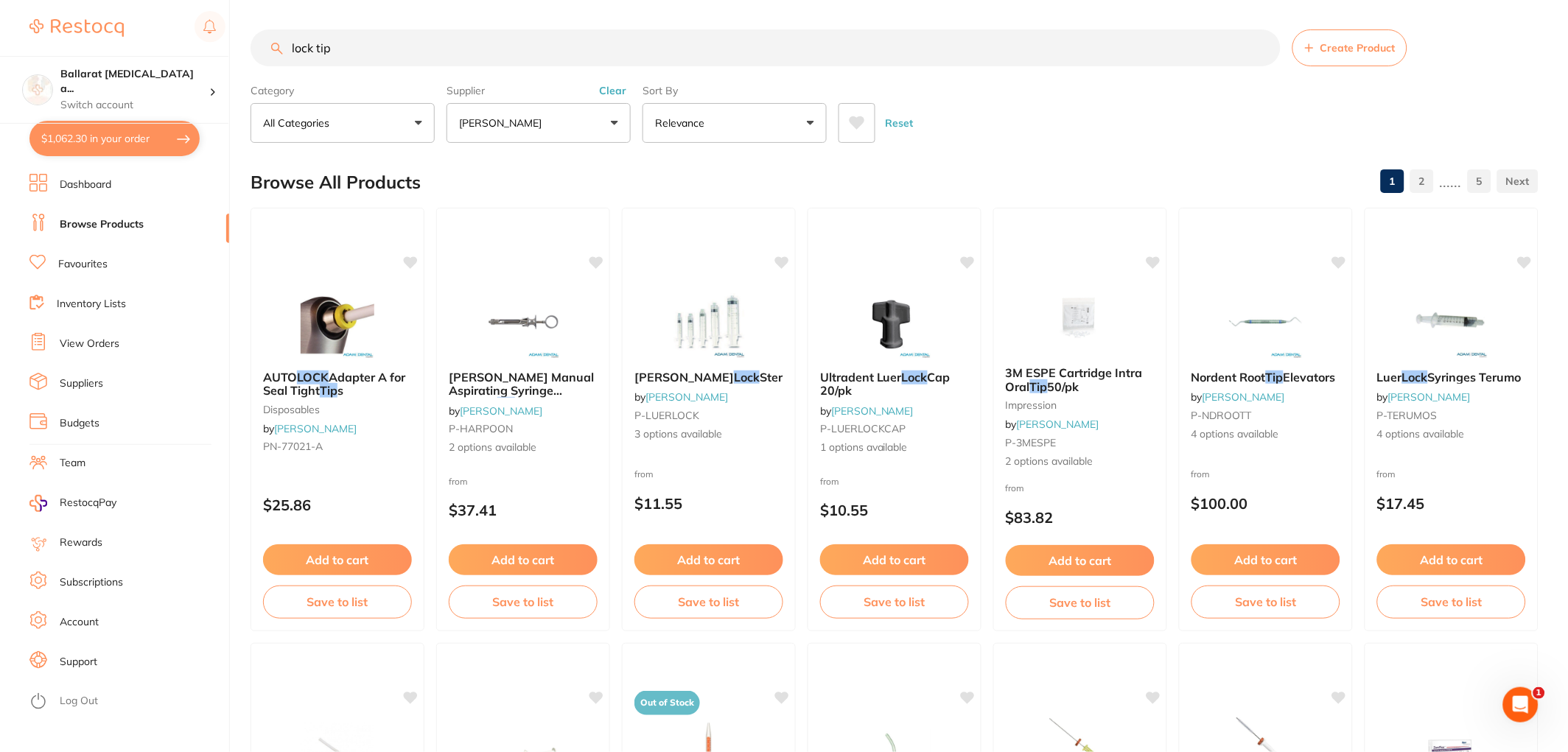
click at [355, 50] on input "lock tip" at bounding box center [764, 48] width 1029 height 36
drag, startPoint x: 355, startPoint y: 49, endPoint x: 160, endPoint y: 30, distance: 195.9
click at [160, 30] on div "$1,062.30 Ballarat Wisdom Tooth a... Switch account Ballarat Wisdom Tooth and I…" at bounding box center [784, 376] width 1568 height 752
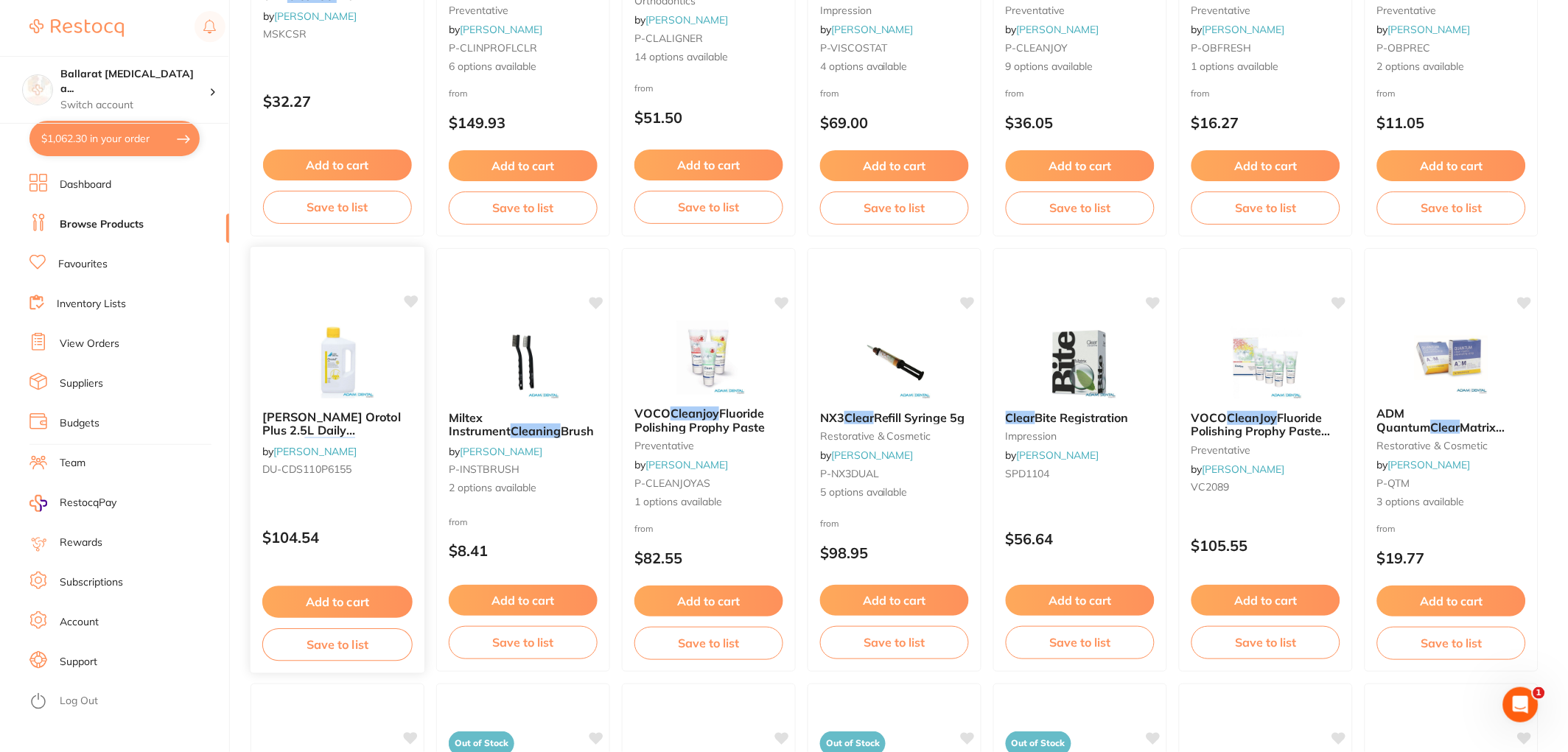
scroll to position [1308, 0]
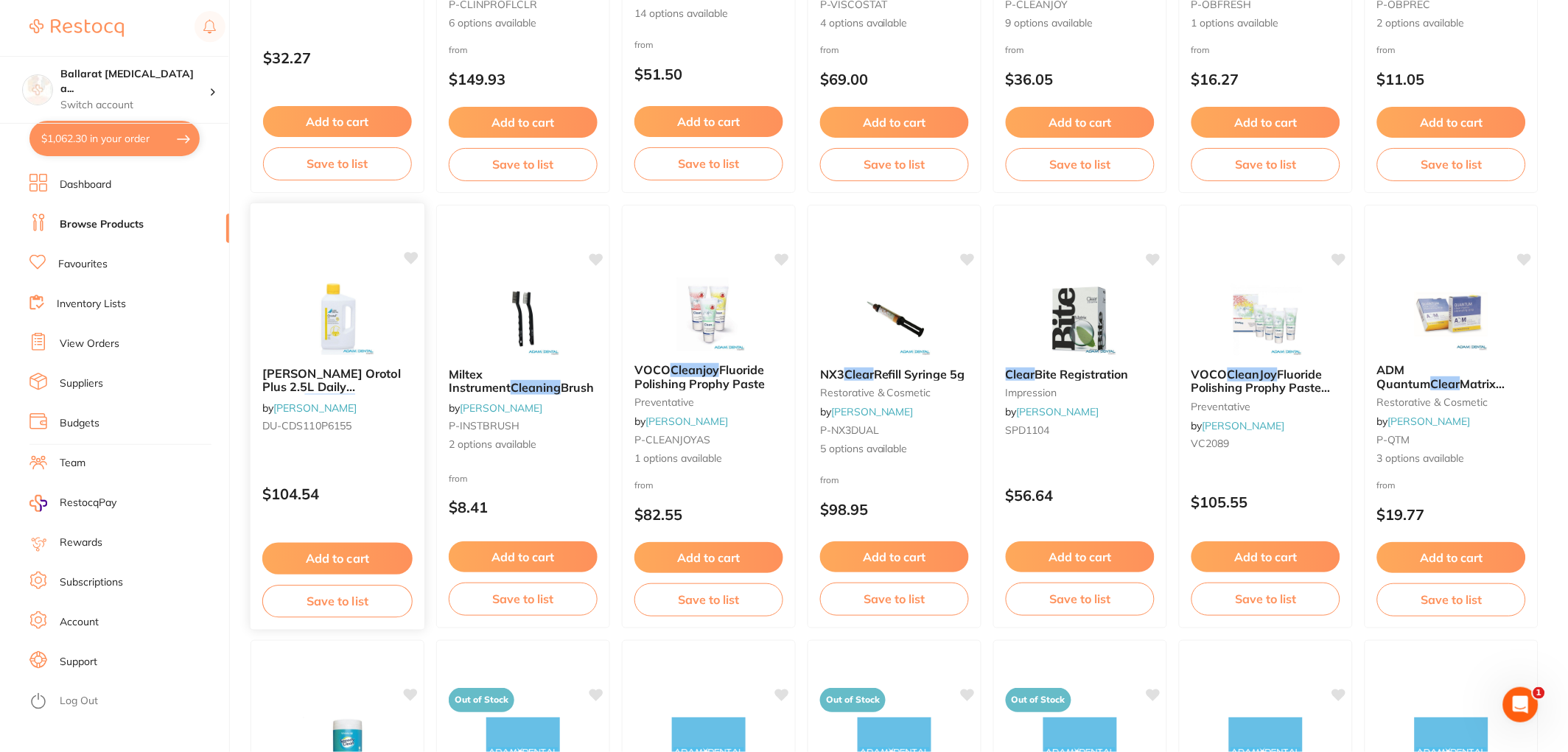
click at [334, 327] on img at bounding box center [336, 318] width 96 height 75
click at [344, 318] on img at bounding box center [336, 318] width 96 height 75
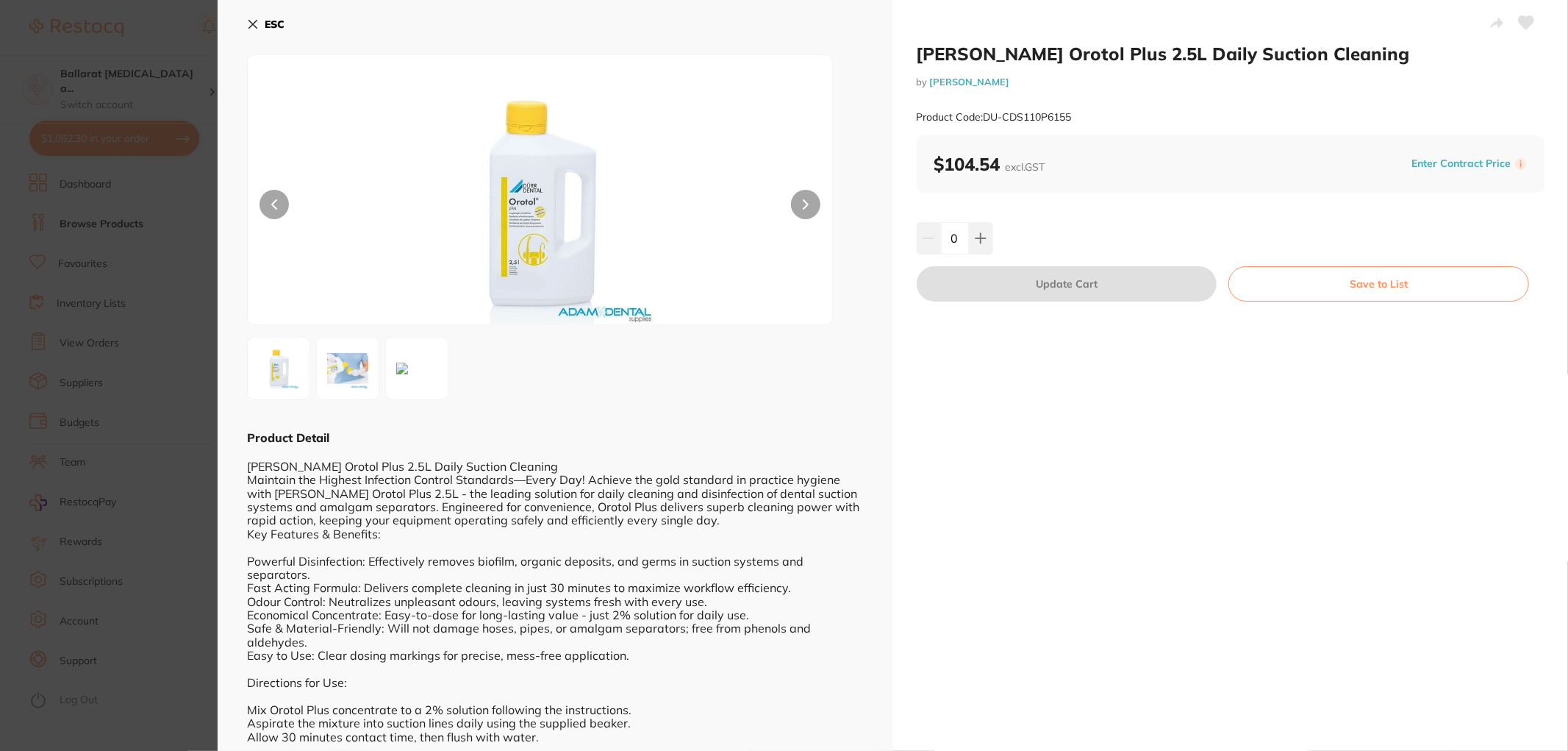
click at [42, 362] on section "Durr Orotol Plus 2.5L Daily Suction Cleaning by Adam Dental Product Code: DU-CD…" at bounding box center [784, 376] width 1568 height 751
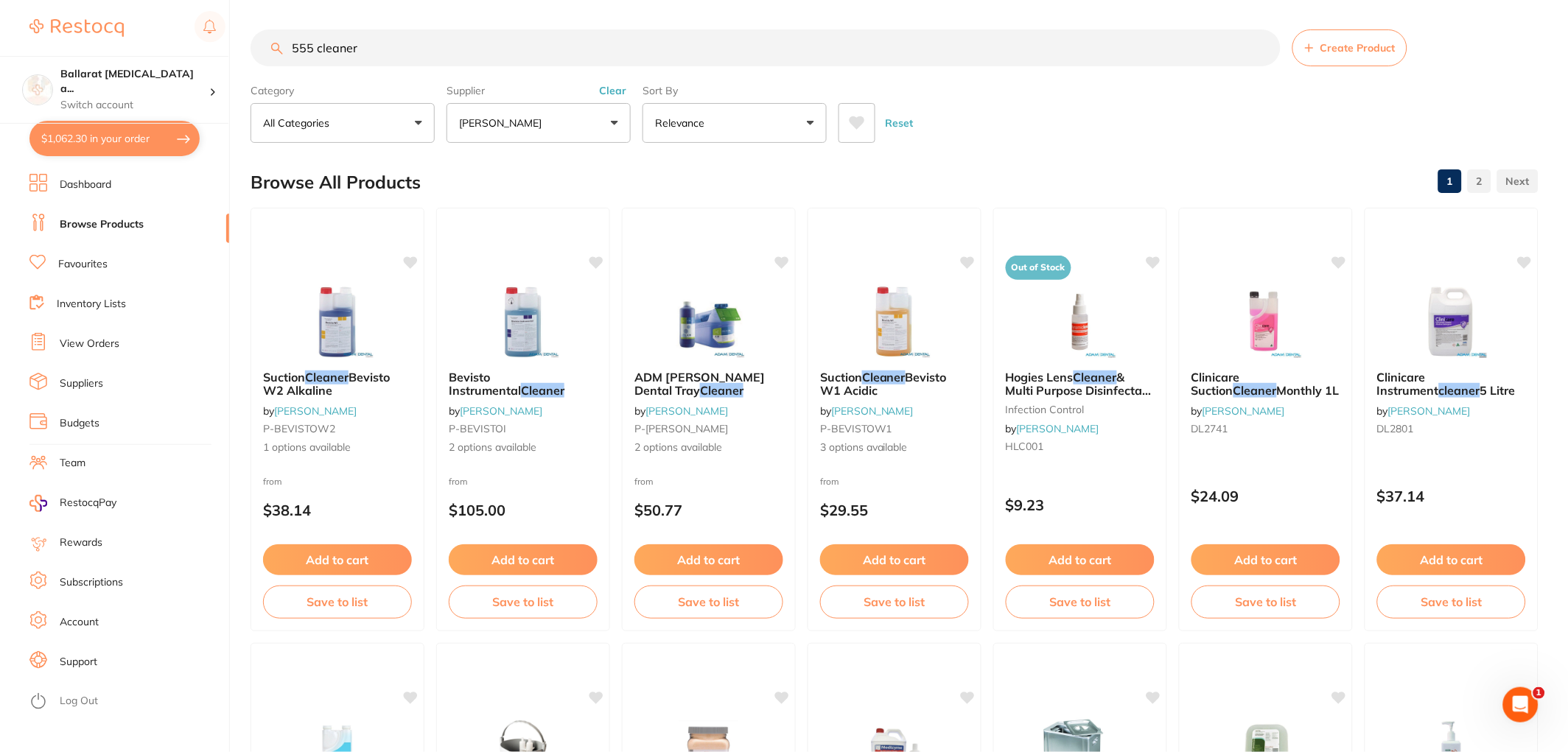
click at [288, 54] on input "555 cleaner" at bounding box center [764, 48] width 1029 height 36
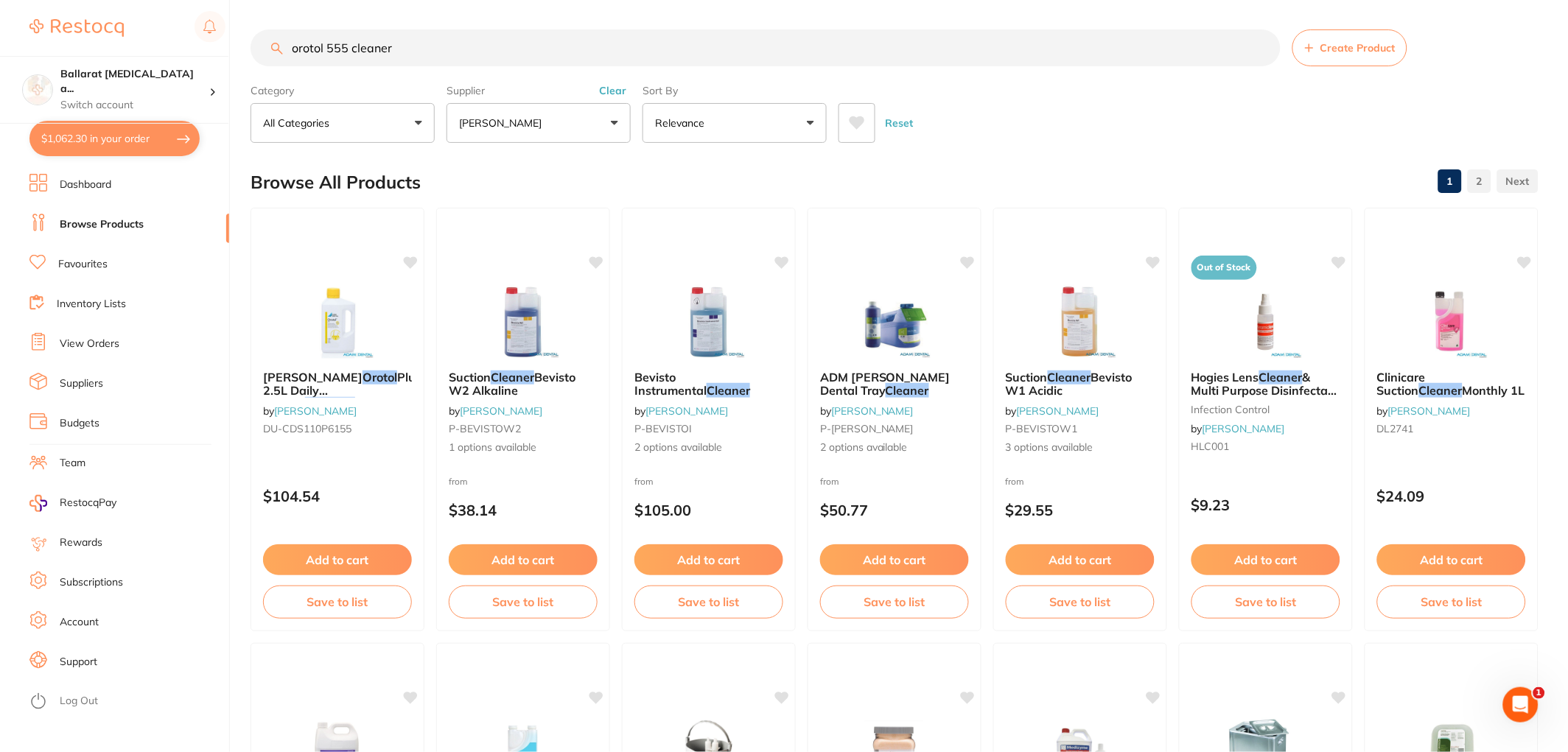
type input "orotol 555 cleaner"
click at [98, 152] on button "$1,062.30 in your order" at bounding box center [115, 138] width 170 height 35
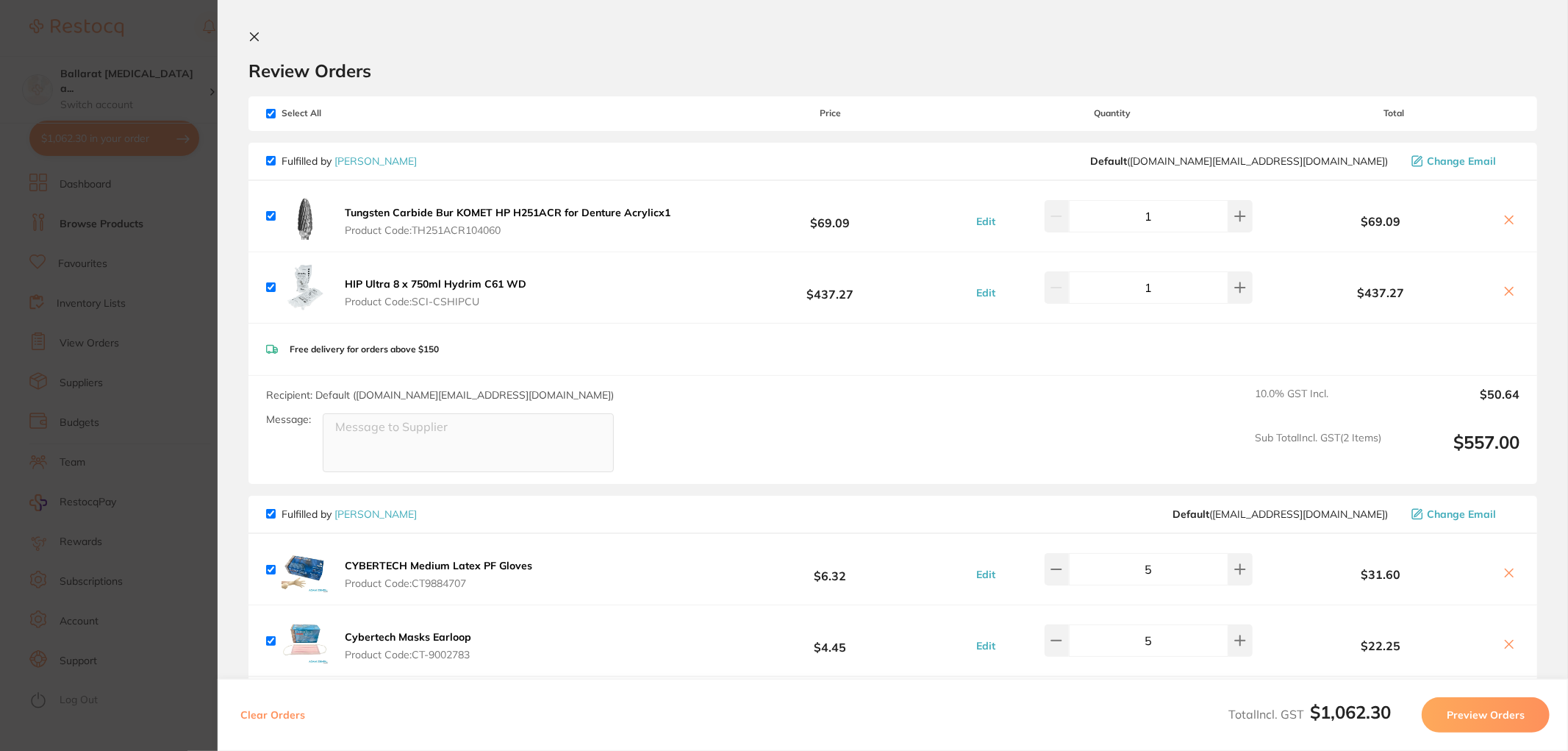
click at [383, 158] on link "[PERSON_NAME]" at bounding box center [375, 161] width 82 height 13
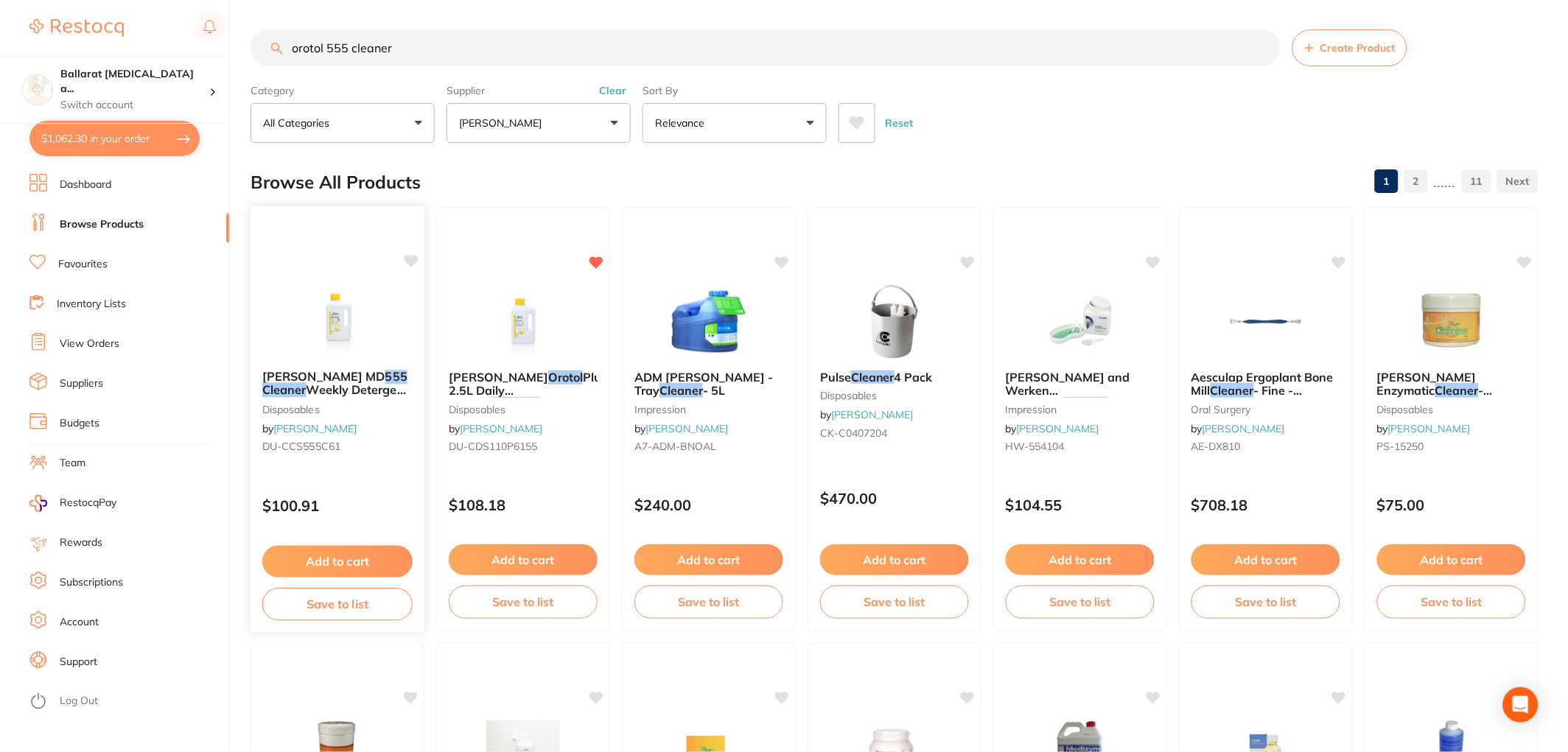
click at [321, 554] on button "Add to cart" at bounding box center [337, 562] width 150 height 32
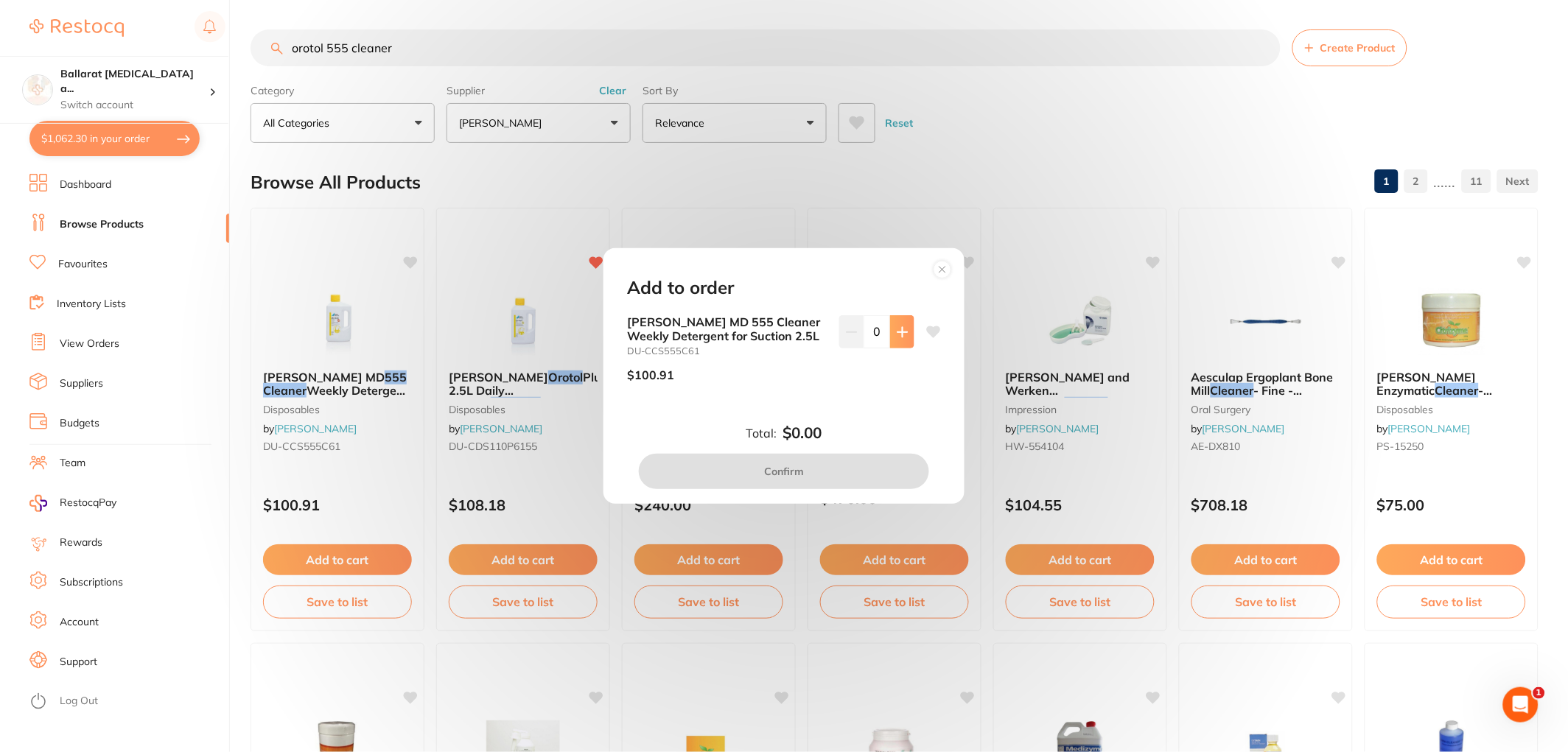
click at [893, 341] on button at bounding box center [902, 331] width 24 height 33
type input "1"
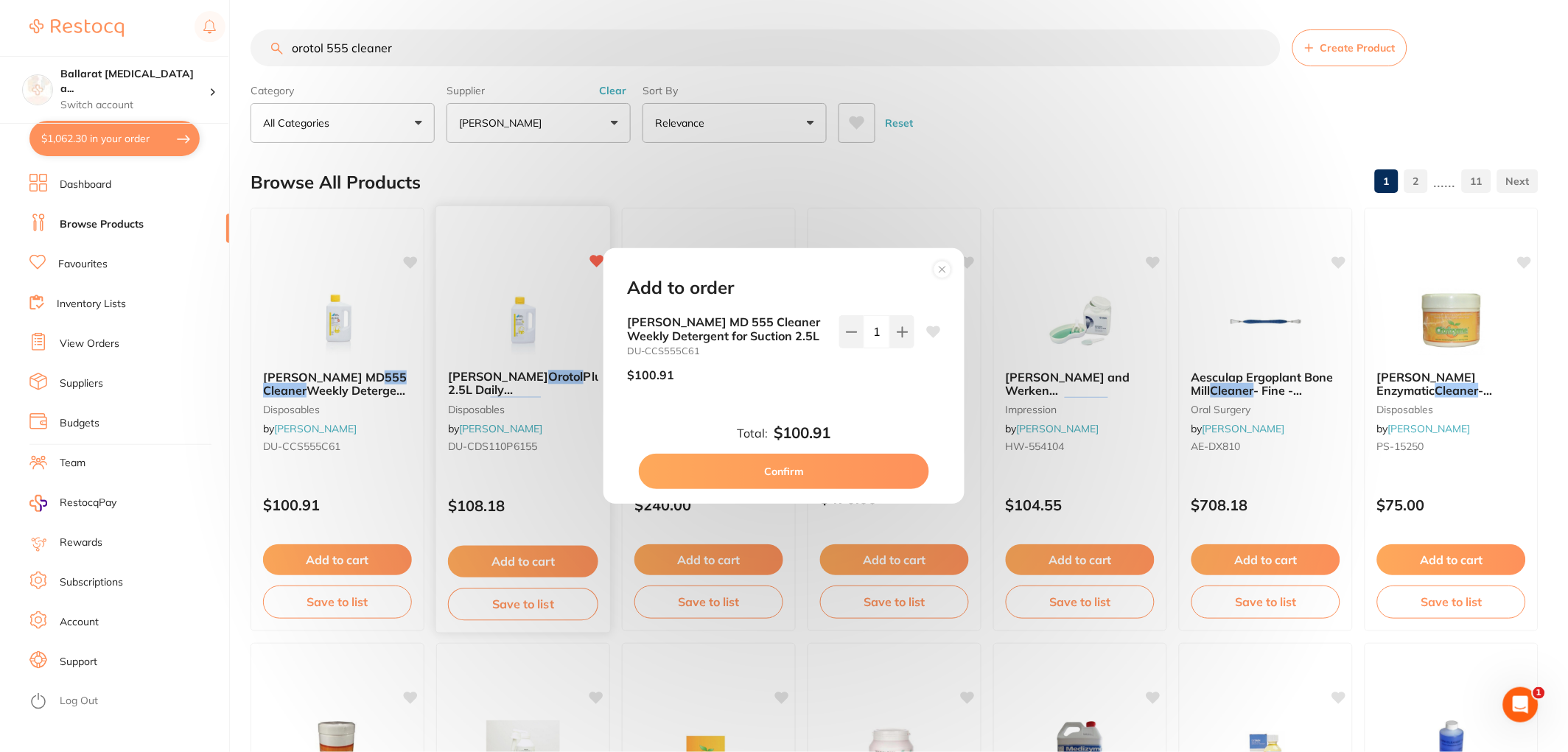
click at [785, 470] on button "Confirm" at bounding box center [783, 471] width 290 height 35
checkbox input "false"
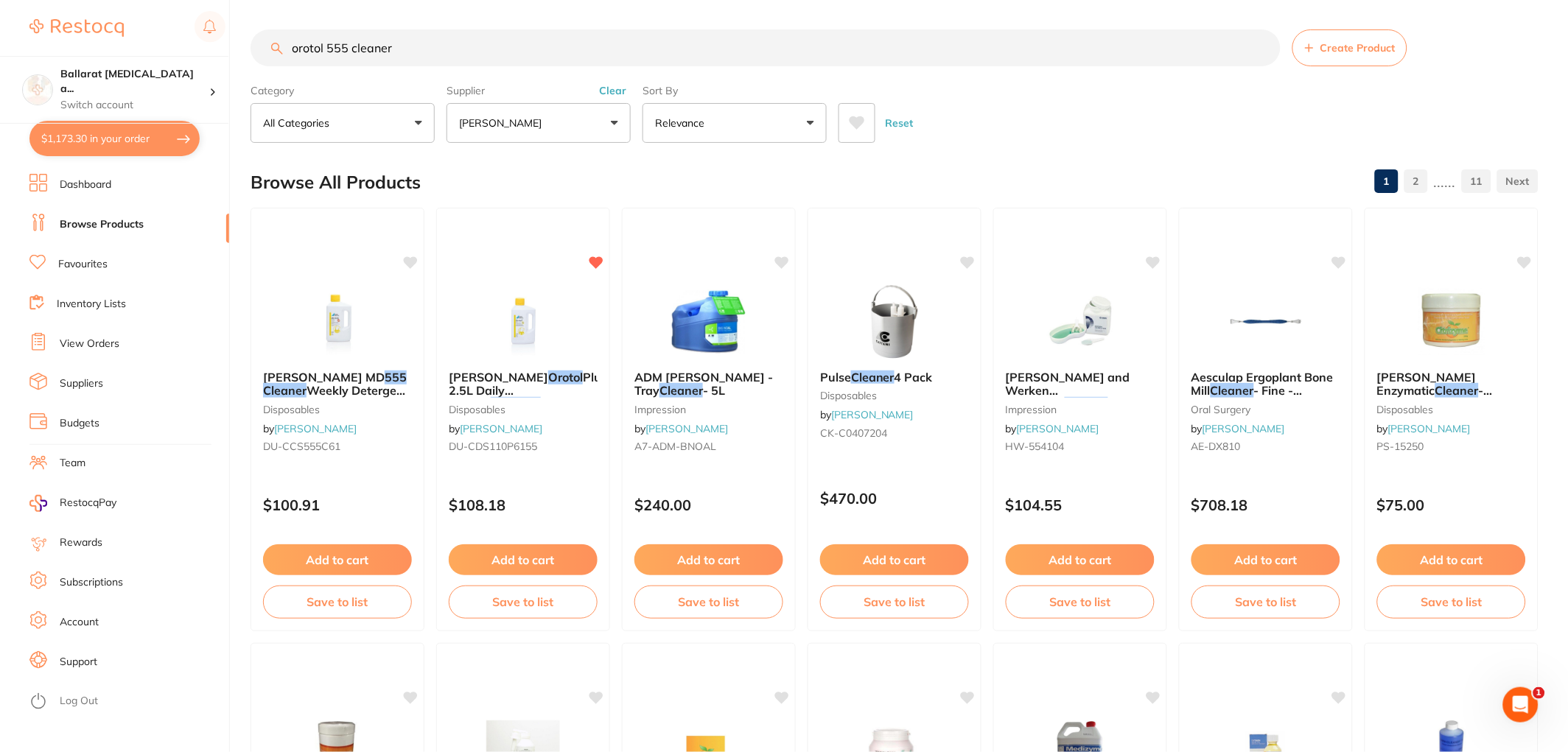
click at [124, 143] on button "$1,173.30 in your order" at bounding box center [115, 138] width 170 height 35
checkbox input "true"
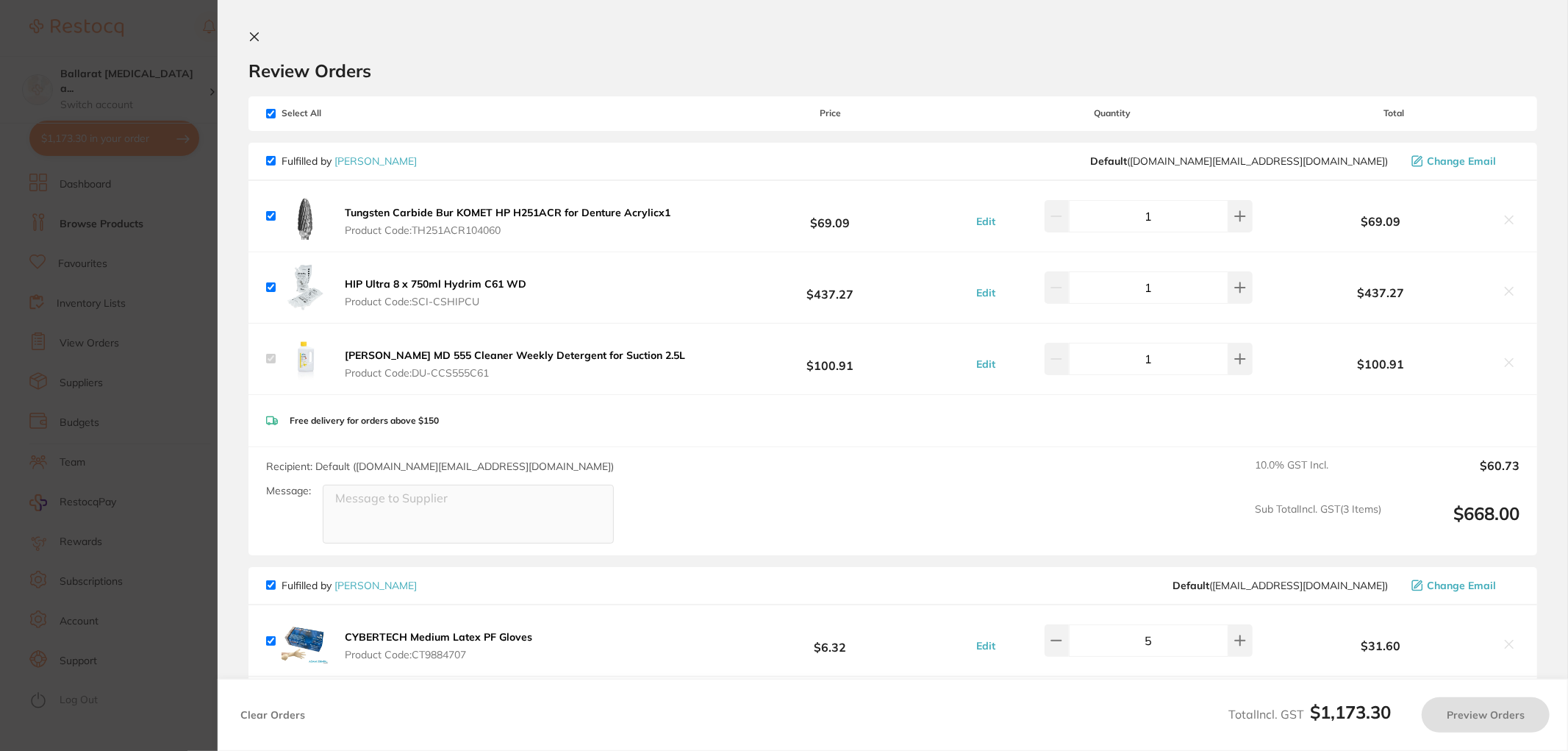
checkbox input "false"
checkbox input "true"
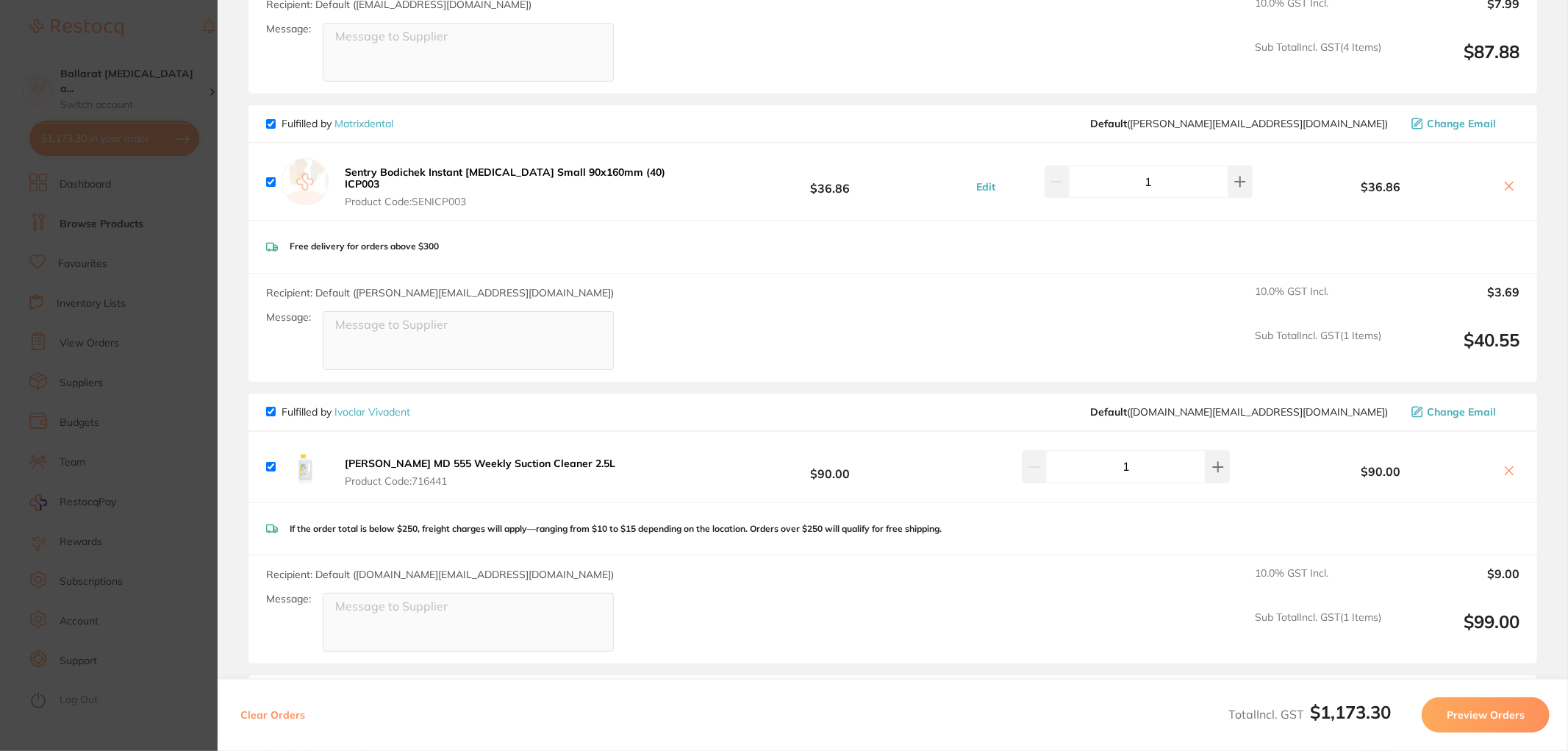
scroll to position [980, 0]
click at [1504, 463] on icon at bounding box center [1509, 469] width 12 height 12
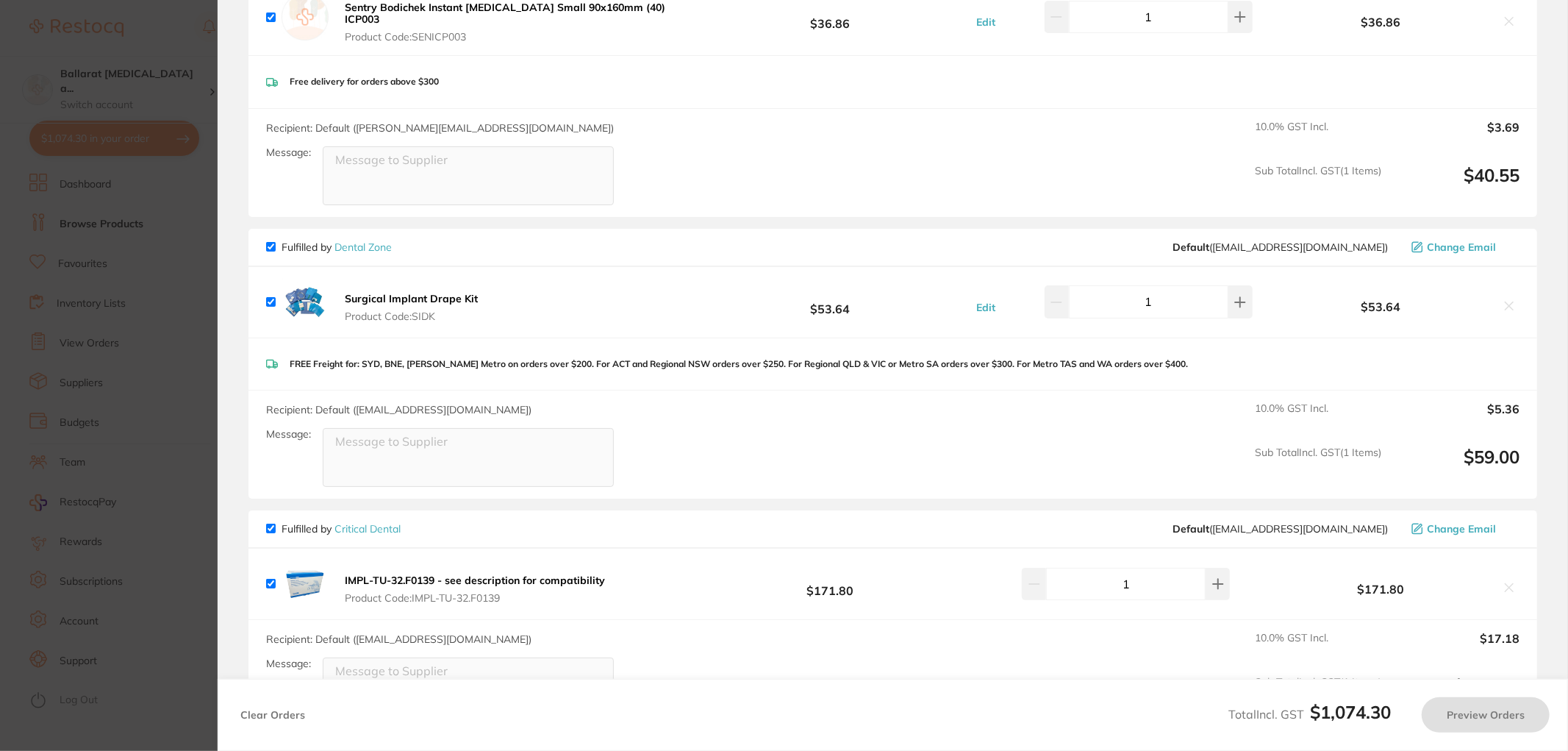
checkbox input "true"
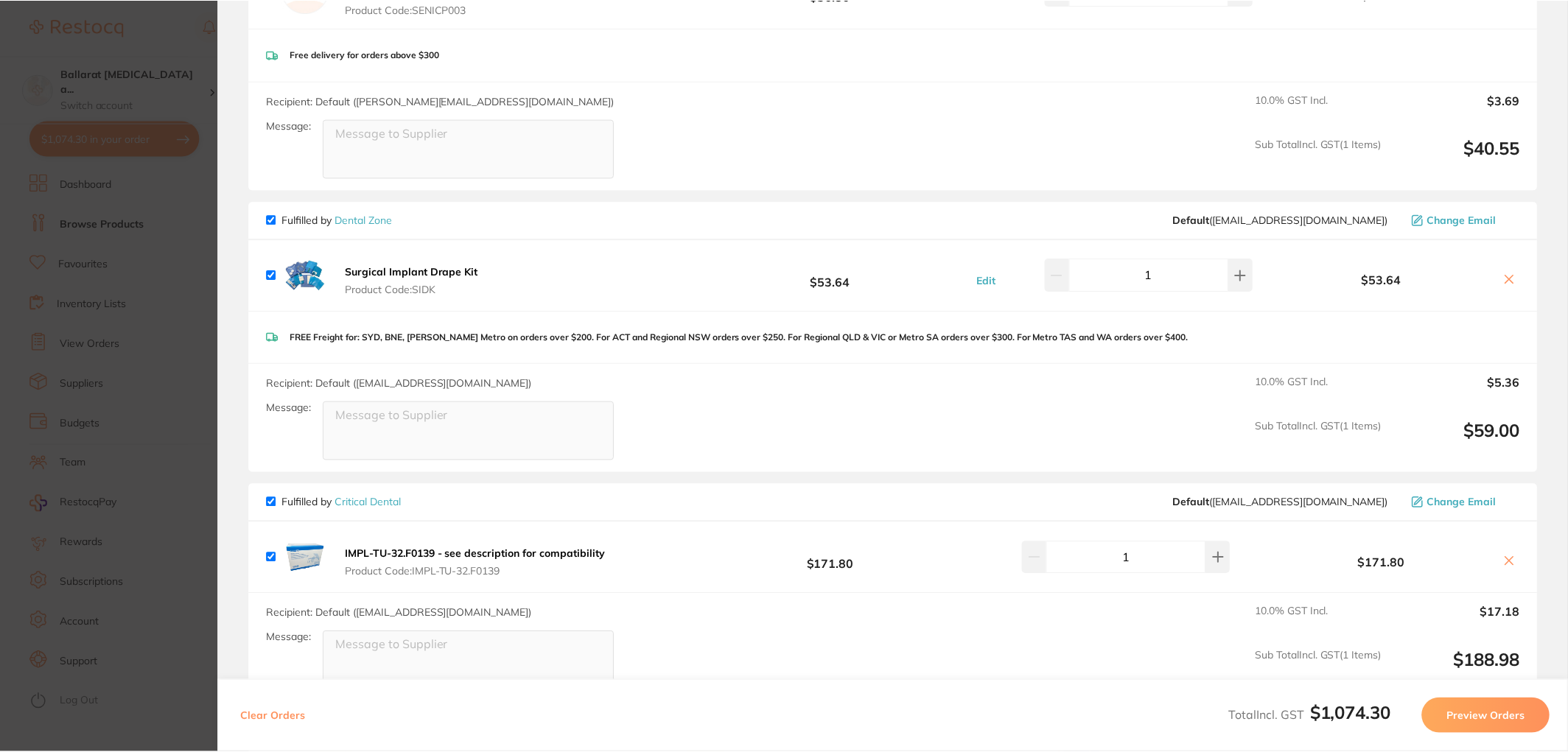
scroll to position [1145, 0]
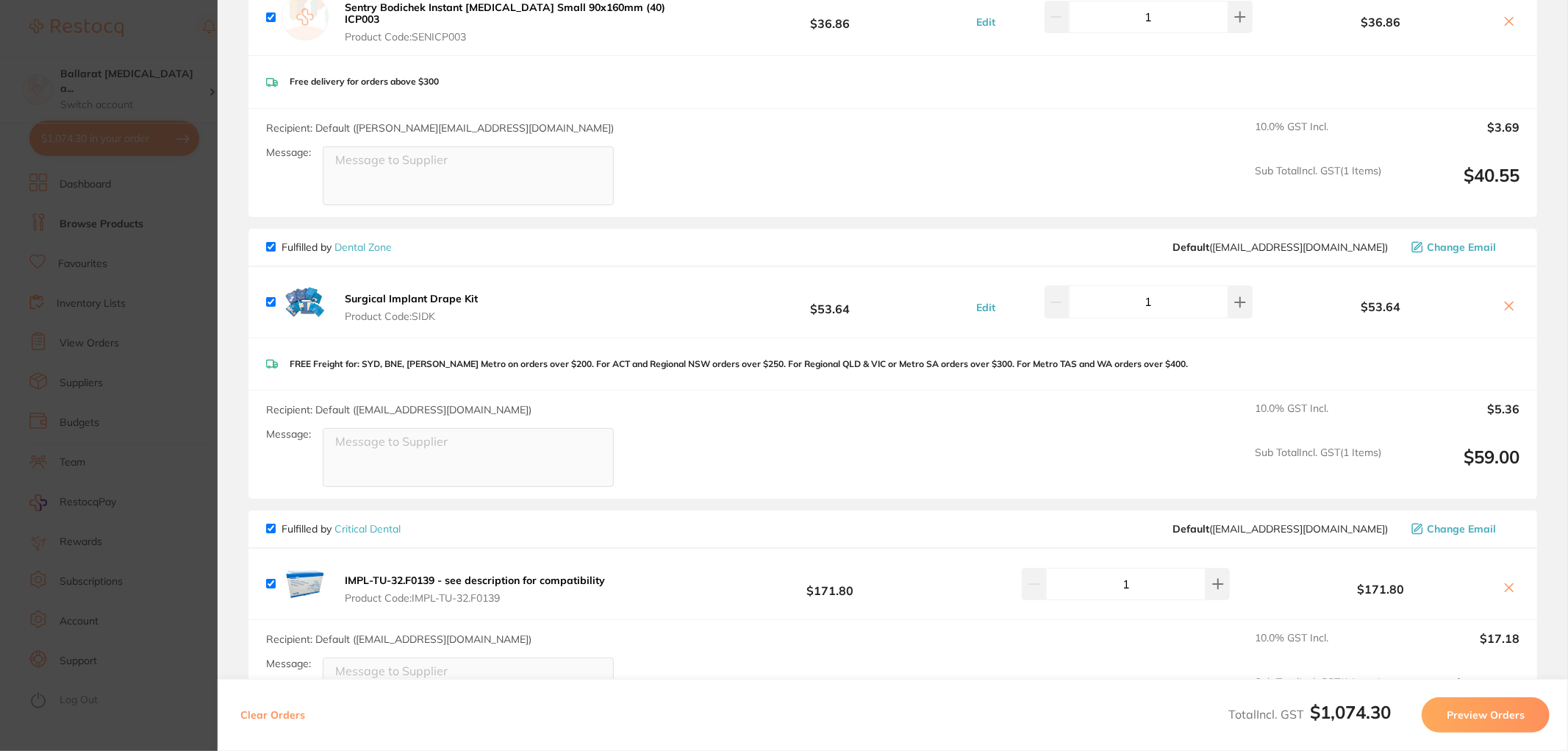
click at [371, 522] on link "Critical Dental" at bounding box center [367, 528] width 66 height 13
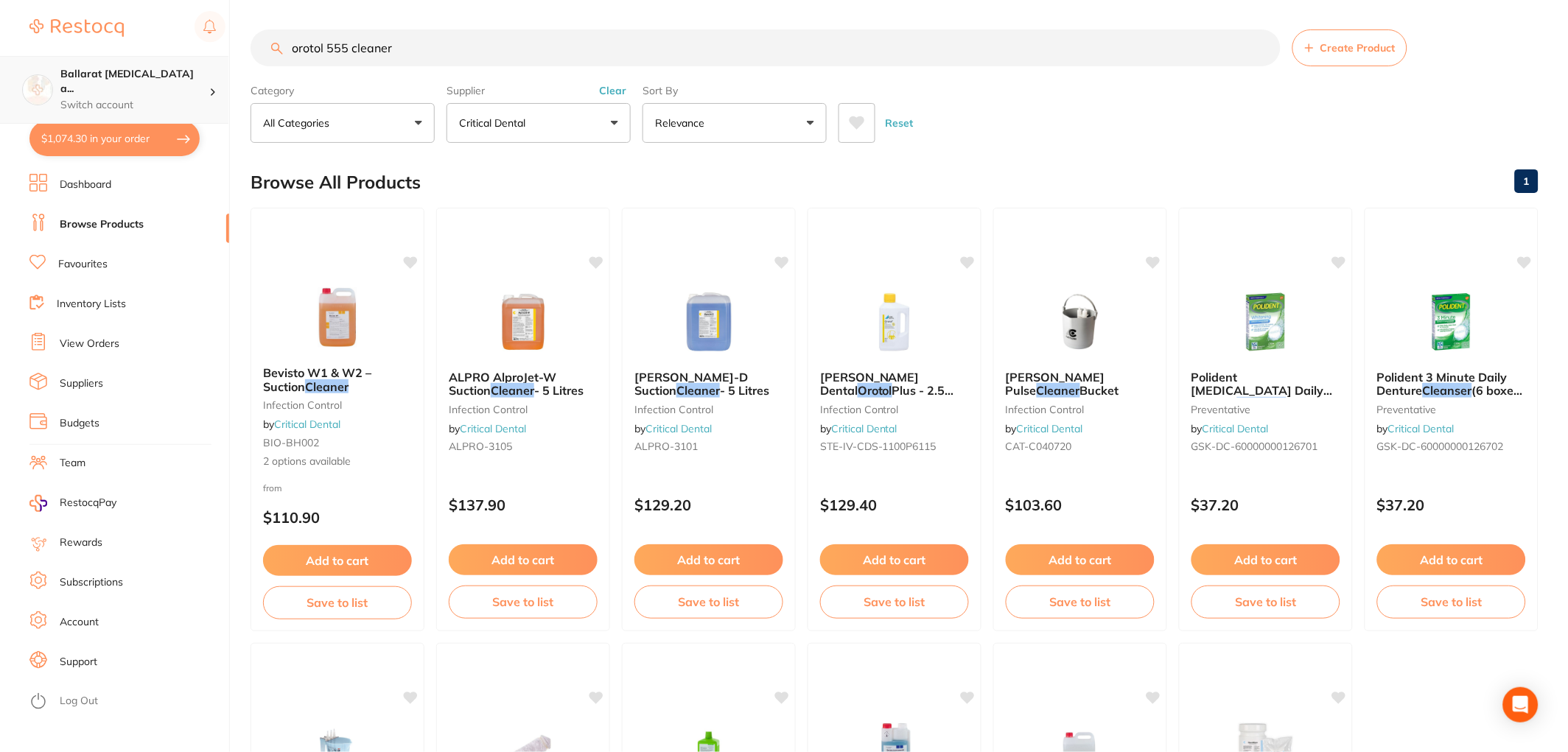
drag, startPoint x: 444, startPoint y: 53, endPoint x: 124, endPoint y: 66, distance: 320.3
click at [125, 64] on div "$1,074.30 Ballarat Wisdom Tooth a... Switch account Ballarat Wisdom Tooth and I…" at bounding box center [784, 376] width 1568 height 752
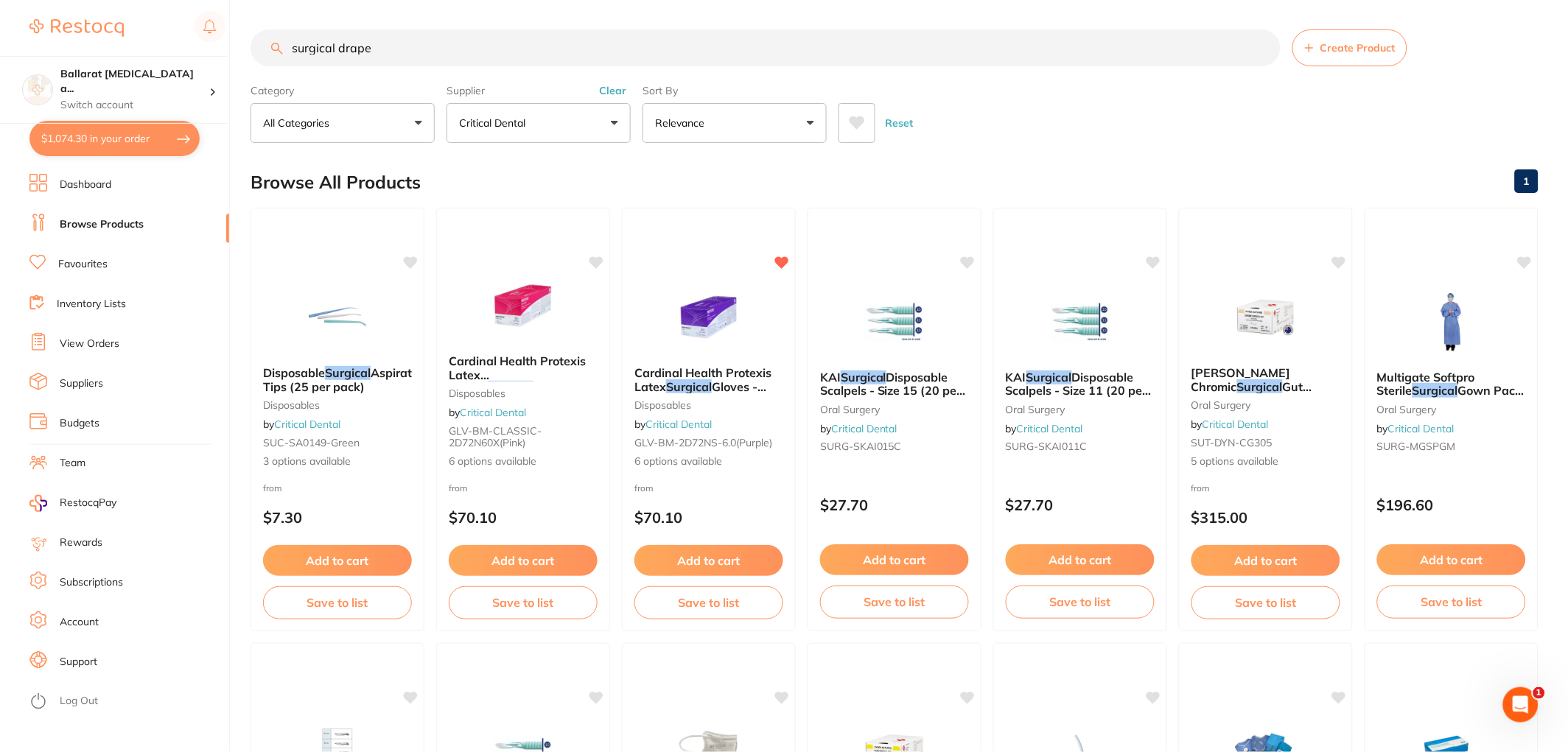
type input "surgical drape"
click at [77, 143] on button "$1,074.30 in your order" at bounding box center [115, 138] width 170 height 35
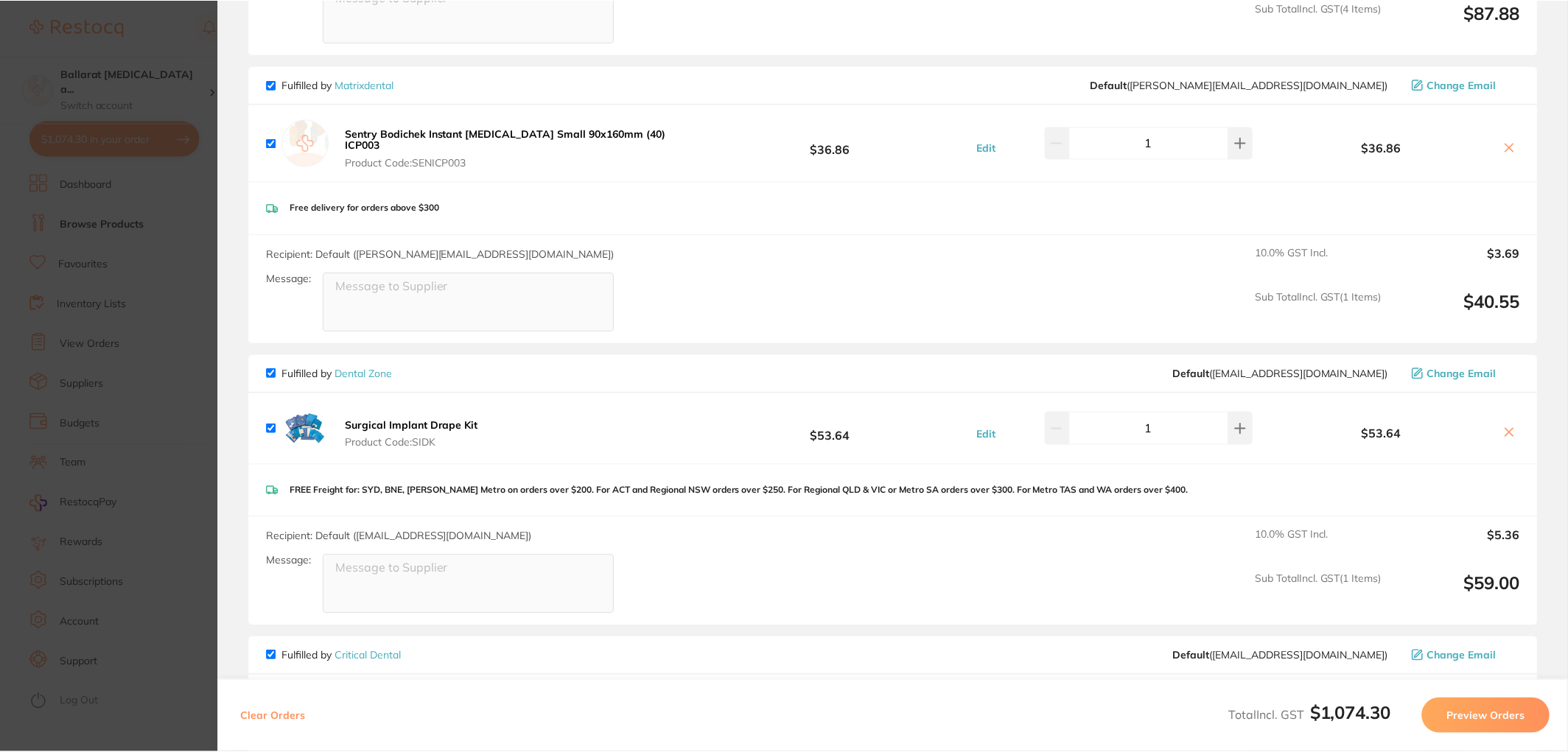
scroll to position [982, 0]
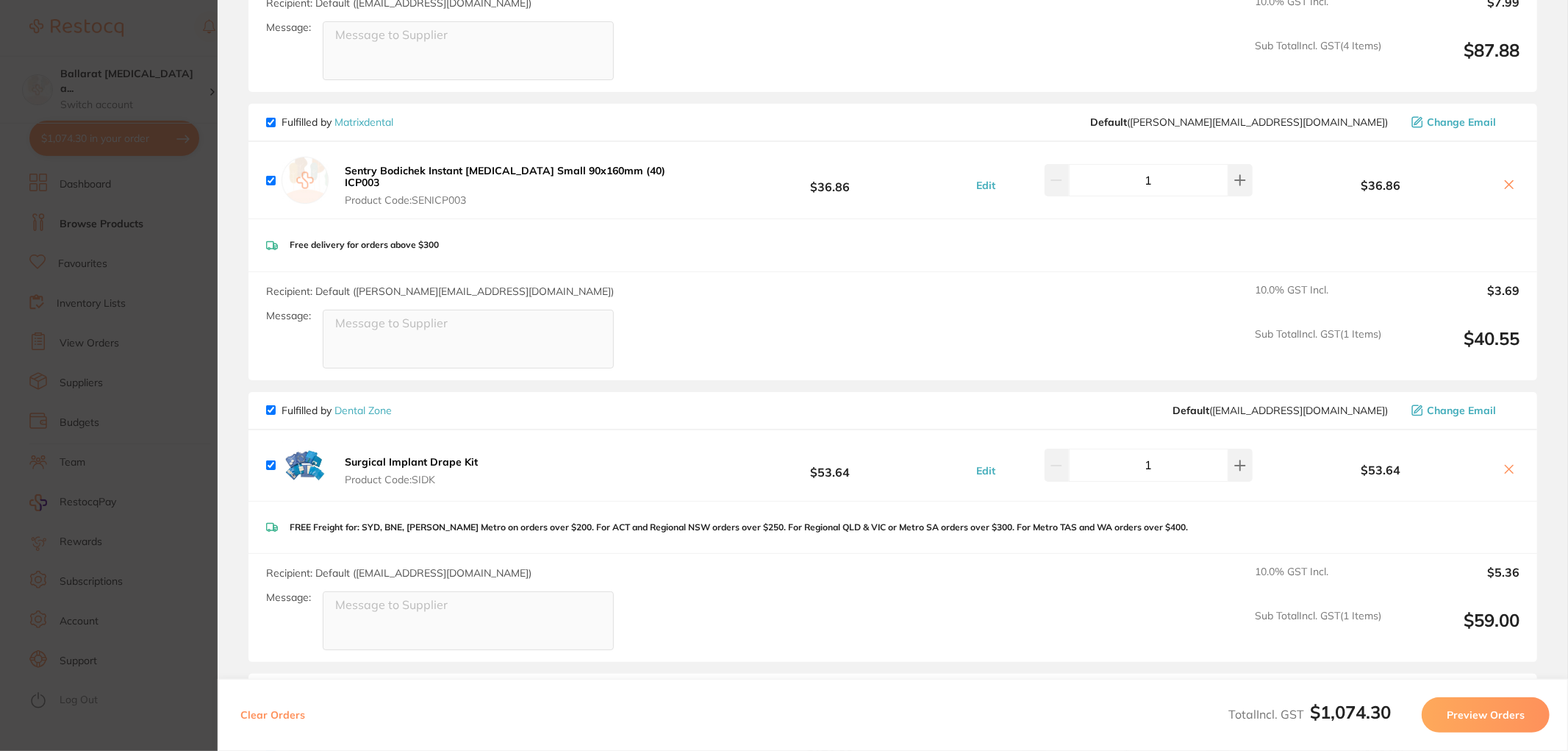
click at [387, 406] on link "Dental Zone" at bounding box center [363, 410] width 58 height 13
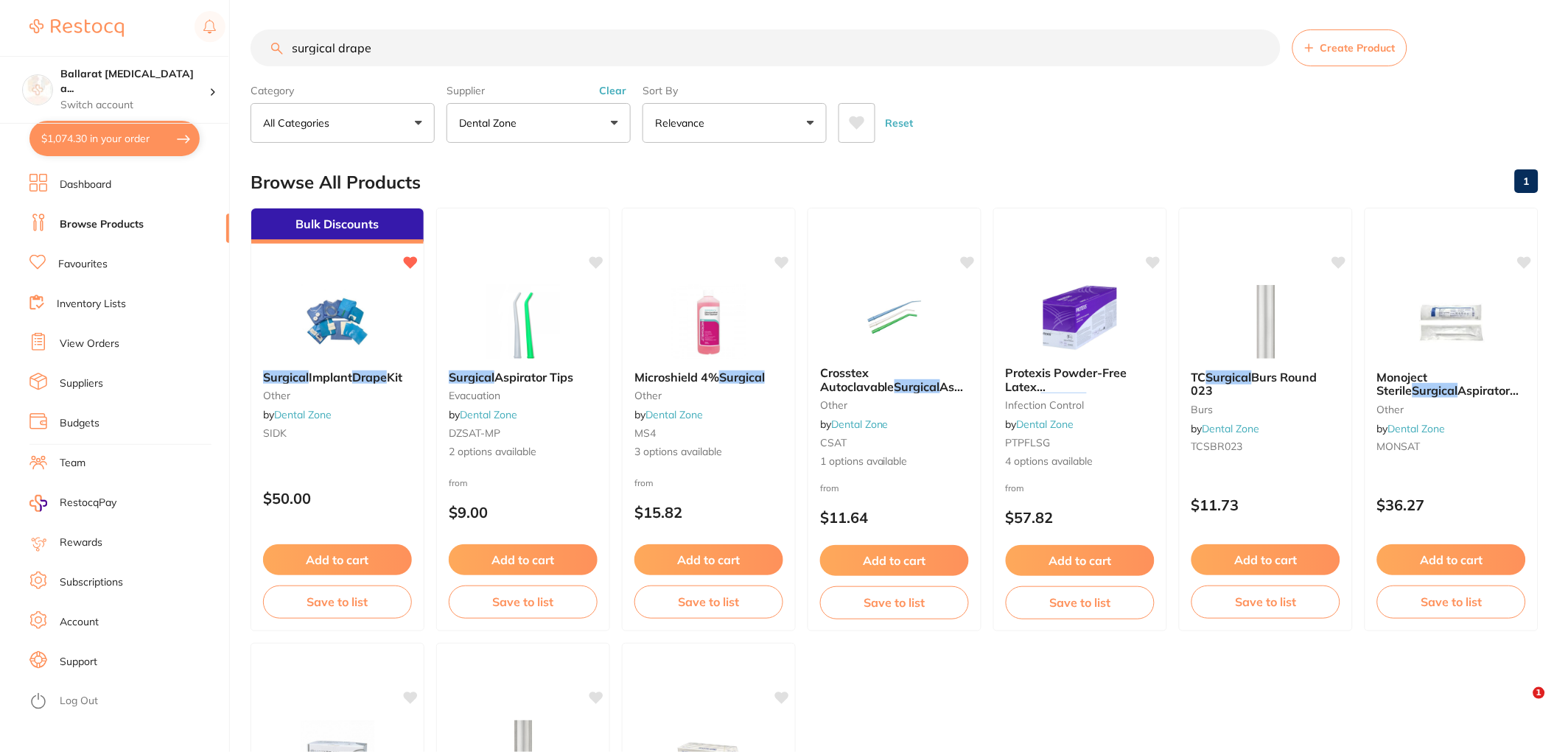
drag, startPoint x: 281, startPoint y: 42, endPoint x: 66, endPoint y: 30, distance: 215.3
click at [66, 30] on div "$1,074.30 Ballarat Wisdom Tooth a... Switch account Ballarat Wisdom Tooth and I…" at bounding box center [784, 376] width 1568 height 752
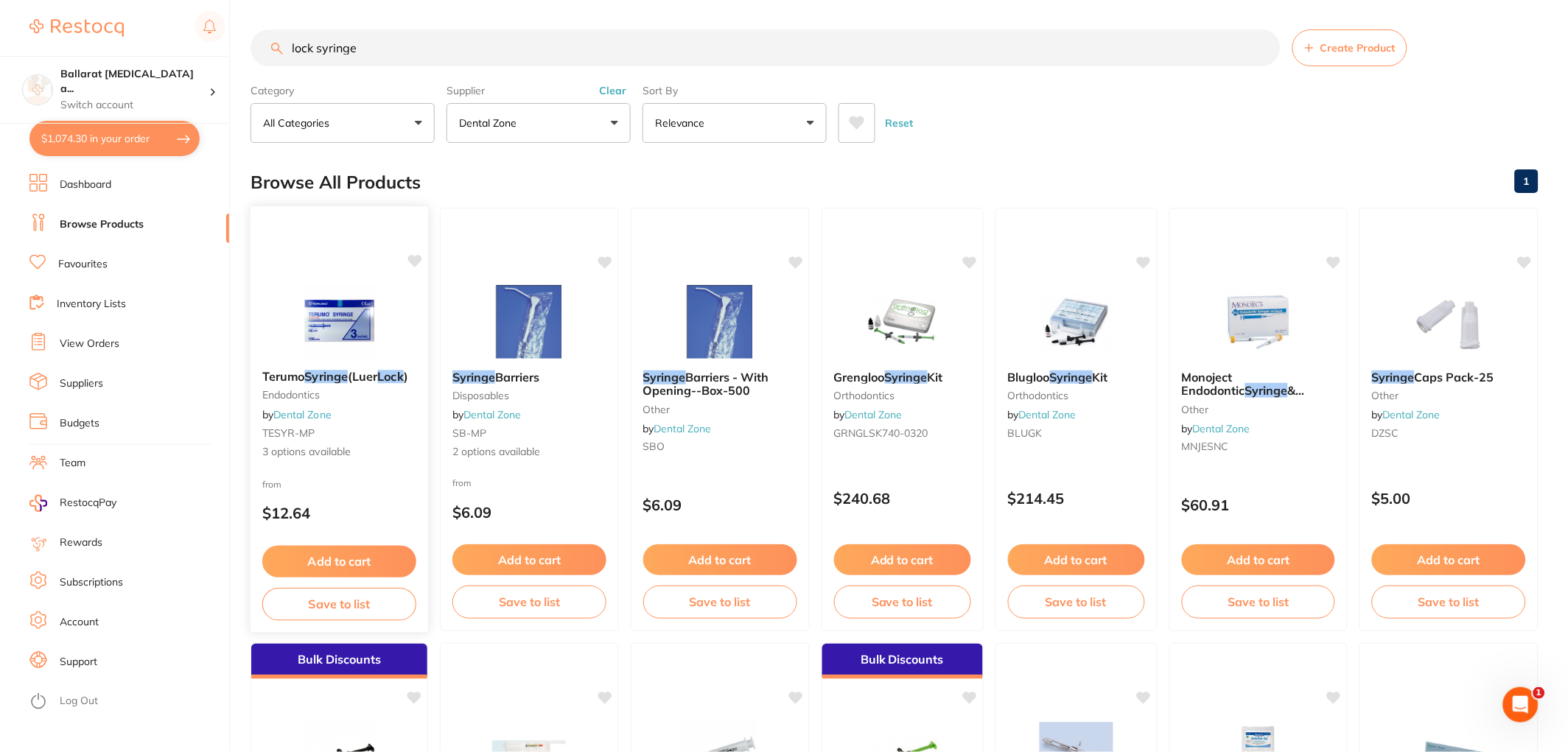
type input "lock syringe"
click at [356, 344] on img at bounding box center [339, 321] width 96 height 75
drag, startPoint x: 344, startPoint y: 319, endPoint x: 342, endPoint y: 484, distance: 165.0
click at [343, 318] on img at bounding box center [340, 321] width 96 height 74
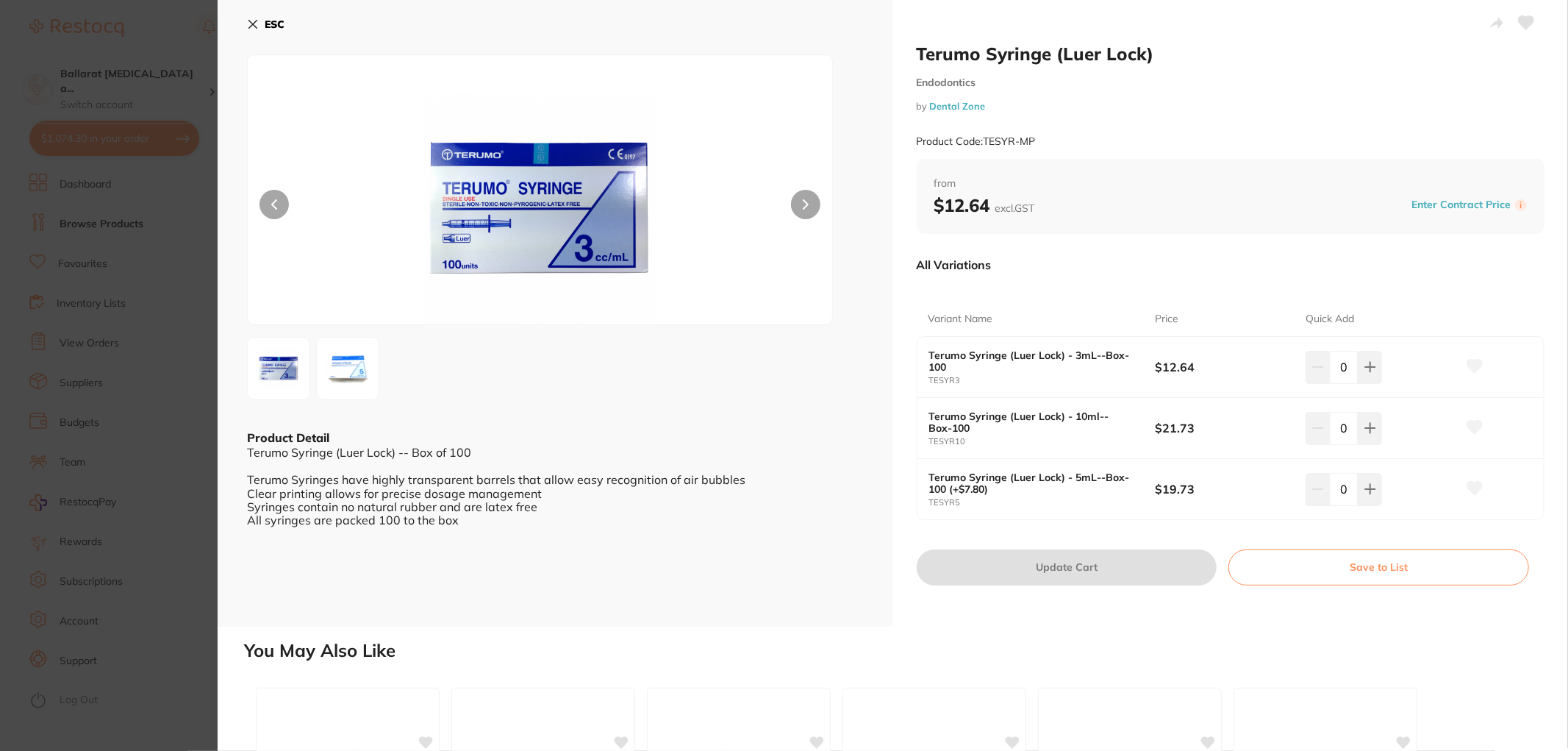
scroll to position [163, 0]
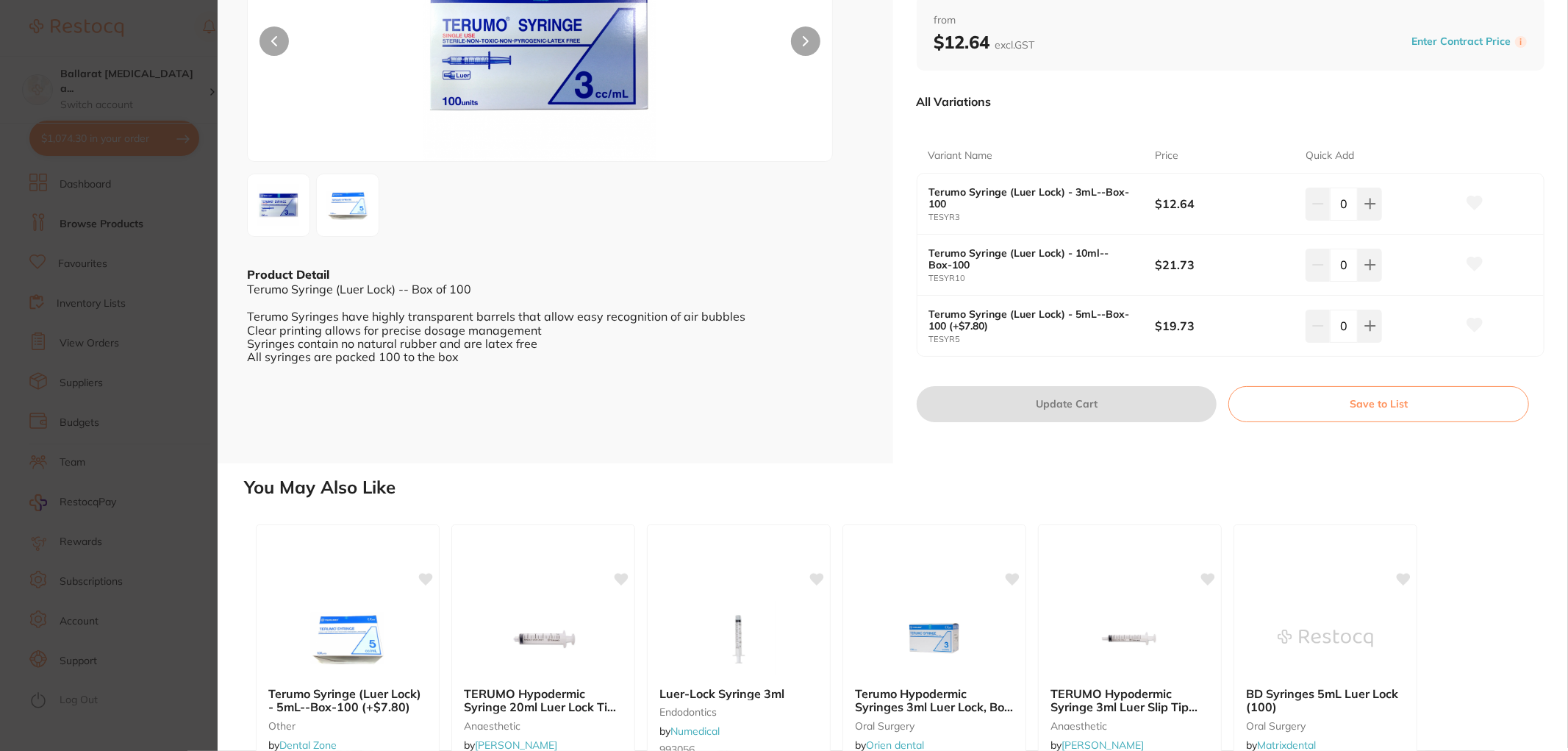
click at [120, 347] on section "Terumo Syringe (Luer Lock) Endodontics by Dental Zone Product Code: TESYR-MP ES…" at bounding box center [784, 376] width 1568 height 751
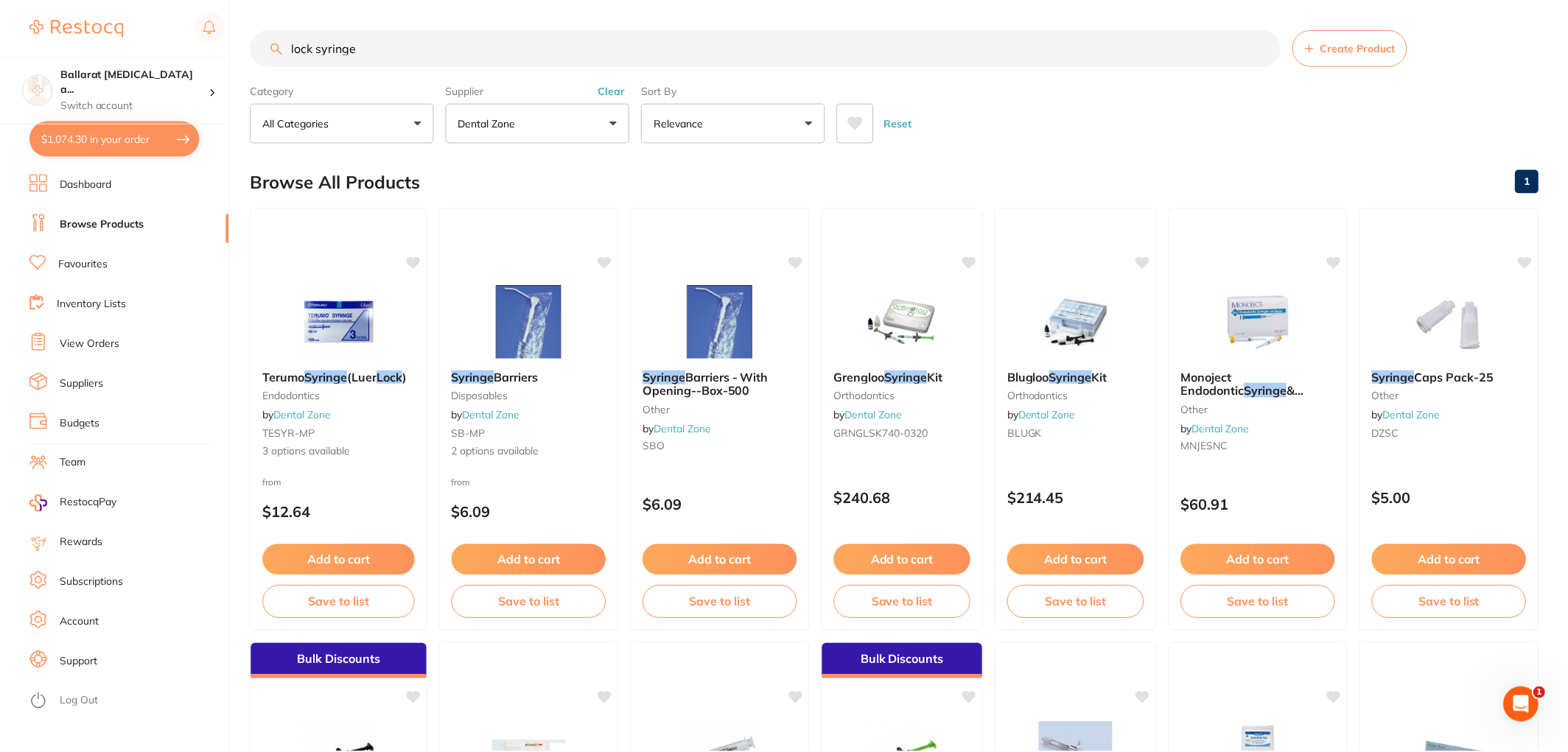
scroll to position [2, 0]
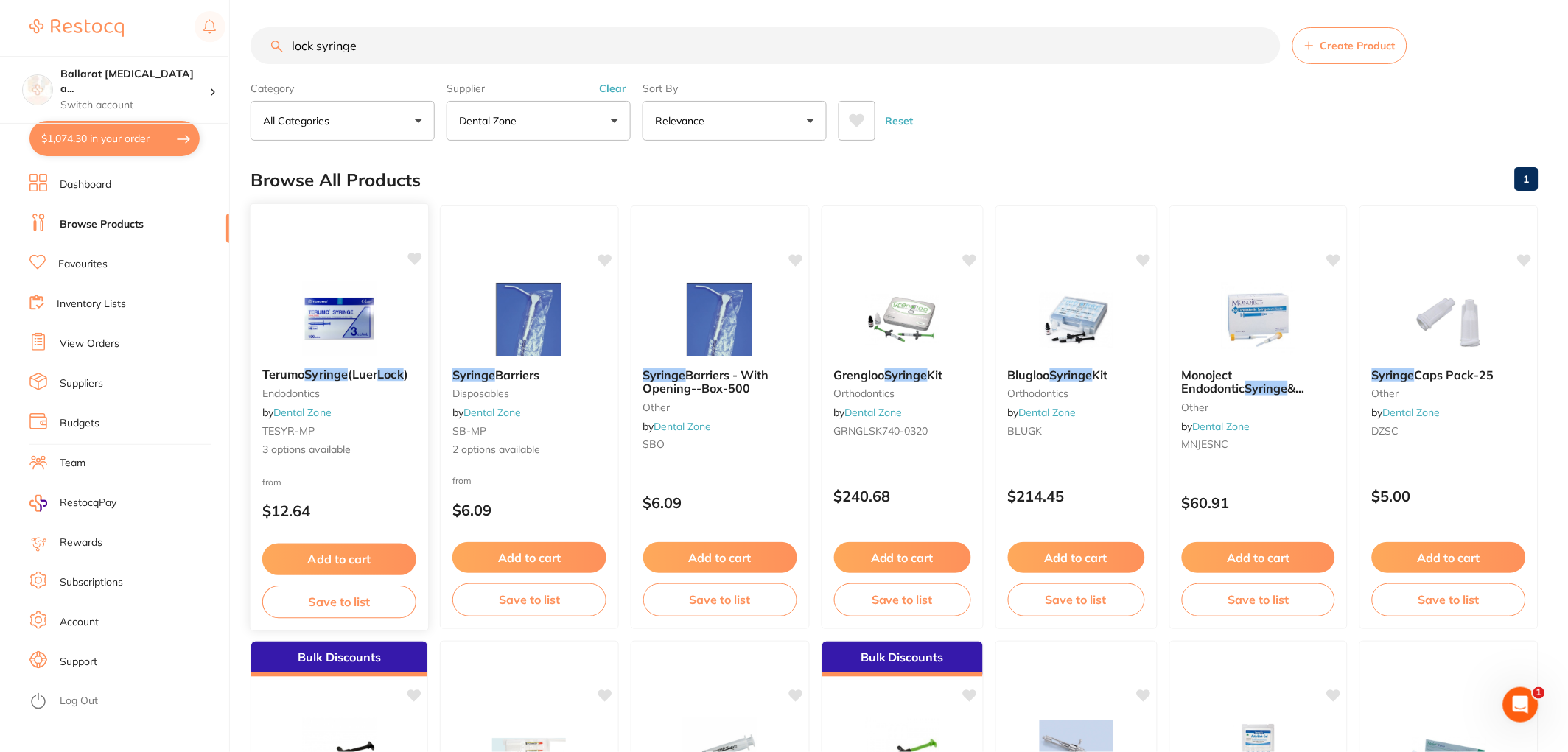
click at [369, 289] on img at bounding box center [339, 318] width 96 height 75
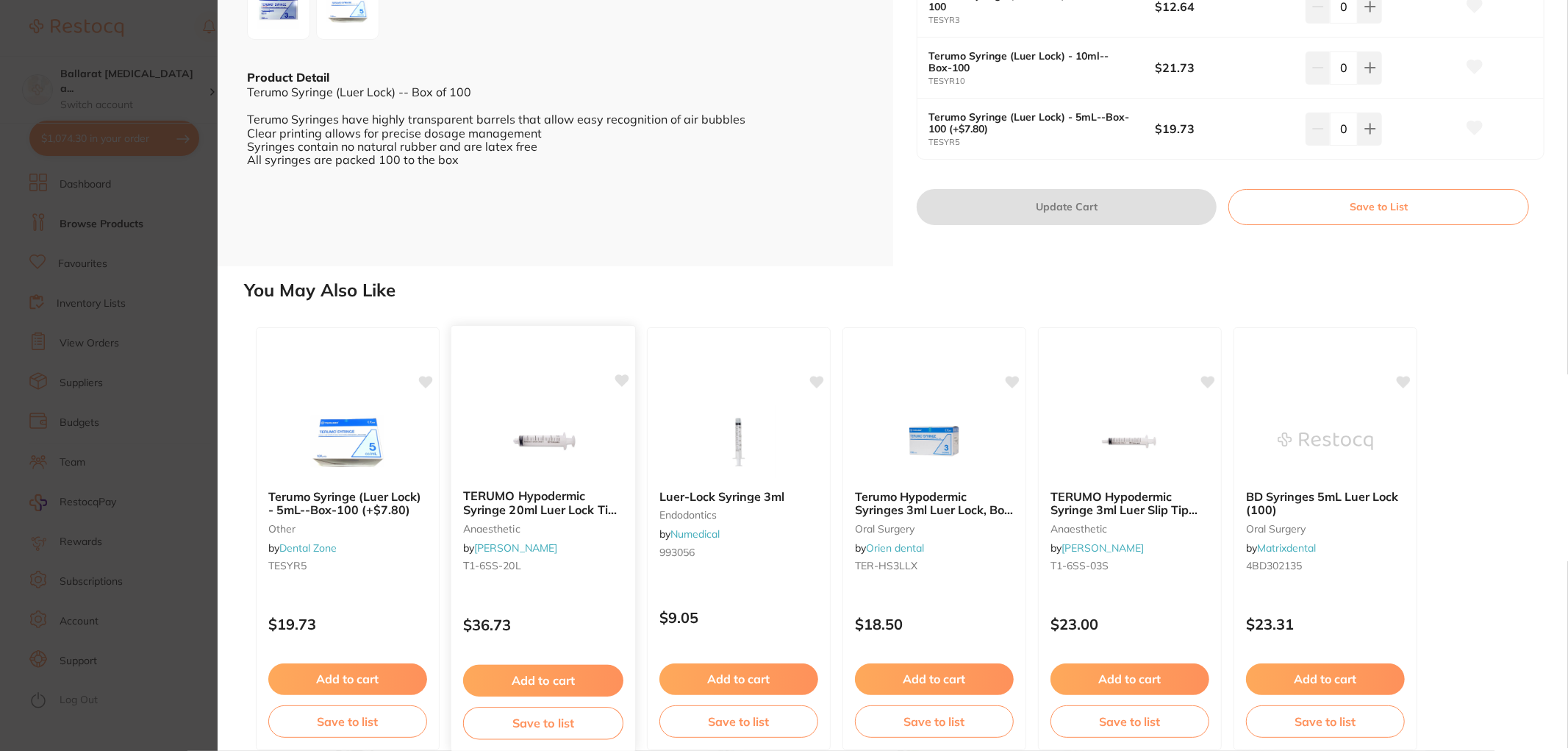
scroll to position [377, 0]
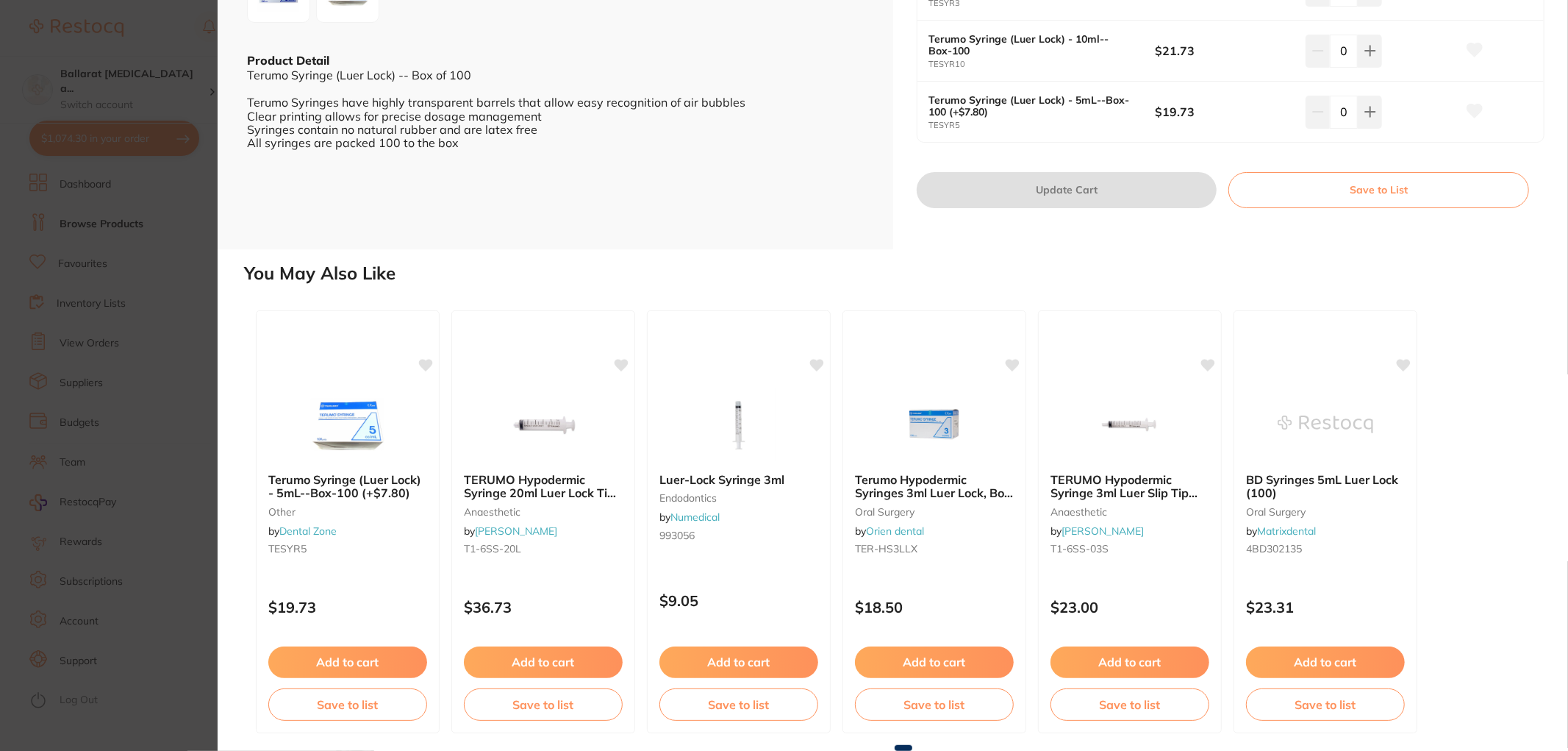
click at [134, 348] on section "Terumo Syringe (Luer Lock) Endodontics by Dental Zone Product Code: TESYR-MP ES…" at bounding box center [784, 376] width 1568 height 751
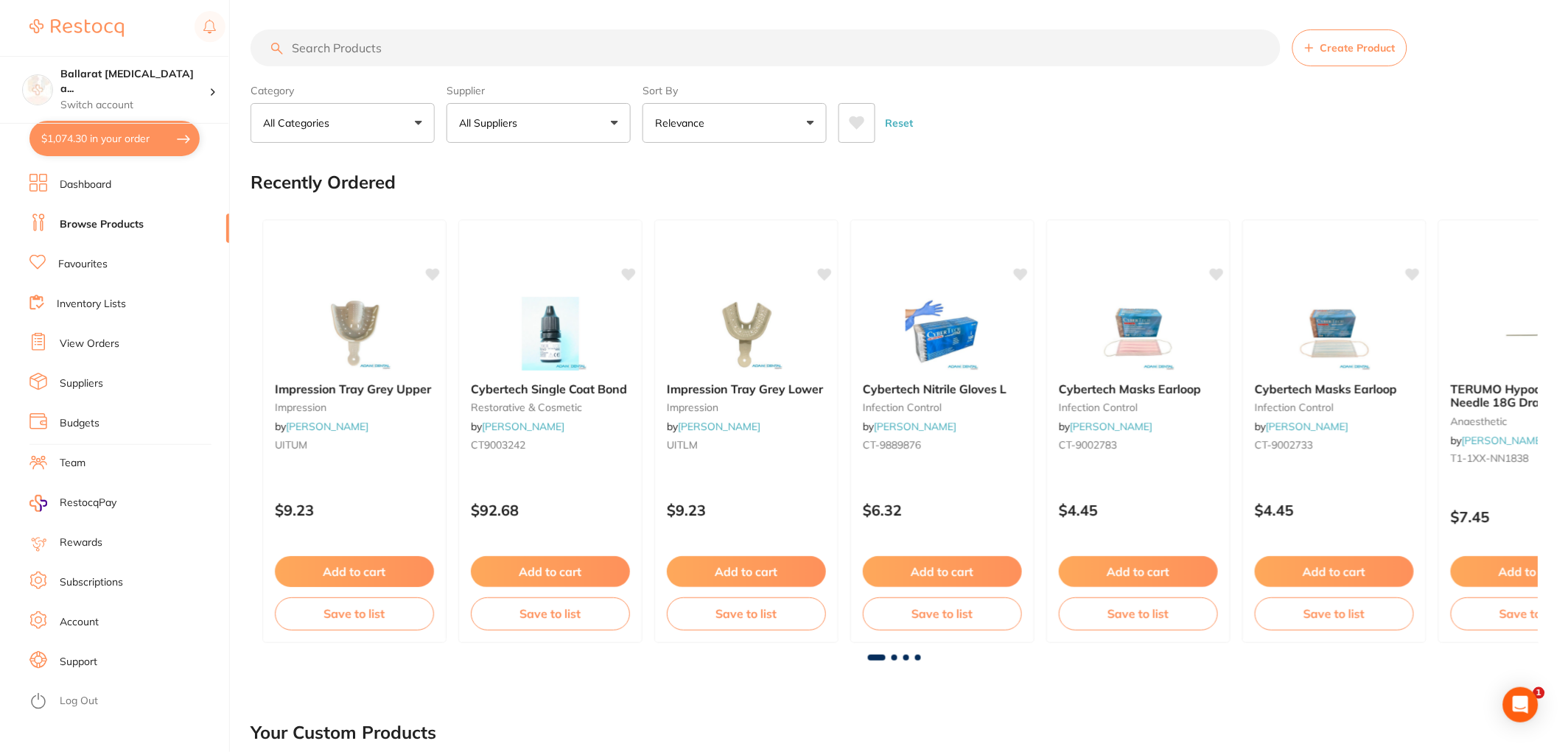
click at [81, 144] on button "$1,074.30 in your order" at bounding box center [115, 138] width 170 height 35
checkbox input "true"
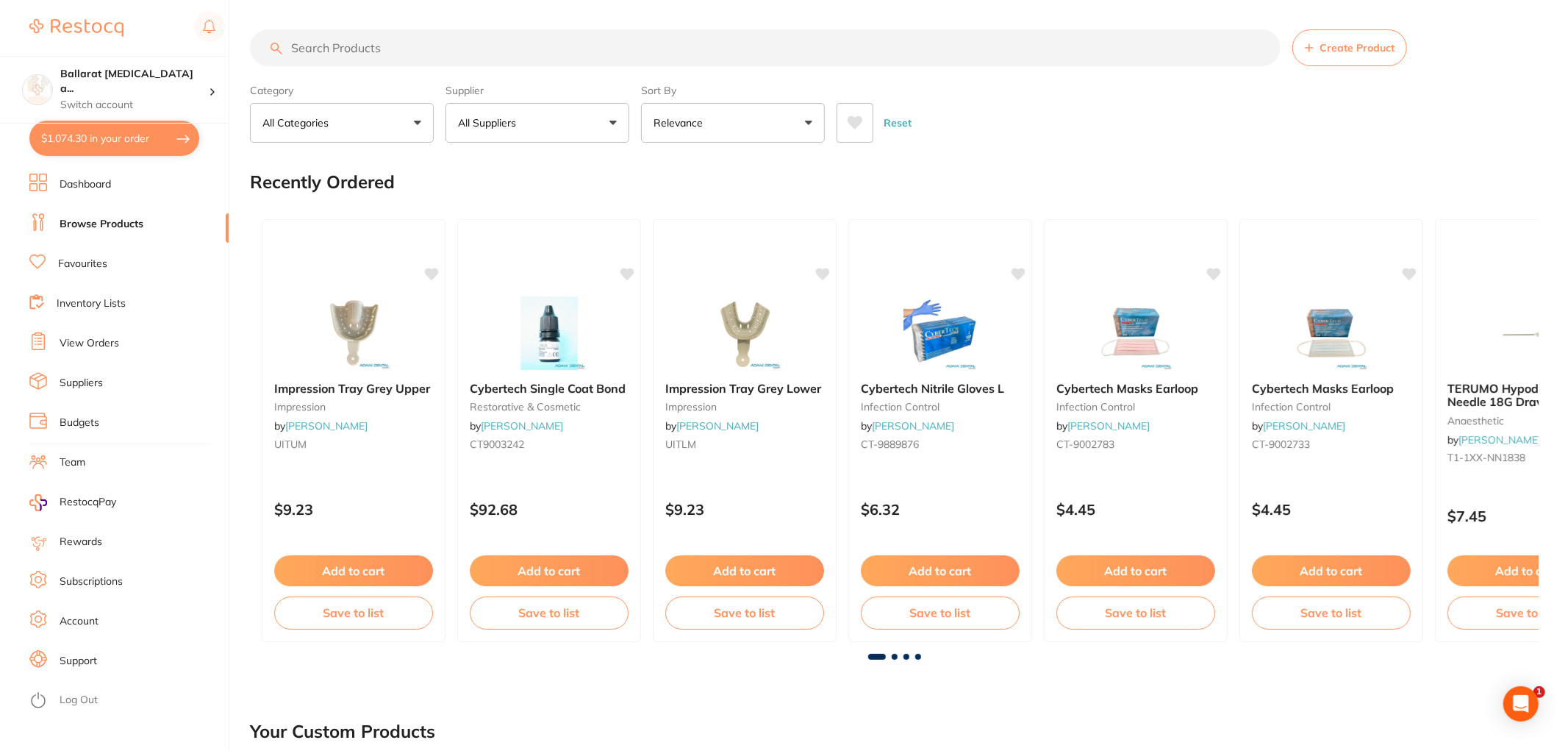
checkbox input "true"
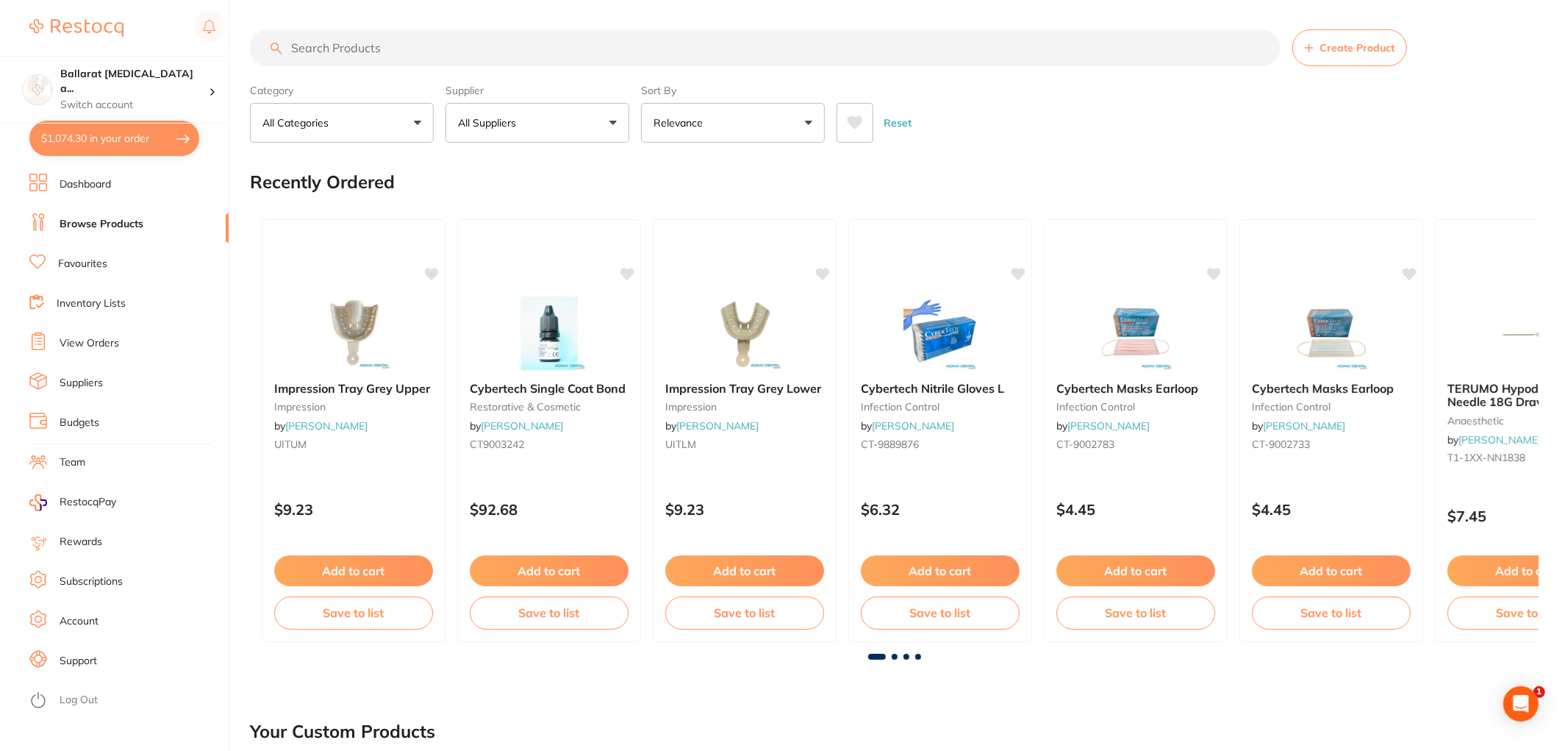
checkbox input "true"
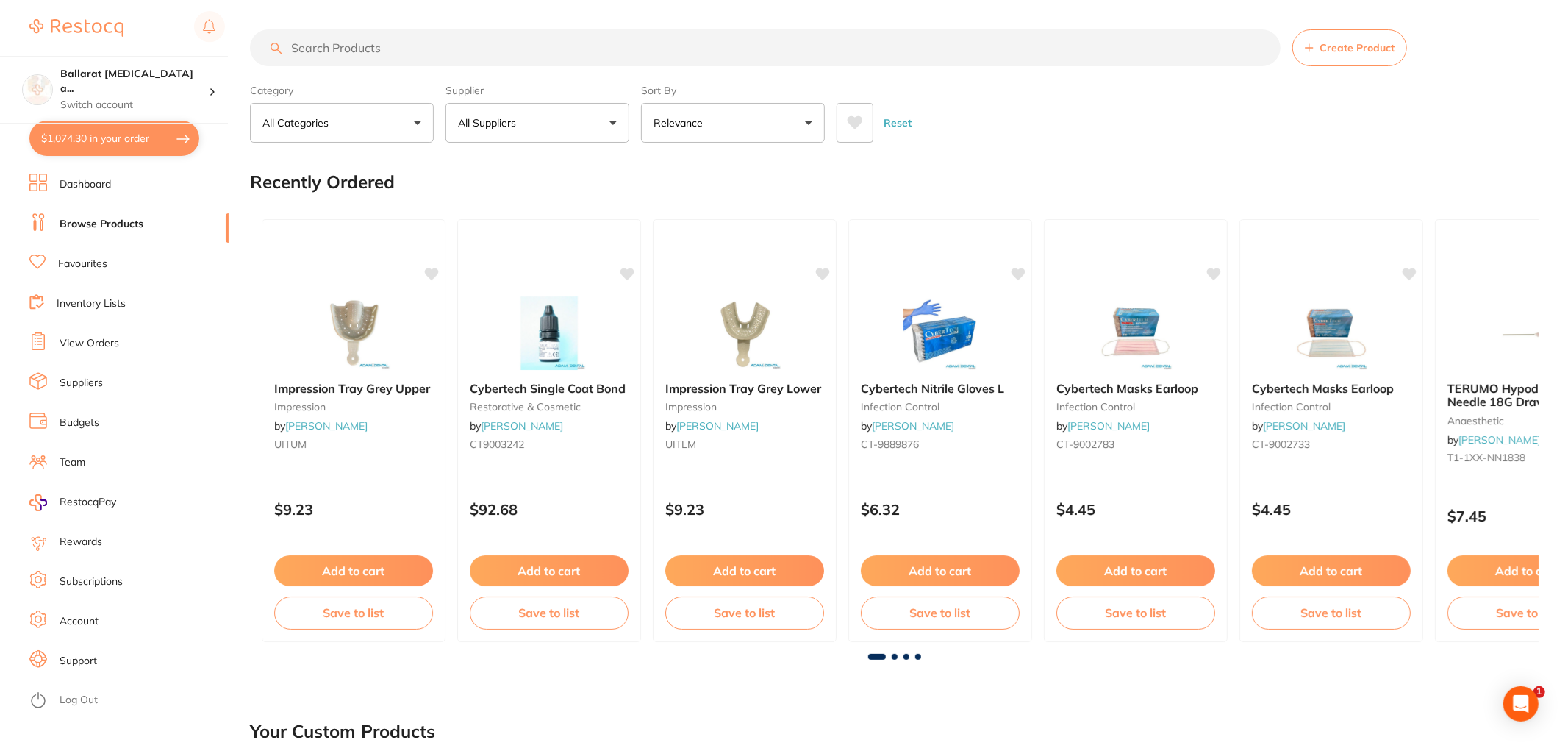
checkbox input "true"
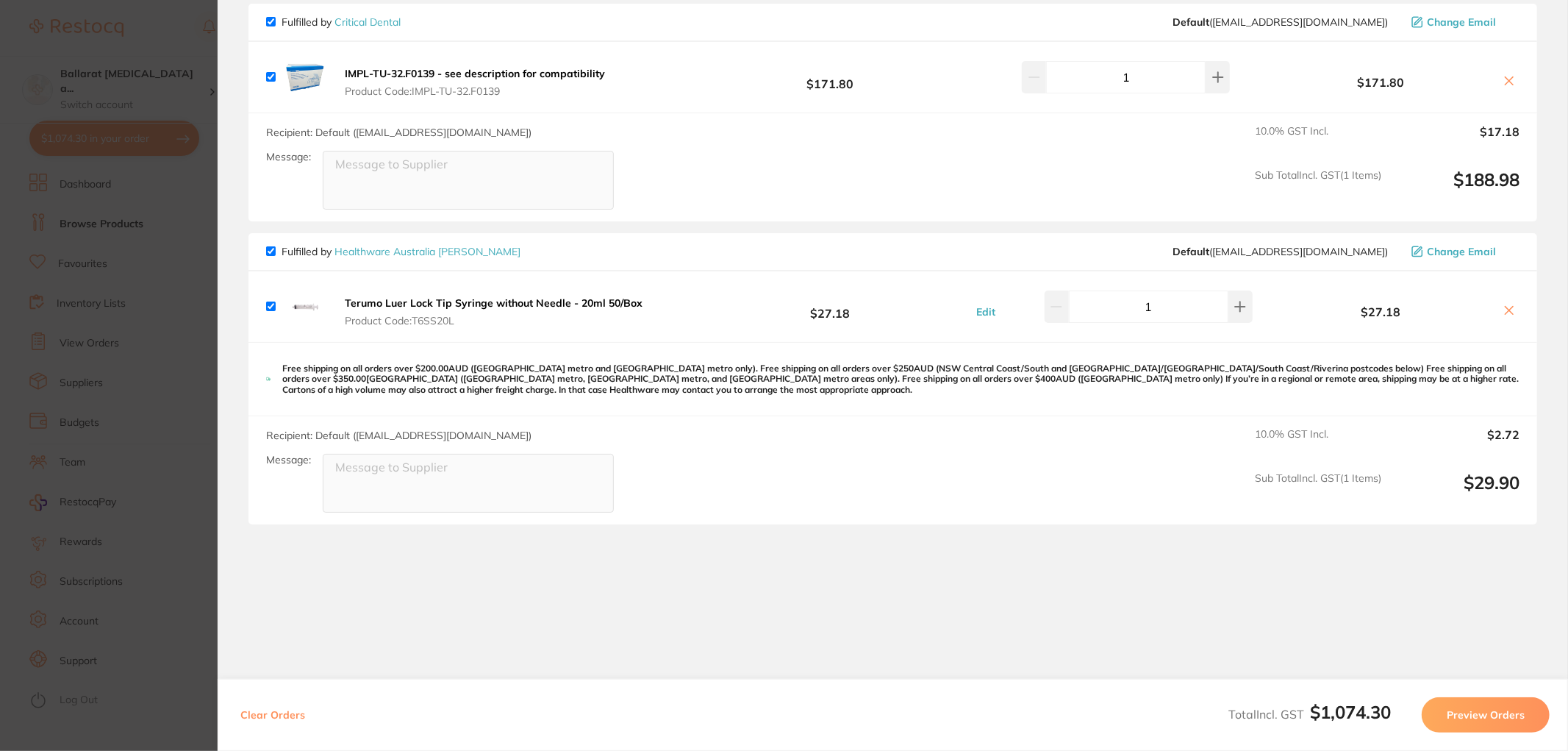
scroll to position [1668, 0]
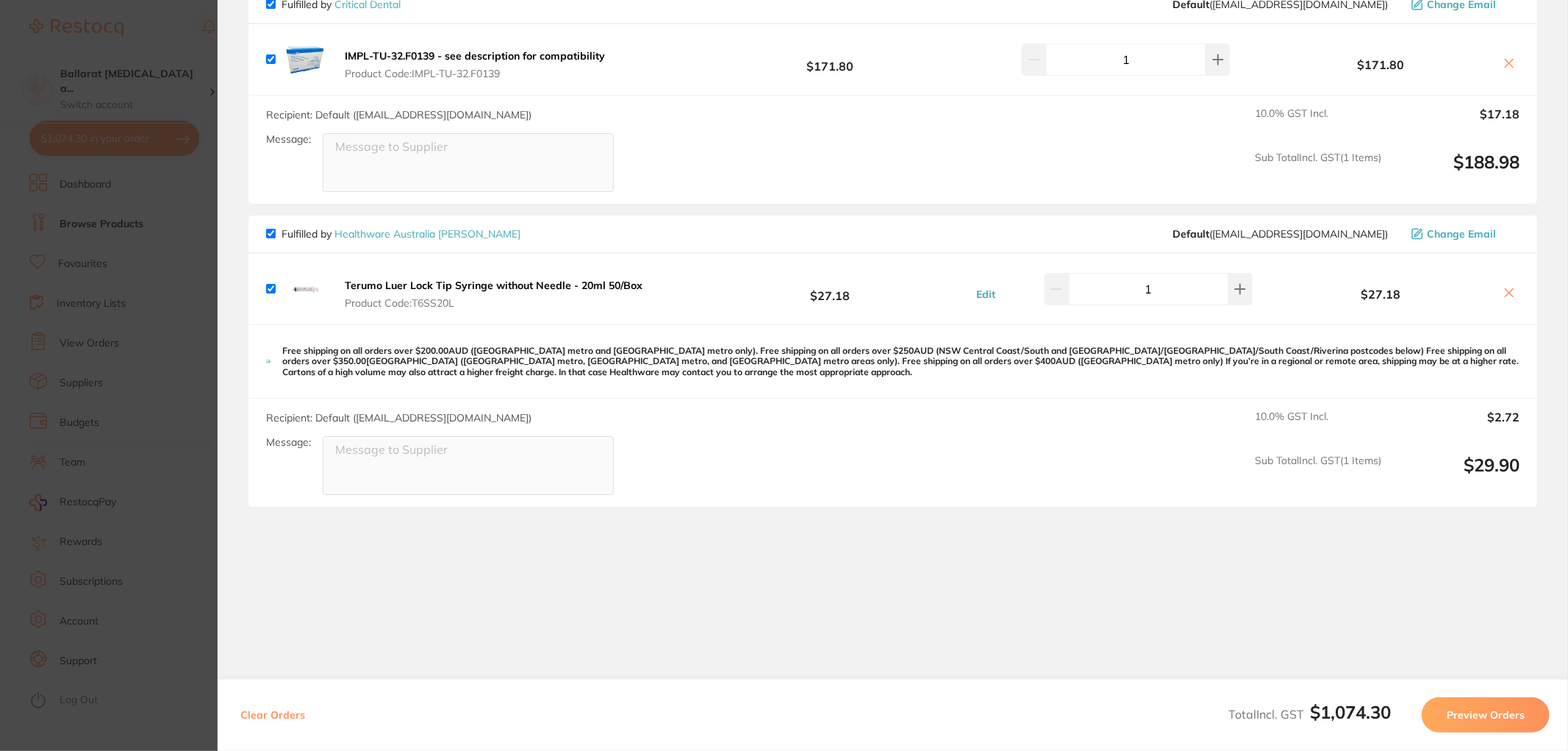
click at [192, 327] on section "Update RRP Set your pre negotiated price for this item. Item Agreed RRP (excl. …" at bounding box center [784, 376] width 1568 height 751
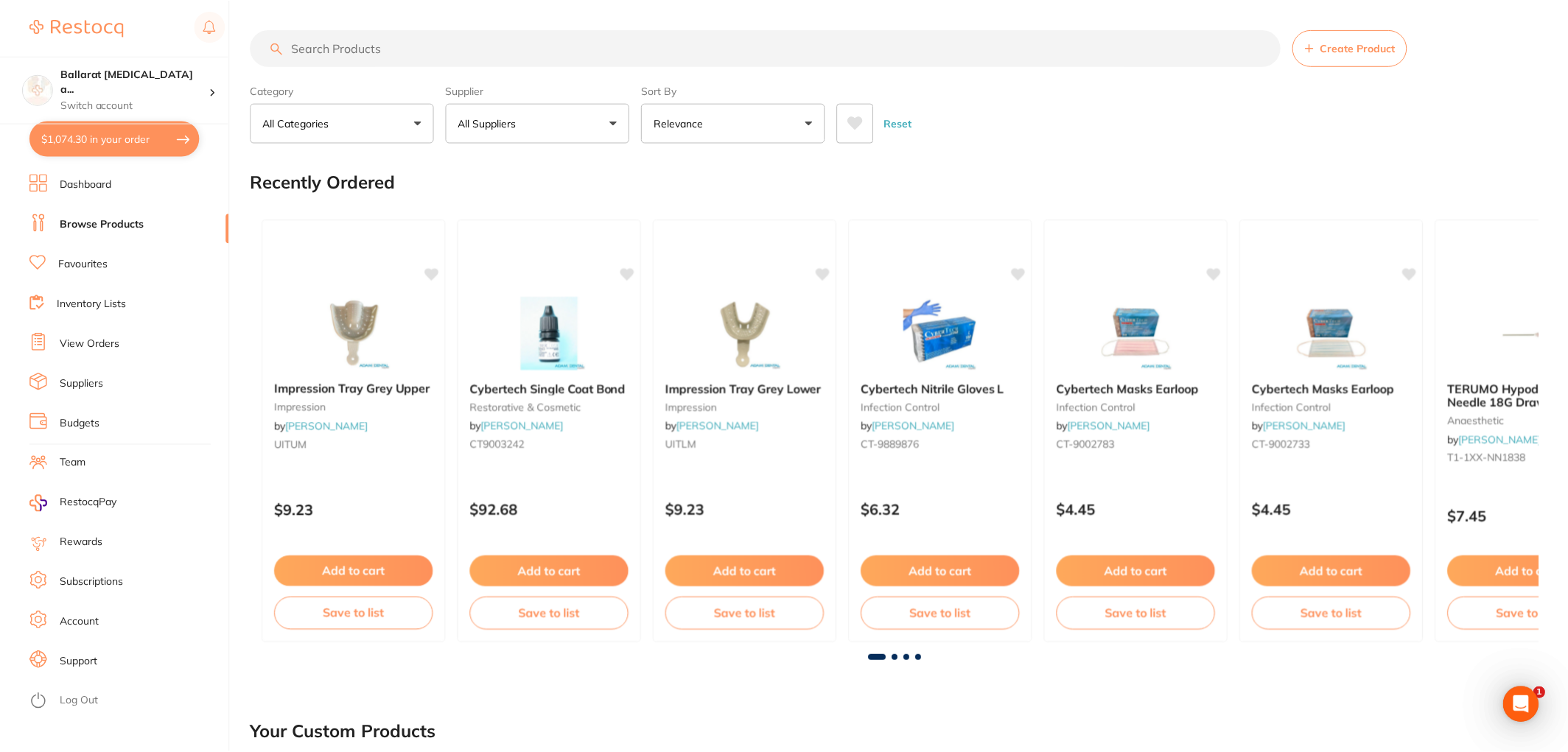
scroll to position [1, 0]
